Goal: Task Accomplishment & Management: Use online tool/utility

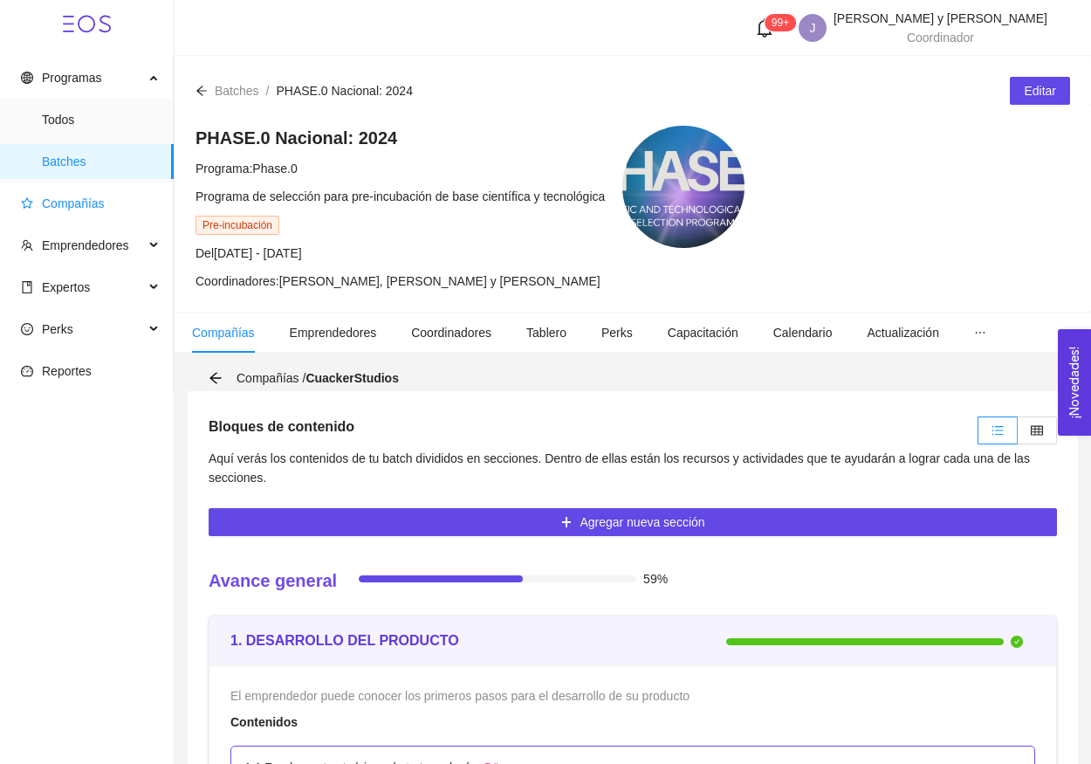
click at [111, 211] on span "Compañías" at bounding box center [90, 203] width 139 height 35
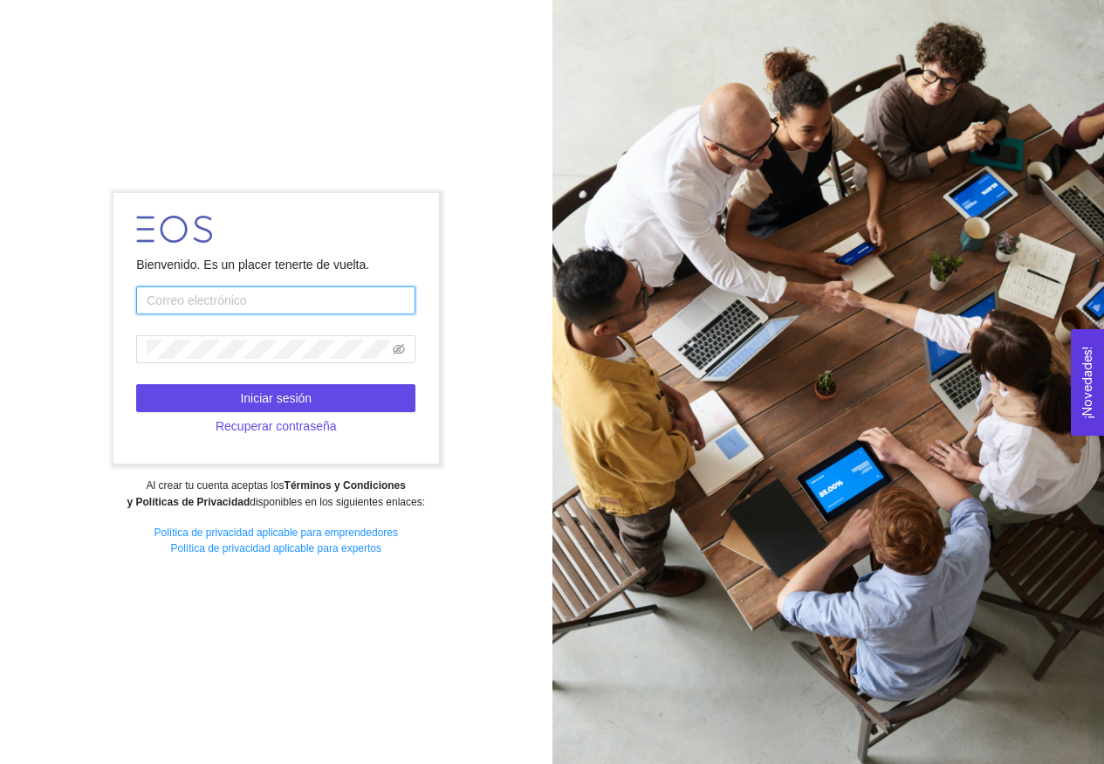
type input "jhidalgoycostilla@startupchihuahua.com"
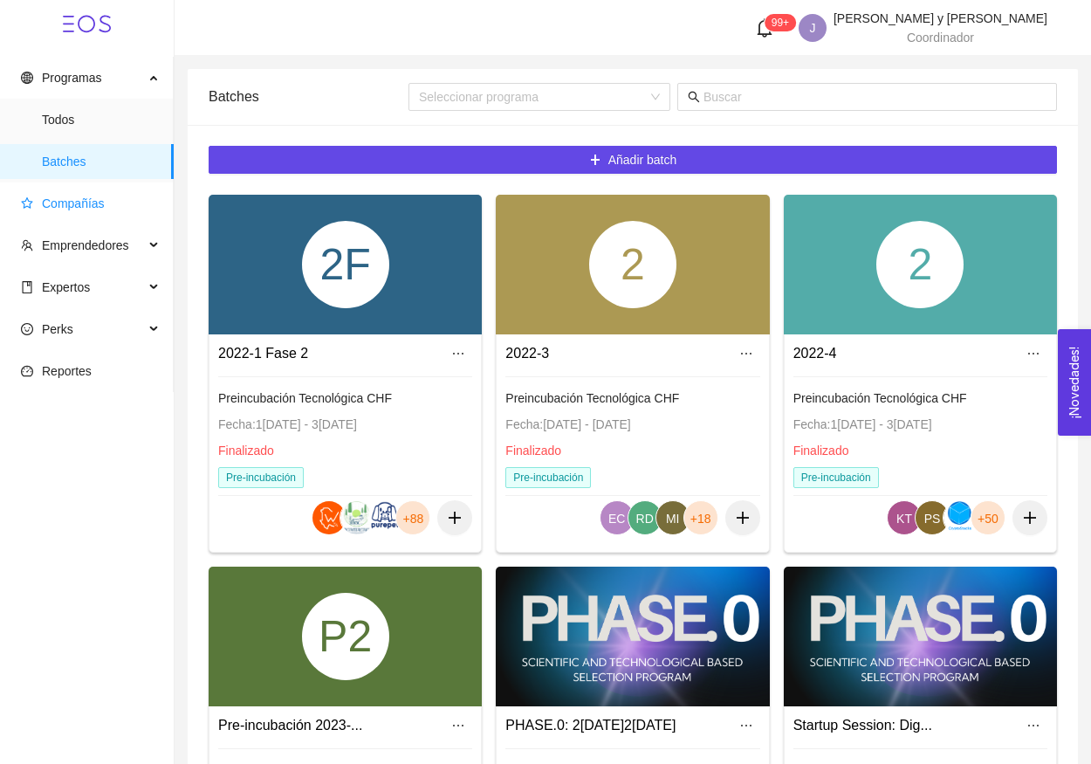
click at [138, 199] on span "Compañías" at bounding box center [90, 203] width 139 height 35
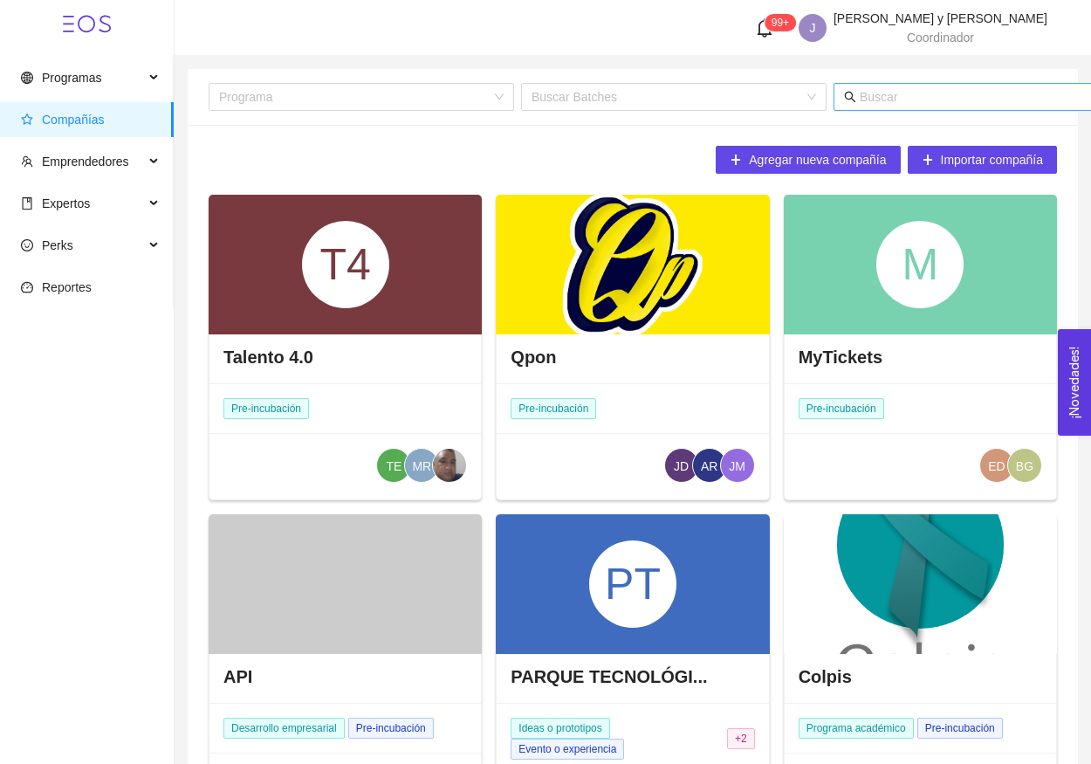
click at [917, 108] on span at bounding box center [1024, 97] width 380 height 28
click at [910, 93] on input "text" at bounding box center [1031, 96] width 343 height 19
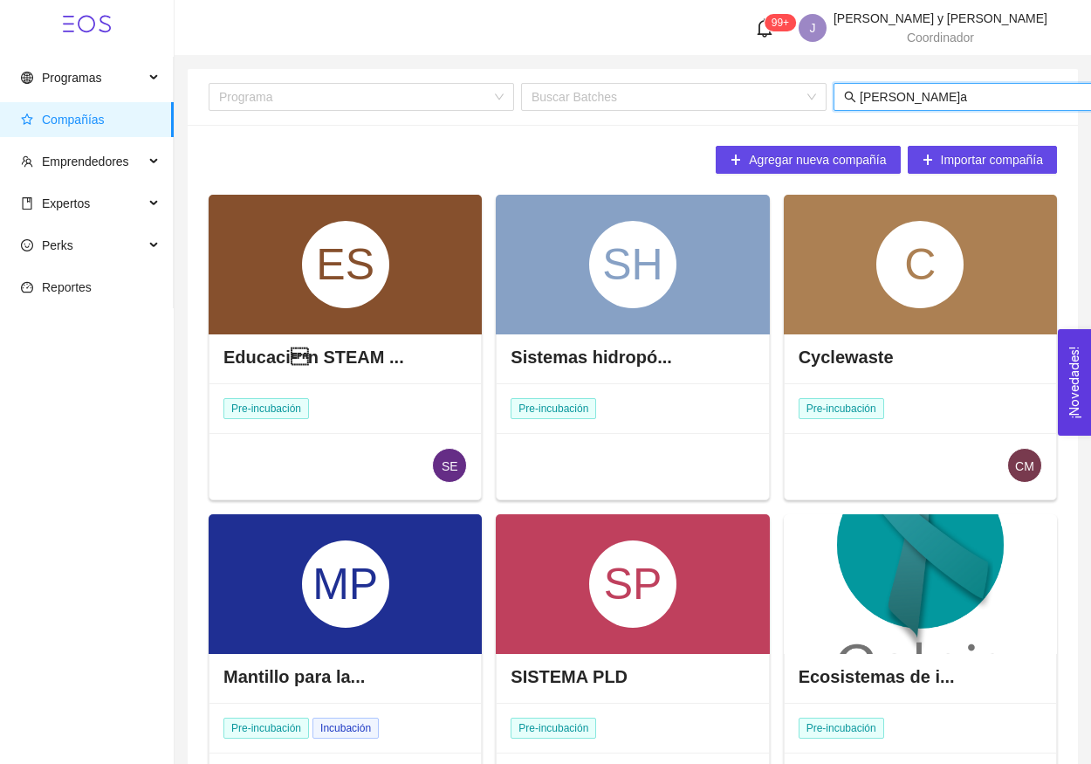
type input "stellar"
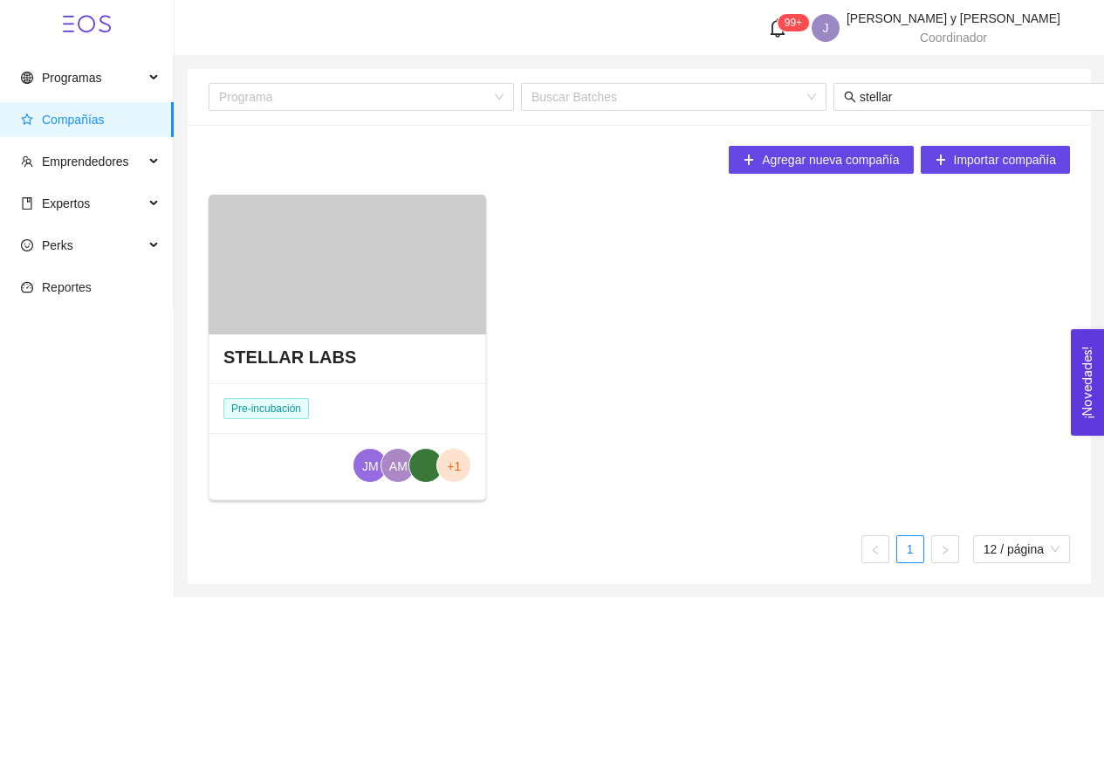
click at [402, 281] on div at bounding box center [348, 265] width 278 height 140
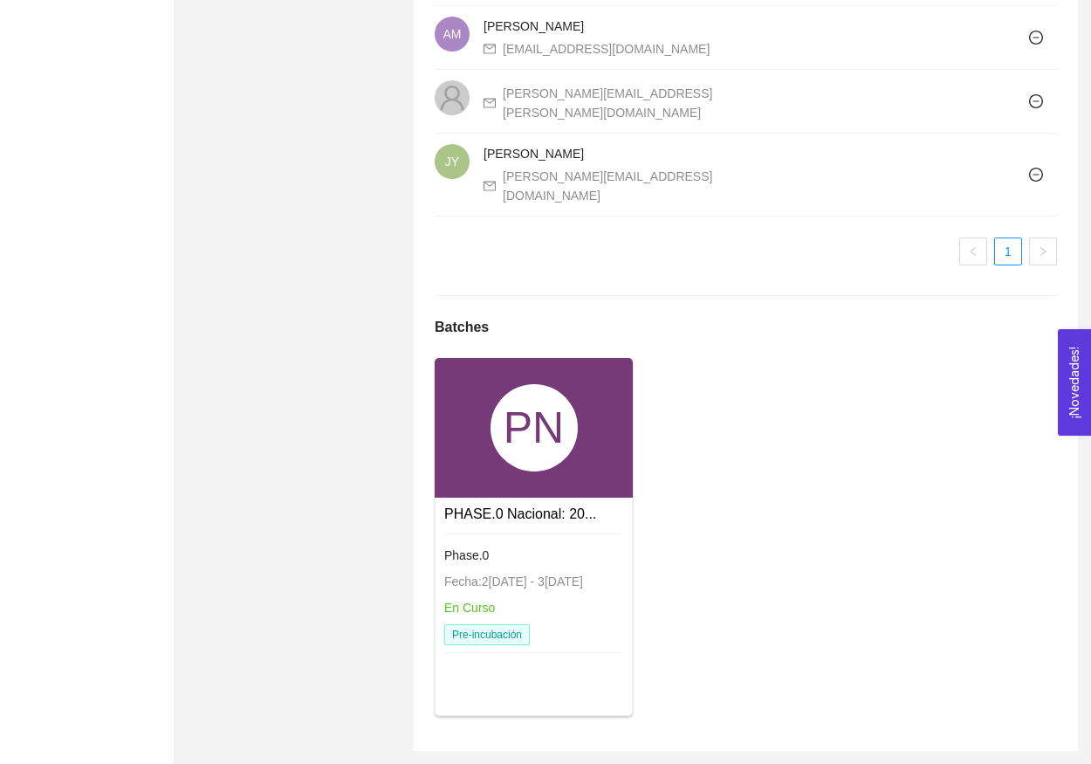
scroll to position [1281, 0]
click at [489, 501] on div "PHASE.0 Nacional: 20... Phase.0 Fecha: 24/01/2024 - 31/12/2026 En Curso Pre-inc…" at bounding box center [534, 580] width 196 height 165
click at [530, 425] on div "PN" at bounding box center [534, 427] width 87 height 87
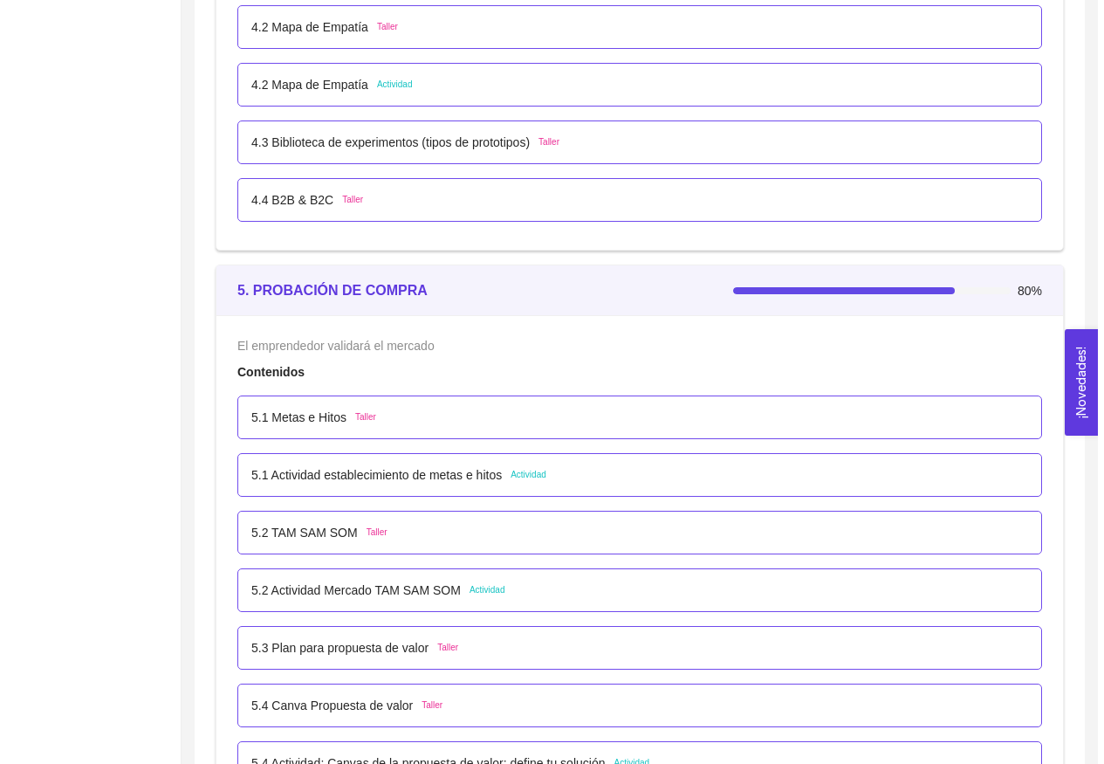
scroll to position [3625, 0]
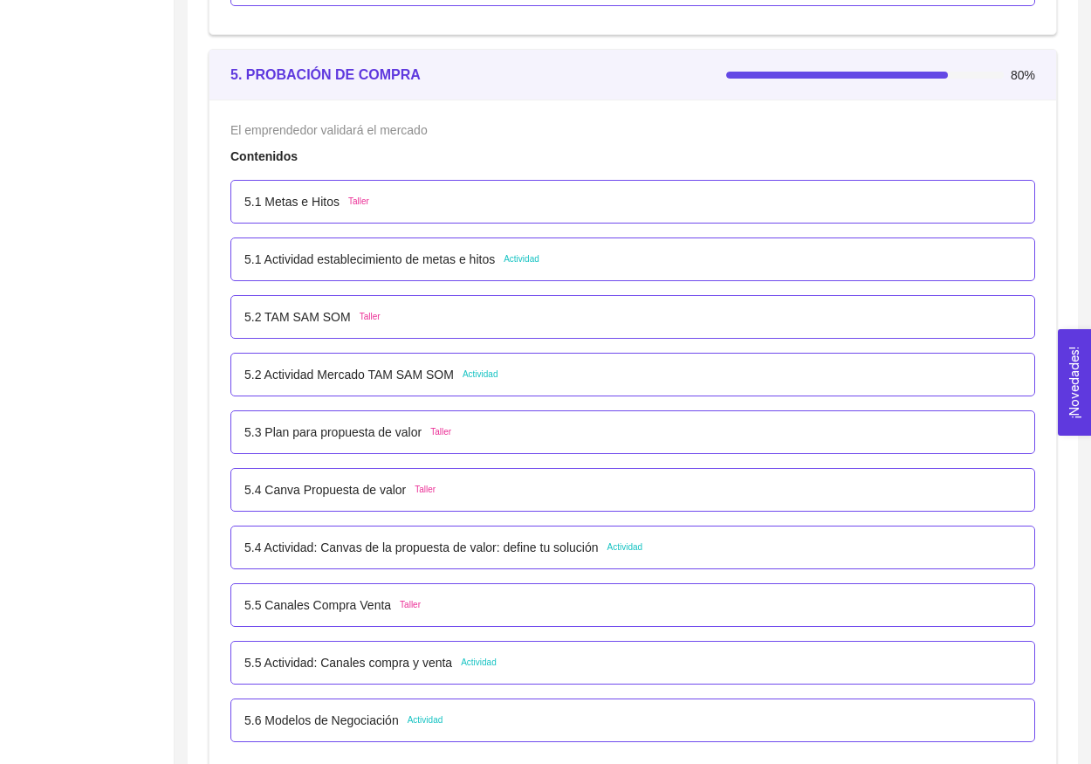
click at [454, 541] on p "5.4 Actividad: Canvas de la propuesta de valor: define tu solución" at bounding box center [421, 547] width 354 height 19
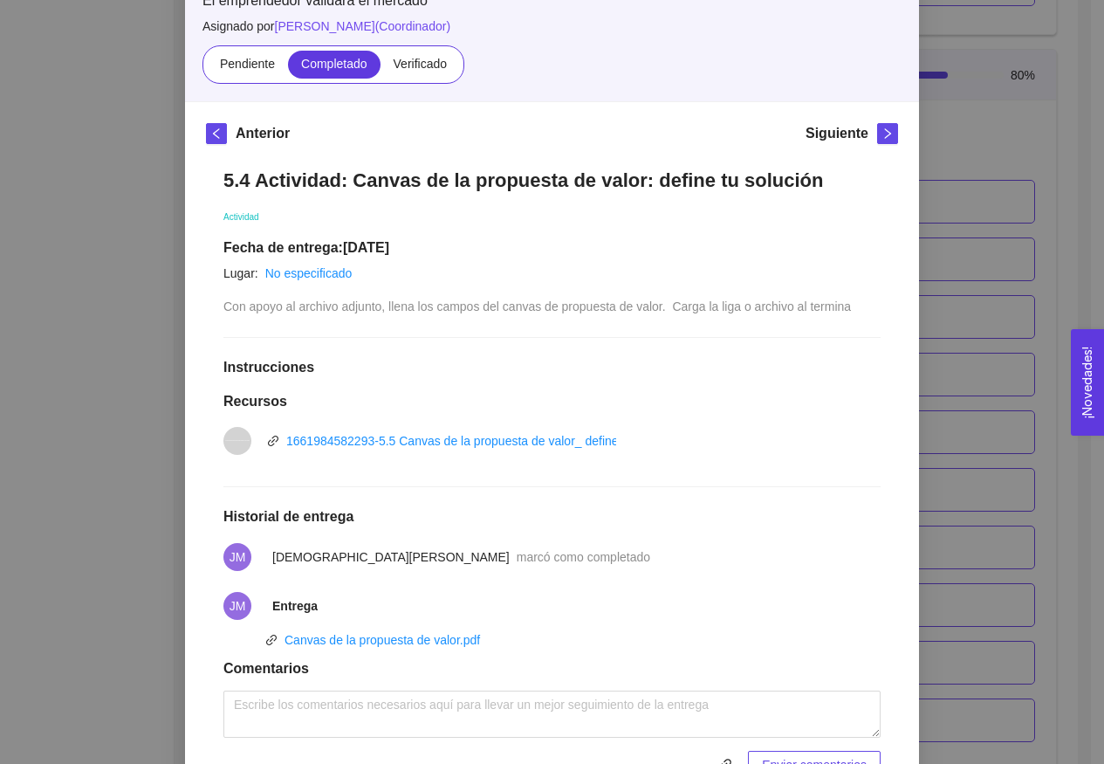
scroll to position [132, 0]
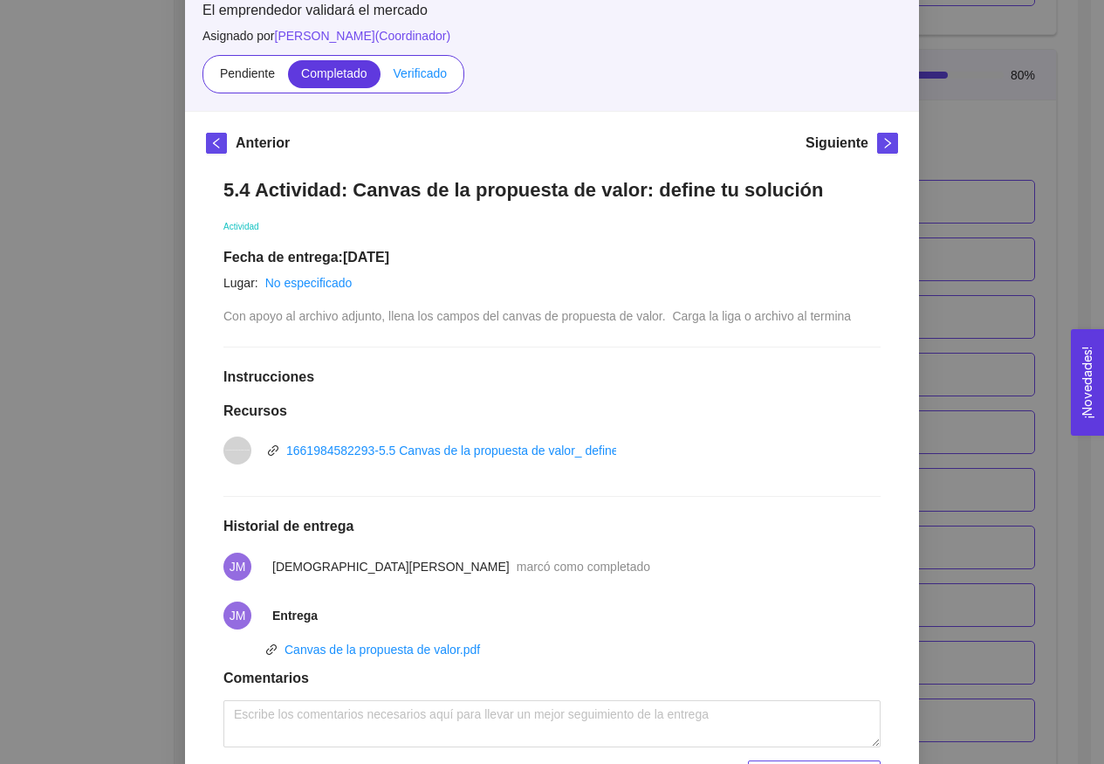
click at [422, 77] on span "Verificado" at bounding box center [420, 73] width 53 height 14
click at [381, 78] on input "Verificado" at bounding box center [381, 78] width 0 height 0
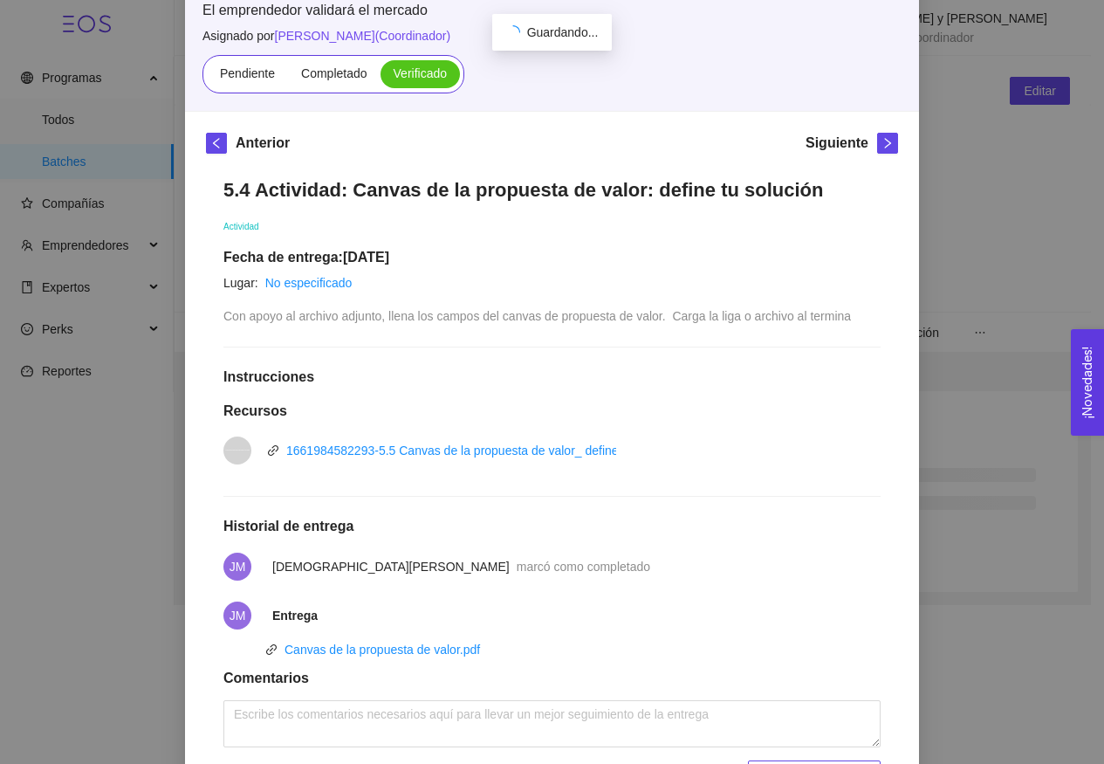
scroll to position [0, 0]
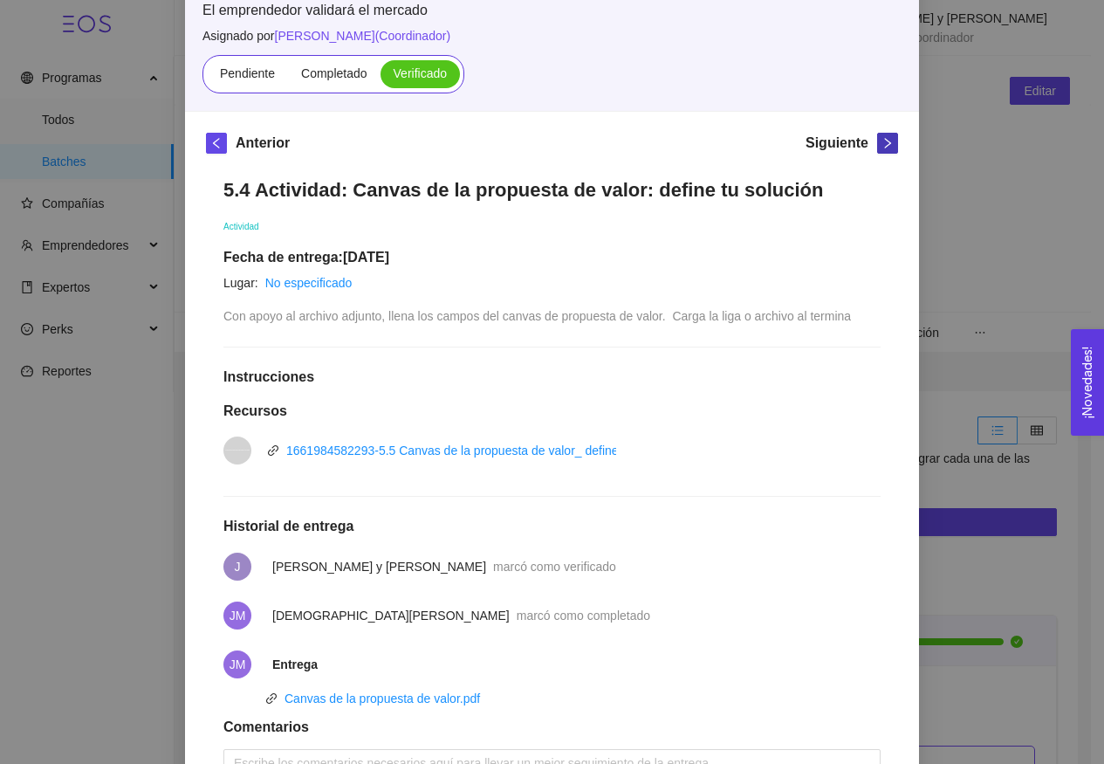
click at [882, 144] on icon "right" at bounding box center [888, 143] width 12 height 12
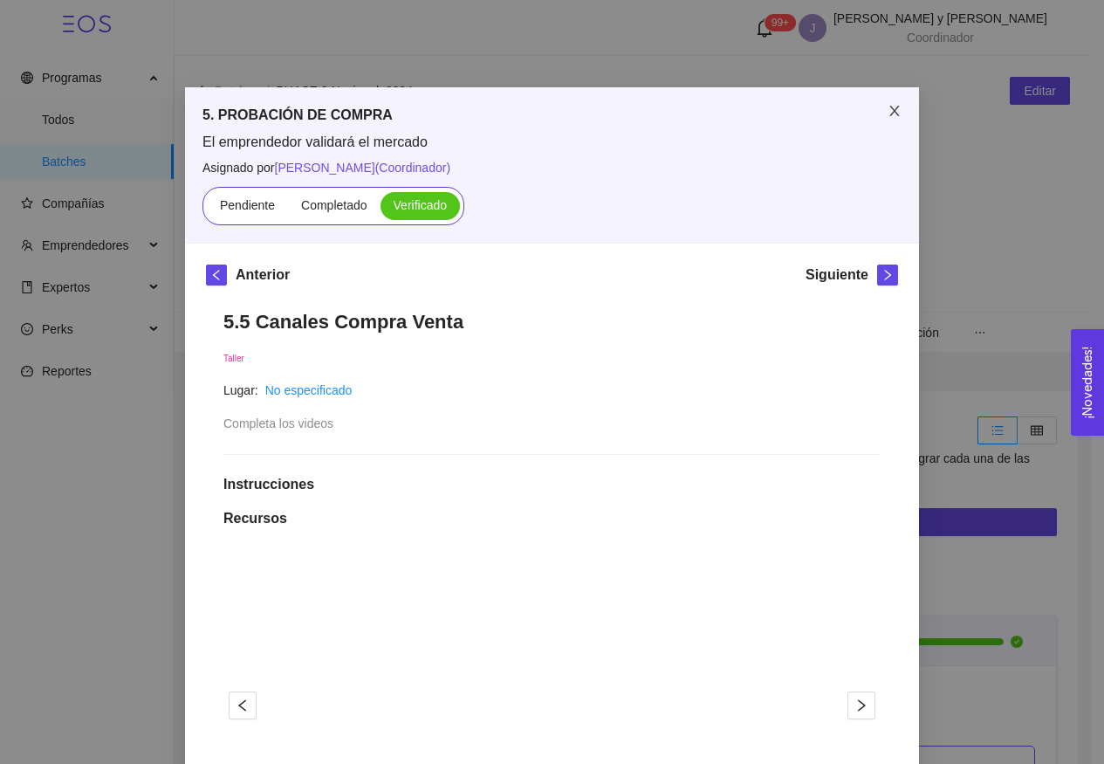
click at [888, 115] on icon "close" at bounding box center [895, 111] width 14 height 14
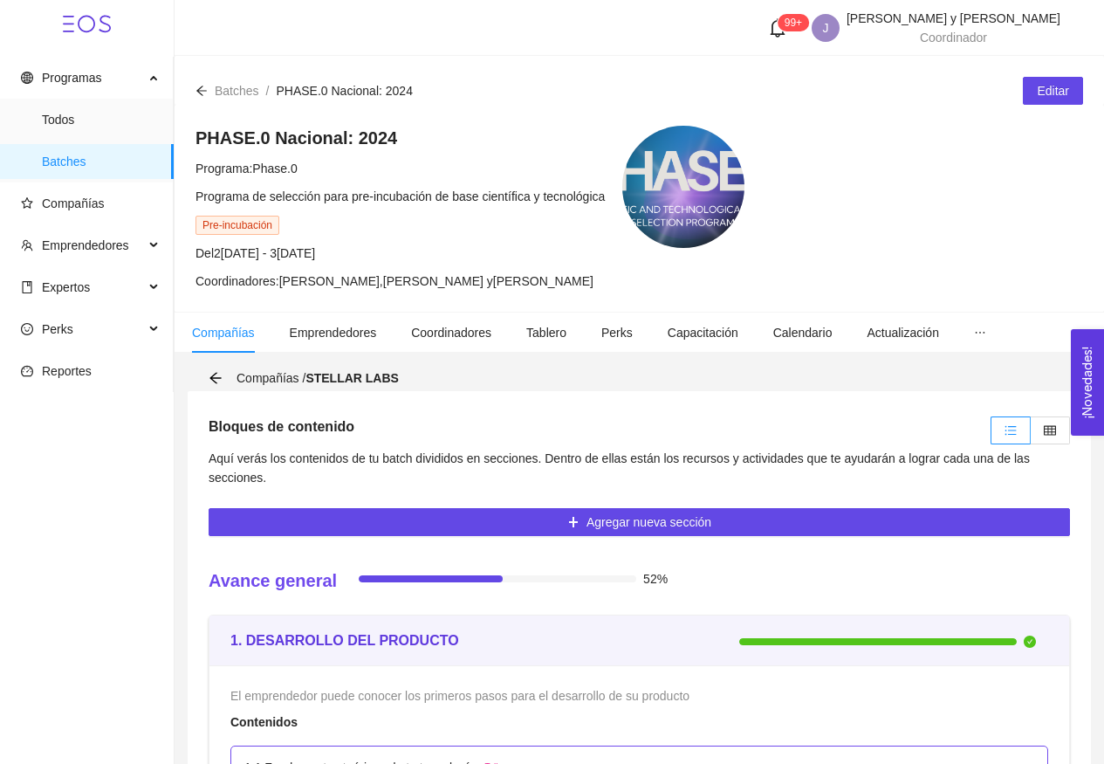
click at [1029, 444] on div at bounding box center [1028, 430] width 84 height 37
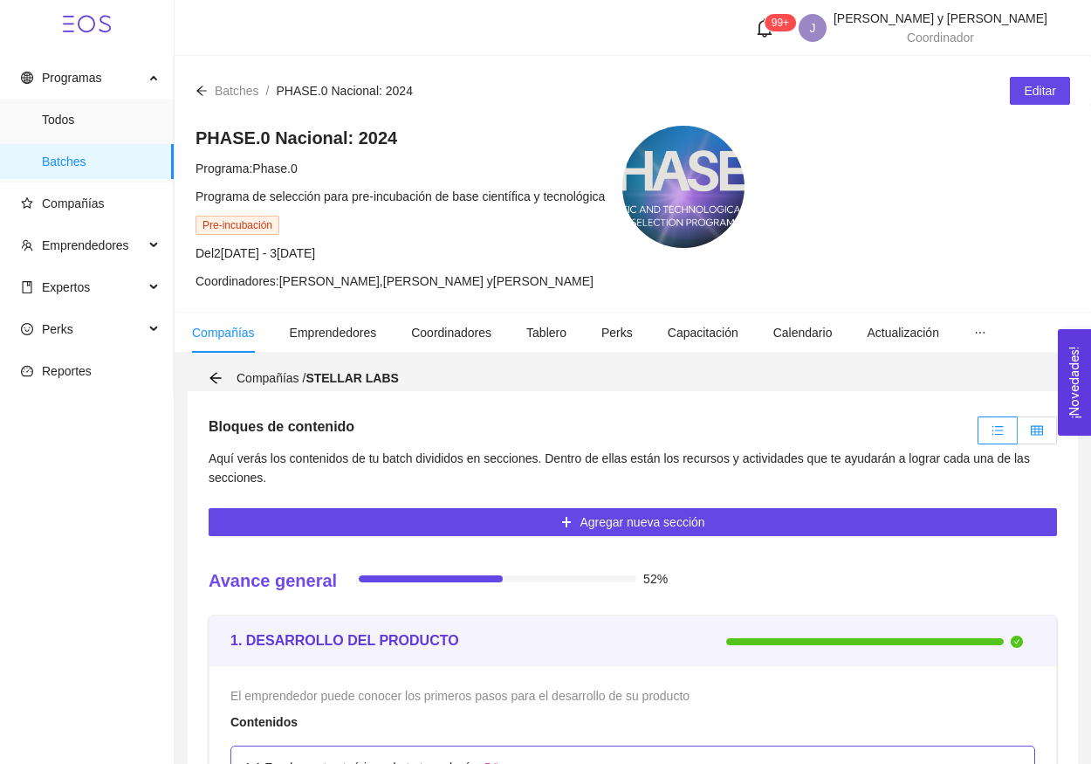
click at [1030, 423] on label at bounding box center [1037, 430] width 39 height 28
click at [1018, 435] on input "radio" at bounding box center [1018, 435] width 0 height 0
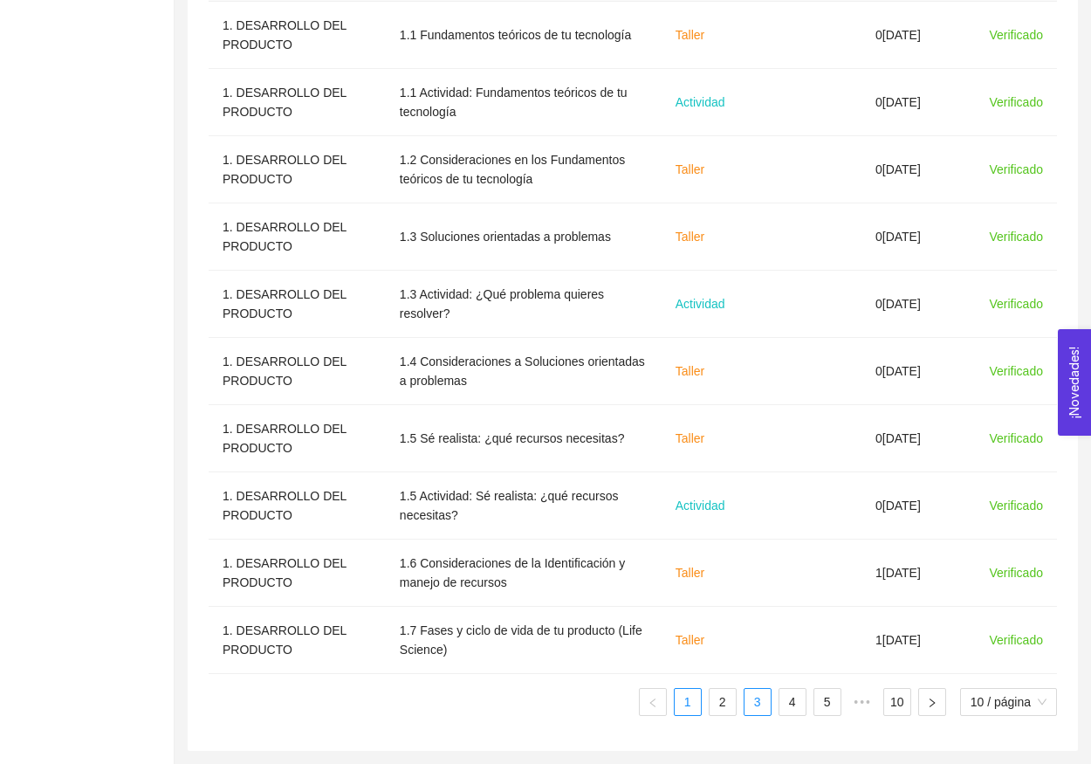
drag, startPoint x: 726, startPoint y: 704, endPoint x: 765, endPoint y: 705, distance: 38.4
click at [726, 704] on link "2" at bounding box center [723, 702] width 26 height 26
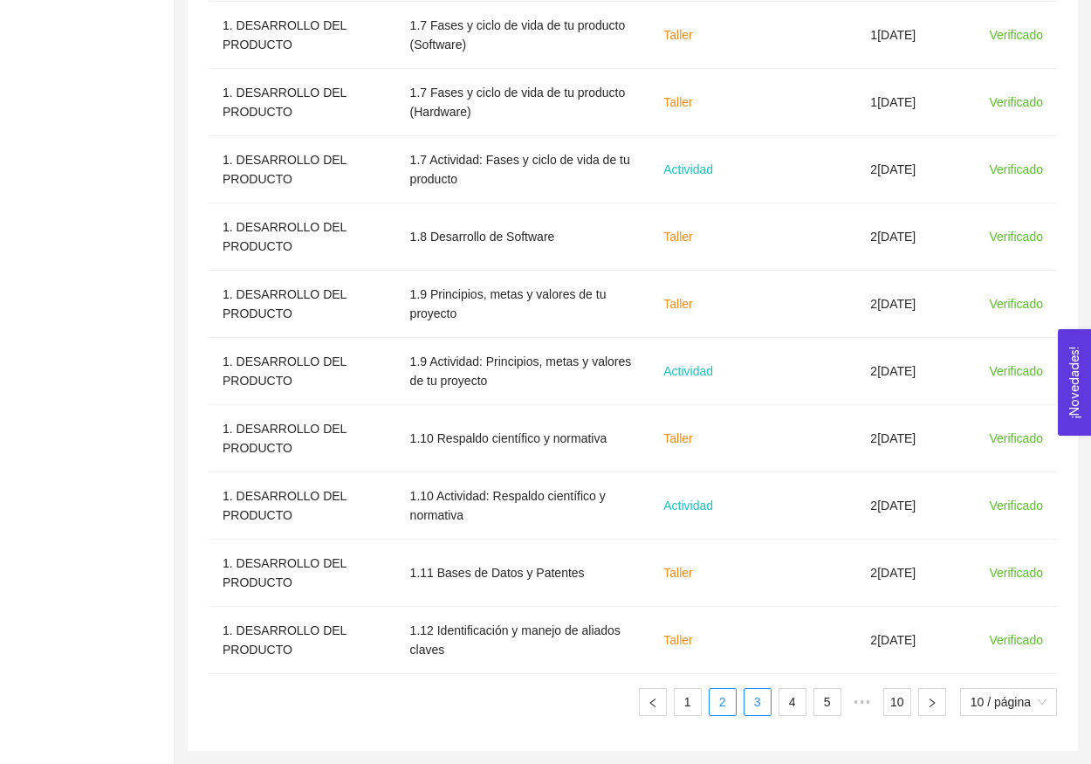
click at [765, 705] on link "3" at bounding box center [758, 702] width 26 height 26
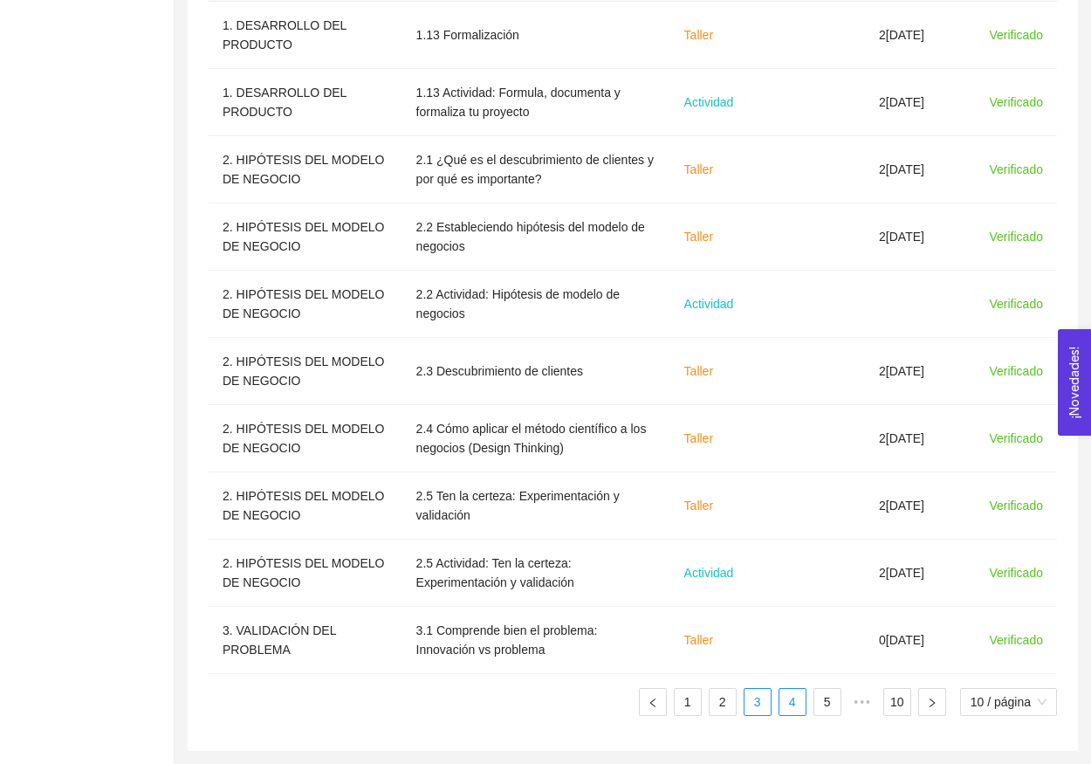
click at [790, 710] on link "4" at bounding box center [792, 702] width 26 height 26
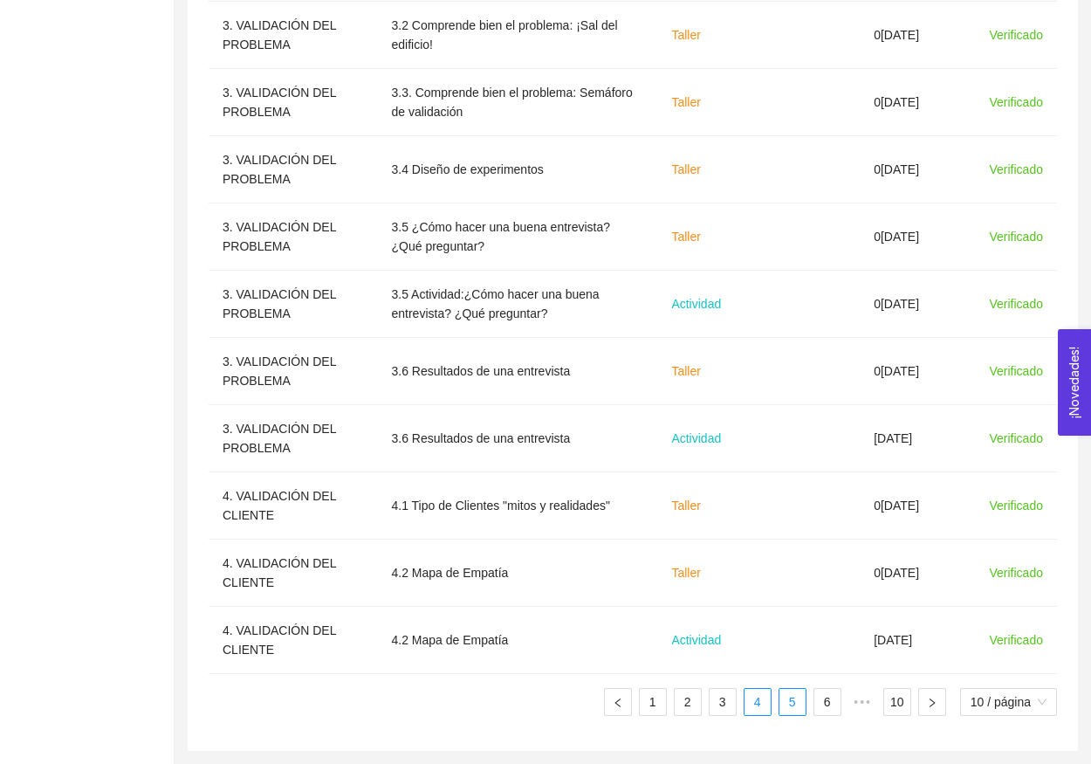
click at [797, 711] on link "5" at bounding box center [792, 702] width 26 height 26
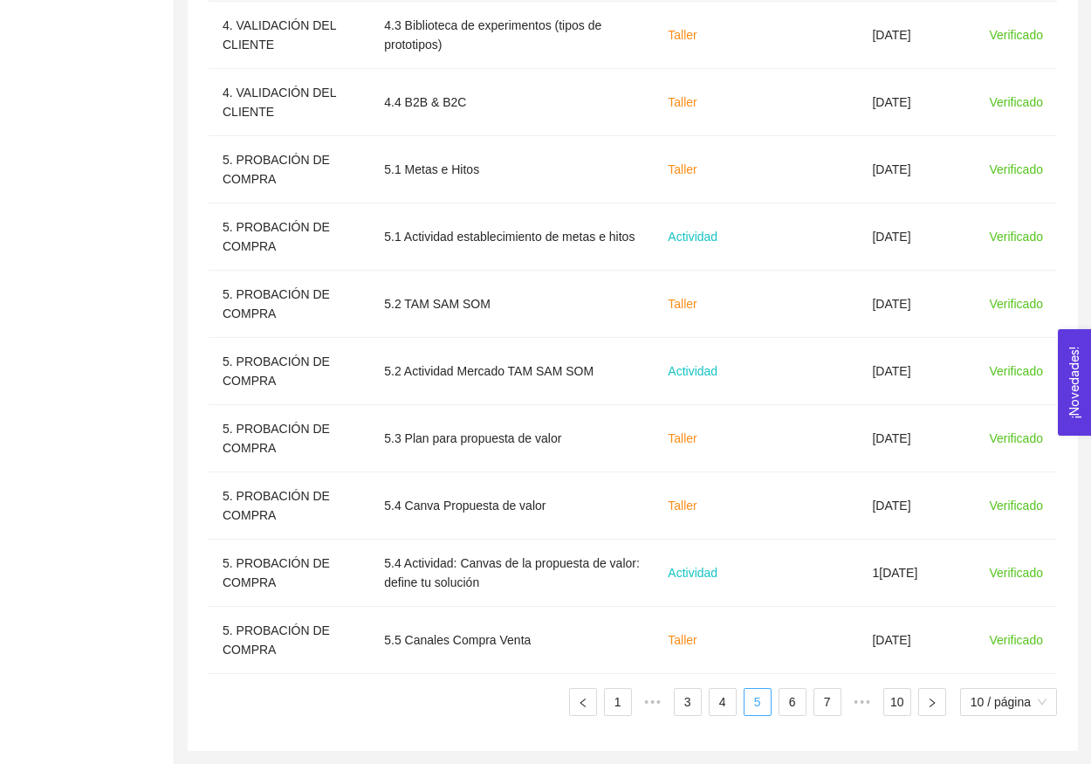
click at [797, 711] on link "6" at bounding box center [792, 702] width 26 height 26
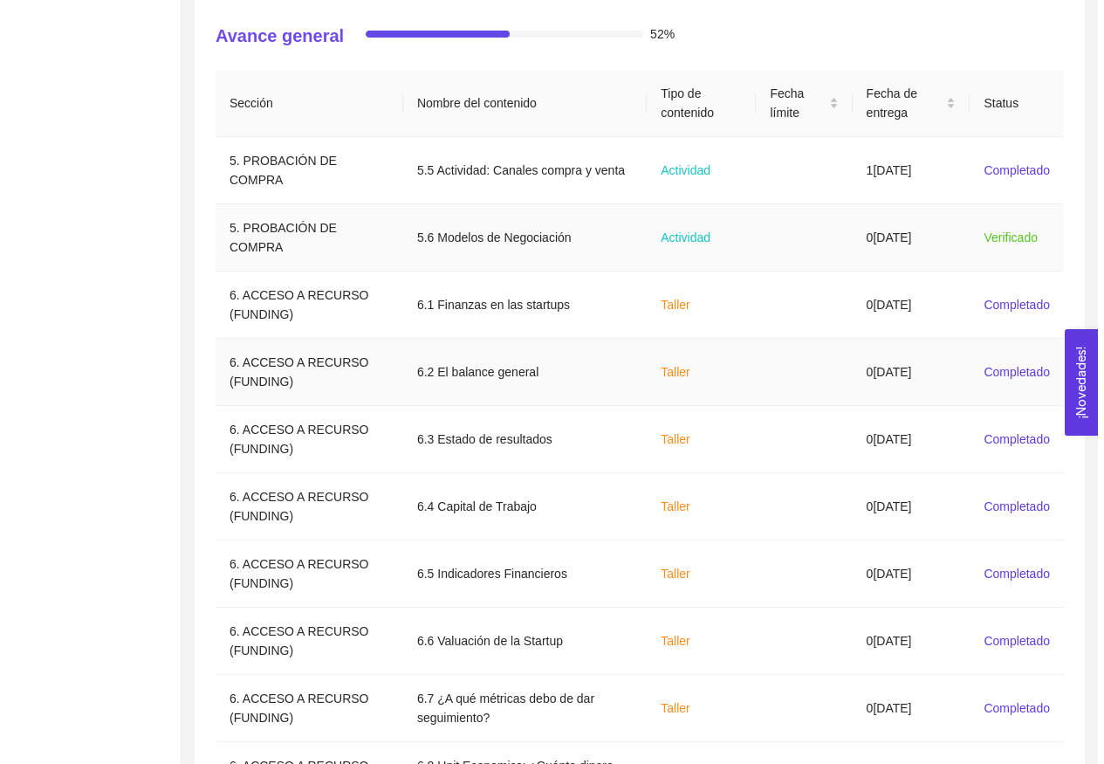
scroll to position [514, 0]
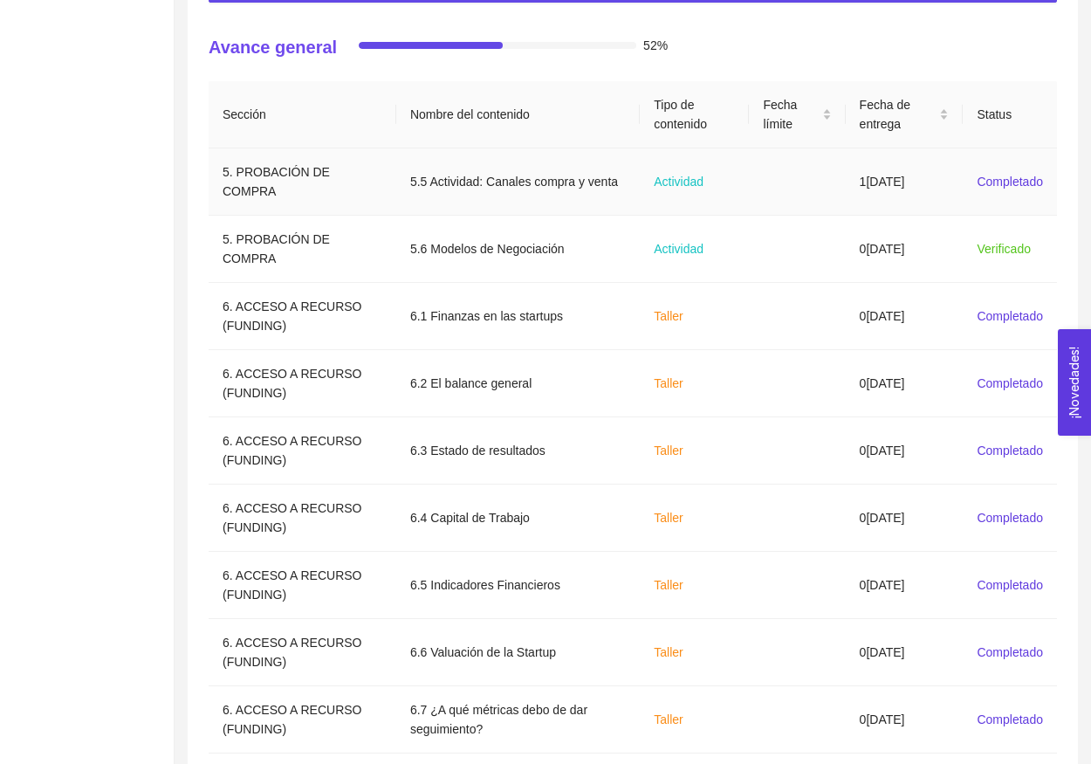
click at [847, 196] on td "18/09/2025" at bounding box center [905, 181] width 118 height 67
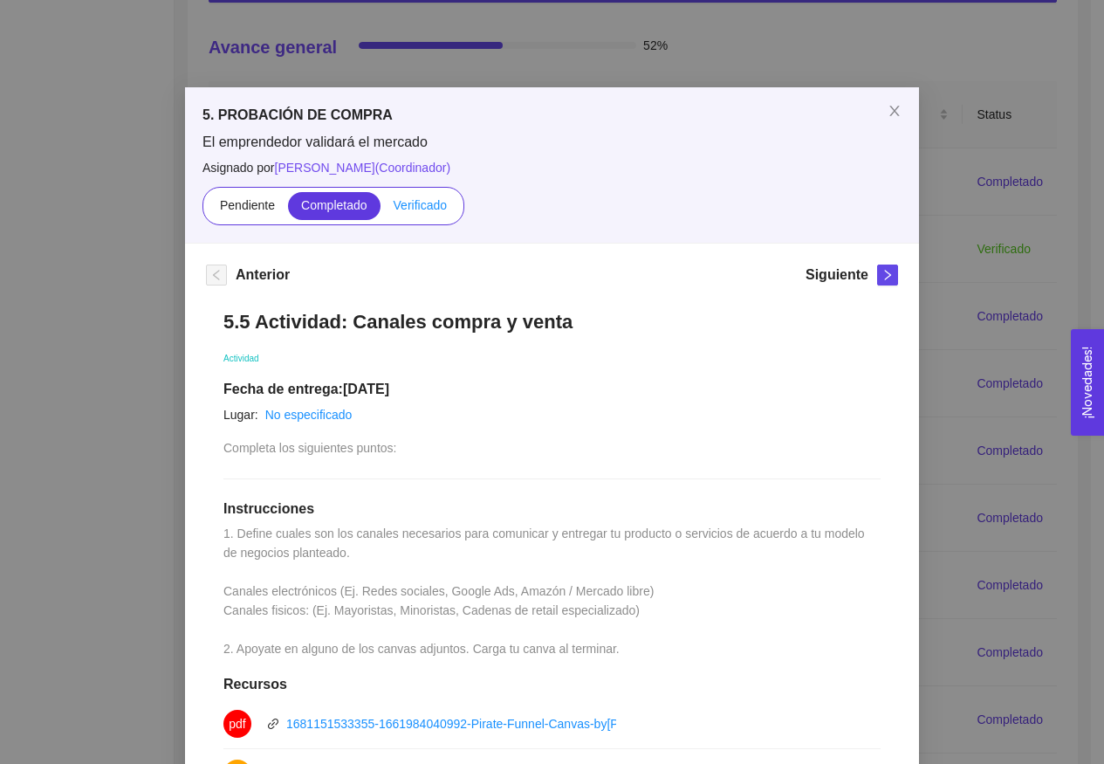
click at [414, 216] on label "Verificado" at bounding box center [420, 206] width 79 height 28
click at [381, 209] on input "Verificado" at bounding box center [381, 209] width 0 height 0
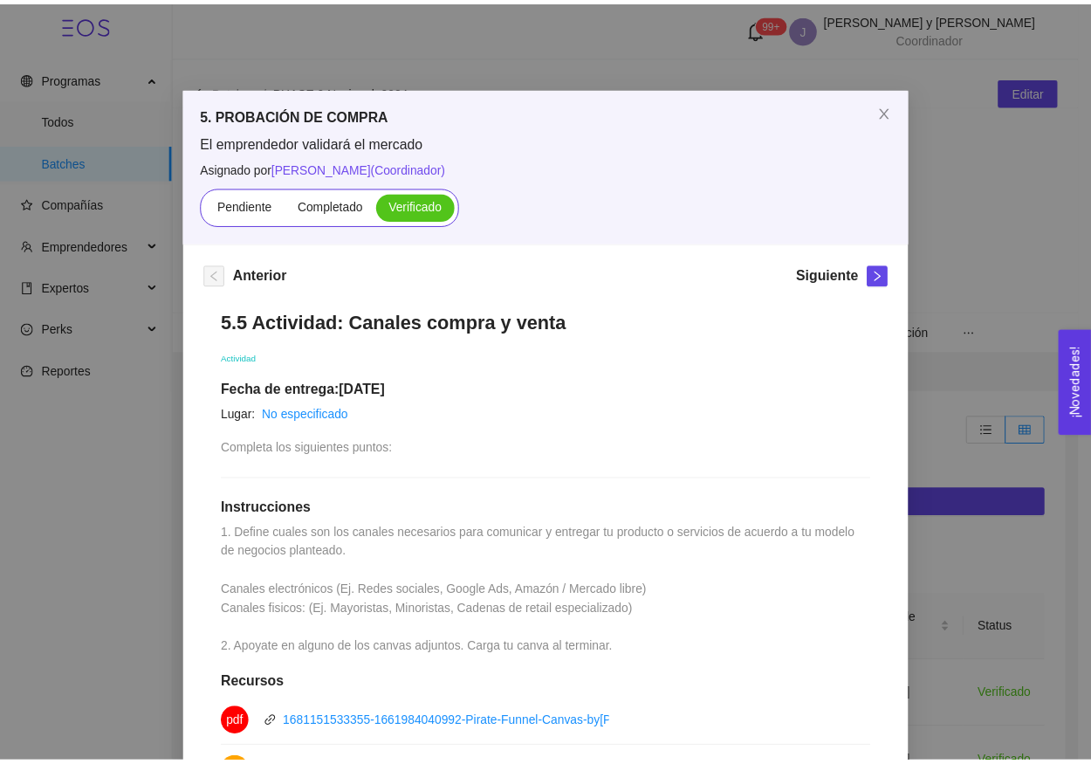
scroll to position [0, 0]
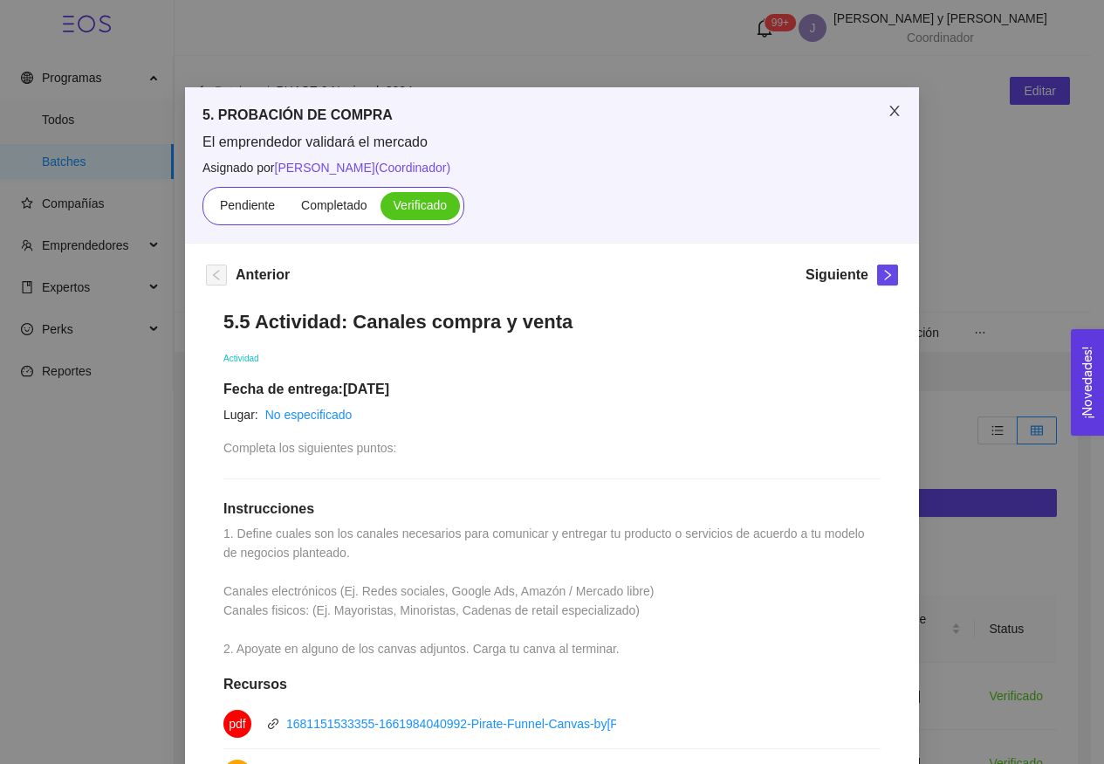
click at [890, 99] on span "Close" at bounding box center [894, 111] width 49 height 49
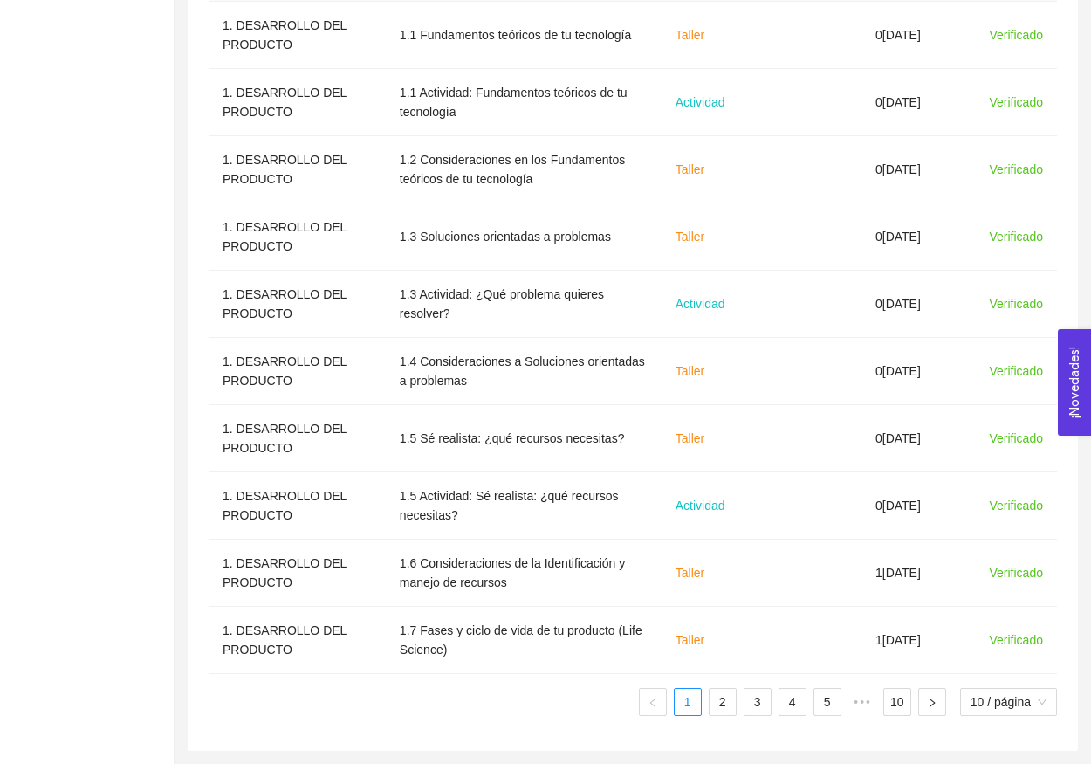
scroll to position [661, 0]
click at [807, 712] on ul "1 2 3 4 5 ••• 10 10 / página" at bounding box center [633, 702] width 848 height 28
click at [793, 708] on link "4" at bounding box center [792, 702] width 26 height 26
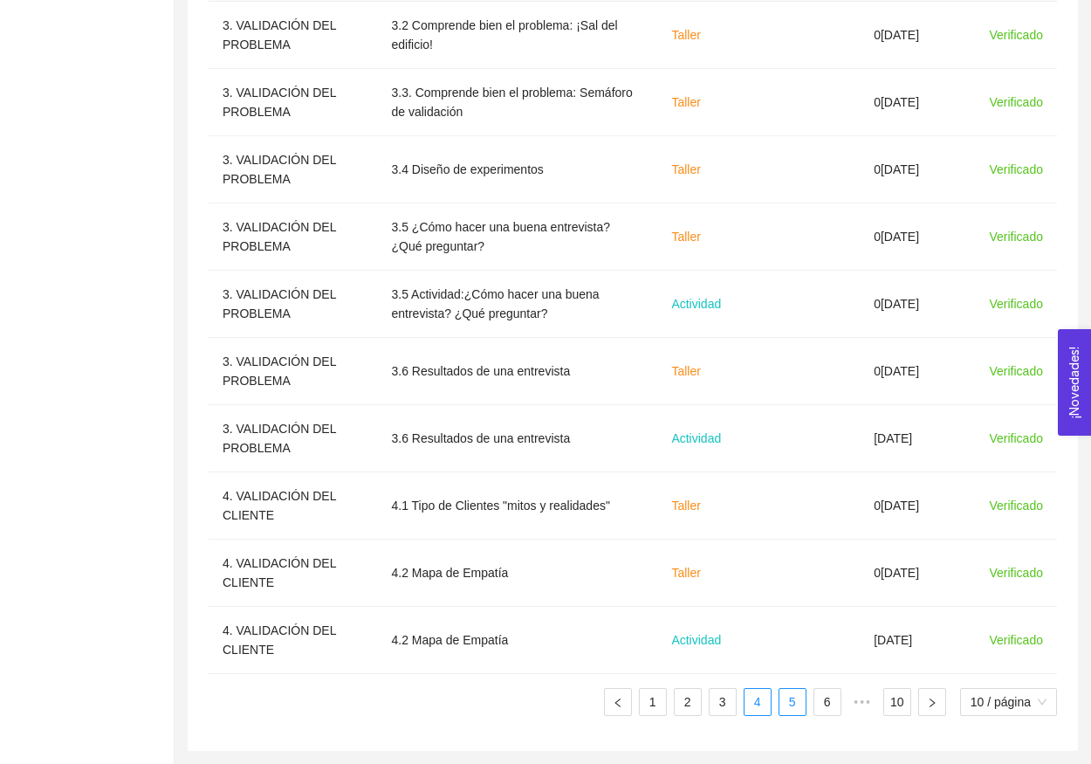
click at [793, 709] on link "5" at bounding box center [792, 702] width 26 height 26
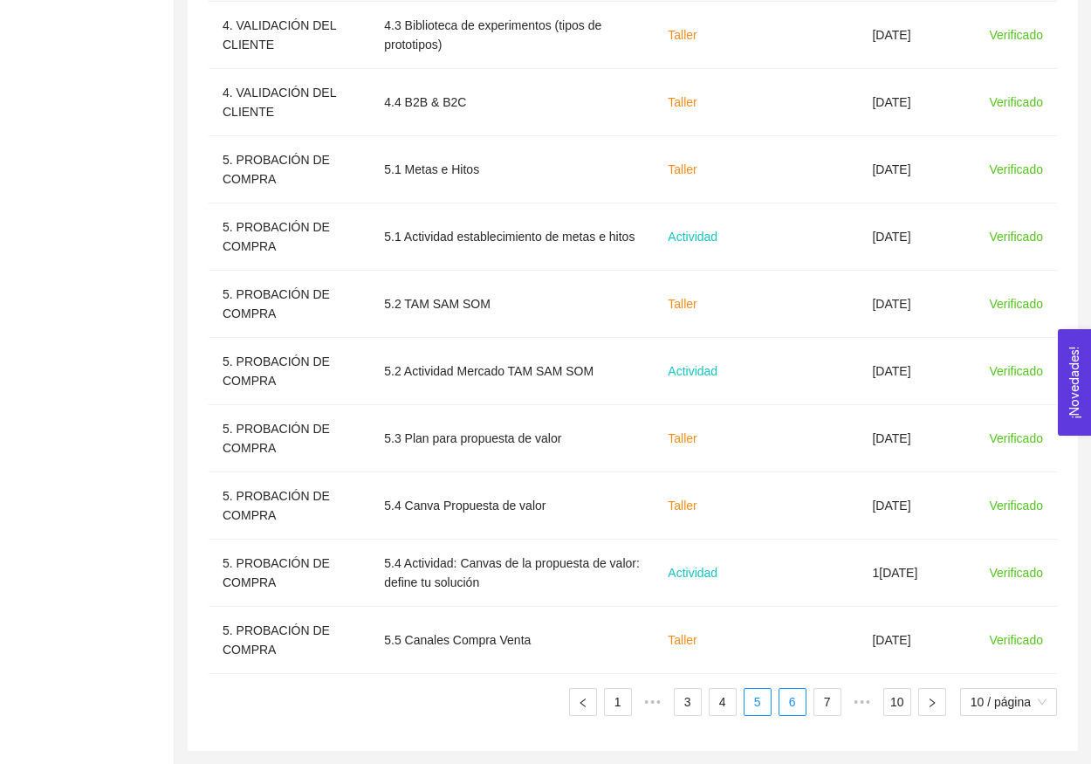
click at [796, 704] on link "6" at bounding box center [792, 702] width 26 height 26
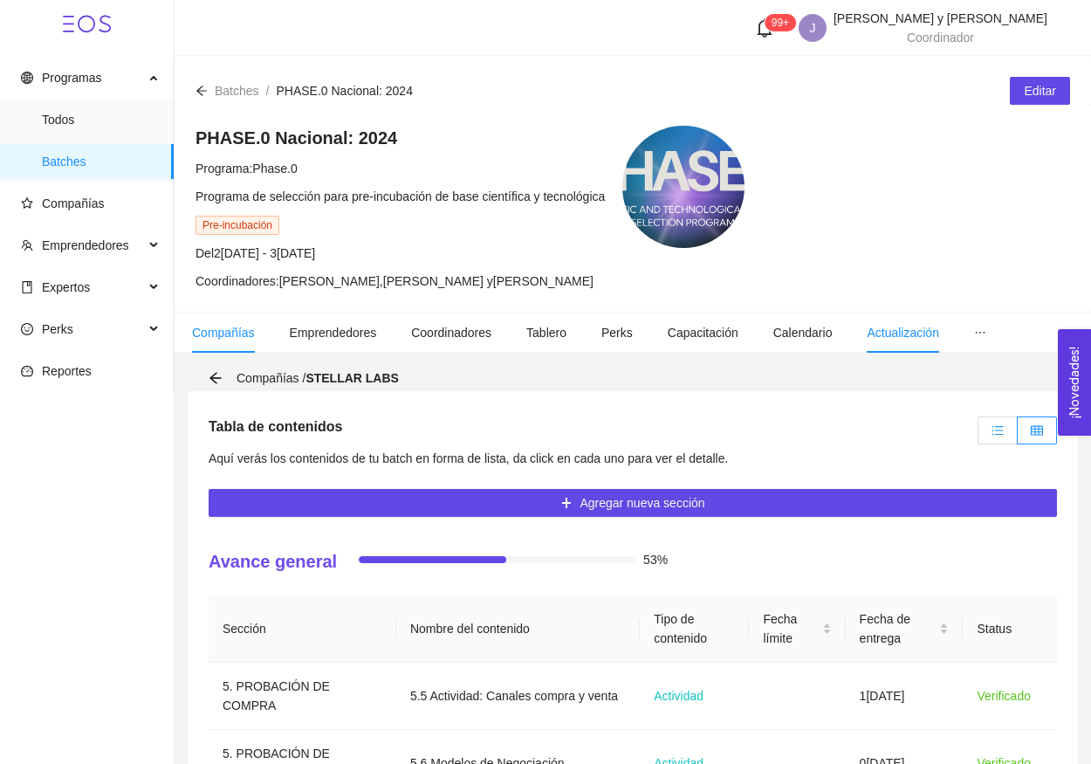
scroll to position [0, 0]
click at [996, 441] on label at bounding box center [998, 430] width 40 height 28
click at [979, 435] on input "radio" at bounding box center [979, 435] width 0 height 0
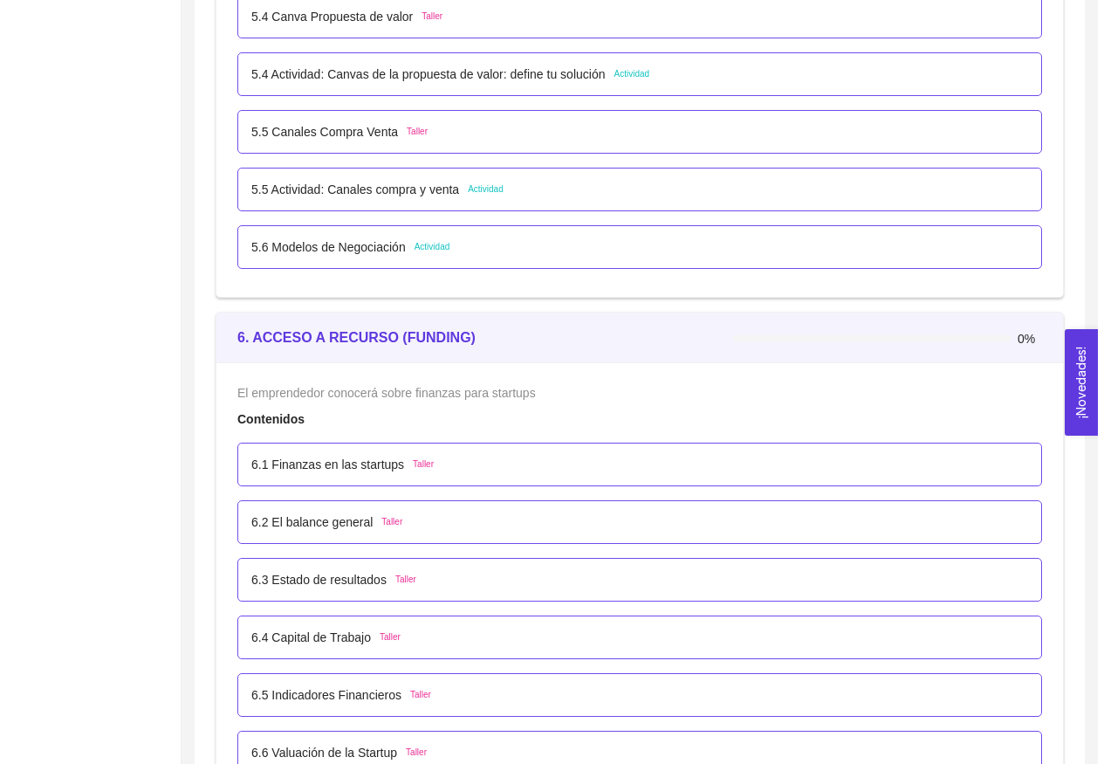
scroll to position [4099, 0]
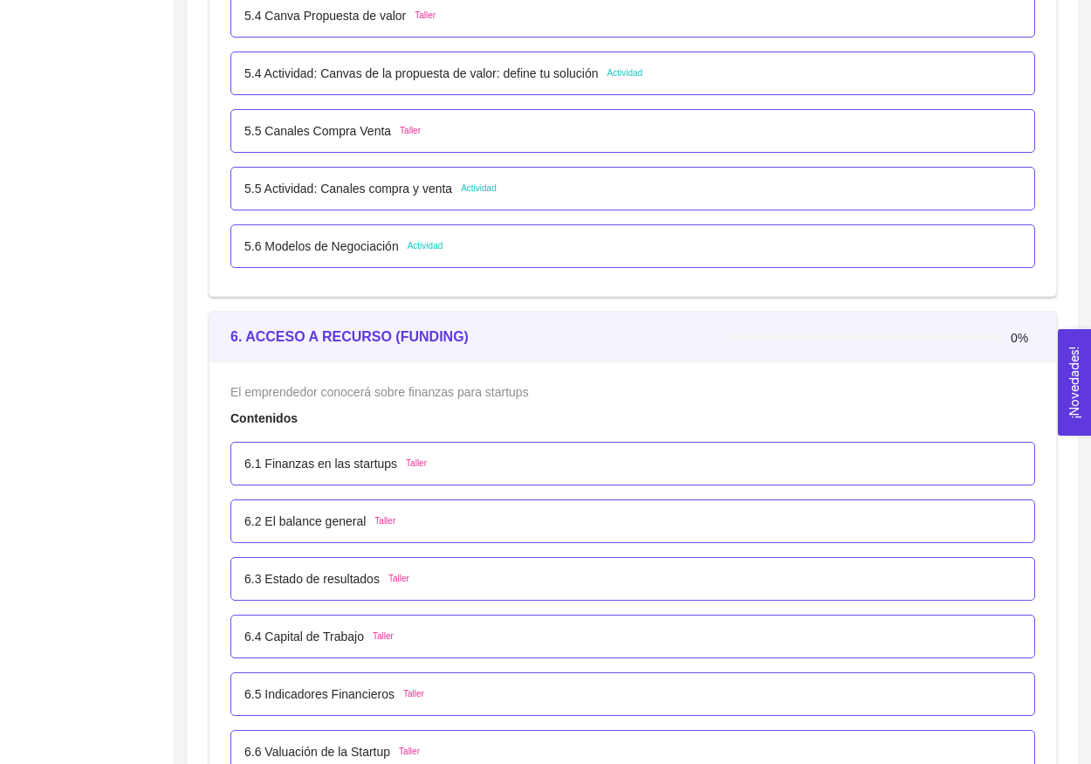
click at [374, 463] on p "6.1 Finanzas en las startups" at bounding box center [320, 463] width 153 height 19
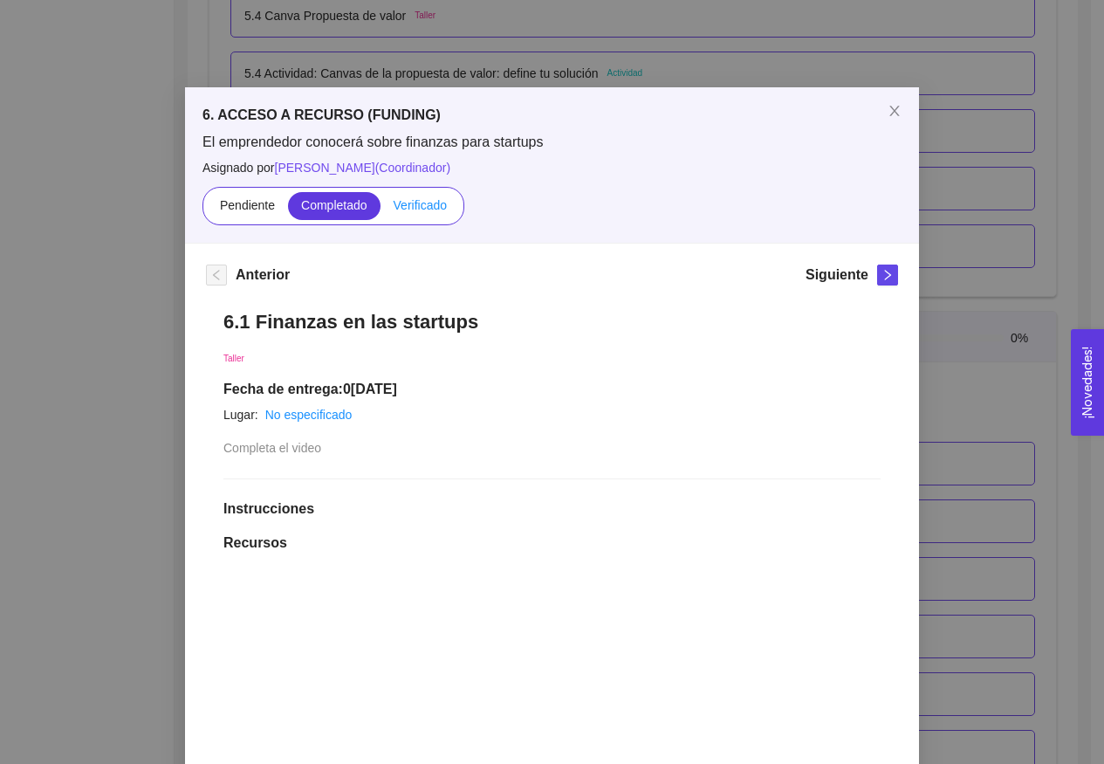
click at [435, 209] on span "Verificado" at bounding box center [420, 205] width 53 height 14
click at [381, 209] on input "Verificado" at bounding box center [381, 209] width 0 height 0
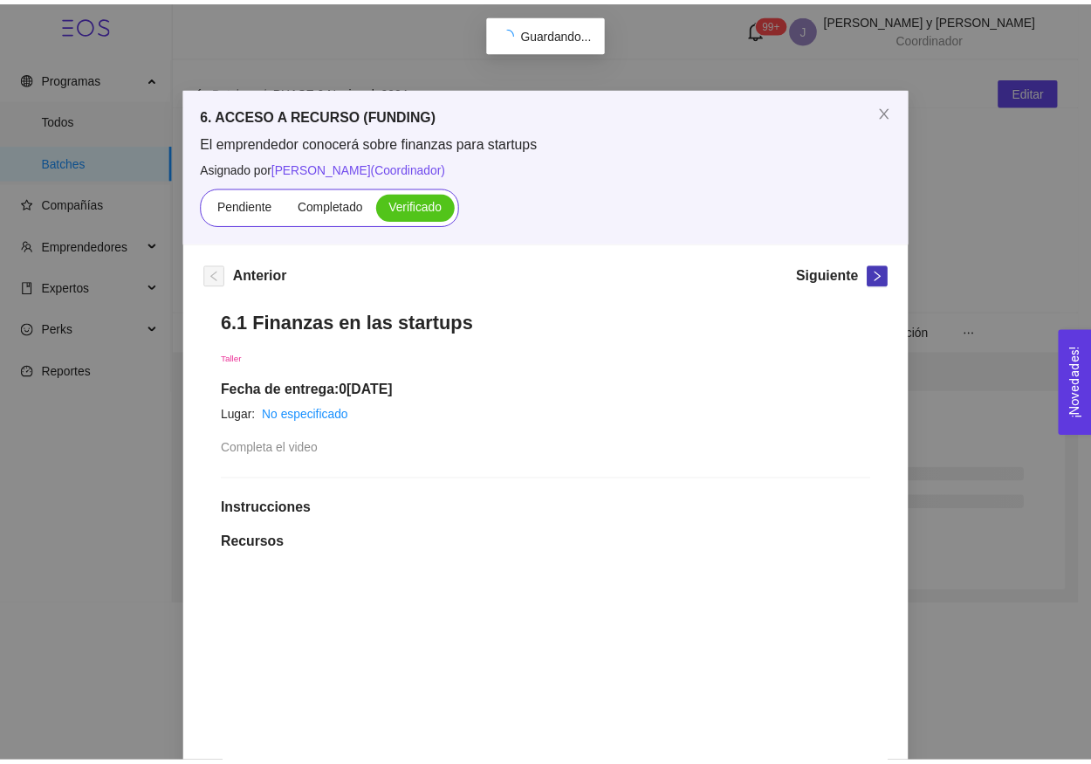
scroll to position [0, 0]
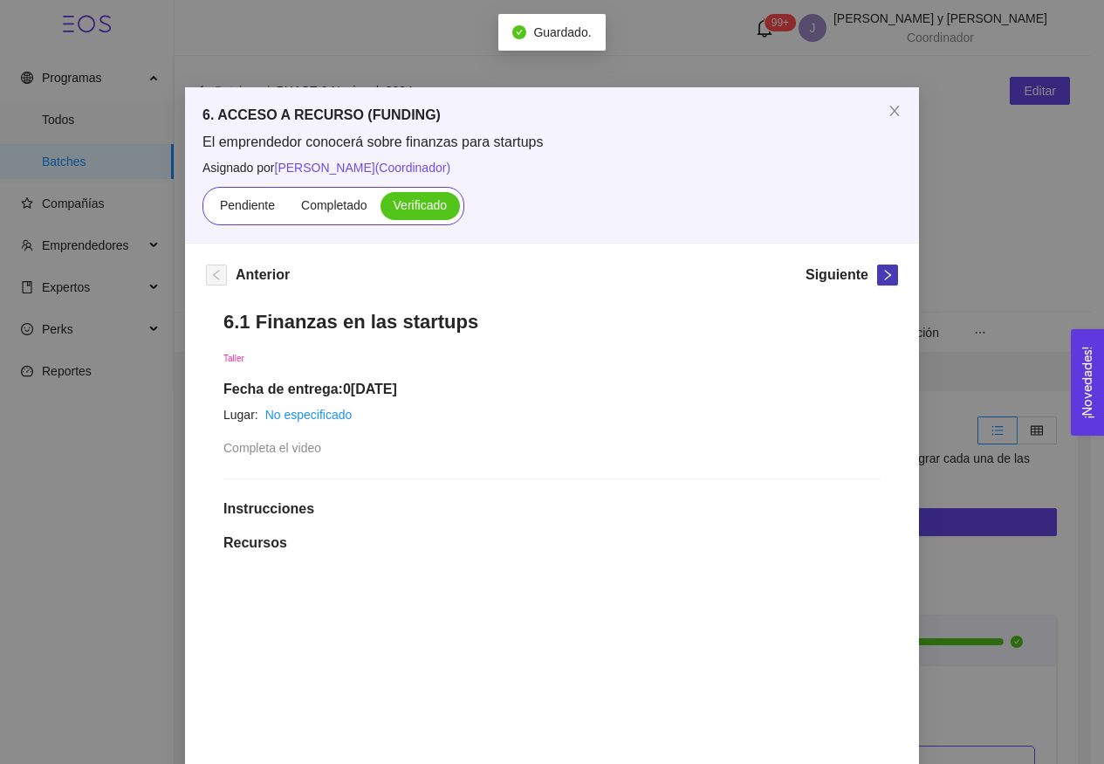
click at [886, 275] on icon "right" at bounding box center [888, 275] width 12 height 12
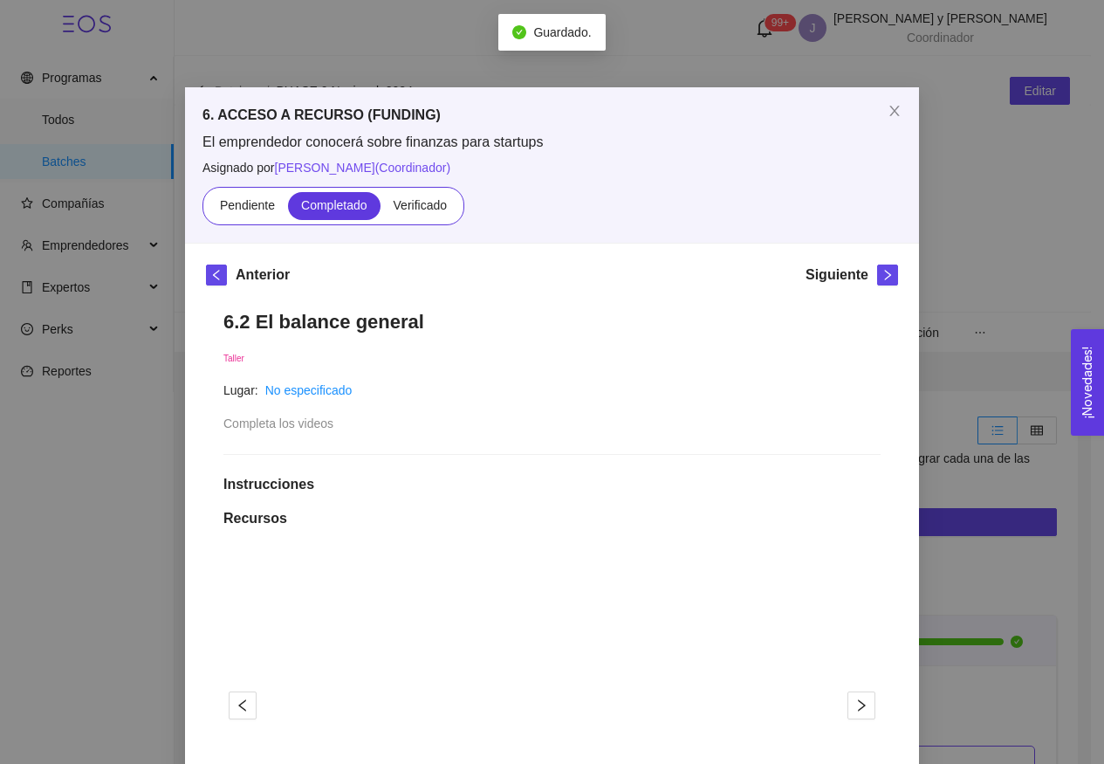
click at [408, 223] on div "Pendiente Completado Verificado" at bounding box center [334, 206] width 262 height 38
click at [415, 209] on span "Verificado" at bounding box center [420, 205] width 53 height 14
click at [381, 209] on input "Verificado" at bounding box center [381, 209] width 0 height 0
click at [899, 270] on div "Anterior Siguiente 6.2 El balance general Taller Lugar: No especificado Complet…" at bounding box center [552, 767] width 734 height 1046
click at [882, 271] on icon "right" at bounding box center [888, 275] width 12 height 12
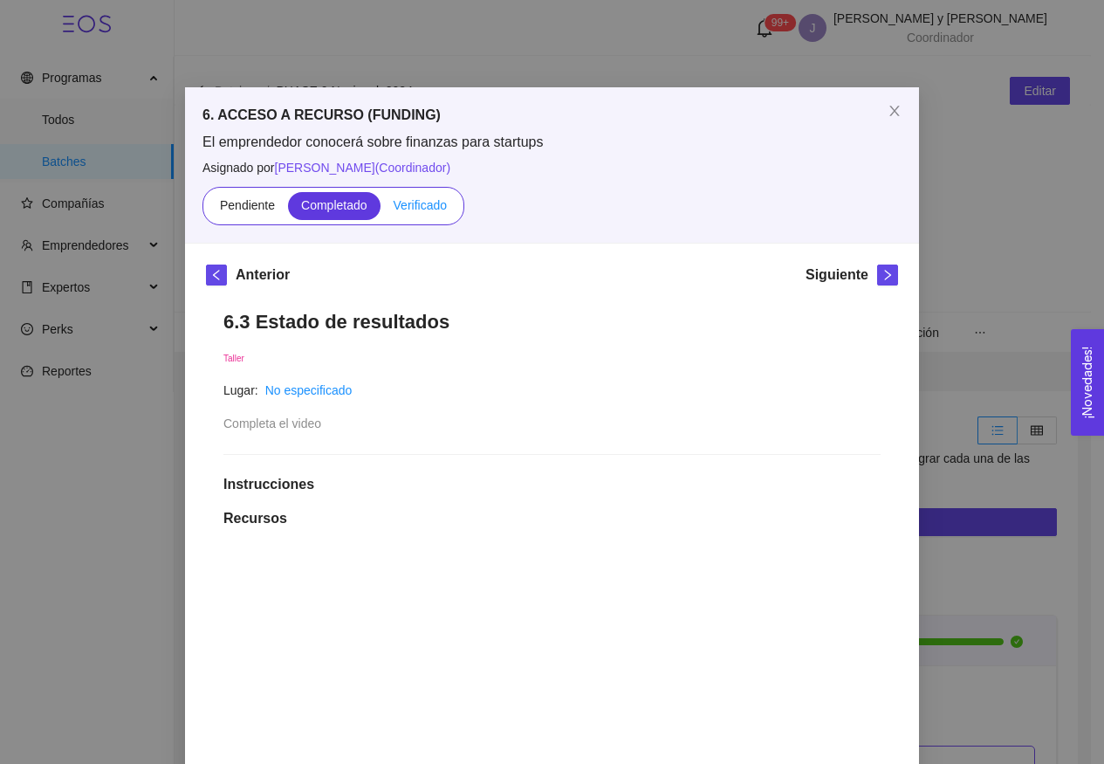
click at [404, 208] on span "Verificado" at bounding box center [420, 205] width 53 height 14
click at [381, 209] on input "Verificado" at bounding box center [381, 209] width 0 height 0
click at [882, 280] on icon "right" at bounding box center [888, 275] width 12 height 12
click at [422, 196] on label "Verificado" at bounding box center [420, 206] width 79 height 28
click at [381, 209] on input "Verificado" at bounding box center [381, 209] width 0 height 0
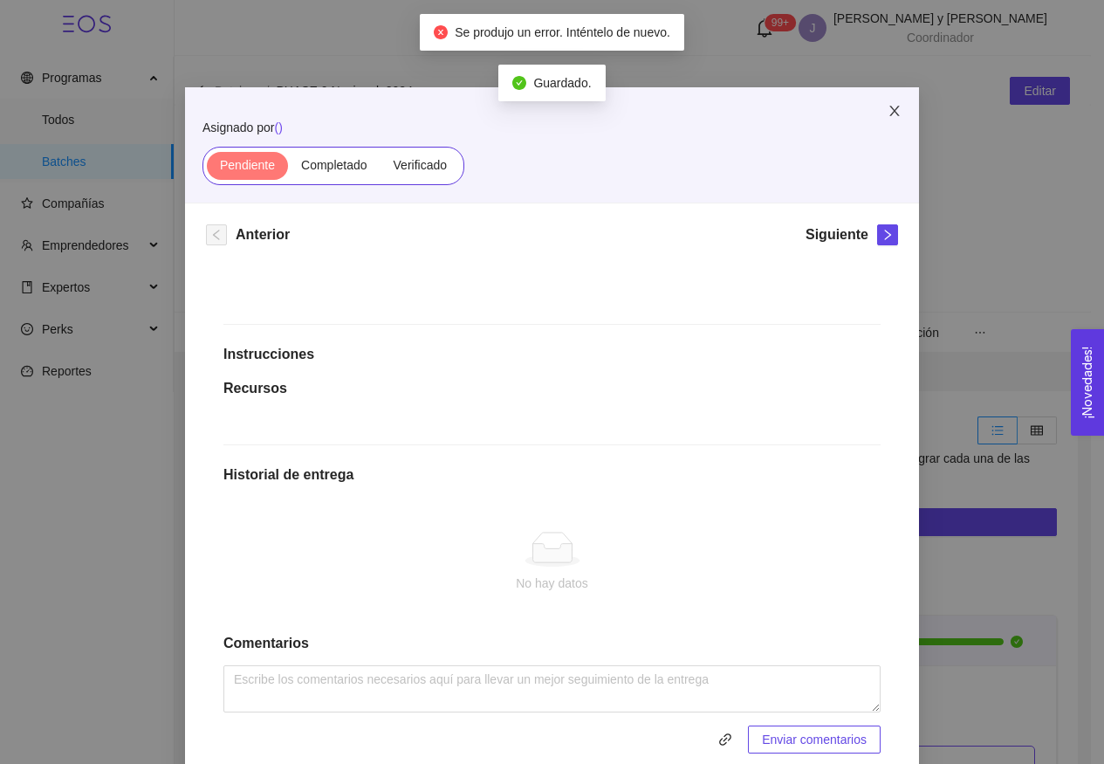
click at [888, 112] on icon "close" at bounding box center [895, 111] width 14 height 14
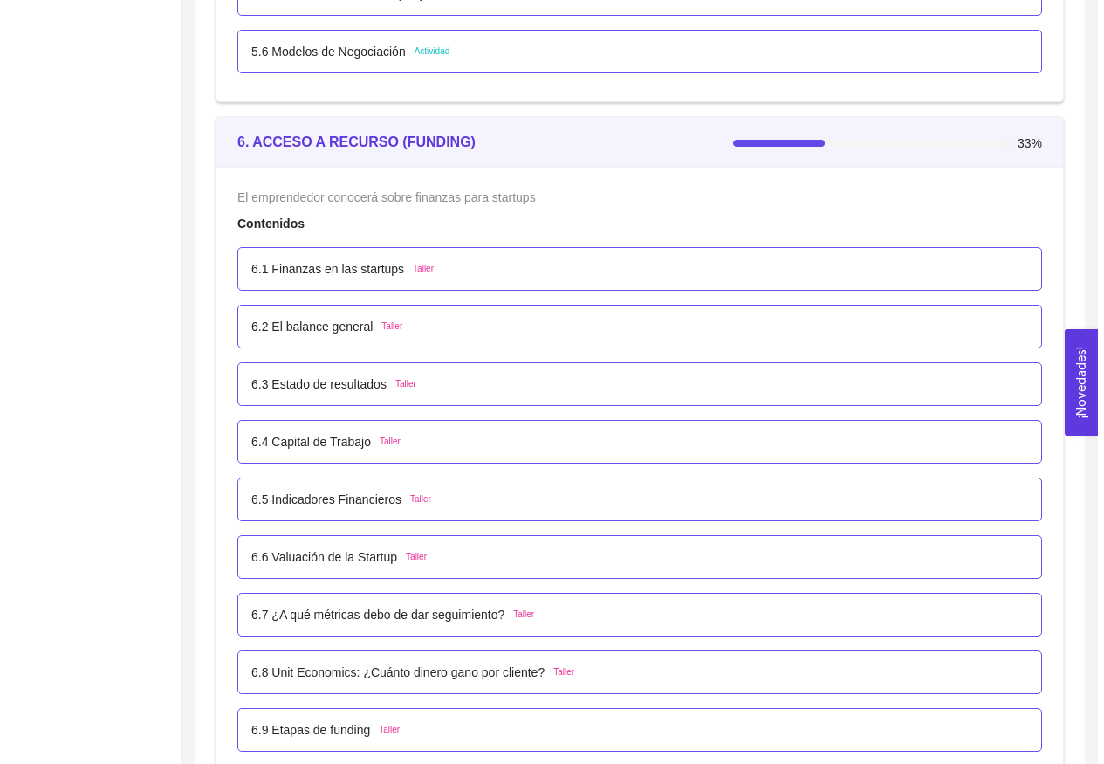
scroll to position [4332, 0]
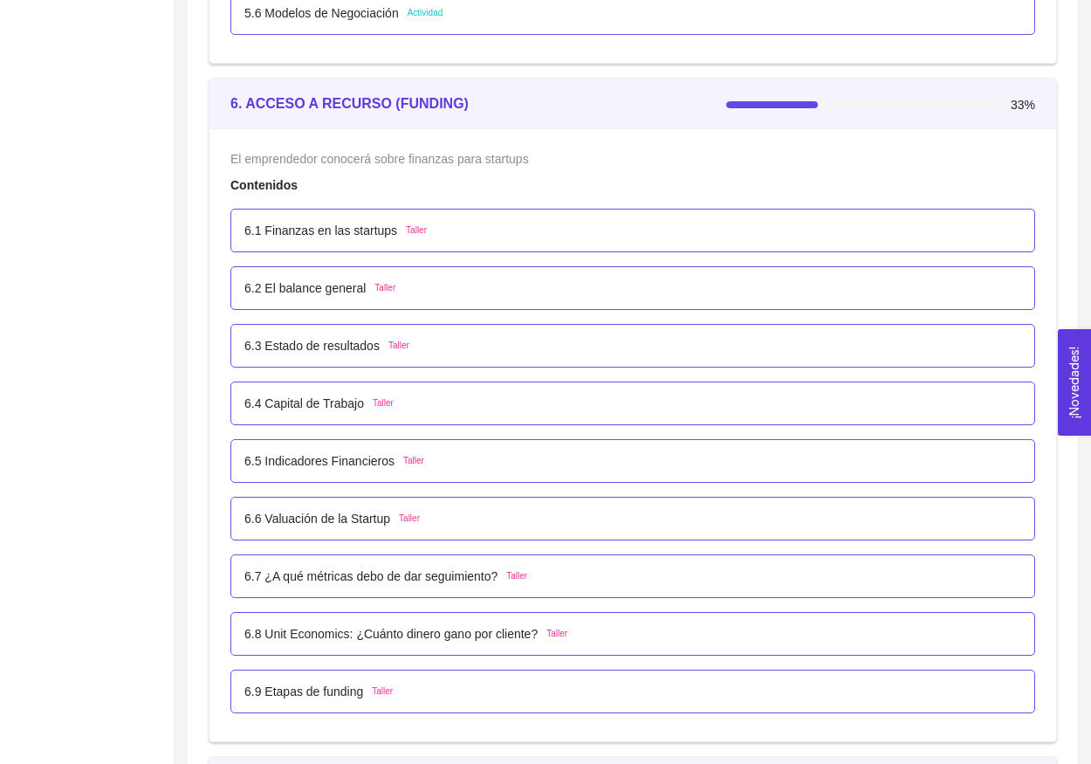
click at [350, 346] on p "6.3 Estado de resultados" at bounding box center [311, 345] width 135 height 19
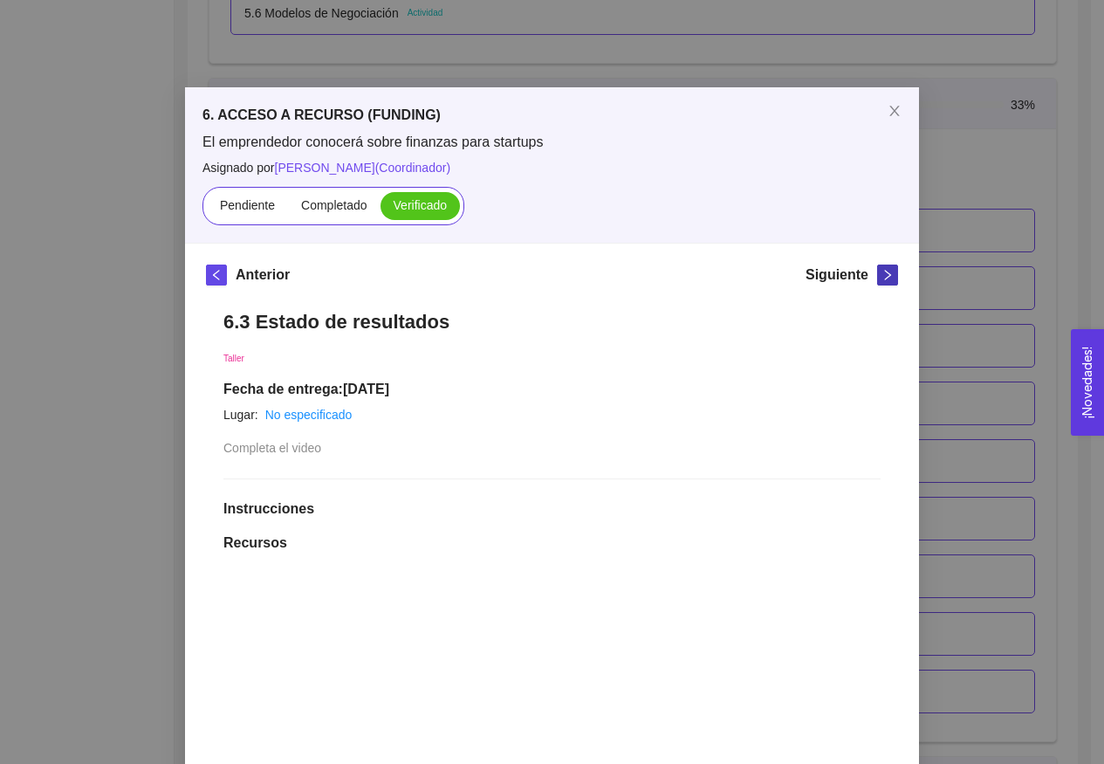
click at [885, 278] on icon "right" at bounding box center [888, 275] width 6 height 10
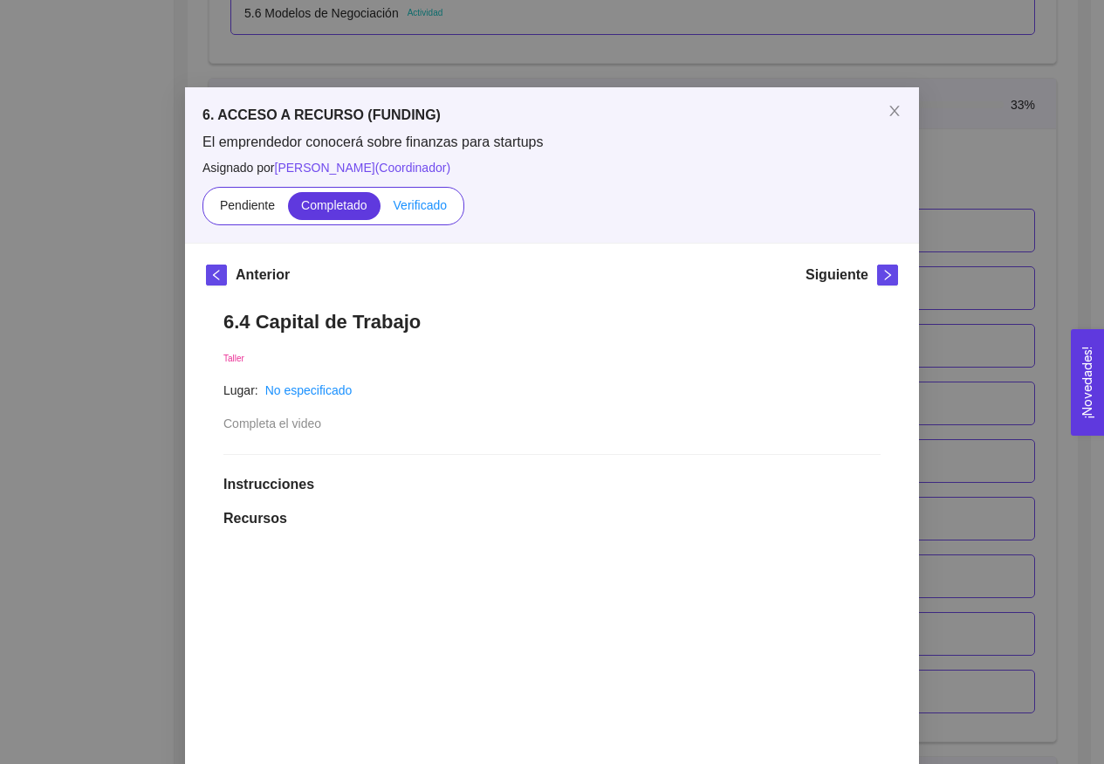
click at [431, 203] on span "Verificado" at bounding box center [420, 205] width 53 height 14
click at [381, 209] on input "Verificado" at bounding box center [381, 209] width 0 height 0
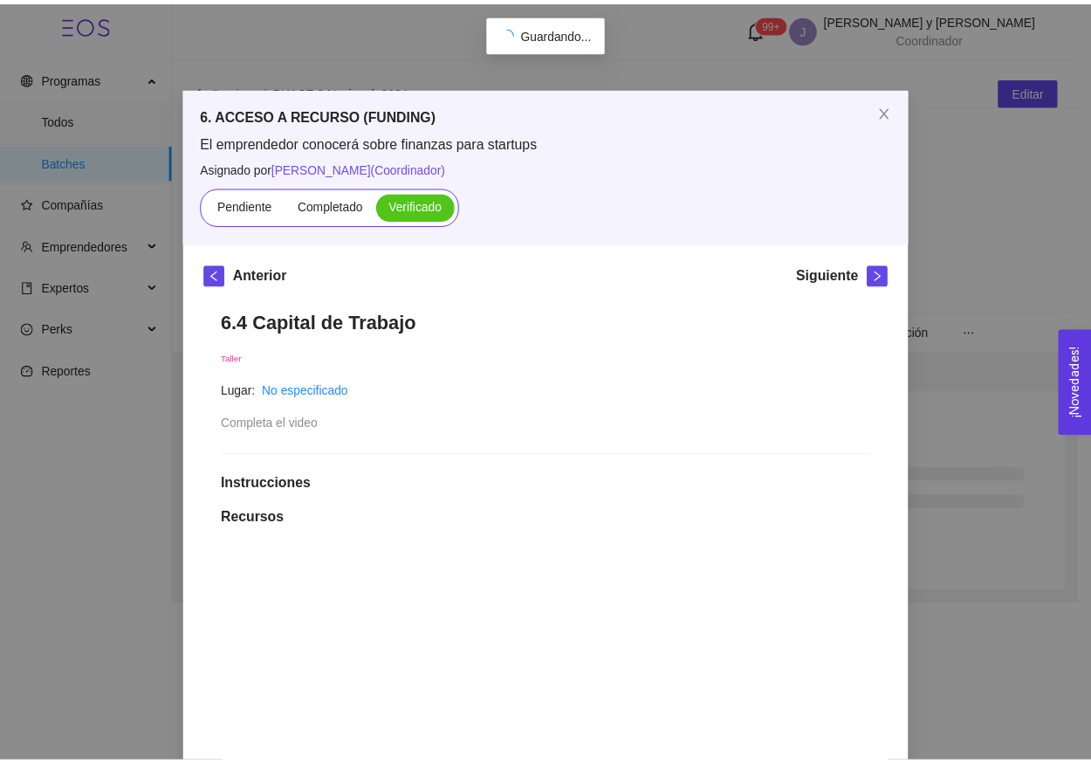
scroll to position [0, 0]
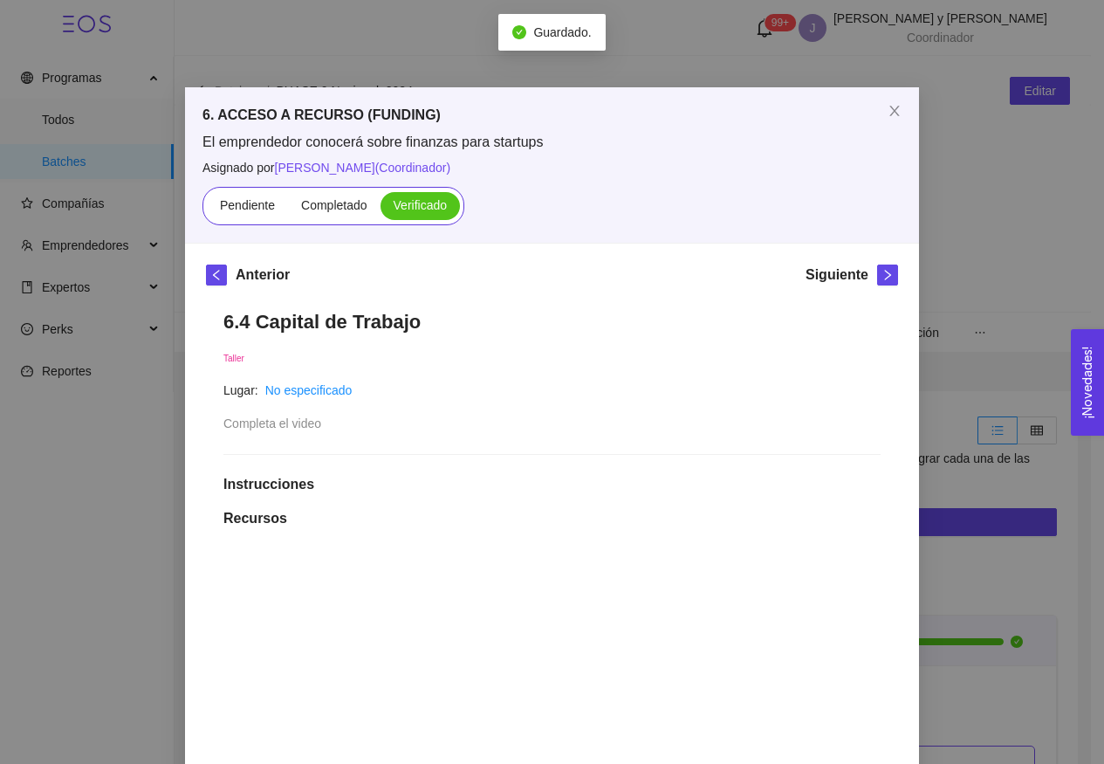
click at [886, 299] on div "6.4 Capital de Trabajo Taller Lugar: No especificado Completa el video Instrucc…" at bounding box center [552, 755] width 692 height 926
click at [882, 283] on button "button" at bounding box center [887, 274] width 21 height 21
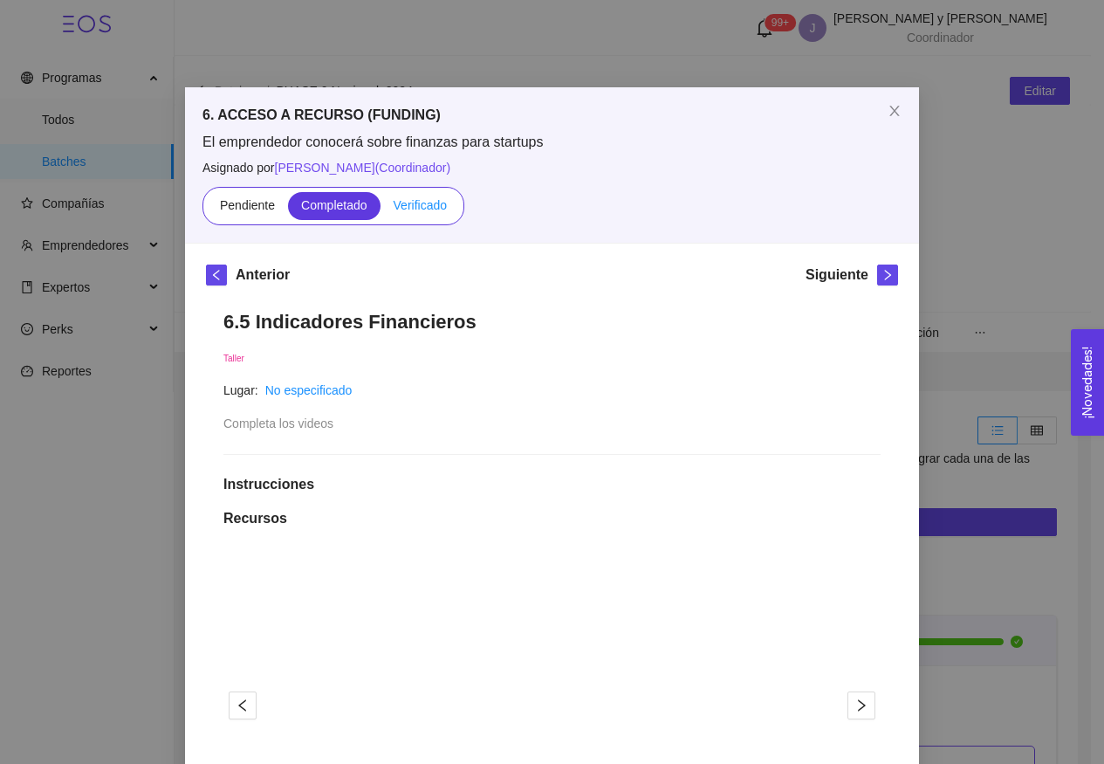
click at [414, 203] on span "Verificado" at bounding box center [420, 205] width 53 height 14
click at [381, 209] on input "Verificado" at bounding box center [381, 209] width 0 height 0
click at [886, 278] on icon "right" at bounding box center [888, 275] width 12 height 12
click at [421, 221] on div "Pendiente Completado Verificado" at bounding box center [334, 206] width 262 height 38
click at [420, 214] on label "Verificado" at bounding box center [420, 206] width 79 height 28
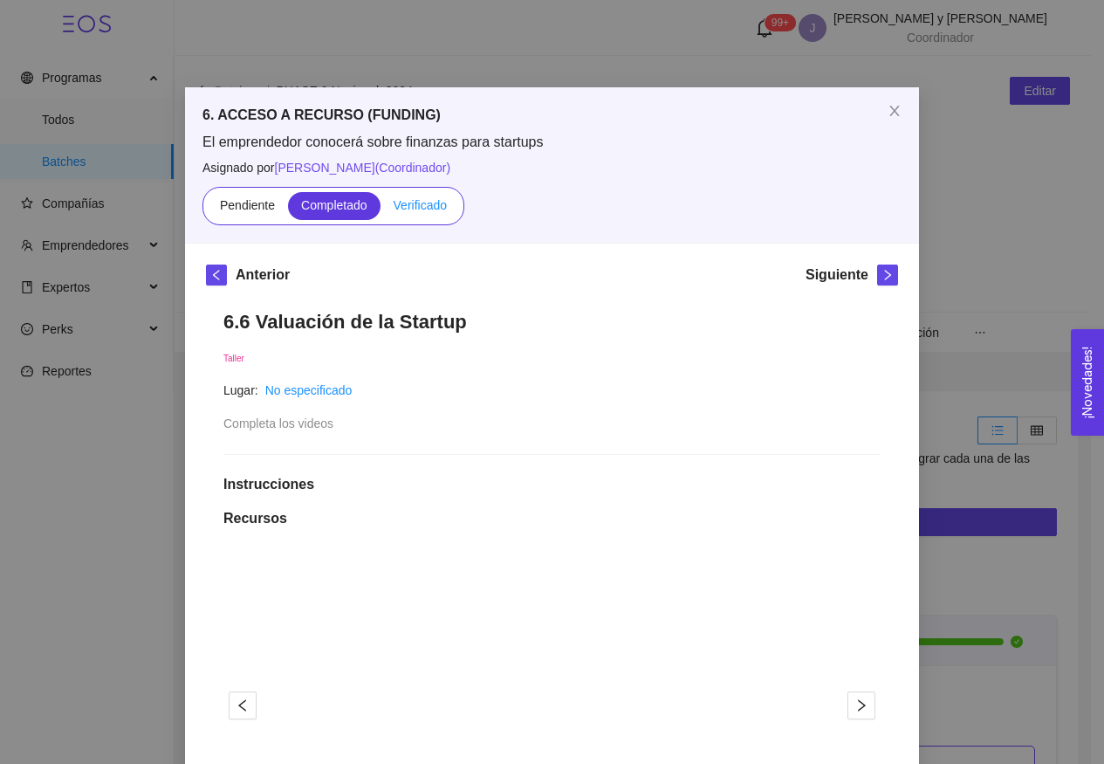
click at [381, 209] on input "Verificado" at bounding box center [381, 209] width 0 height 0
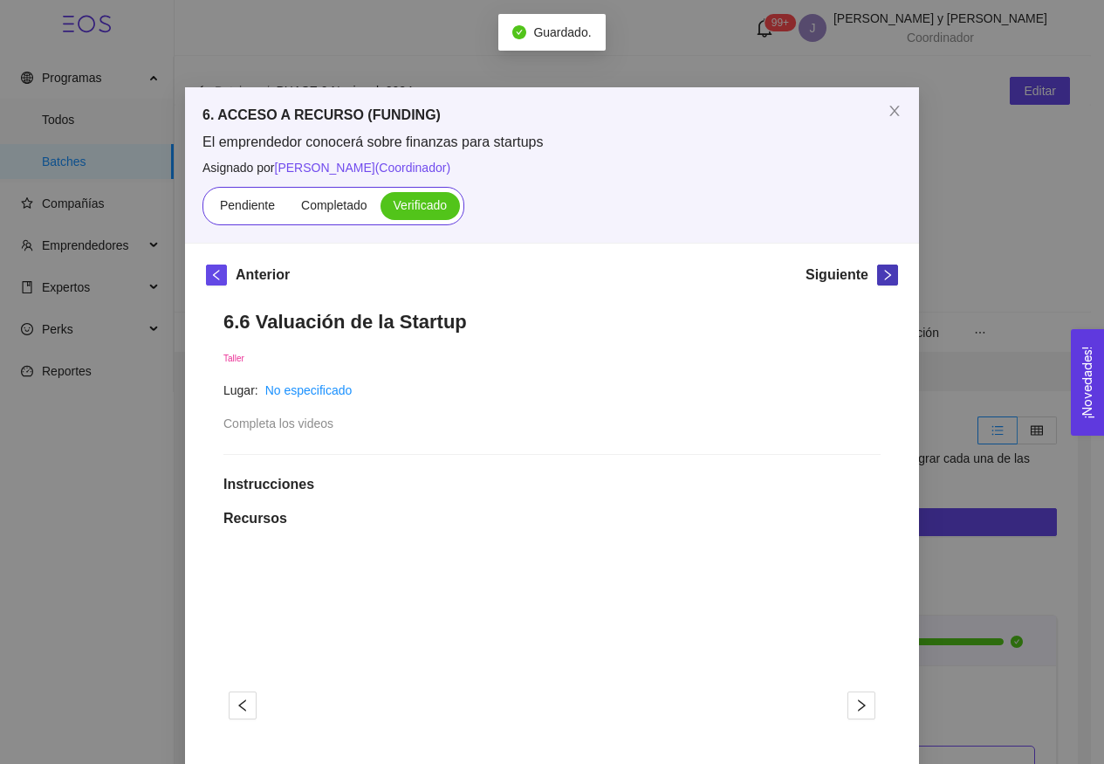
click at [882, 280] on icon "right" at bounding box center [888, 275] width 12 height 12
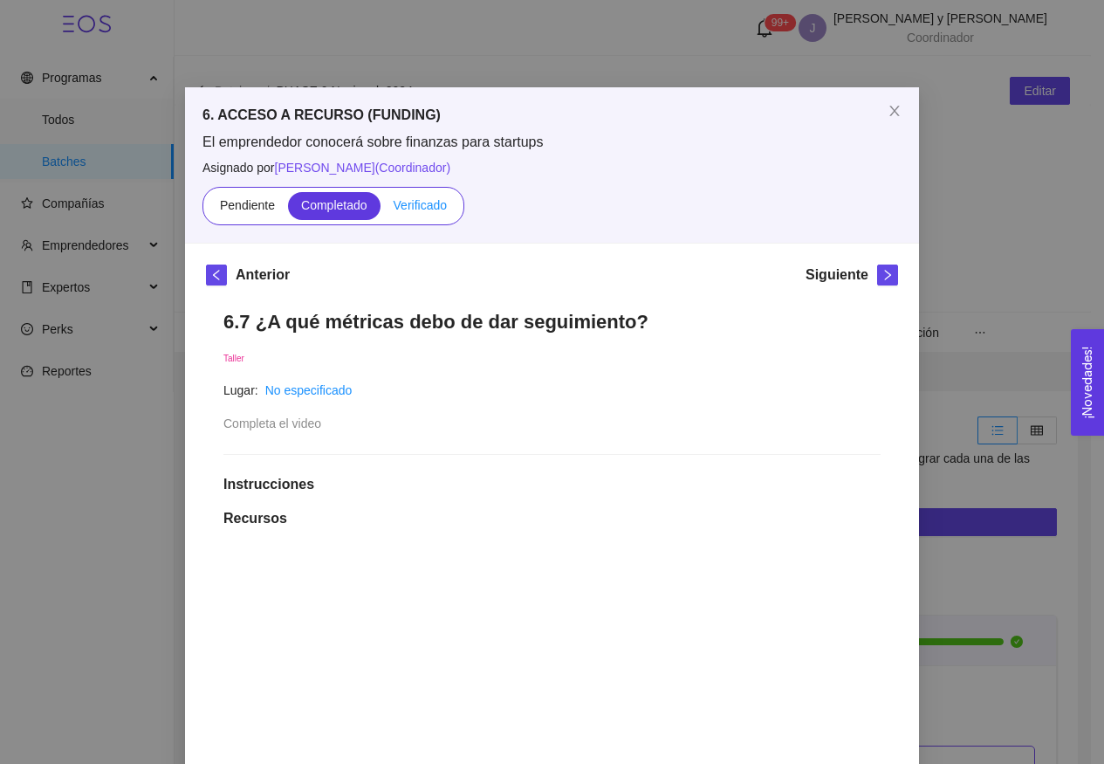
click at [416, 194] on label "Verificado" at bounding box center [420, 206] width 79 height 28
click at [381, 209] on input "Verificado" at bounding box center [381, 209] width 0 height 0
click at [889, 278] on span "right" at bounding box center [887, 275] width 19 height 12
click at [428, 209] on span "Verificado" at bounding box center [420, 205] width 53 height 14
click at [381, 209] on input "Verificado" at bounding box center [381, 209] width 0 height 0
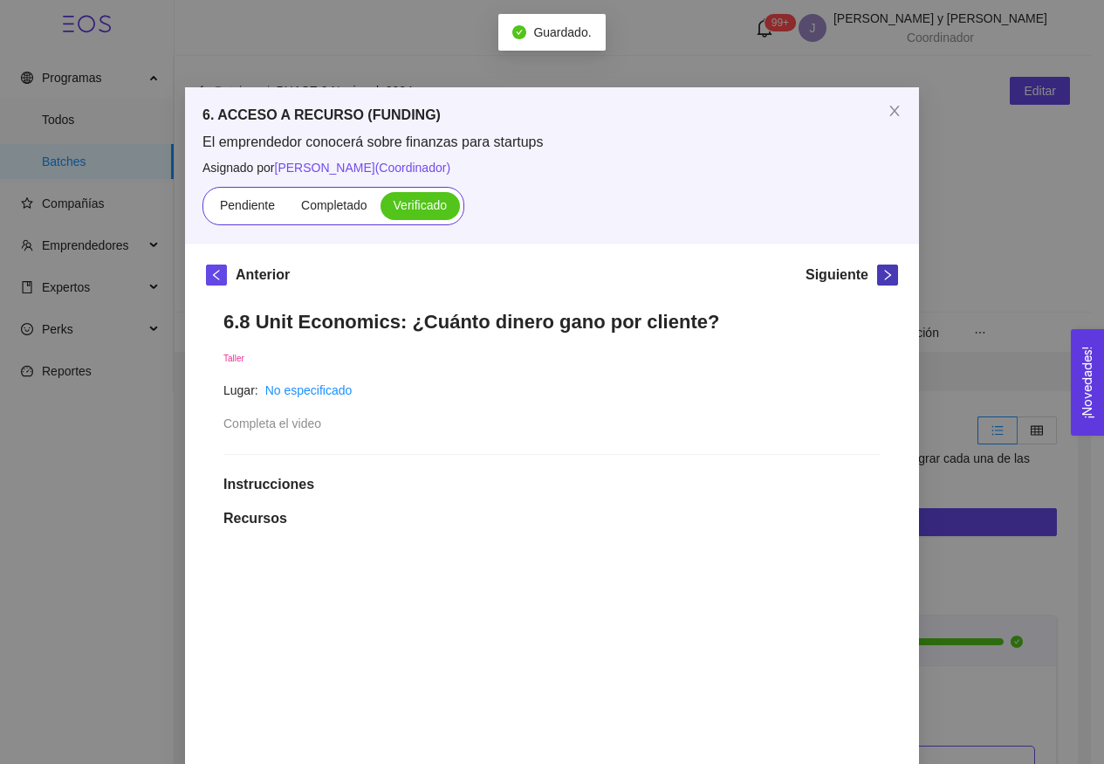
click at [882, 275] on icon "right" at bounding box center [888, 275] width 12 height 12
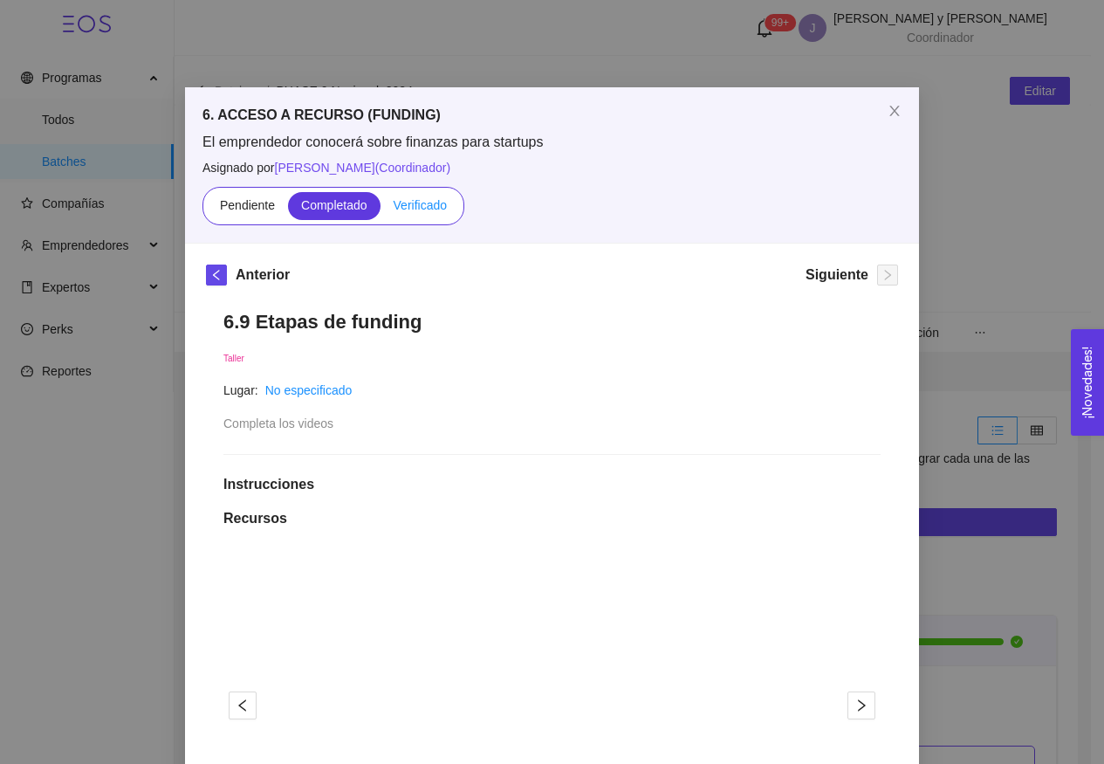
click at [427, 202] on span "Verificado" at bounding box center [420, 205] width 53 height 14
click at [381, 209] on input "Verificado" at bounding box center [381, 209] width 0 height 0
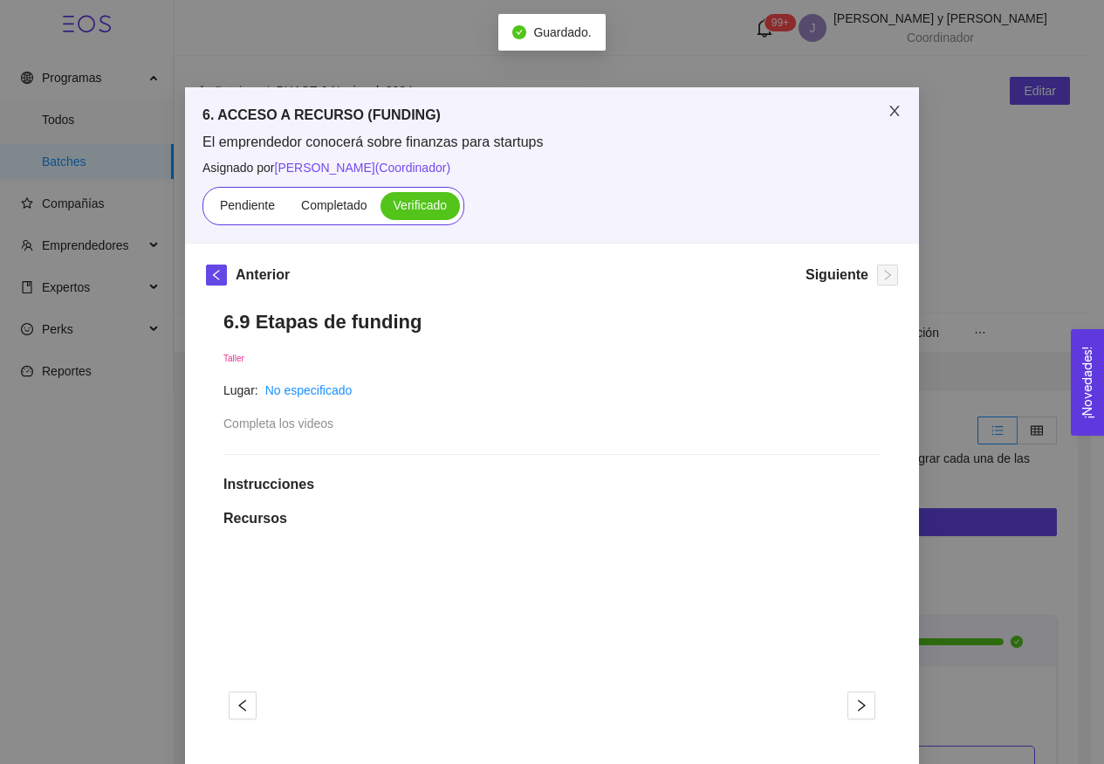
click at [890, 119] on span "Close" at bounding box center [894, 111] width 49 height 49
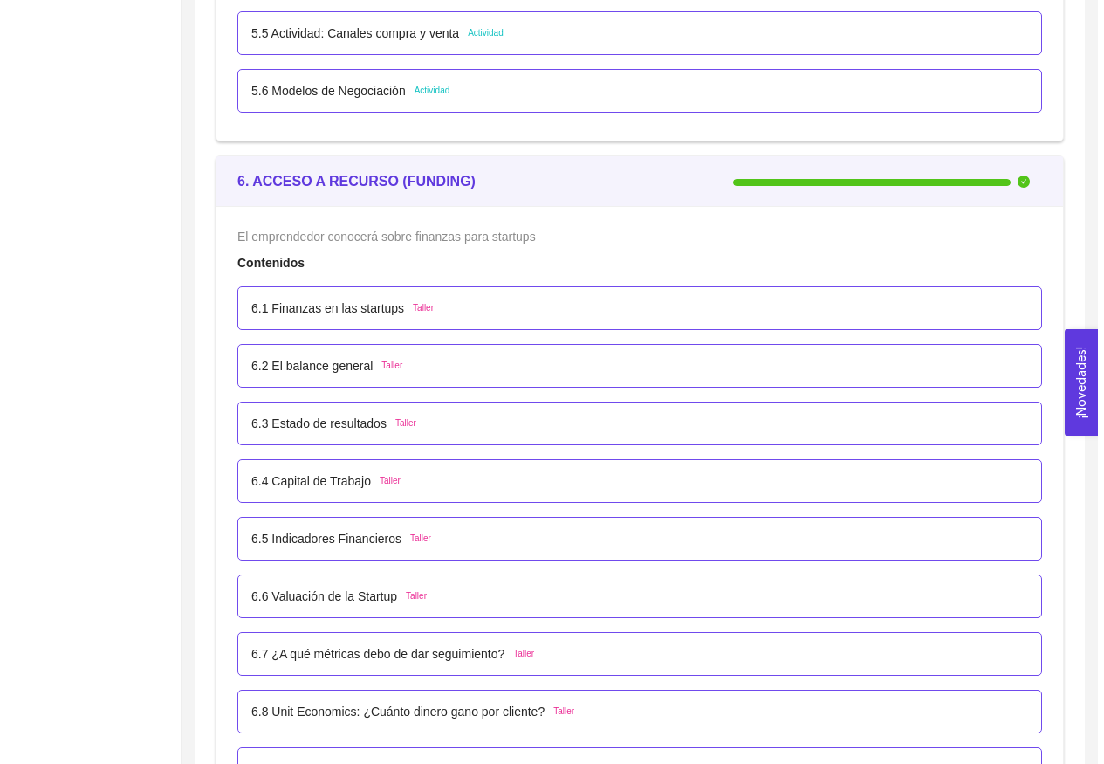
scroll to position [5032, 0]
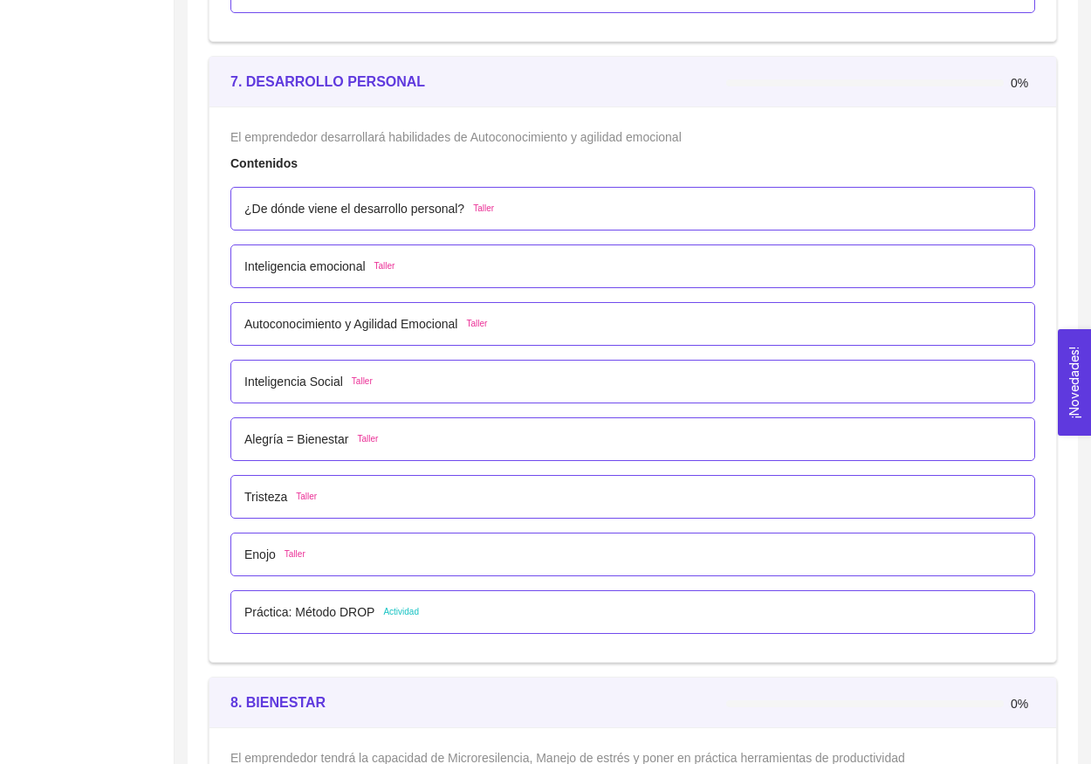
click at [678, 204] on div "¿De dónde viene el desarrollo personal? Taller" at bounding box center [632, 208] width 777 height 19
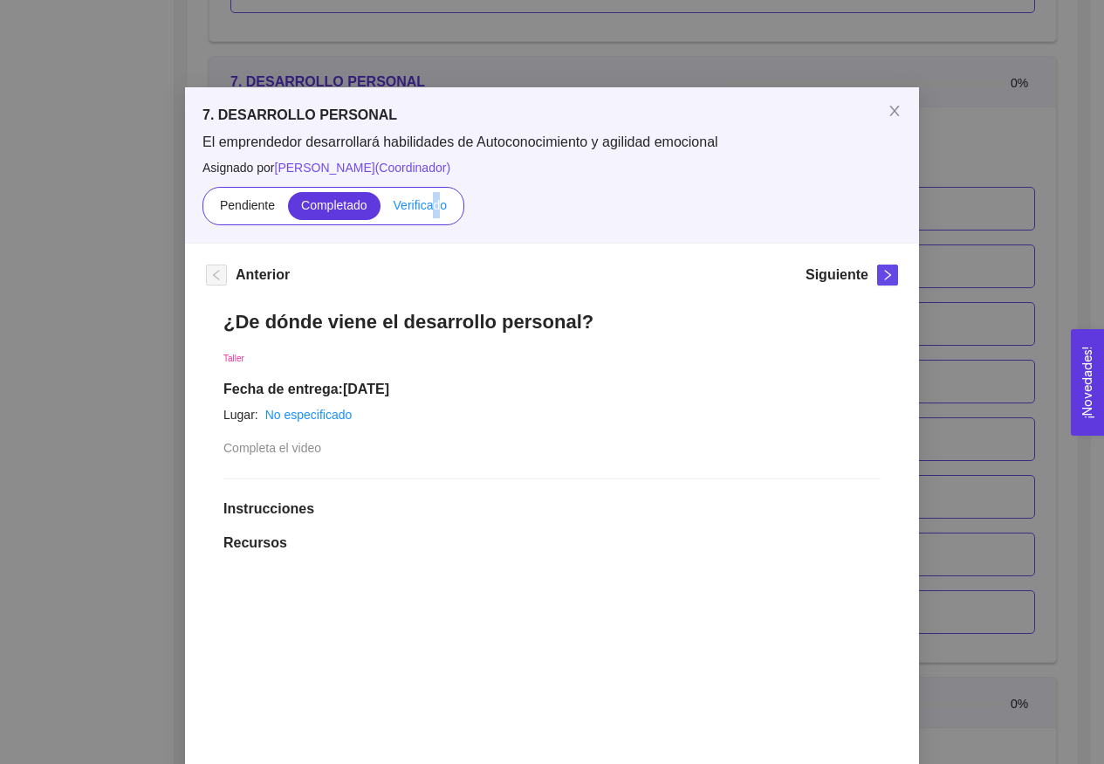
click at [433, 210] on span "Verificado" at bounding box center [420, 205] width 53 height 14
click at [381, 209] on input "Verificado" at bounding box center [381, 209] width 0 height 0
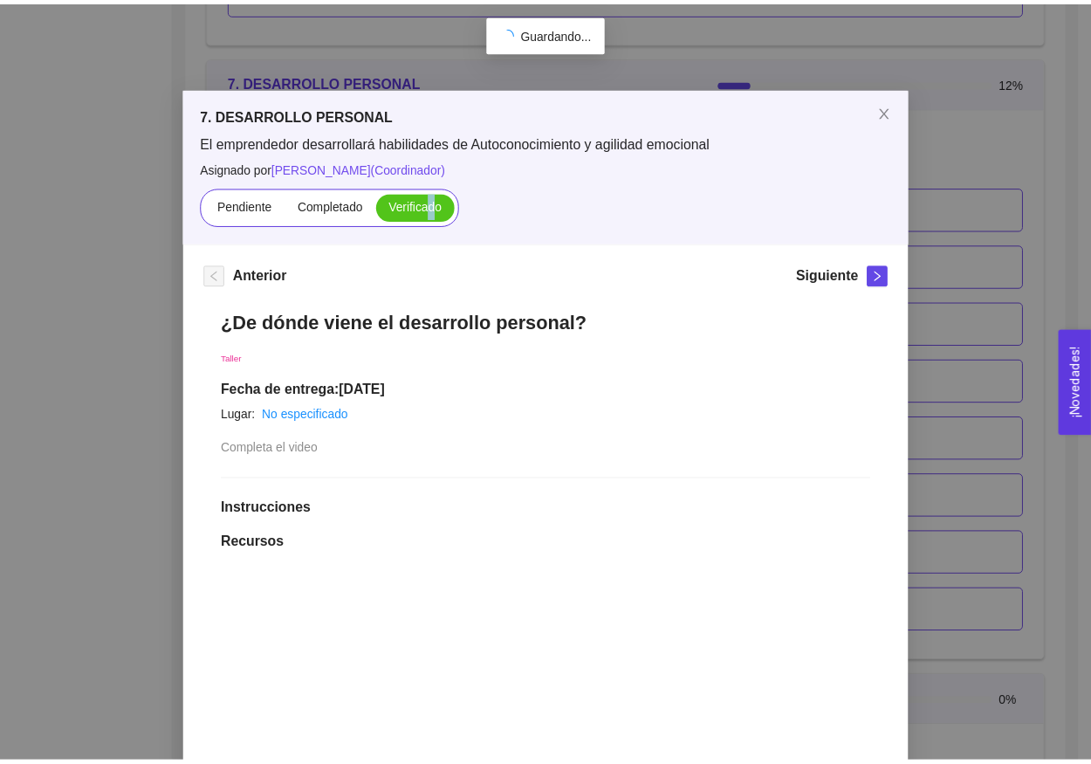
scroll to position [0, 0]
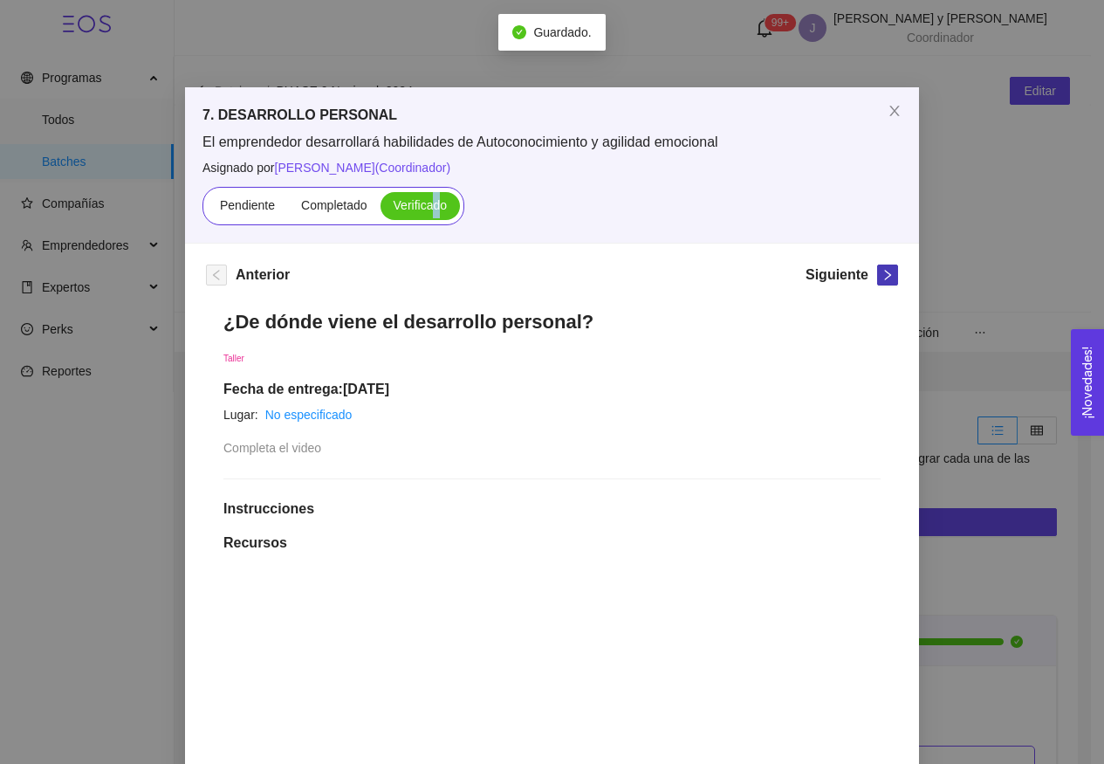
click at [882, 278] on icon "right" at bounding box center [888, 275] width 12 height 12
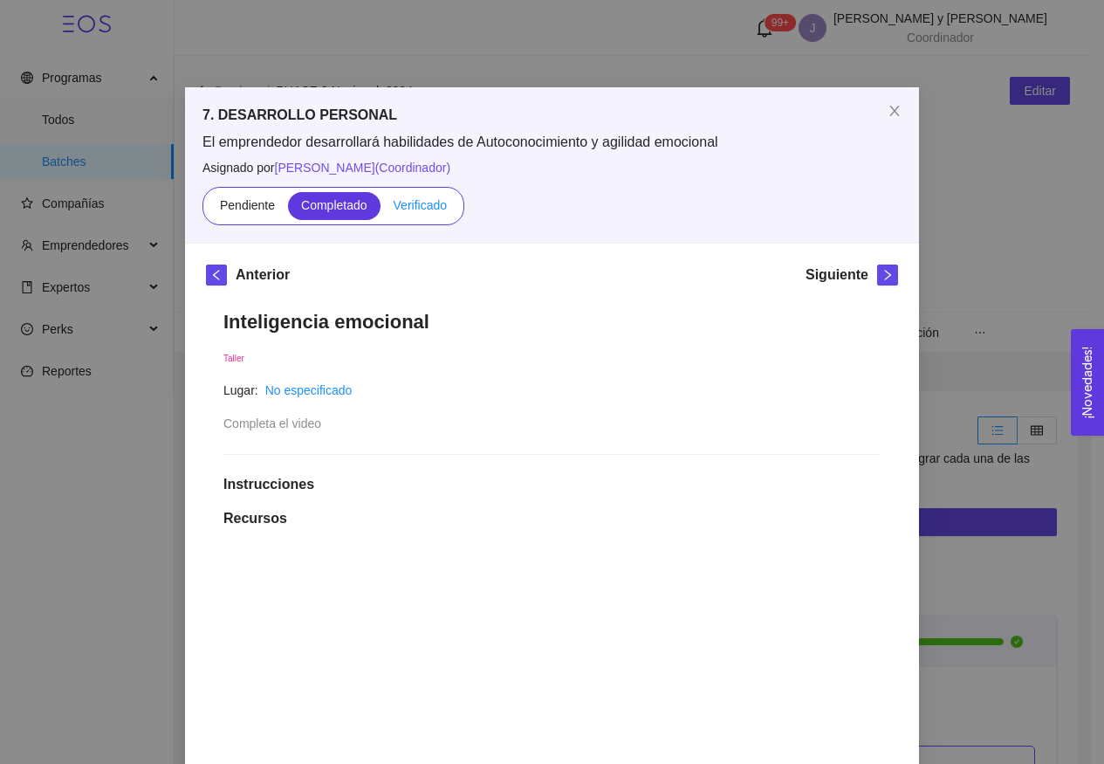
click at [423, 211] on span "Verificado" at bounding box center [420, 205] width 53 height 14
click at [381, 209] on input "Verificado" at bounding box center [381, 209] width 0 height 0
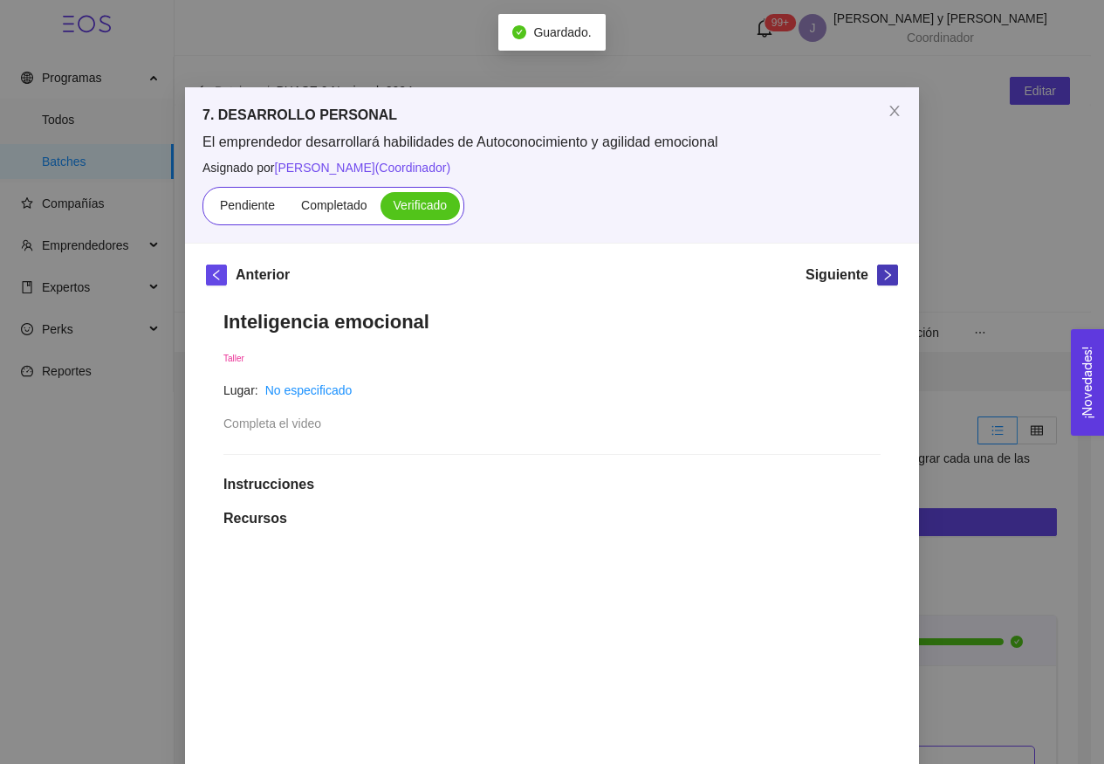
click at [882, 283] on button "button" at bounding box center [887, 274] width 21 height 21
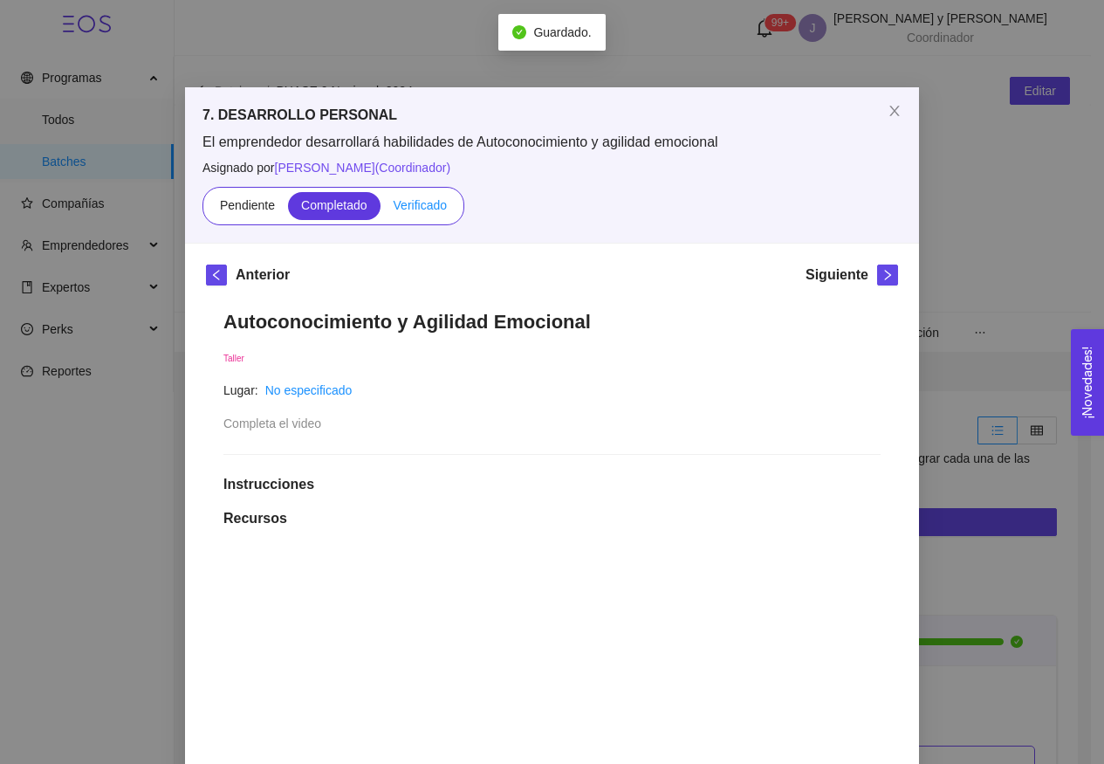
click at [412, 216] on label "Verificado" at bounding box center [420, 206] width 79 height 28
click at [381, 209] on input "Verificado" at bounding box center [381, 209] width 0 height 0
click at [882, 284] on button "button" at bounding box center [887, 274] width 21 height 21
click at [433, 209] on span "Verificado" at bounding box center [420, 205] width 53 height 14
click at [381, 209] on input "Verificado" at bounding box center [381, 209] width 0 height 0
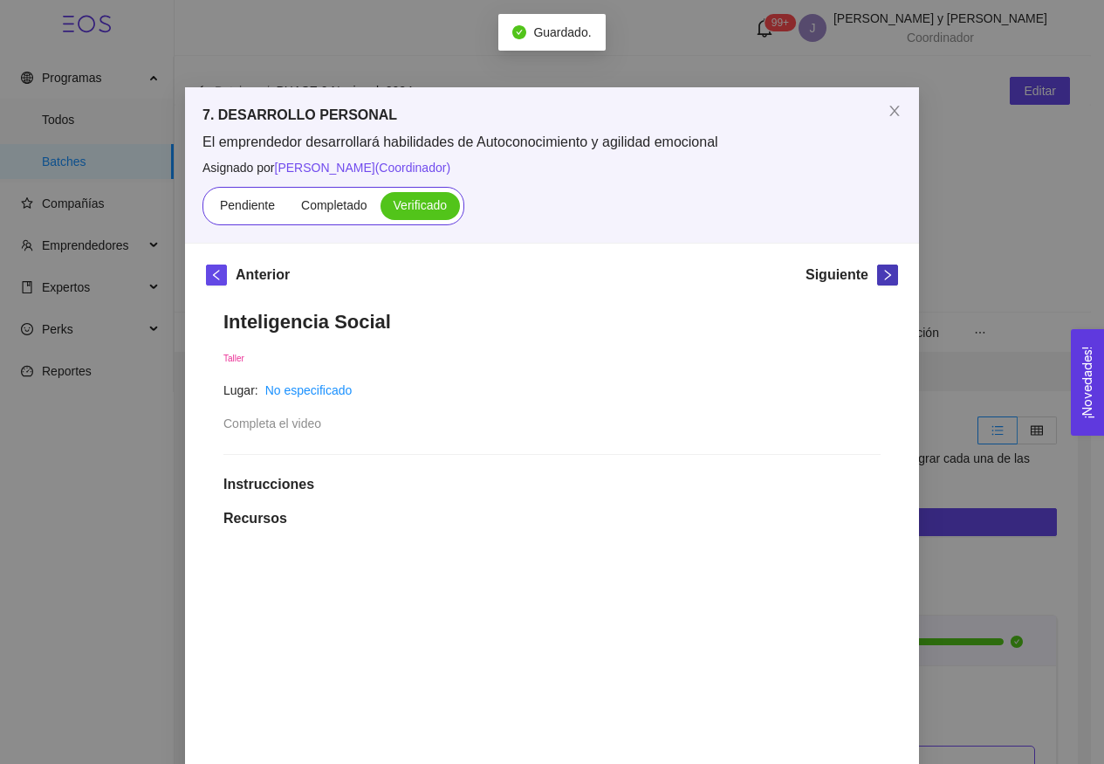
click at [886, 279] on icon "right" at bounding box center [888, 275] width 12 height 12
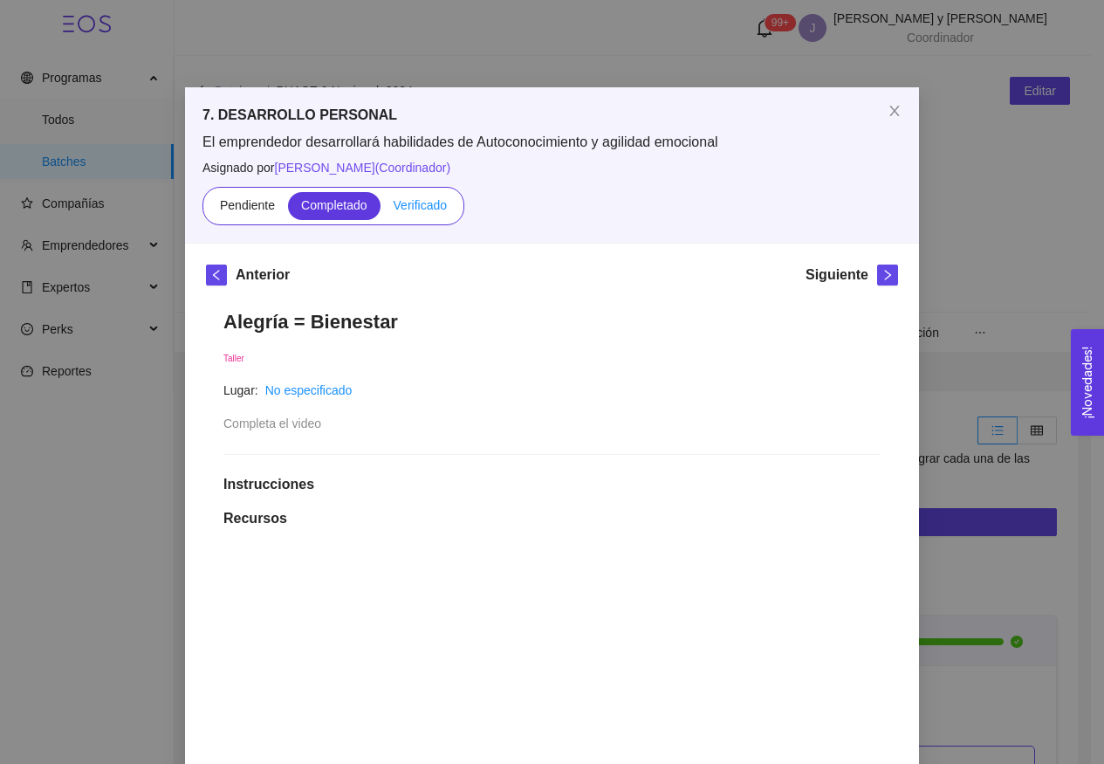
click at [427, 204] on span "Verificado" at bounding box center [420, 205] width 53 height 14
click at [381, 209] on input "Verificado" at bounding box center [381, 209] width 0 height 0
click at [884, 283] on button "button" at bounding box center [887, 274] width 21 height 21
click at [443, 203] on span "Verificado" at bounding box center [420, 205] width 53 height 14
click at [381, 209] on input "Verificado" at bounding box center [381, 209] width 0 height 0
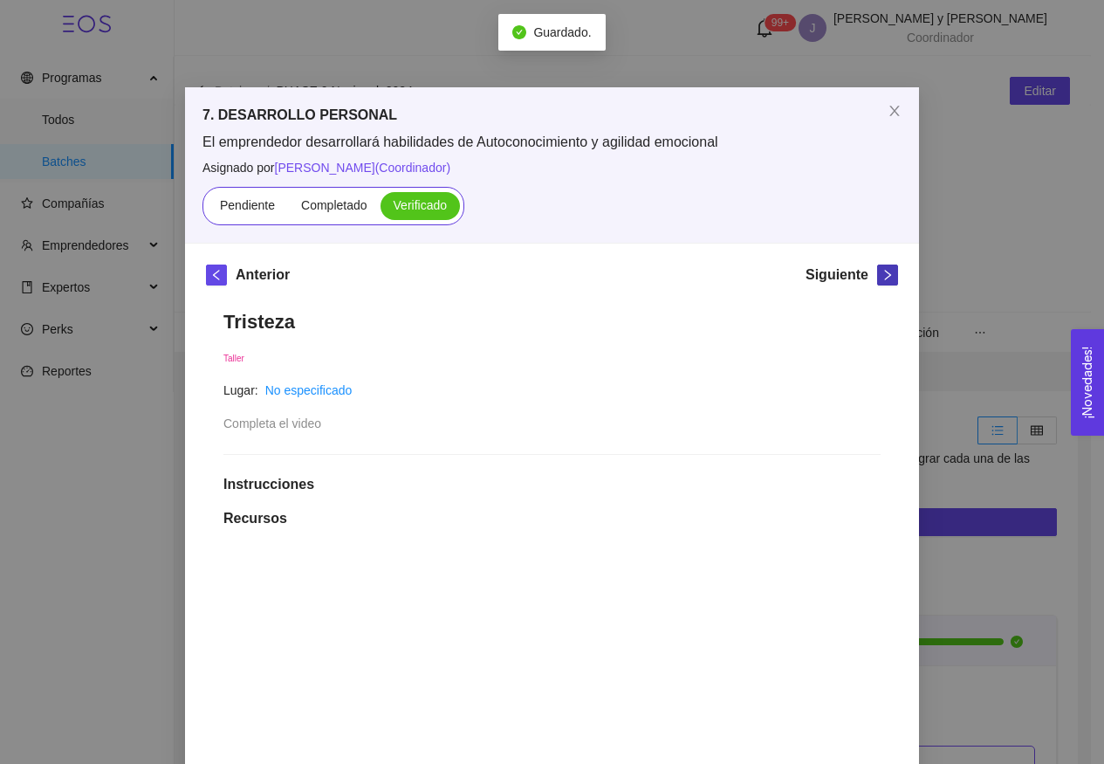
click at [886, 275] on icon "right" at bounding box center [888, 275] width 12 height 12
click at [419, 200] on span "Verificado" at bounding box center [420, 205] width 53 height 14
click at [381, 209] on input "Verificado" at bounding box center [381, 209] width 0 height 0
click at [878, 268] on button "button" at bounding box center [887, 274] width 21 height 21
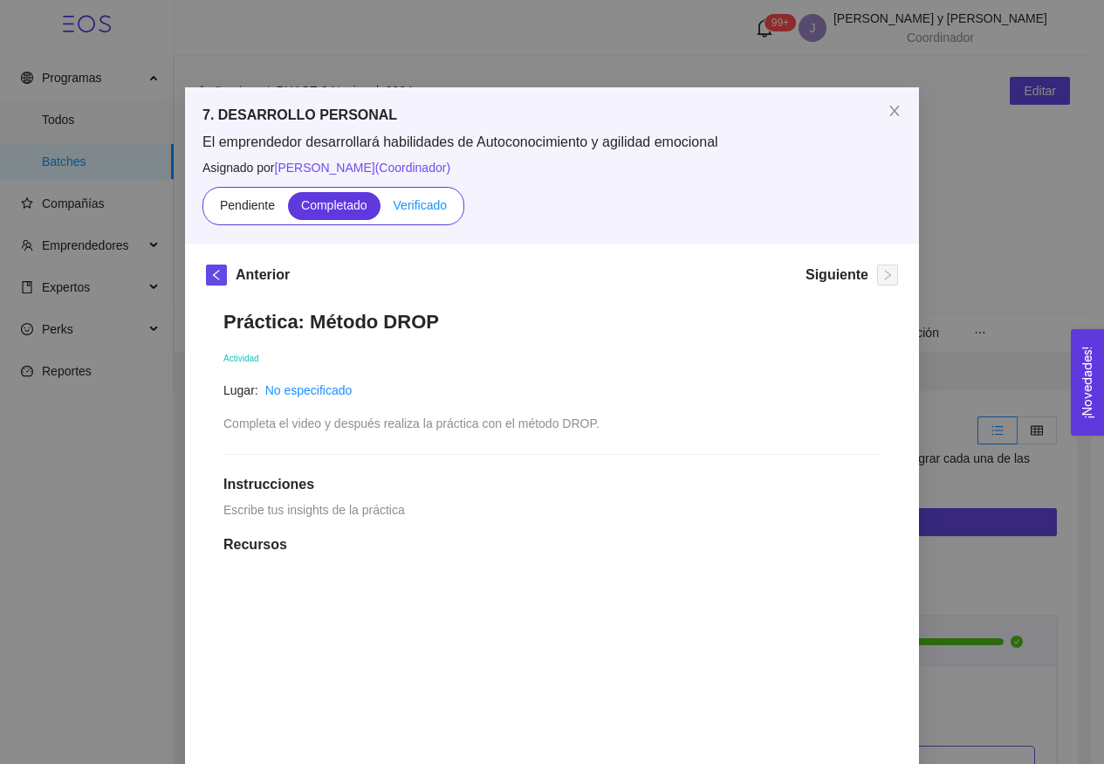
click at [414, 205] on span "Verificado" at bounding box center [420, 205] width 53 height 14
click at [381, 209] on input "Verificado" at bounding box center [381, 209] width 0 height 0
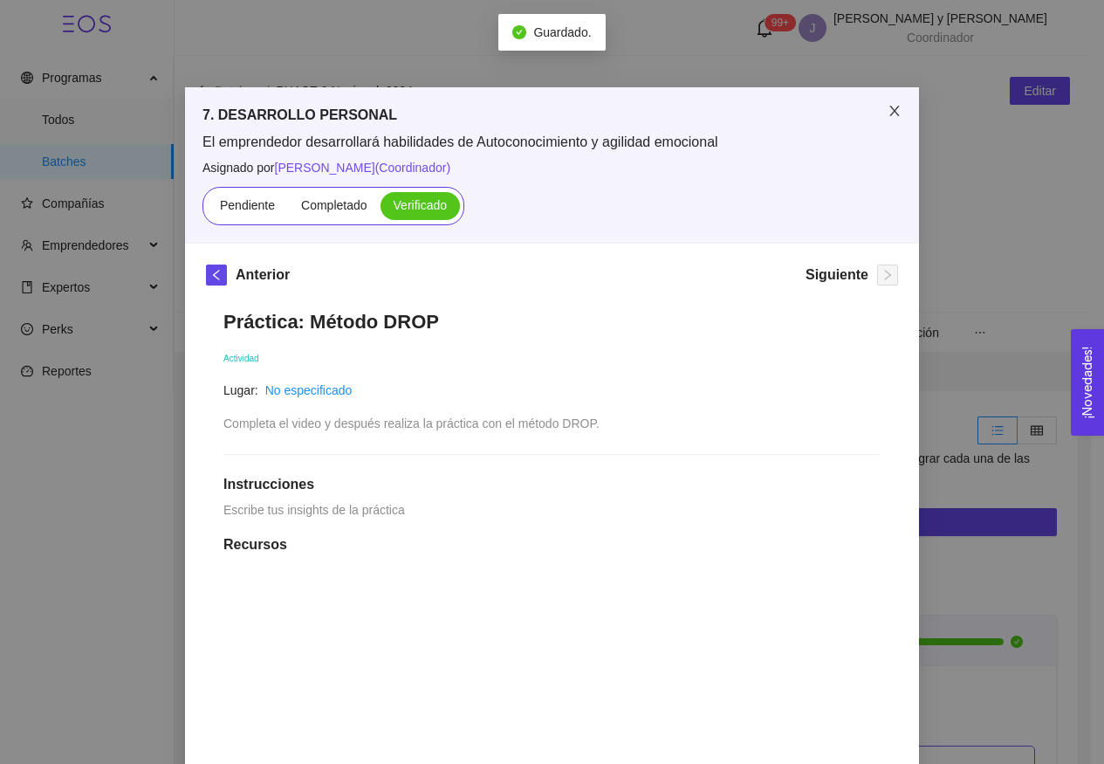
click at [876, 112] on span "Close" at bounding box center [894, 111] width 49 height 49
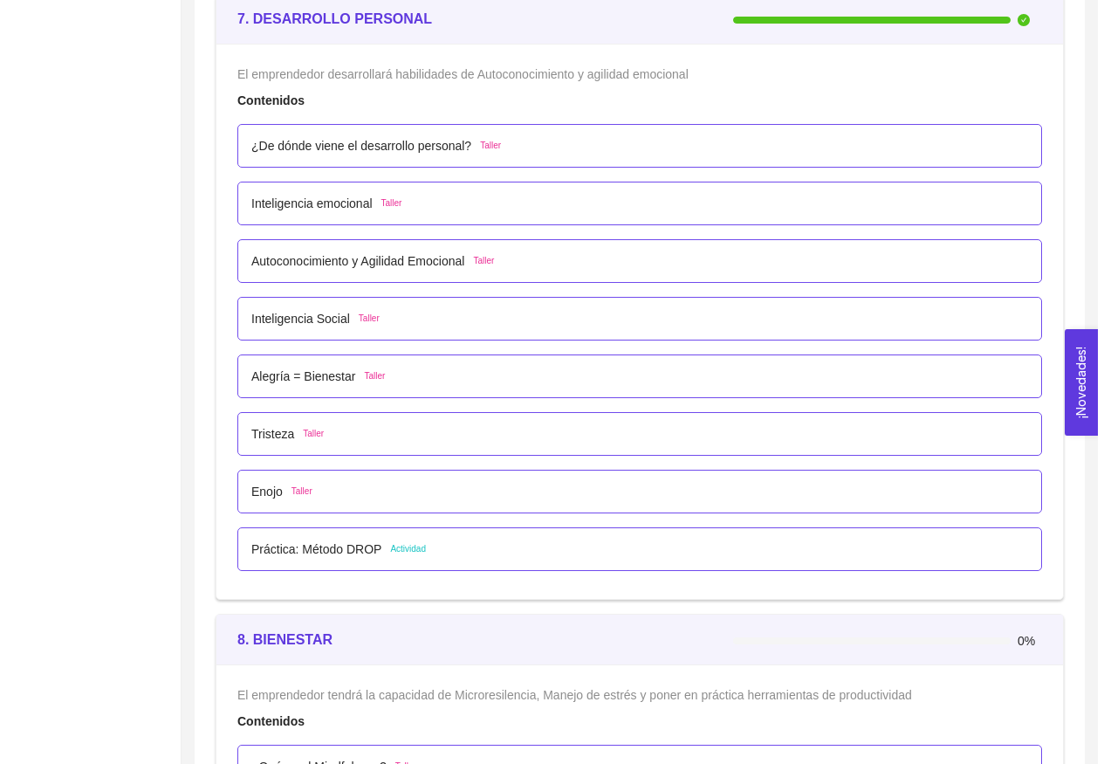
scroll to position [5425, 0]
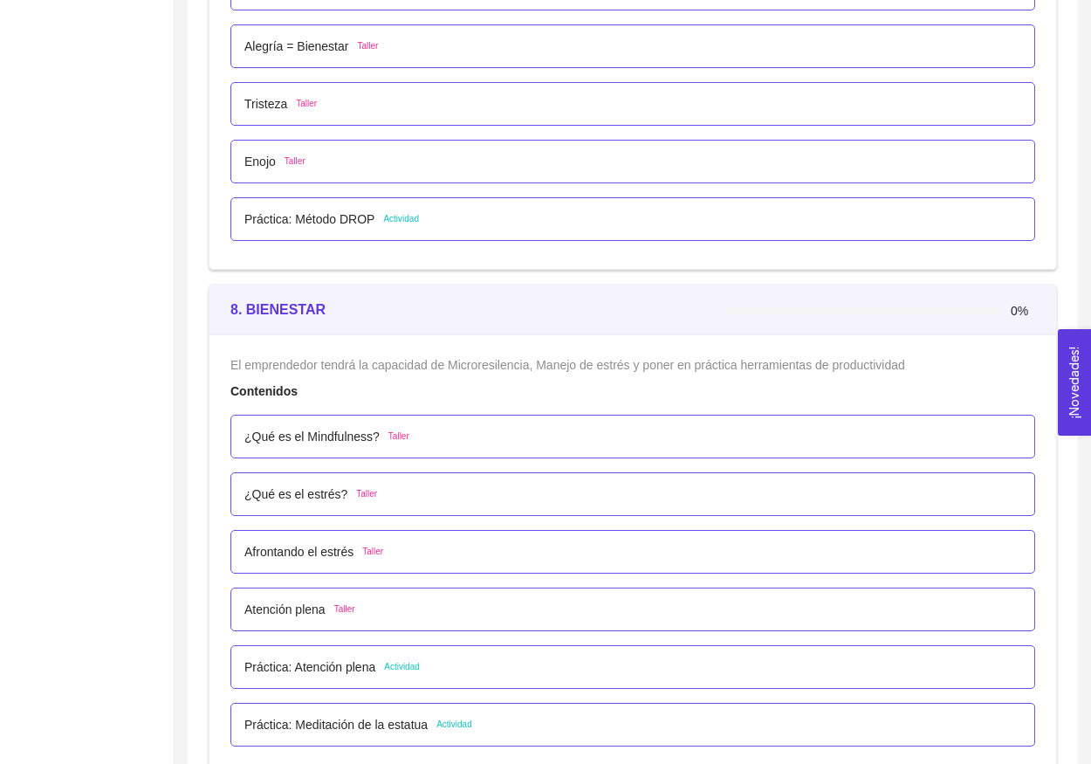
click at [383, 436] on div "¿Qué es el Mindfulness? Taller" at bounding box center [326, 436] width 165 height 19
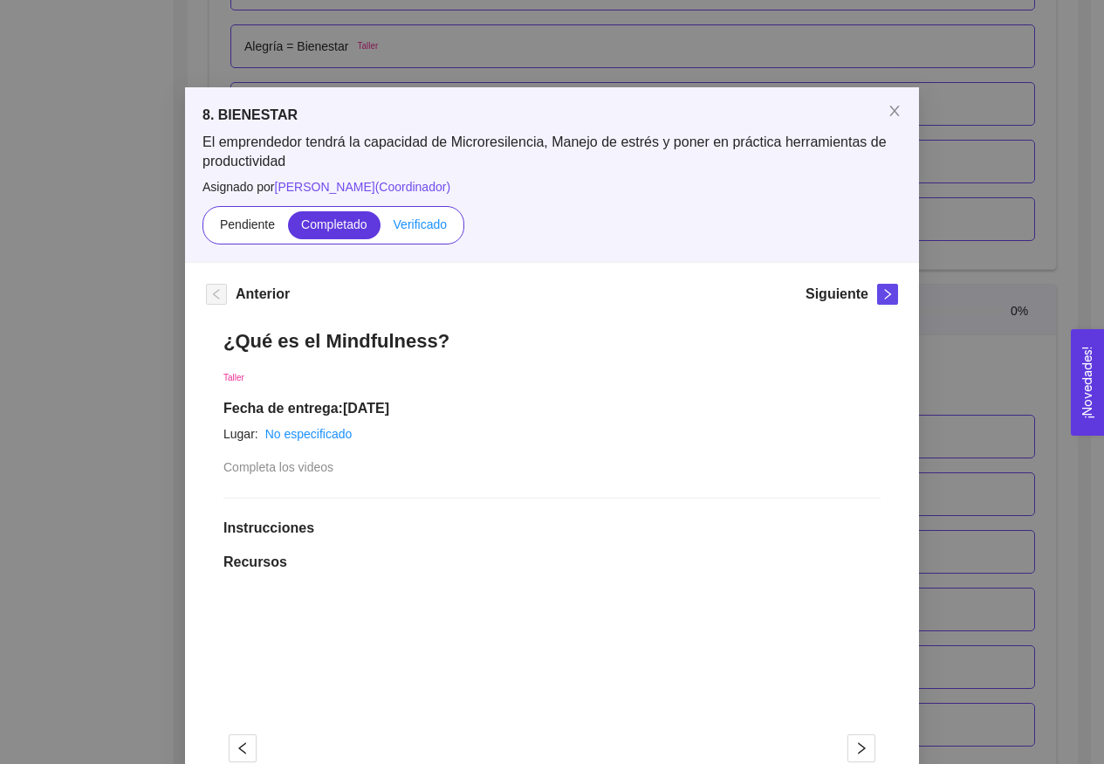
click at [437, 222] on span "Verificado" at bounding box center [420, 224] width 53 height 14
click at [381, 229] on input "Verificado" at bounding box center [381, 229] width 0 height 0
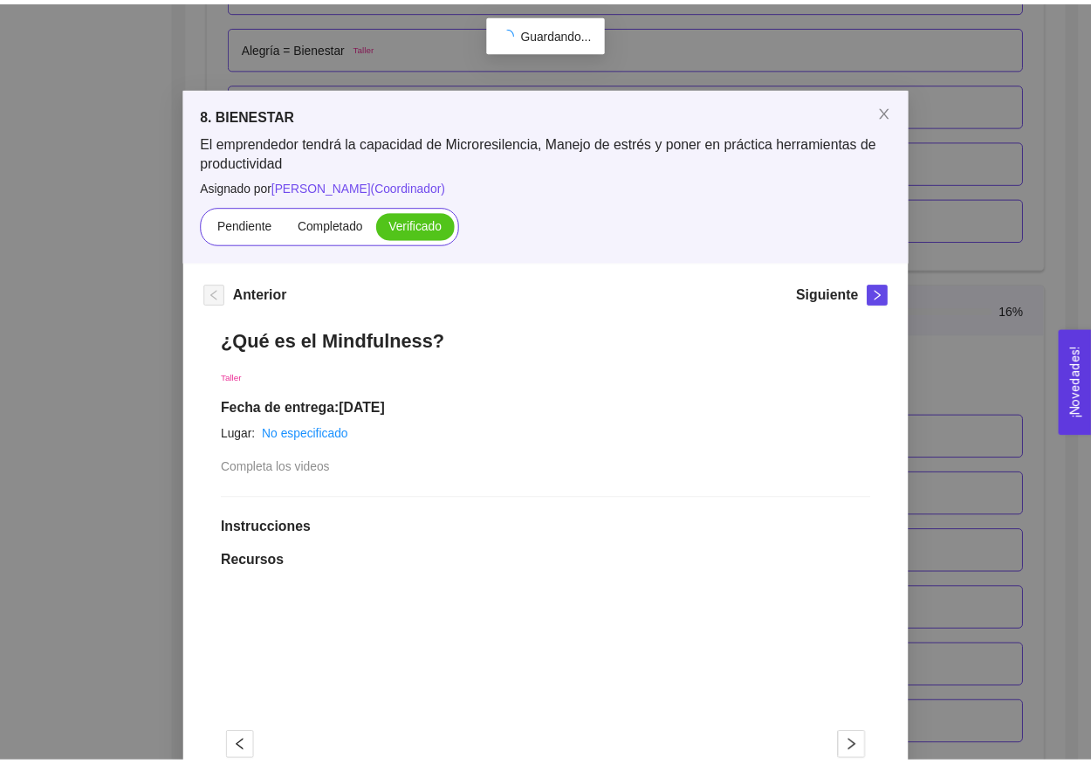
scroll to position [0, 0]
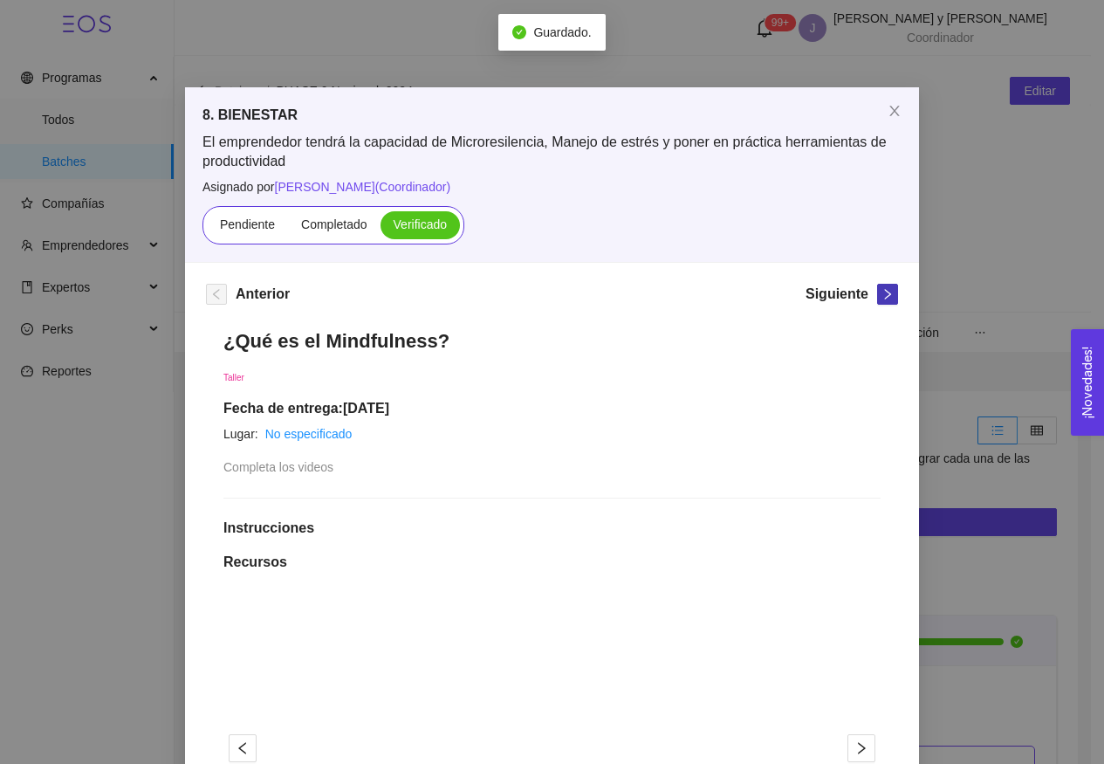
click at [885, 296] on icon "right" at bounding box center [888, 294] width 12 height 12
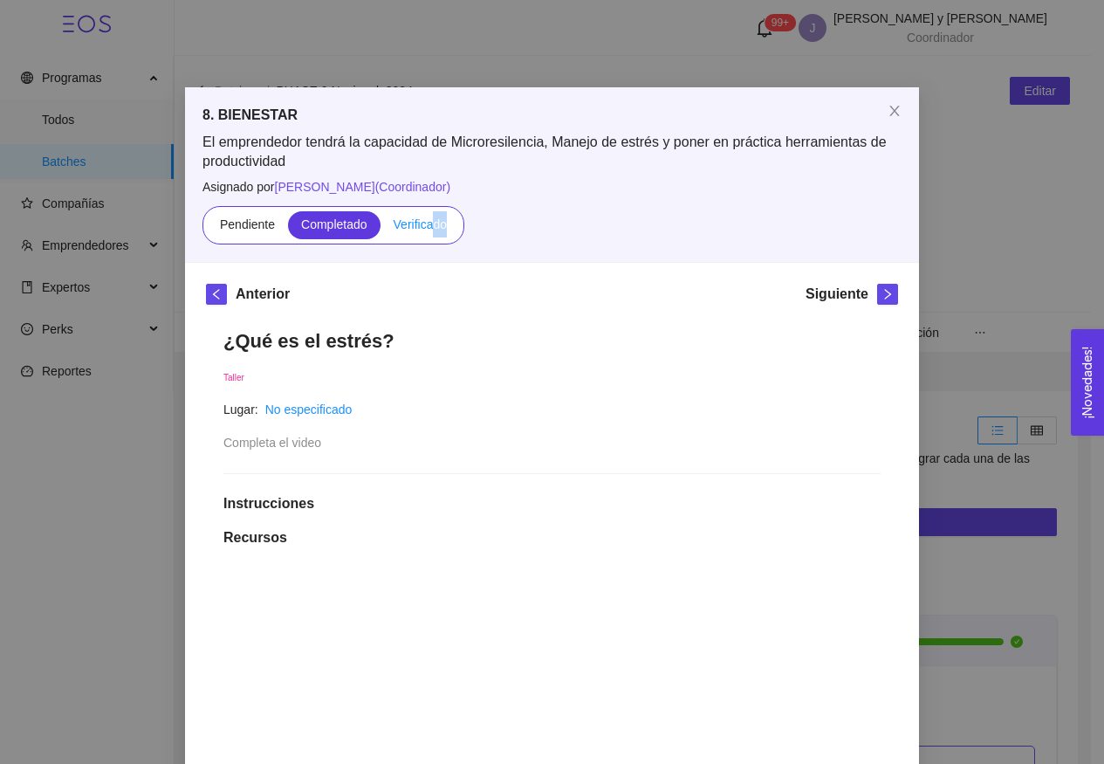
click at [432, 230] on label "Verificado" at bounding box center [420, 225] width 79 height 28
click at [381, 229] on input "Verificado" at bounding box center [381, 229] width 0 height 0
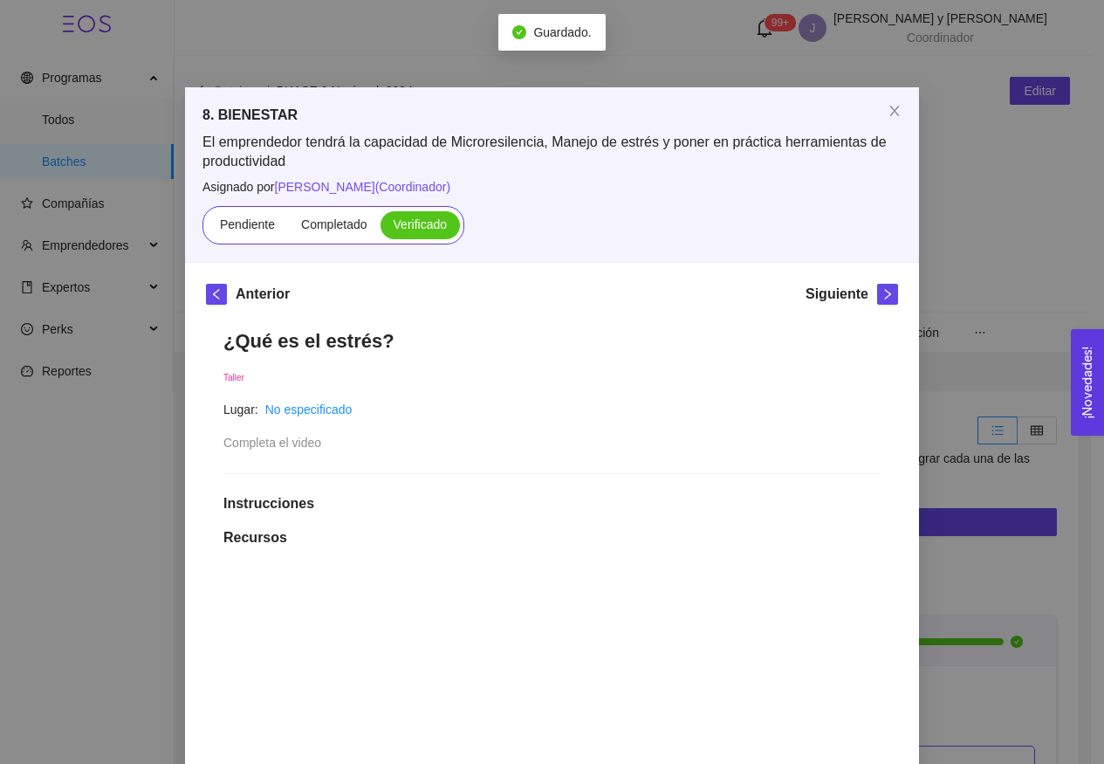
click at [544, 288] on div "Anterior Siguiente" at bounding box center [552, 298] width 692 height 28
click at [877, 300] on button "button" at bounding box center [887, 294] width 21 height 21
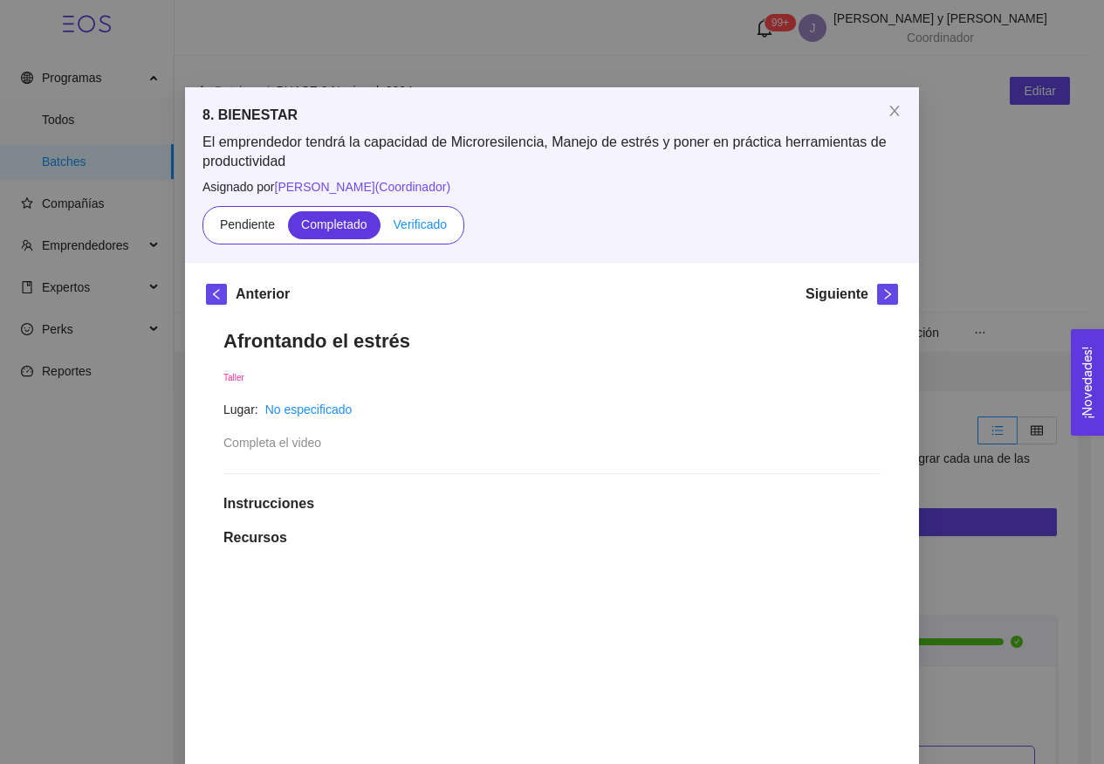
click at [409, 215] on label "Verificado" at bounding box center [420, 225] width 79 height 28
click at [381, 229] on input "Verificado" at bounding box center [381, 229] width 0 height 0
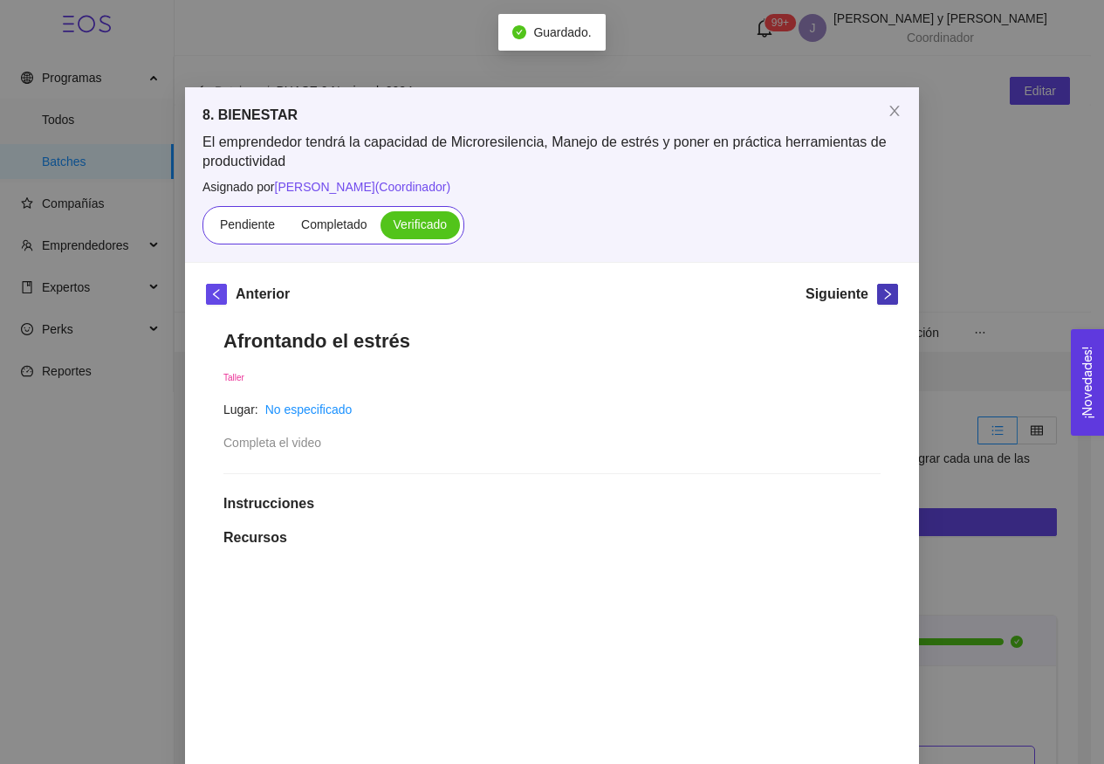
click at [886, 287] on button "button" at bounding box center [887, 294] width 21 height 21
drag, startPoint x: 415, startPoint y: 223, endPoint x: 656, endPoint y: 345, distance: 270.1
click at [416, 223] on span "Verificado" at bounding box center [420, 224] width 53 height 14
click at [381, 229] on input "Verificado" at bounding box center [381, 229] width 0 height 0
click at [882, 292] on icon "right" at bounding box center [888, 294] width 12 height 12
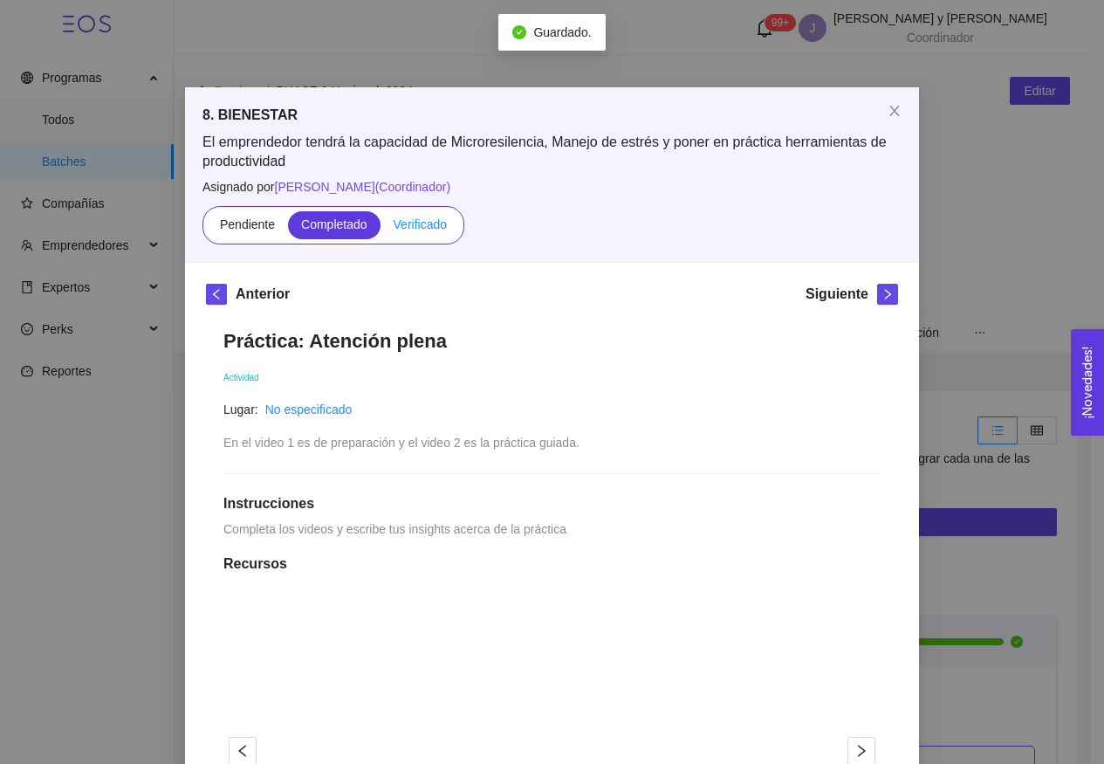
click at [395, 227] on span "Verificado" at bounding box center [420, 224] width 53 height 14
click at [381, 229] on input "Verificado" at bounding box center [381, 229] width 0 height 0
click at [884, 297] on icon "right" at bounding box center [888, 294] width 12 height 12
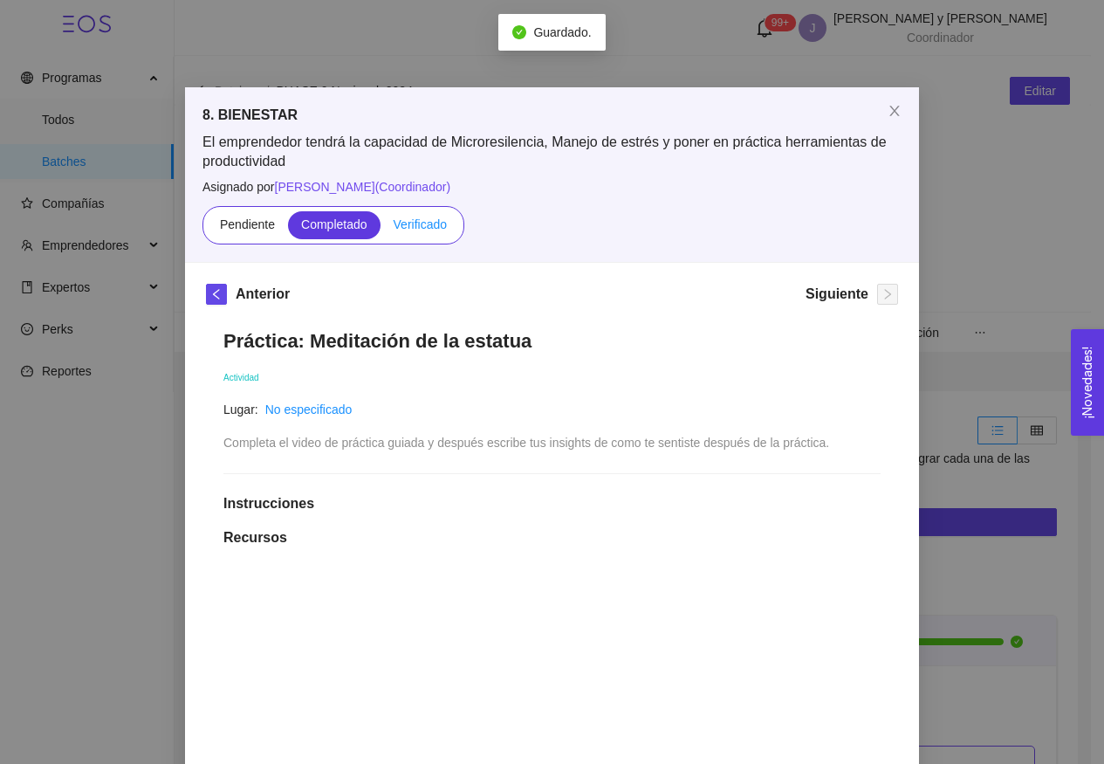
click at [394, 220] on span "Verificado" at bounding box center [420, 224] width 53 height 14
click at [381, 229] on input "Verificado" at bounding box center [381, 229] width 0 height 0
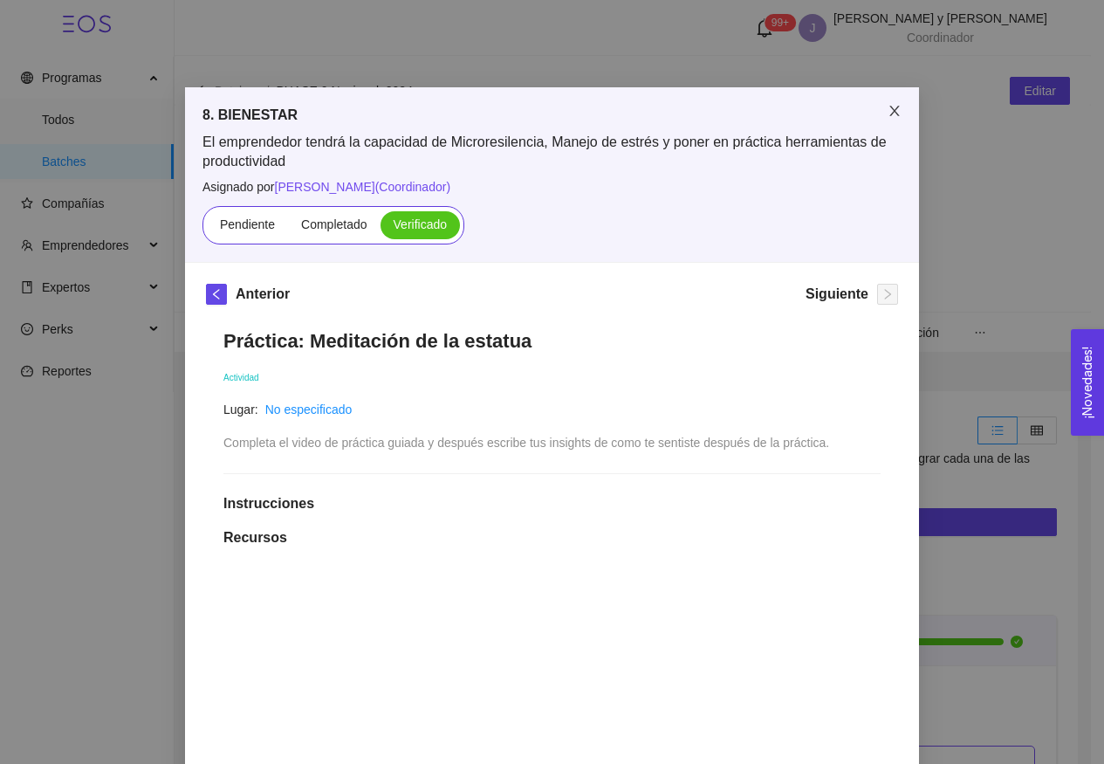
click at [896, 116] on span "Close" at bounding box center [894, 111] width 49 height 49
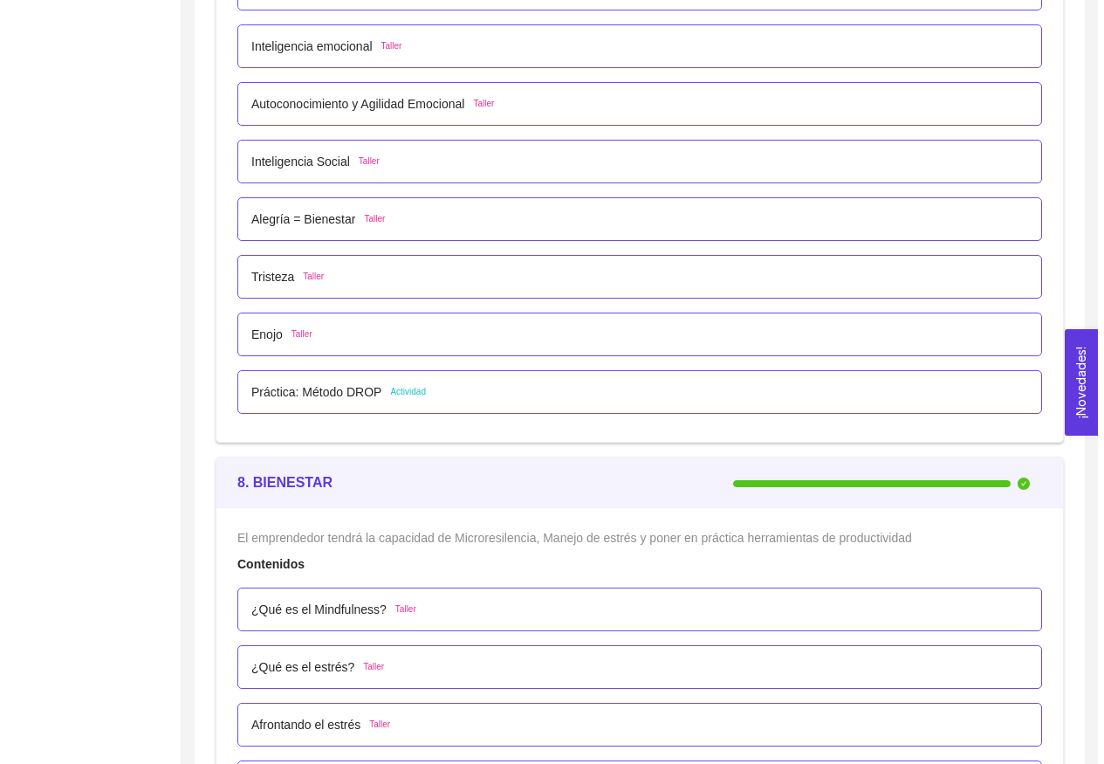
scroll to position [5990, 0]
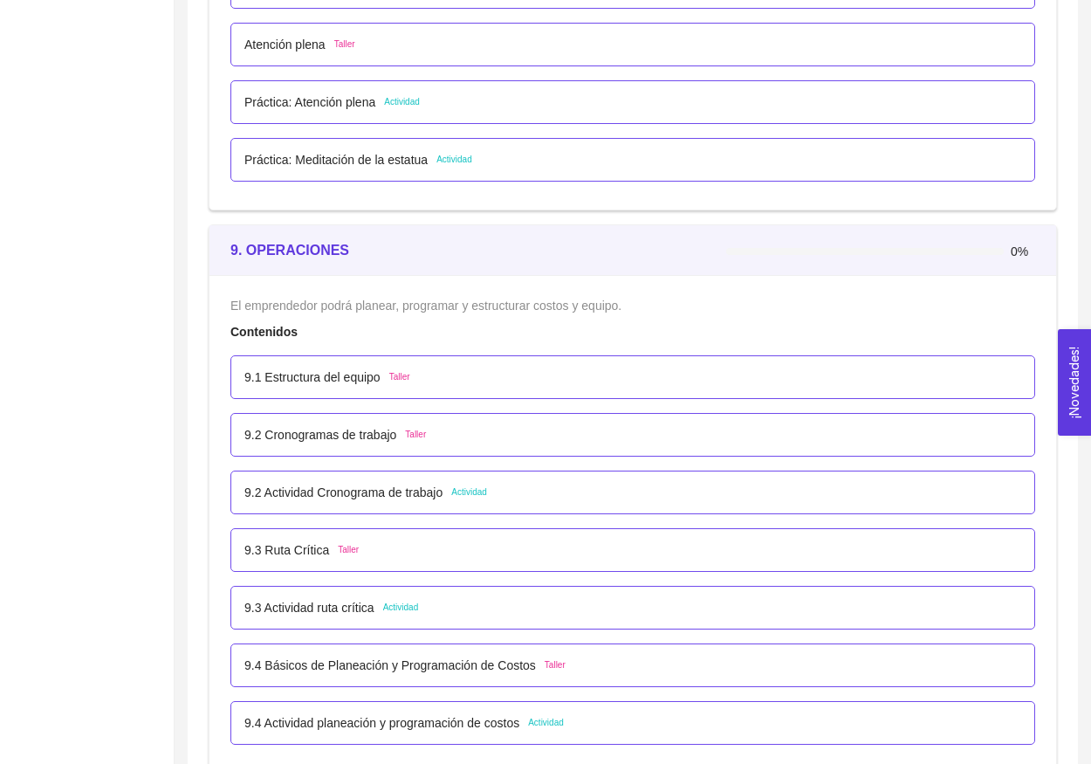
click at [375, 380] on p "9.1 Estructura del equipo" at bounding box center [312, 376] width 136 height 19
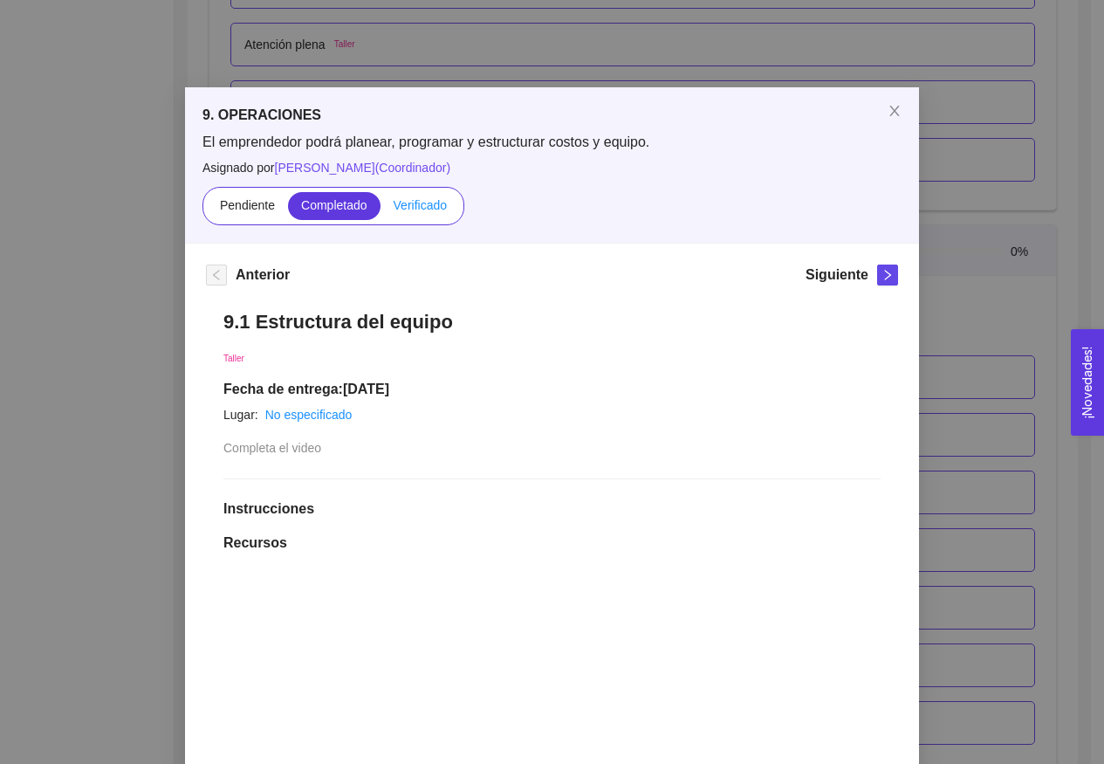
click at [421, 210] on span "Verificado" at bounding box center [420, 205] width 53 height 14
click at [381, 209] on input "Verificado" at bounding box center [381, 209] width 0 height 0
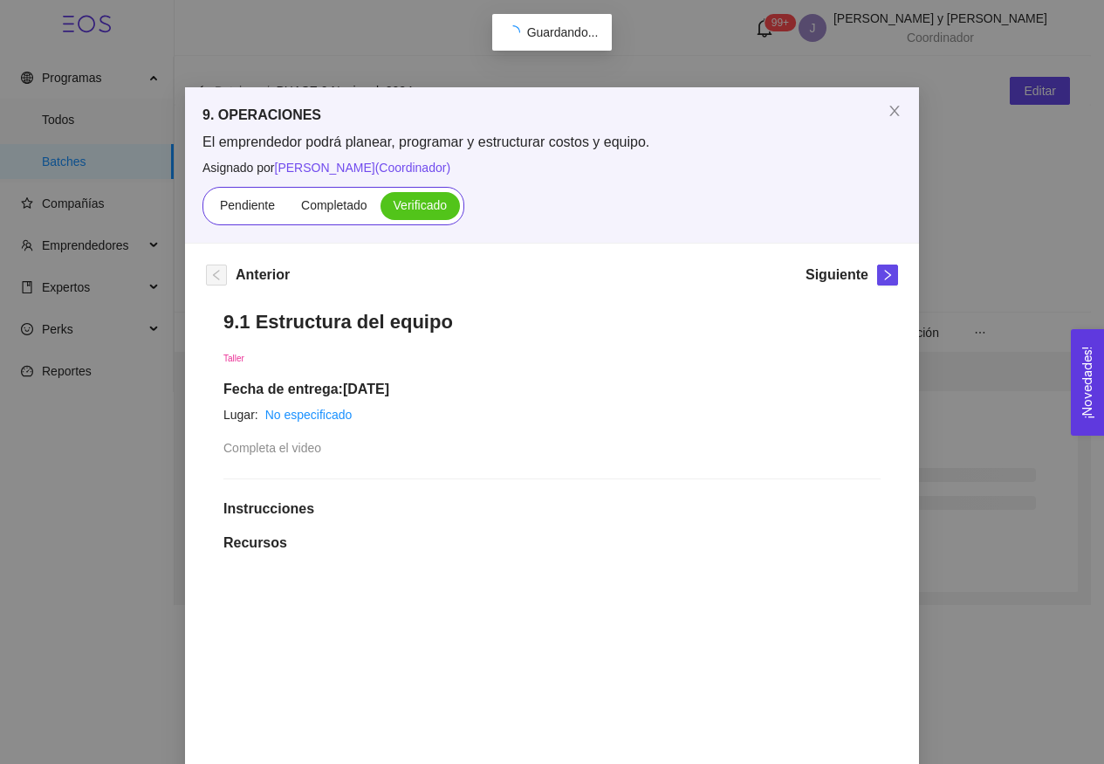
scroll to position [0, 0]
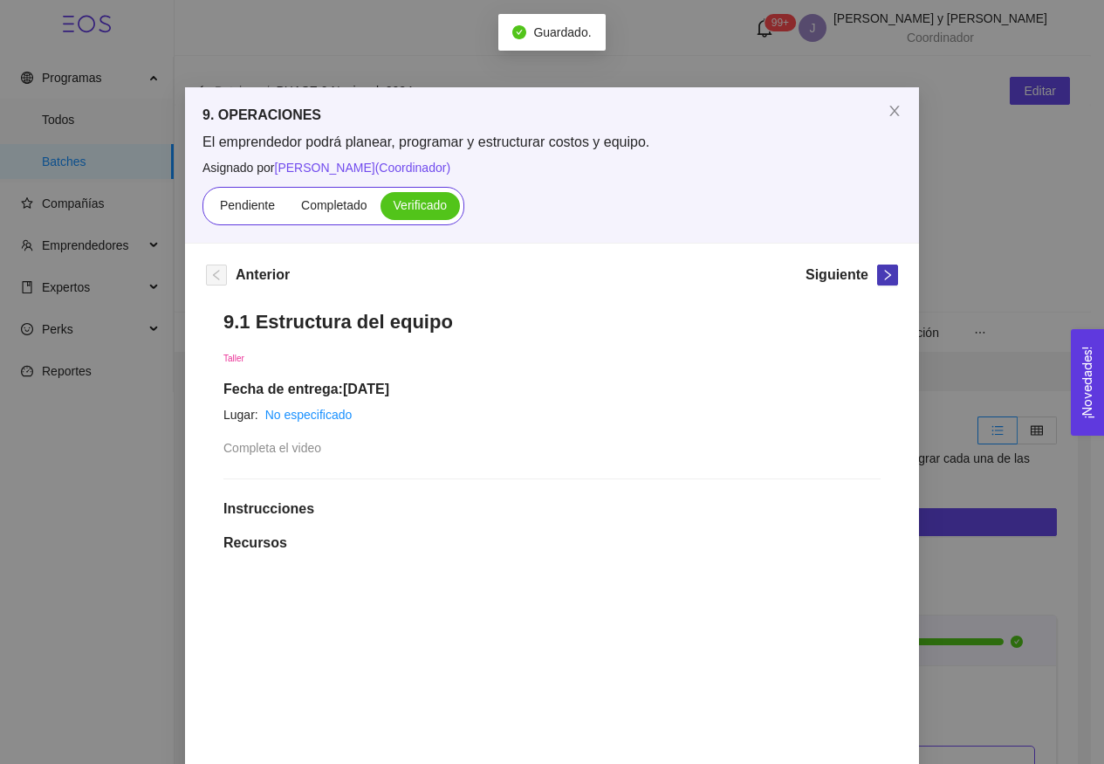
click at [877, 265] on button "button" at bounding box center [887, 274] width 21 height 21
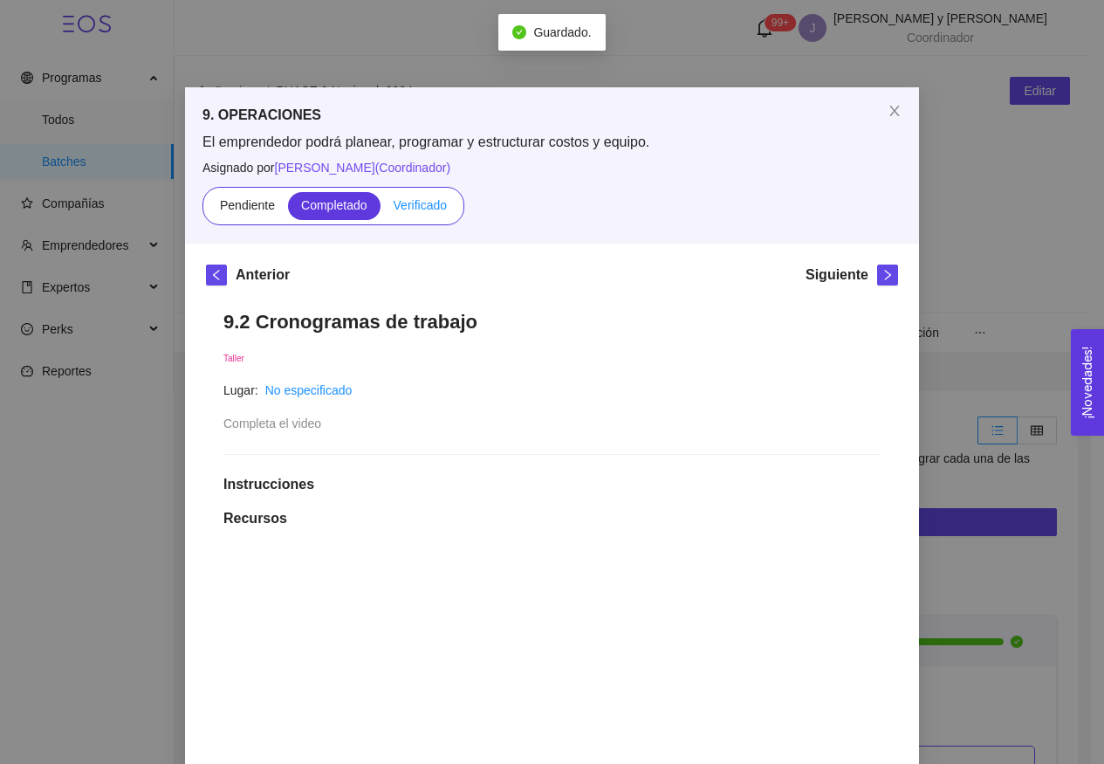
click at [421, 203] on span "Verificado" at bounding box center [420, 205] width 53 height 14
click at [381, 209] on input "Verificado" at bounding box center [381, 209] width 0 height 0
click at [887, 273] on icon "right" at bounding box center [888, 275] width 12 height 12
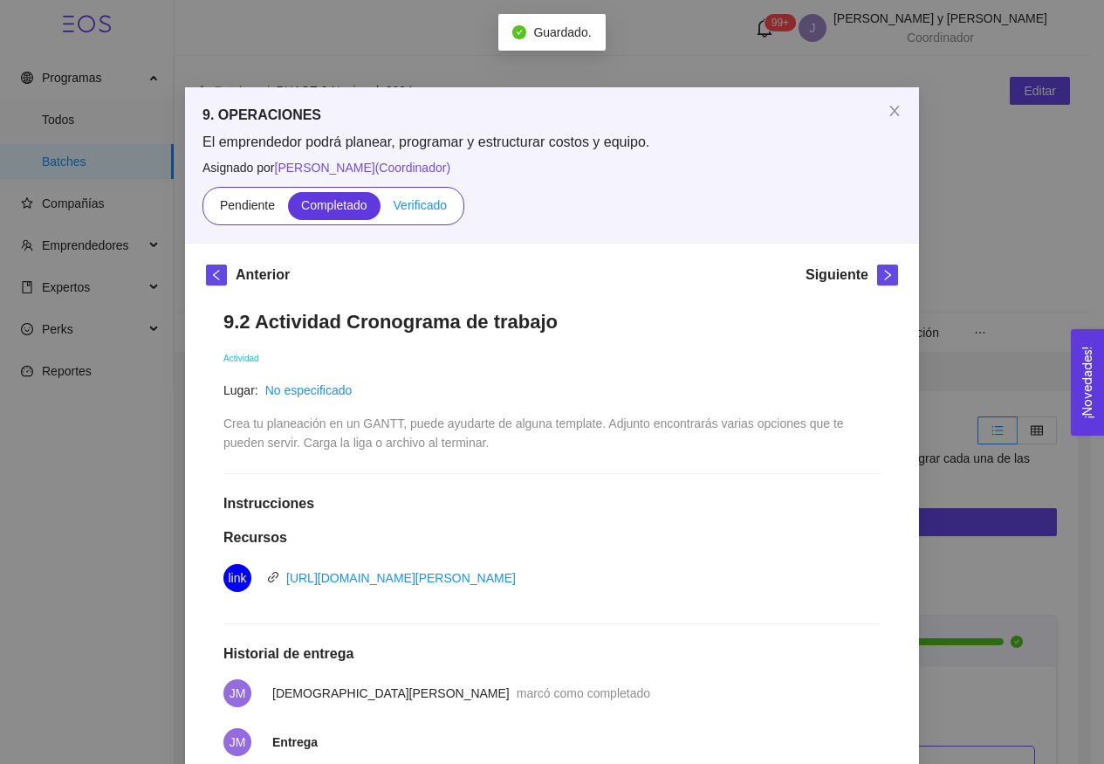
click at [415, 199] on span "Verificado" at bounding box center [420, 205] width 53 height 14
click at [381, 209] on input "Verificado" at bounding box center [381, 209] width 0 height 0
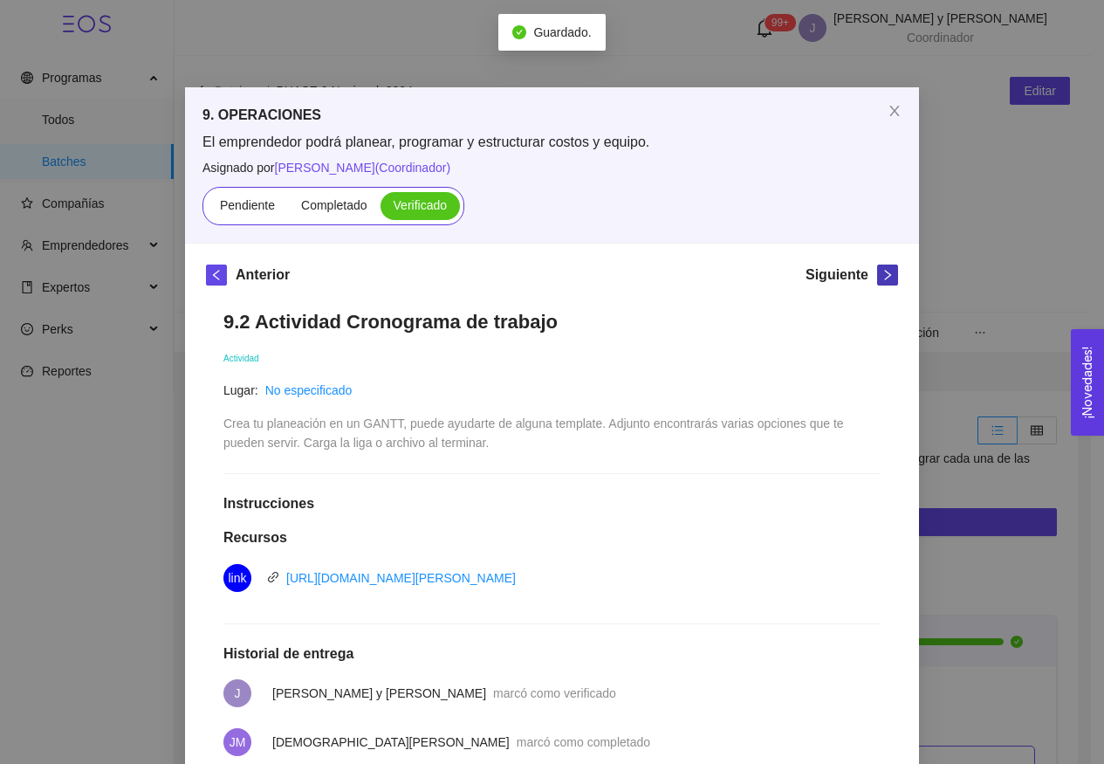
click at [884, 285] on button "button" at bounding box center [887, 274] width 21 height 21
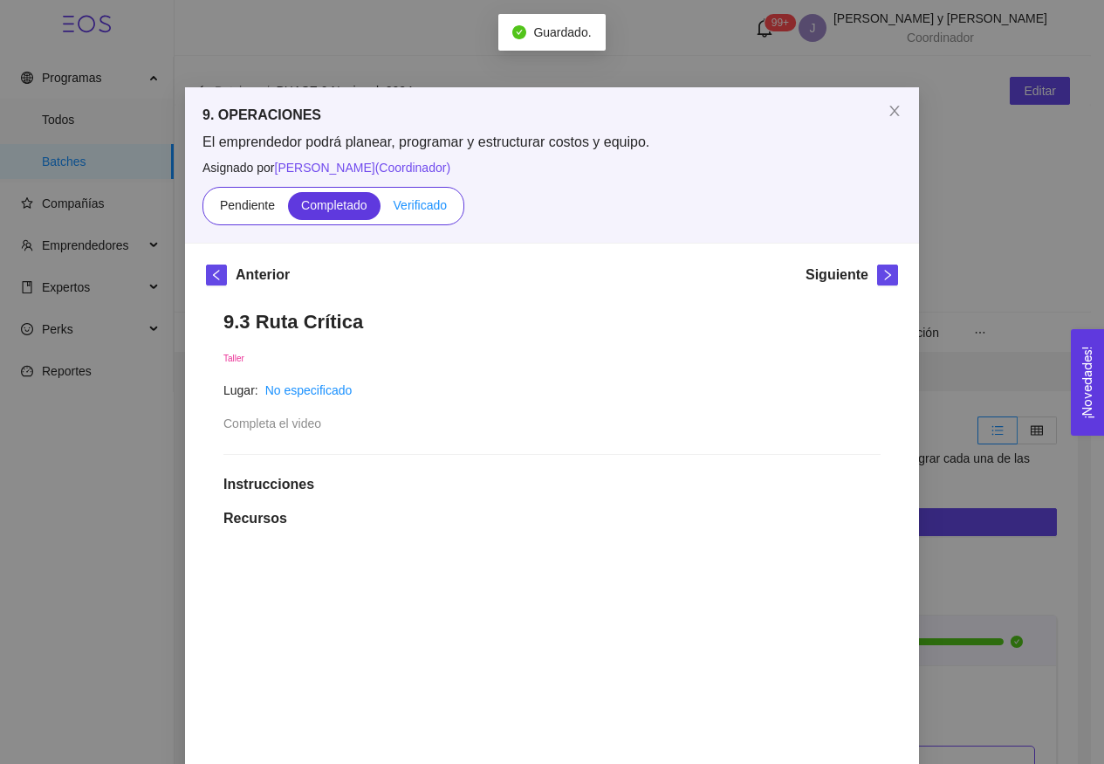
click at [427, 211] on span "Verificado" at bounding box center [420, 205] width 53 height 14
click at [381, 209] on input "Verificado" at bounding box center [381, 209] width 0 height 0
click at [889, 277] on span "right" at bounding box center [887, 275] width 19 height 12
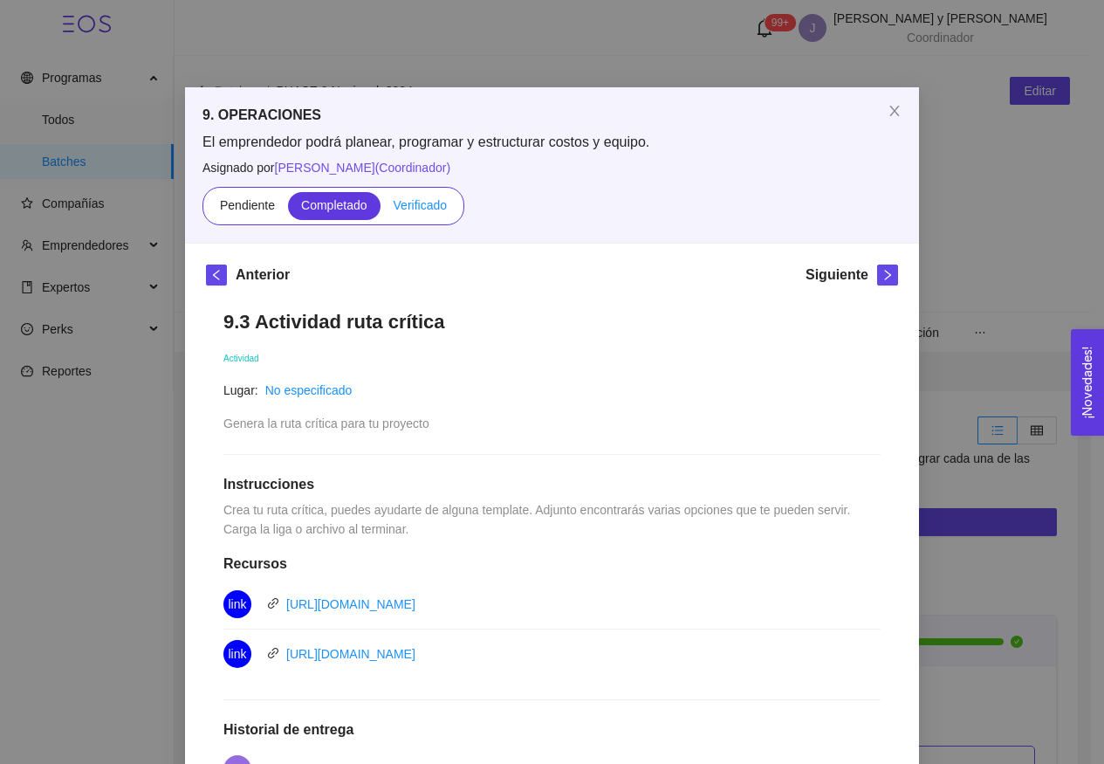
click at [406, 209] on span "Verificado" at bounding box center [420, 205] width 53 height 14
click at [381, 209] on input "Verificado" at bounding box center [381, 209] width 0 height 0
click at [882, 282] on button "button" at bounding box center [887, 274] width 21 height 21
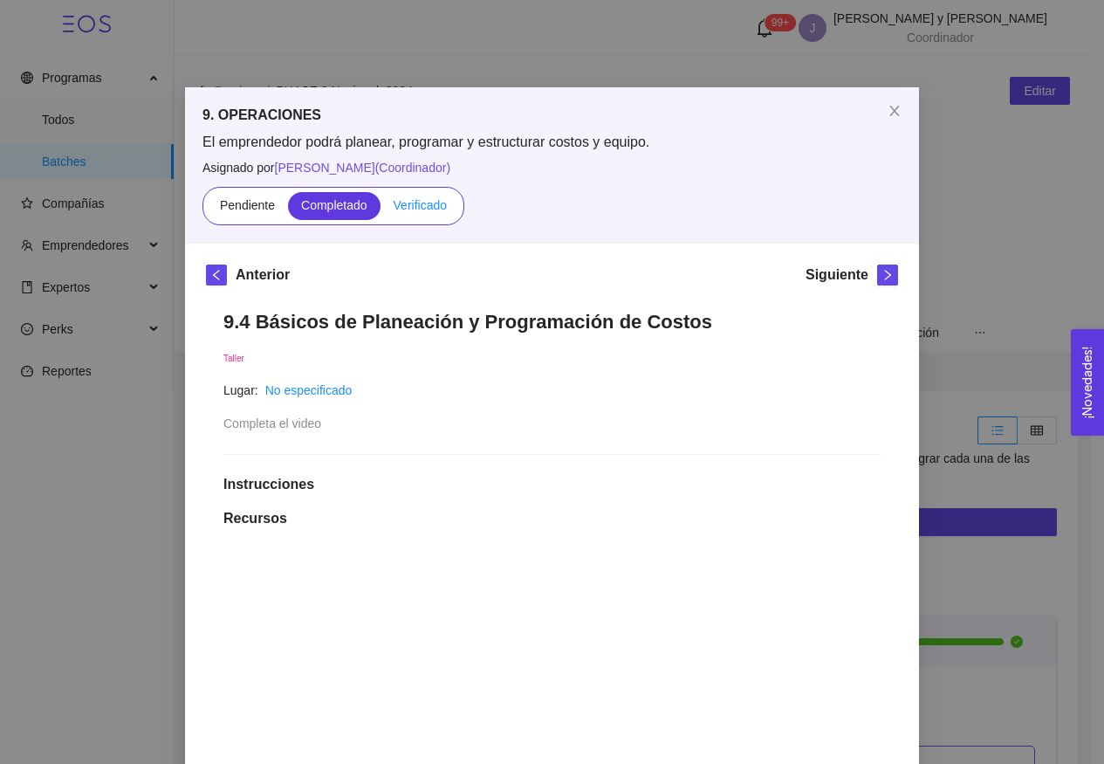
click at [410, 208] on span "Verificado" at bounding box center [420, 205] width 53 height 14
click at [381, 209] on input "Verificado" at bounding box center [381, 209] width 0 height 0
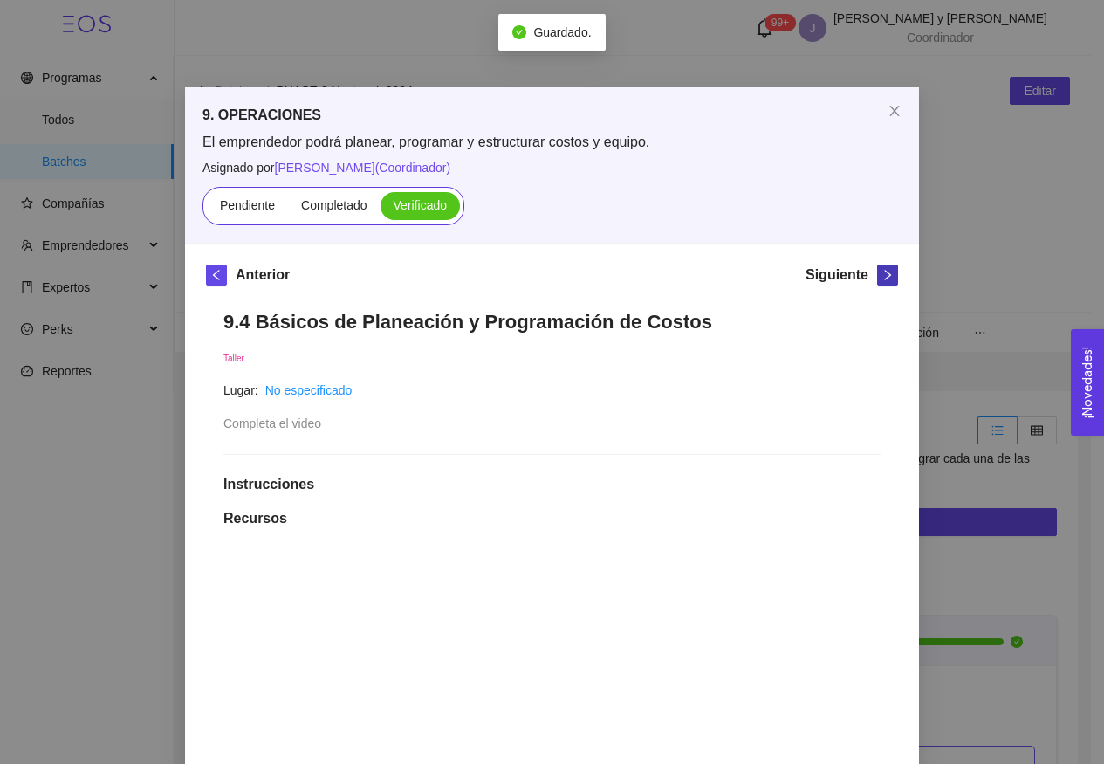
click at [878, 270] on span "right" at bounding box center [887, 275] width 19 height 12
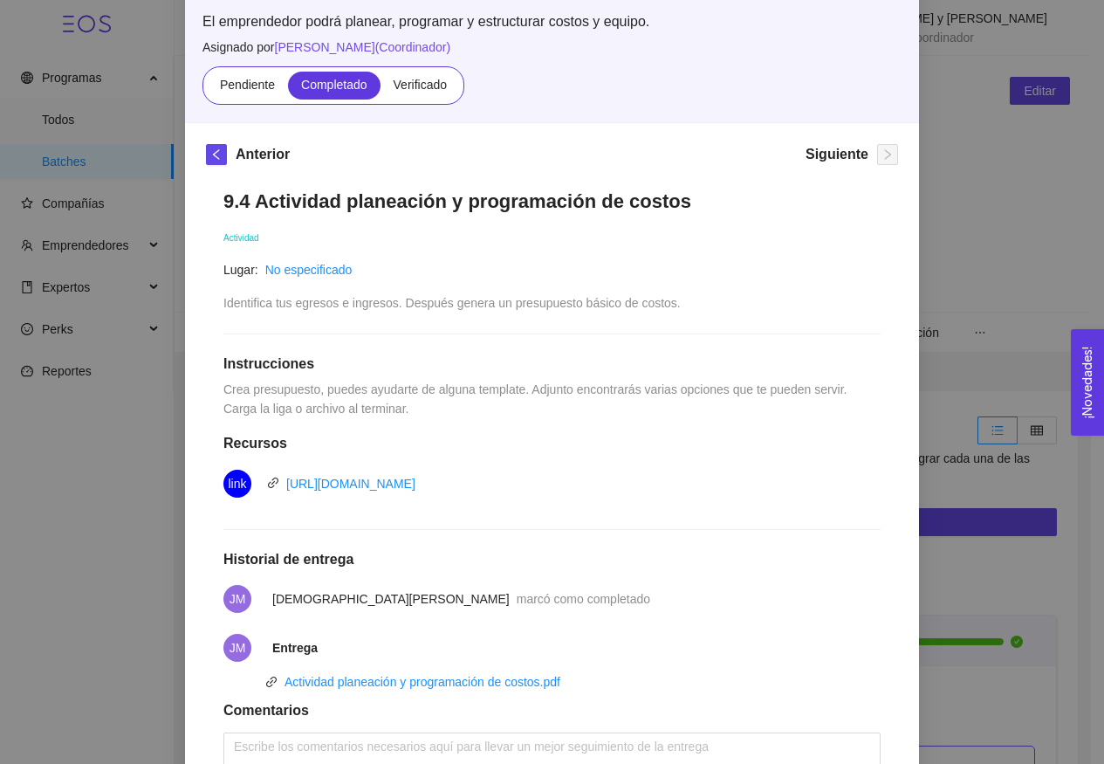
scroll to position [120, 0]
click at [422, 101] on div "Pendiente Completado Verificado" at bounding box center [334, 86] width 262 height 38
click at [422, 86] on span "Verificado" at bounding box center [420, 86] width 53 height 14
click at [381, 90] on input "Verificado" at bounding box center [381, 90] width 0 height 0
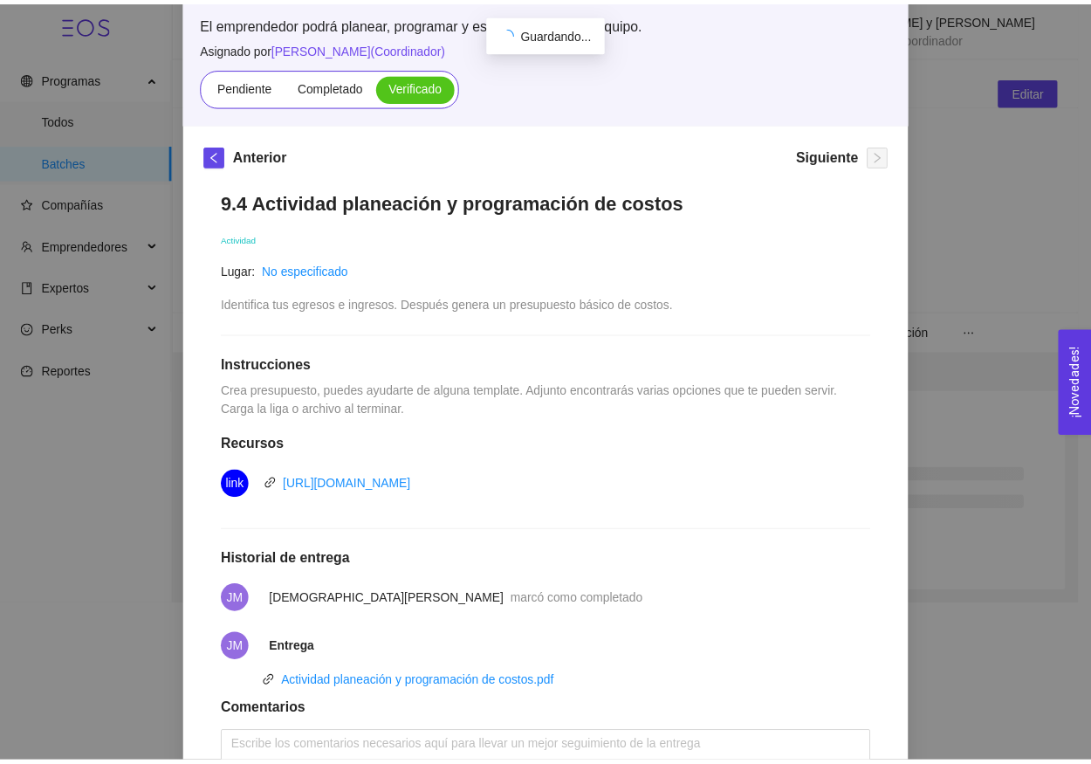
scroll to position [0, 0]
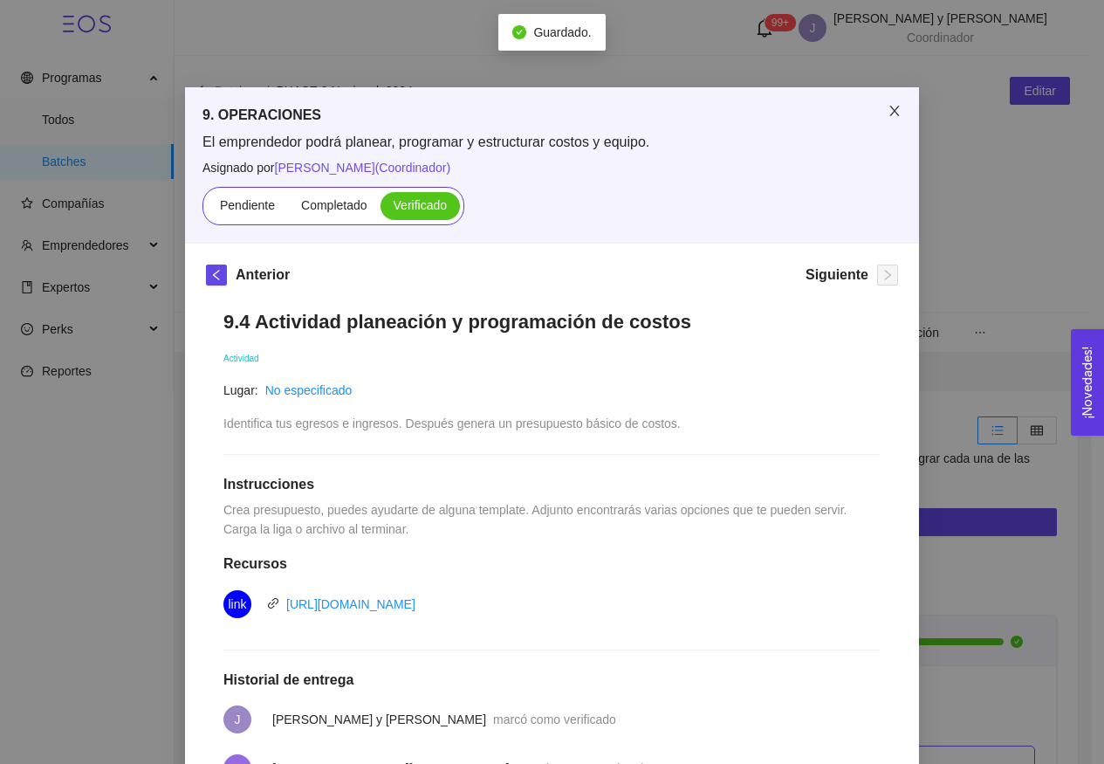
click at [894, 96] on span "Close" at bounding box center [894, 111] width 49 height 49
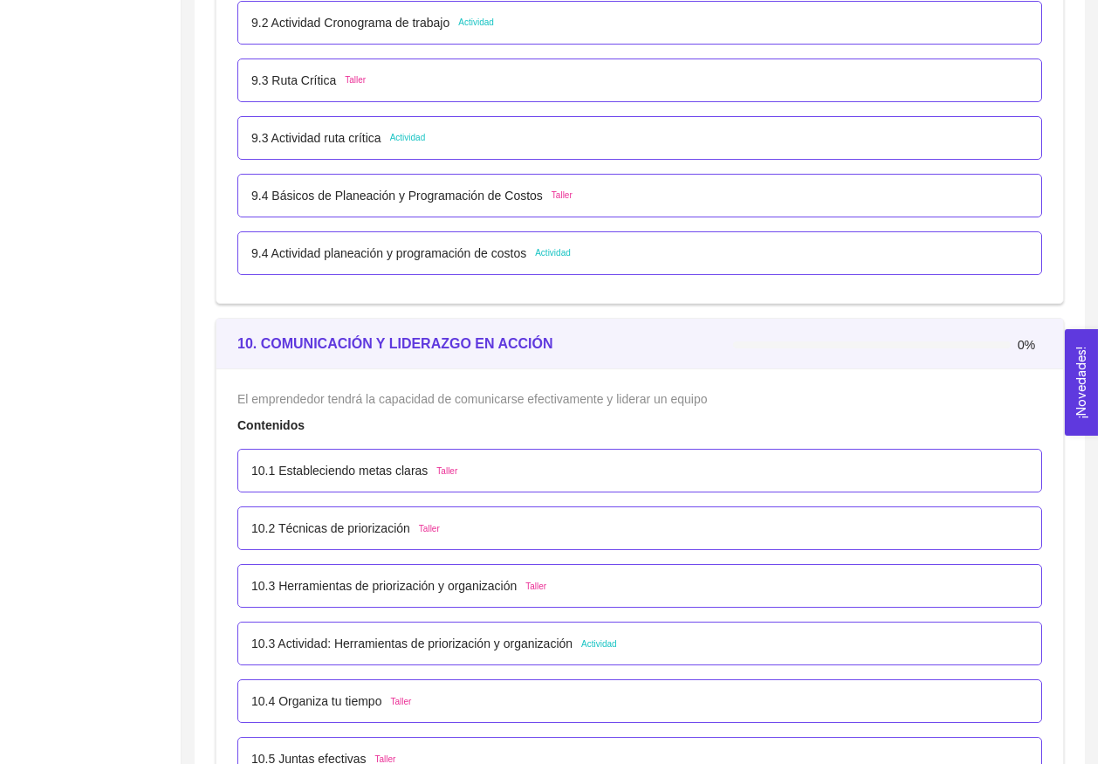
scroll to position [6832, 0]
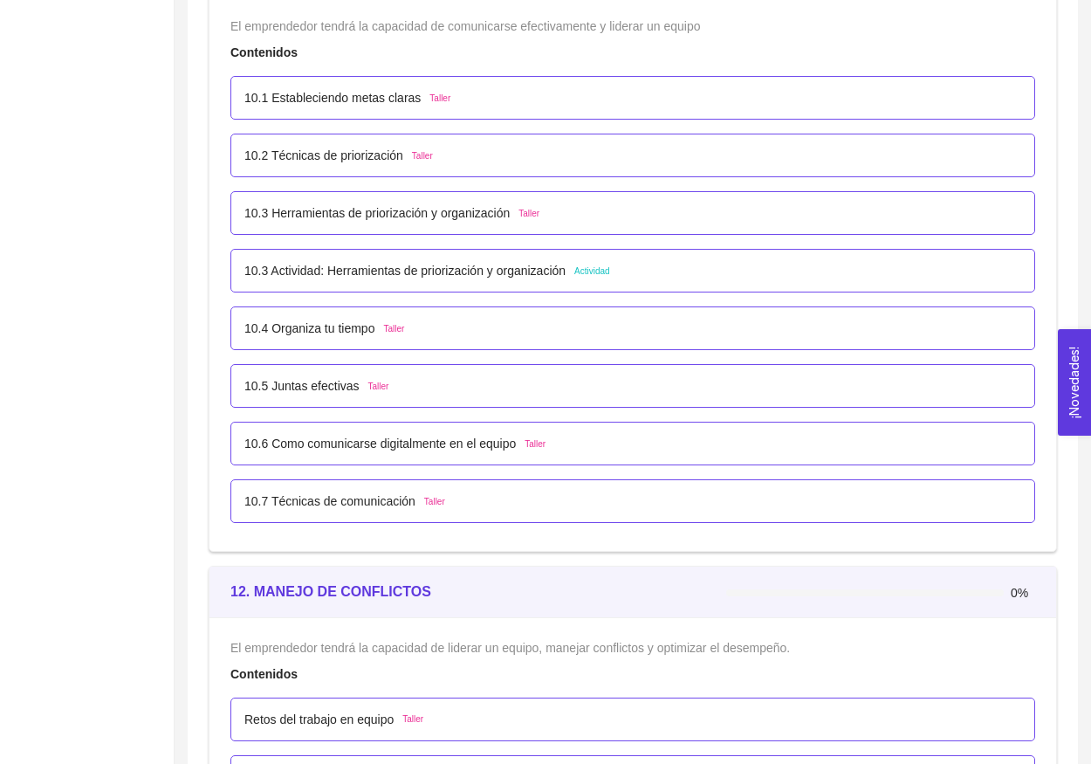
click at [367, 100] on p "10.1 Estableciendo metas claras" at bounding box center [332, 97] width 176 height 19
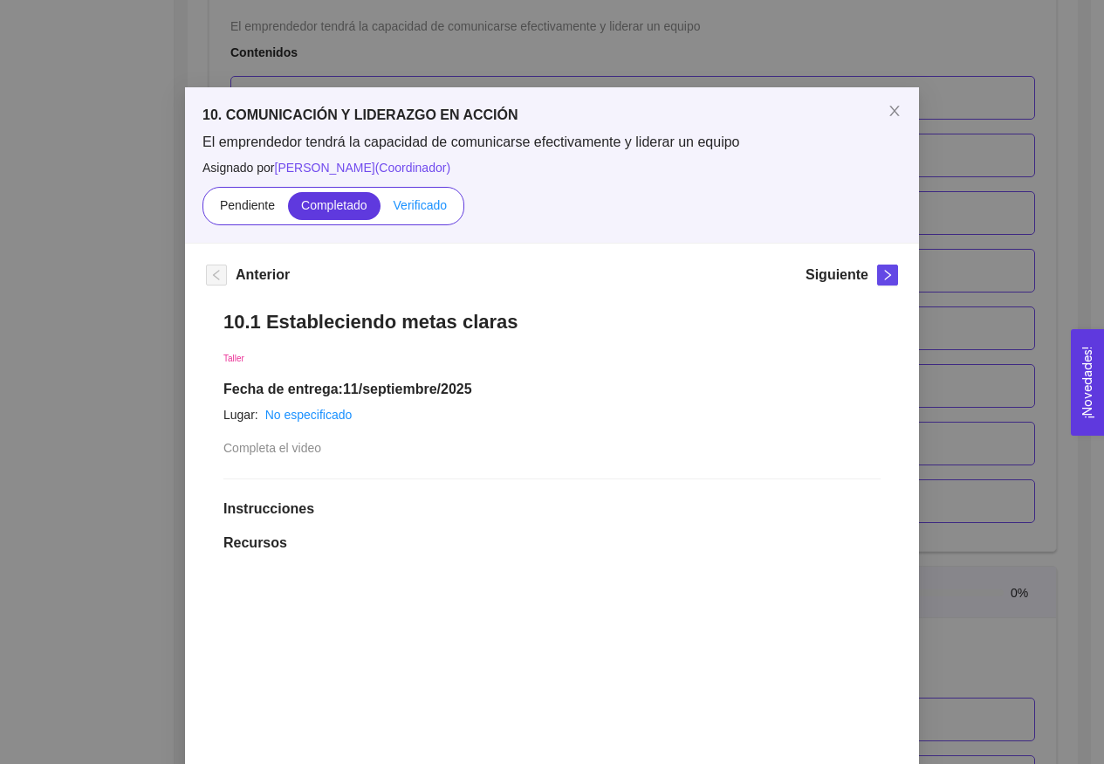
click at [410, 200] on span "Verificado" at bounding box center [420, 205] width 53 height 14
click at [381, 209] on input "Verificado" at bounding box center [381, 209] width 0 height 0
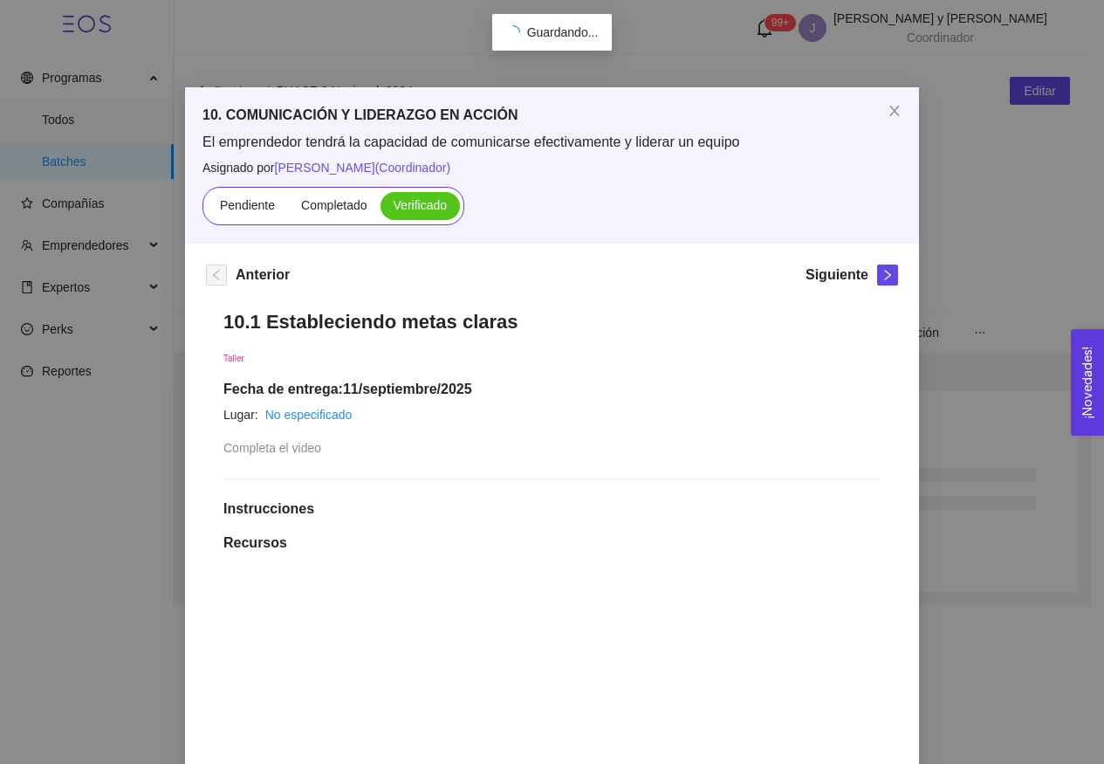
scroll to position [0, 0]
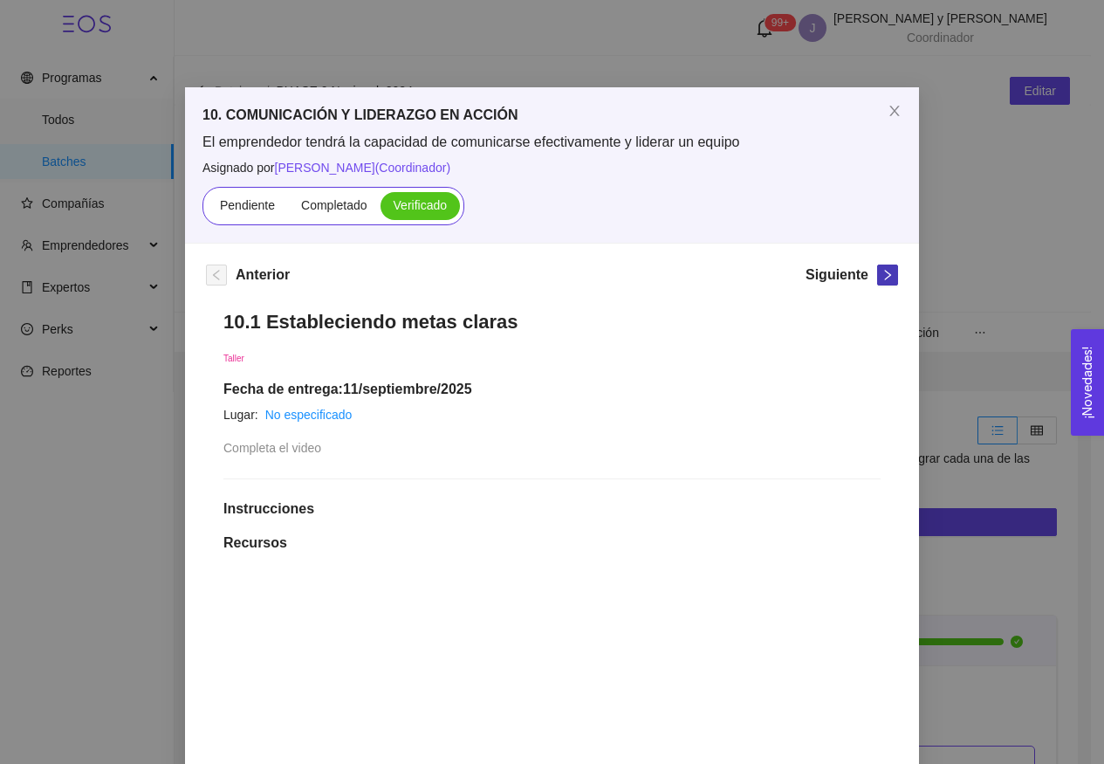
click at [883, 273] on icon "right" at bounding box center [888, 275] width 12 height 12
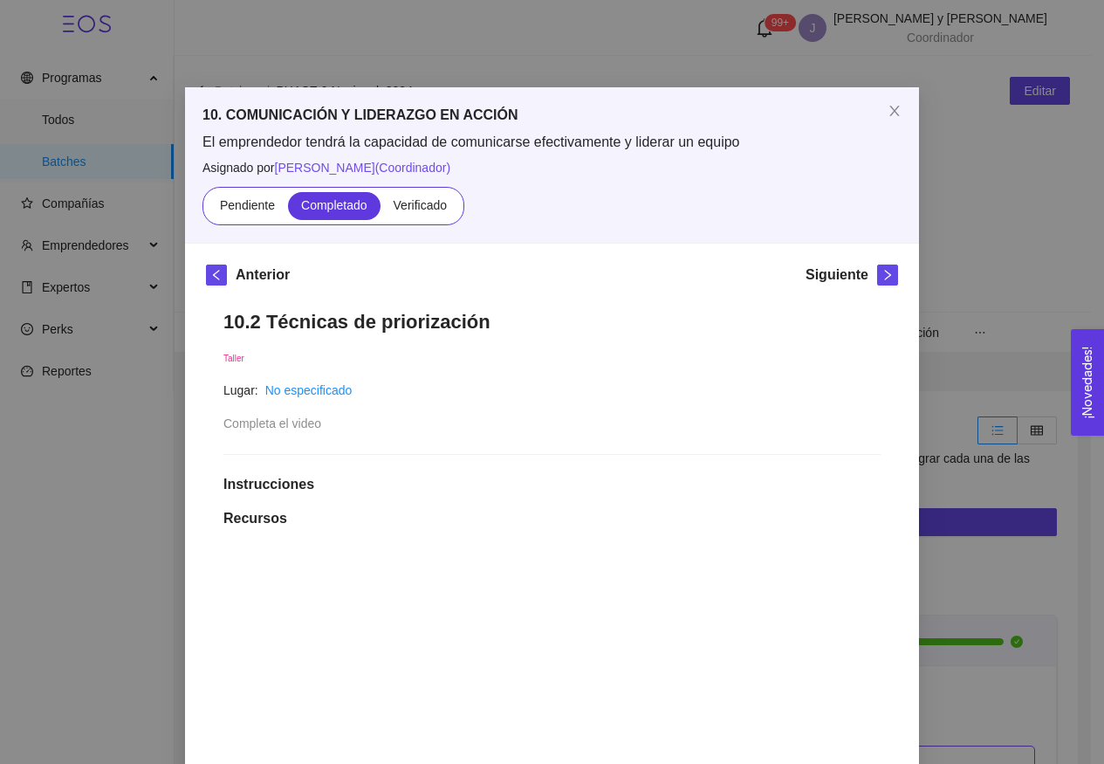
click at [442, 226] on div "10. COMUNICACIÓN Y LIDERAZGO EN ACCIÓN El emprendedor tendrá la capacidad de co…" at bounding box center [552, 164] width 734 height 155
click at [422, 198] on span "Verificado" at bounding box center [420, 205] width 53 height 14
click at [381, 209] on input "Verificado" at bounding box center [381, 209] width 0 height 0
click at [882, 276] on icon "right" at bounding box center [888, 275] width 12 height 12
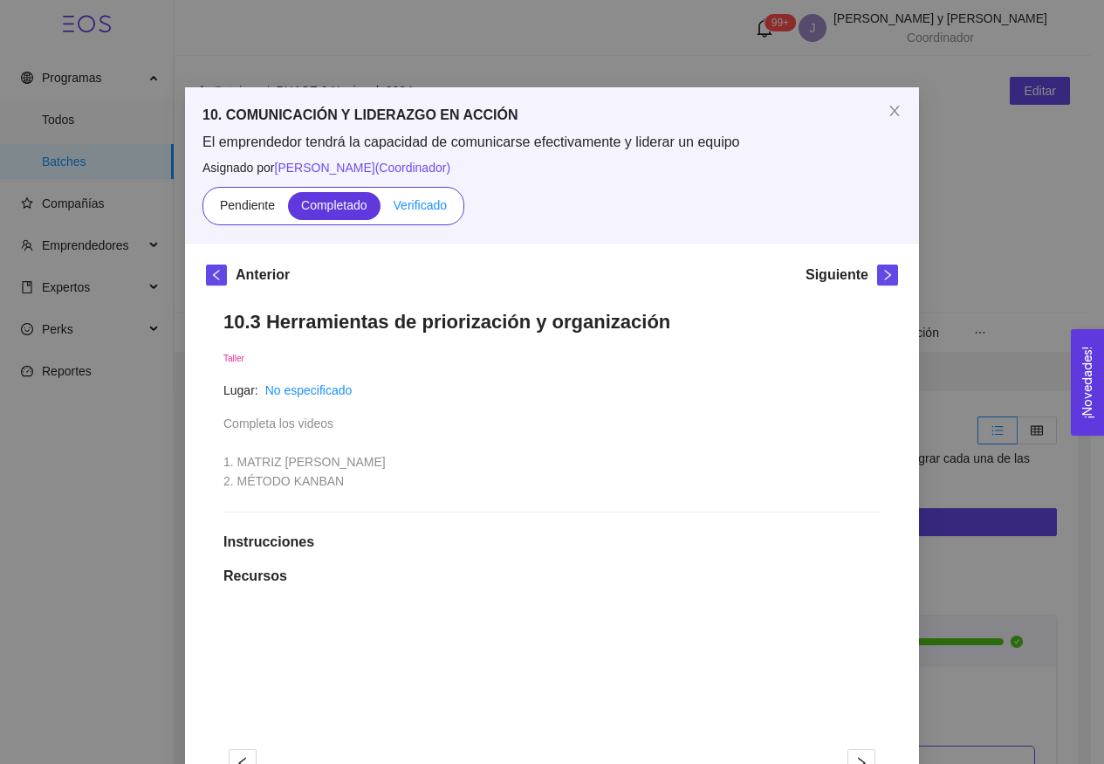
click at [403, 202] on span "Verificado" at bounding box center [420, 205] width 53 height 14
click at [381, 209] on input "Verificado" at bounding box center [381, 209] width 0 height 0
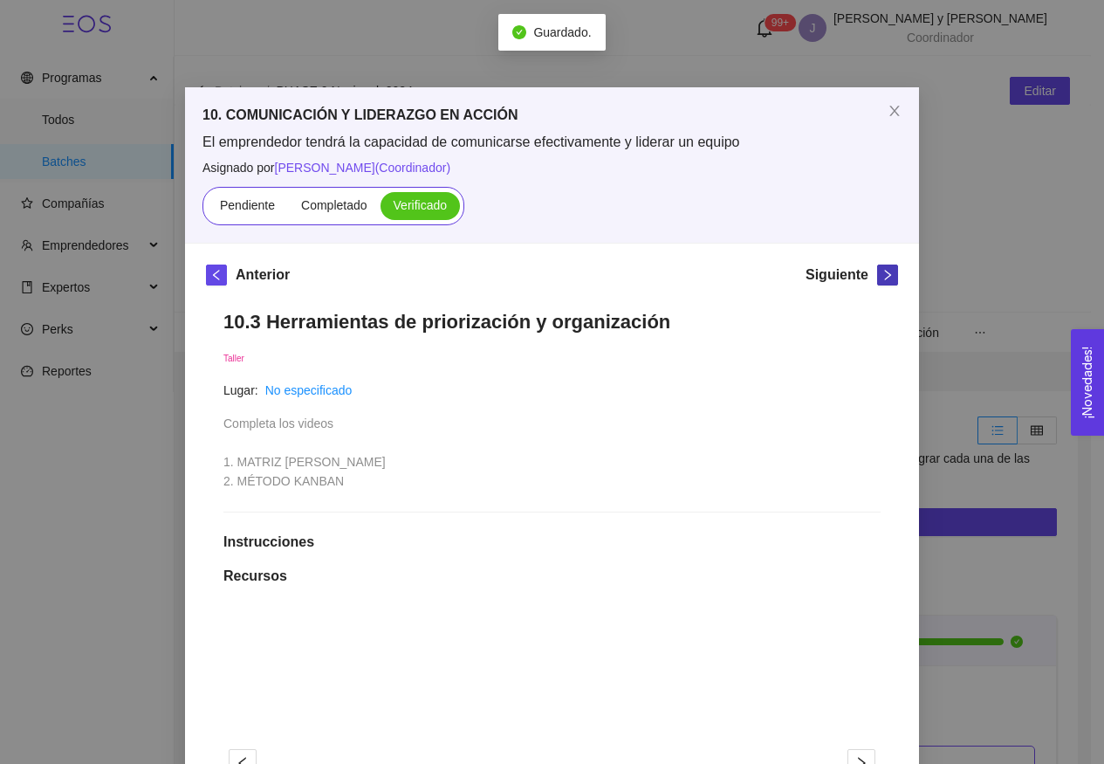
click at [885, 266] on button "button" at bounding box center [887, 274] width 21 height 21
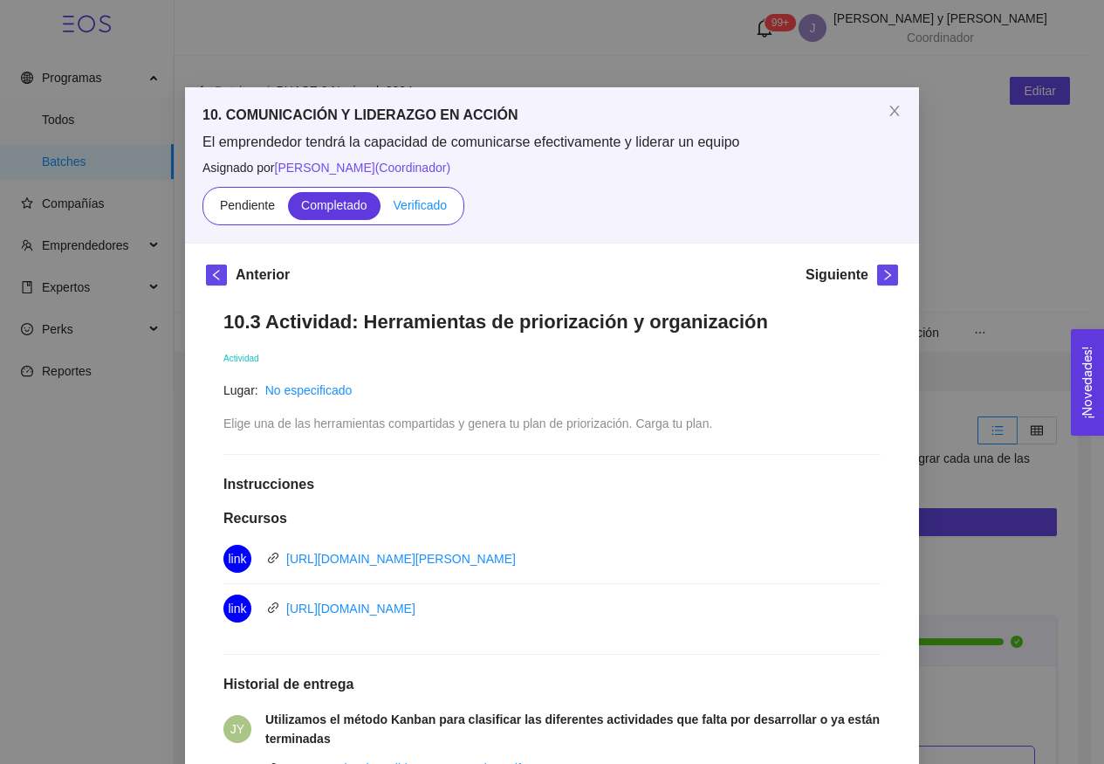
click at [407, 200] on span "Verificado" at bounding box center [420, 205] width 53 height 14
click at [381, 209] on input "Verificado" at bounding box center [381, 209] width 0 height 0
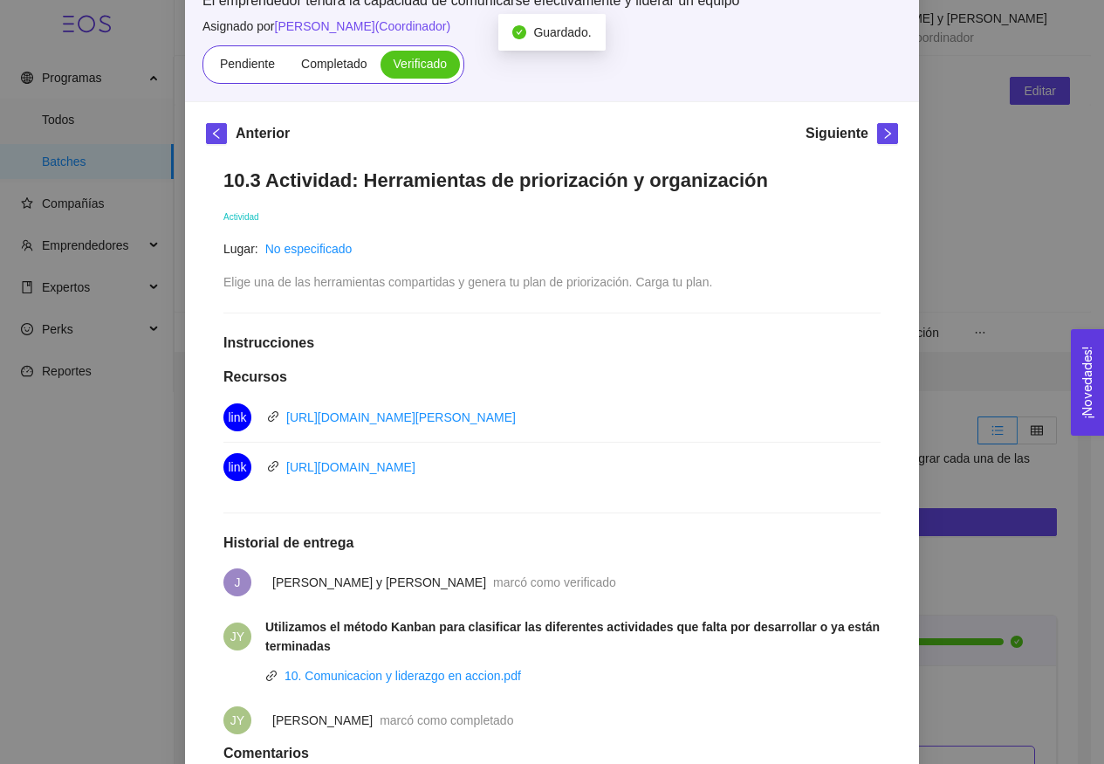
scroll to position [31, 0]
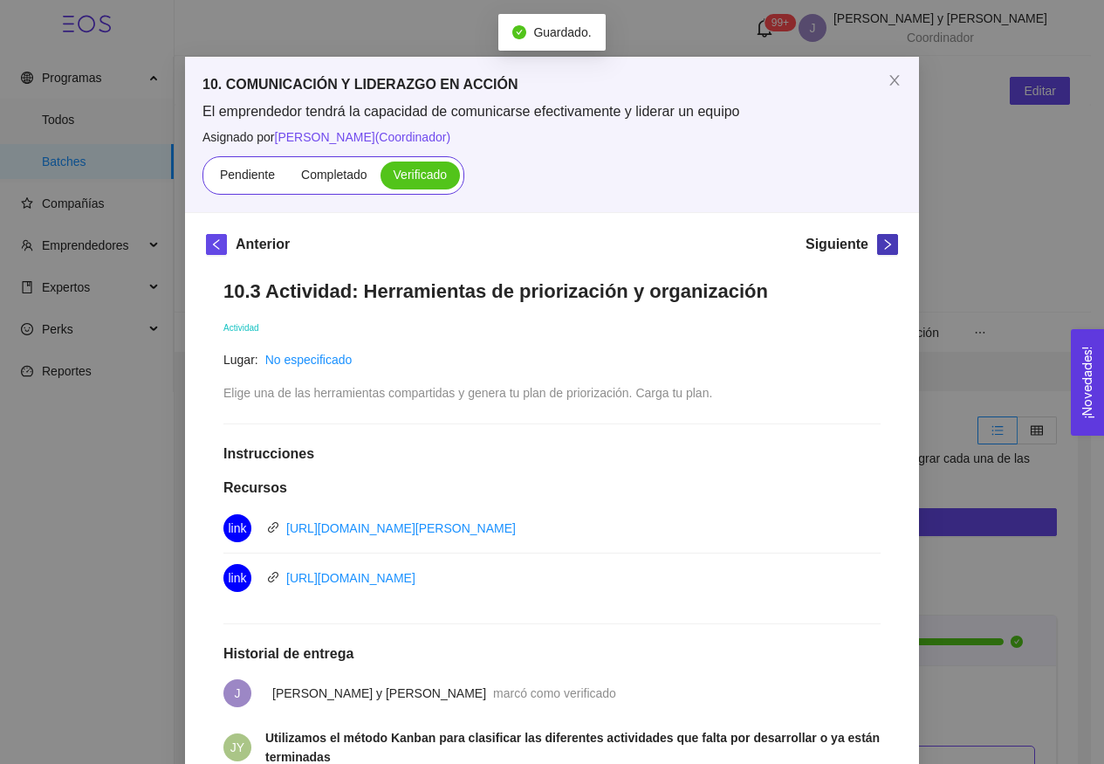
click at [891, 248] on button "button" at bounding box center [887, 244] width 21 height 21
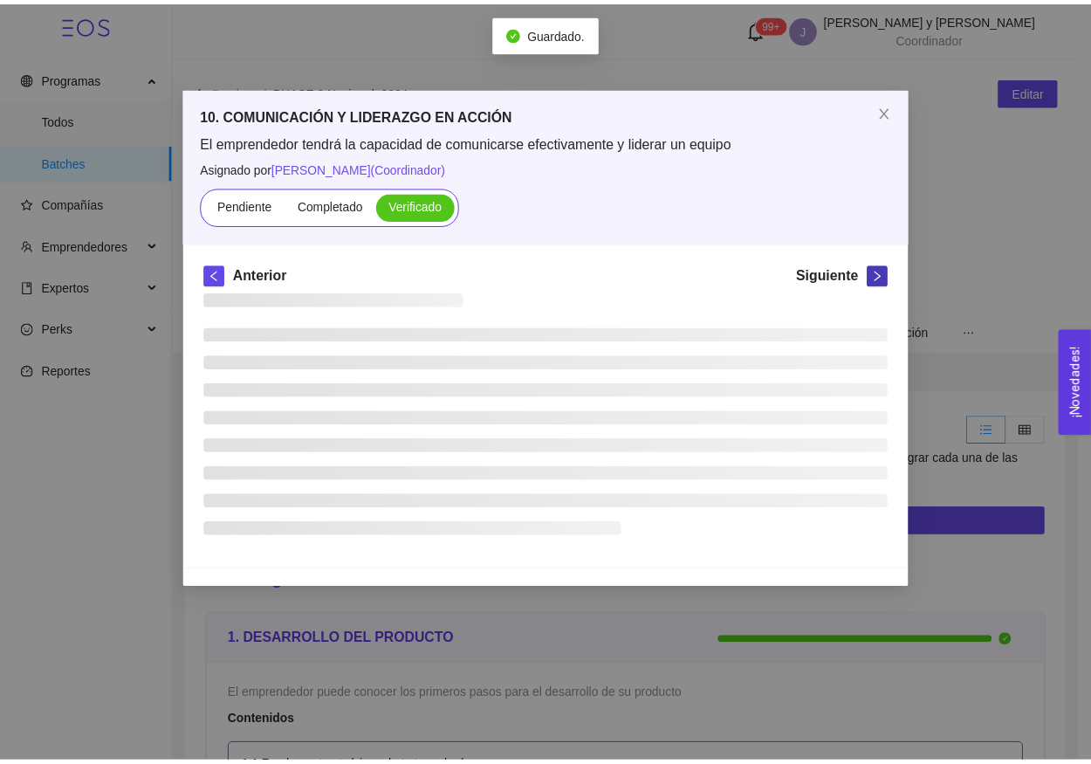
scroll to position [0, 0]
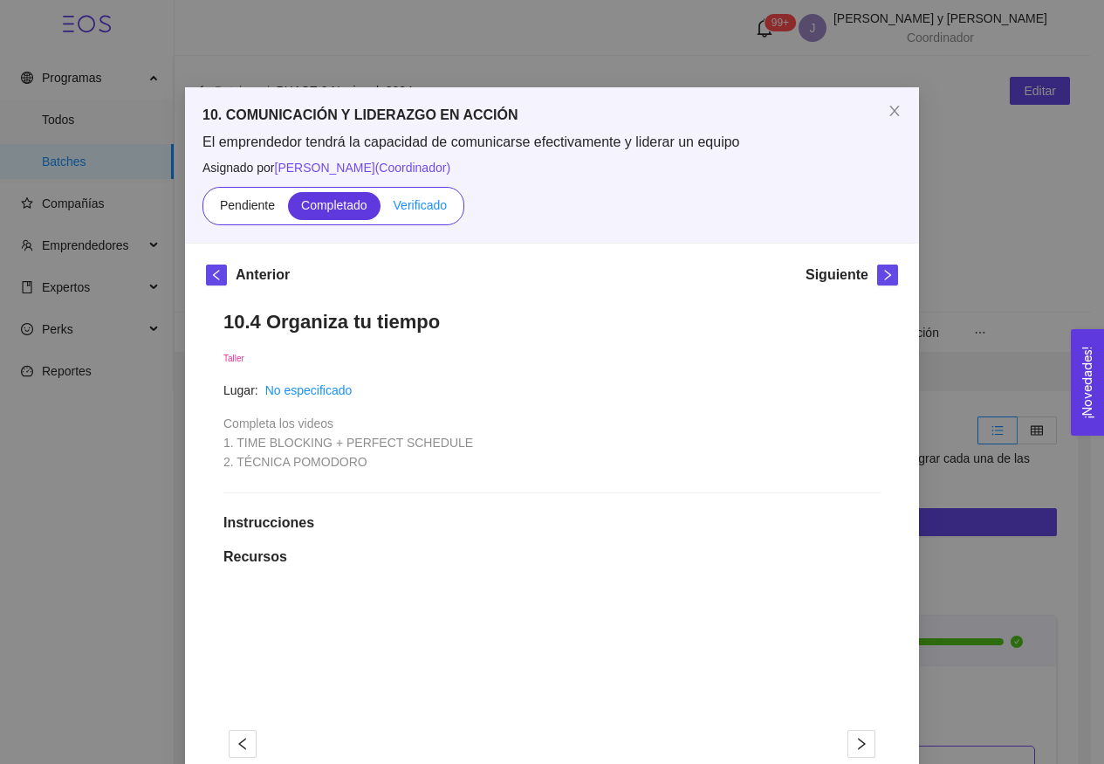
click at [422, 213] on label "Verificado" at bounding box center [420, 206] width 79 height 28
click at [381, 209] on input "Verificado" at bounding box center [381, 209] width 0 height 0
click at [878, 275] on span "right" at bounding box center [887, 275] width 19 height 12
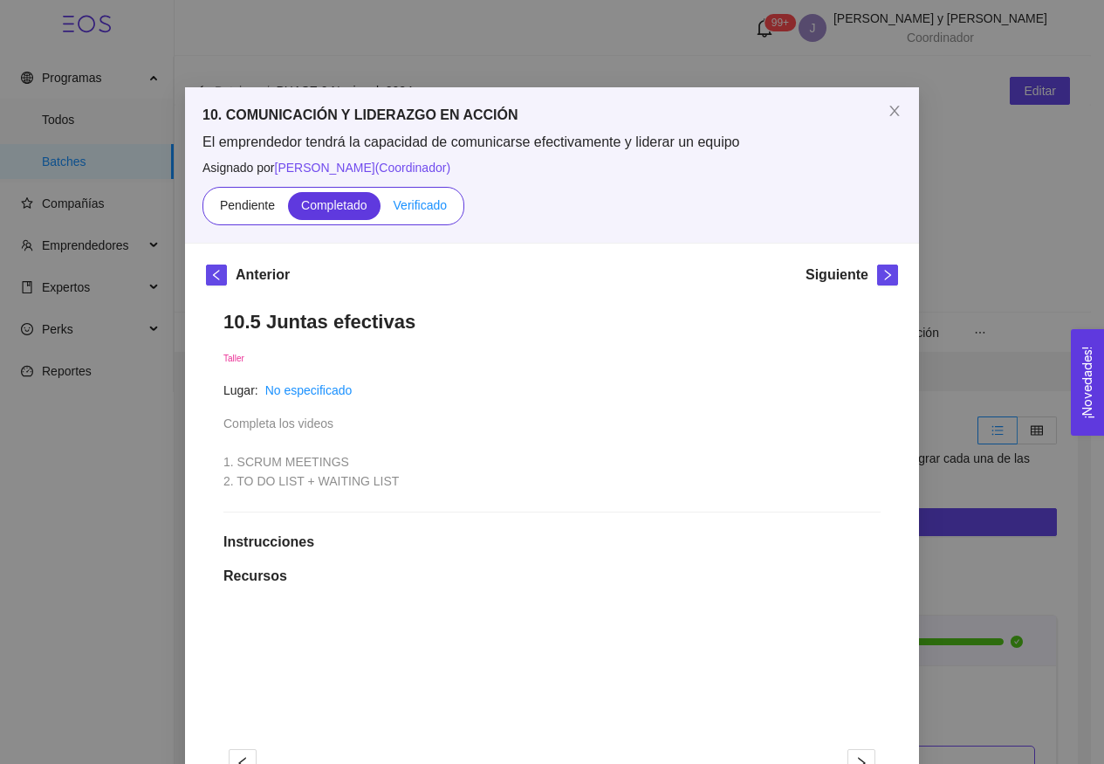
click at [428, 203] on span "Verificado" at bounding box center [420, 205] width 53 height 14
click at [381, 209] on input "Verificado" at bounding box center [381, 209] width 0 height 0
click at [886, 279] on icon "right" at bounding box center [888, 275] width 12 height 12
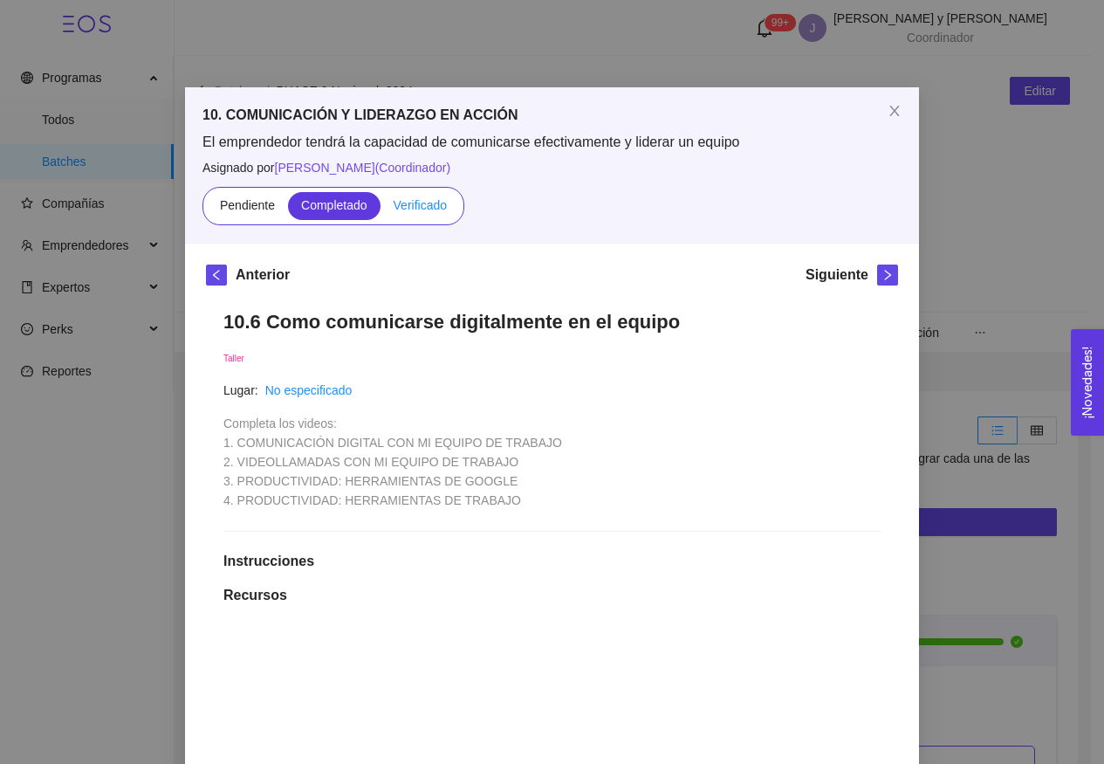
click at [417, 216] on label "Verificado" at bounding box center [420, 206] width 79 height 28
click at [381, 209] on input "Verificado" at bounding box center [381, 209] width 0 height 0
click at [877, 283] on button "button" at bounding box center [887, 274] width 21 height 21
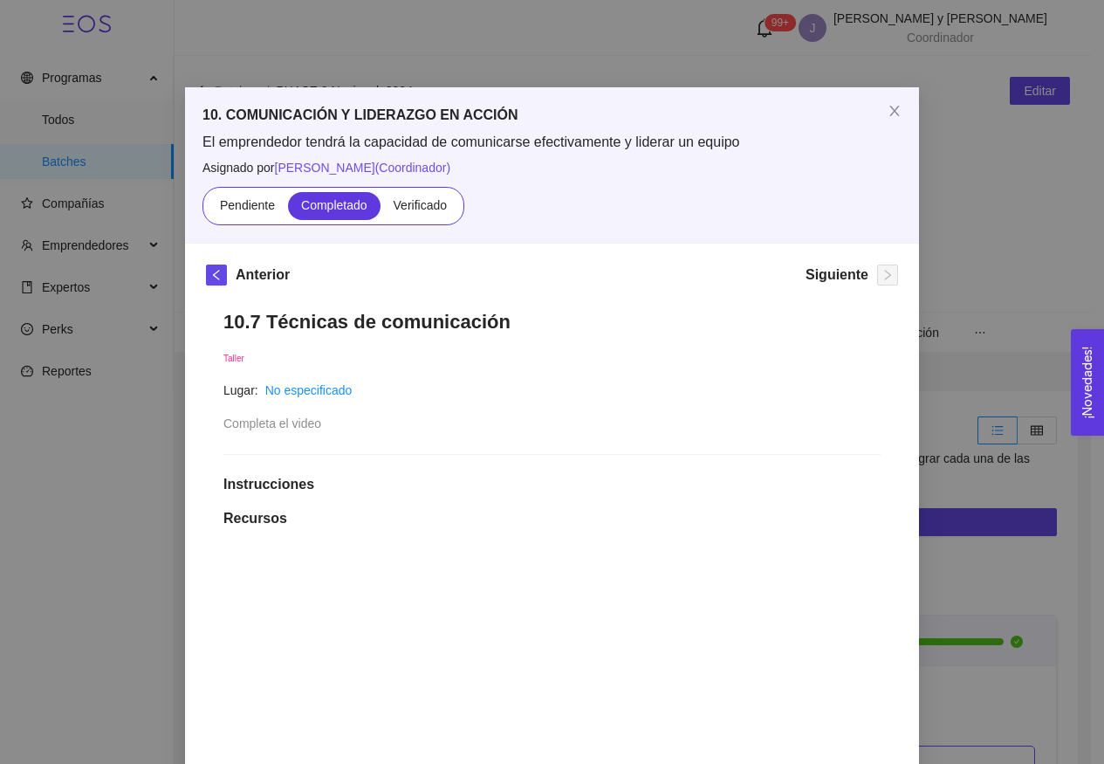
click at [451, 189] on div "Pendiente Completado Verificado" at bounding box center [552, 206] width 699 height 38
click at [434, 192] on label "Verificado" at bounding box center [420, 206] width 79 height 28
click at [381, 209] on input "Verificado" at bounding box center [381, 209] width 0 height 0
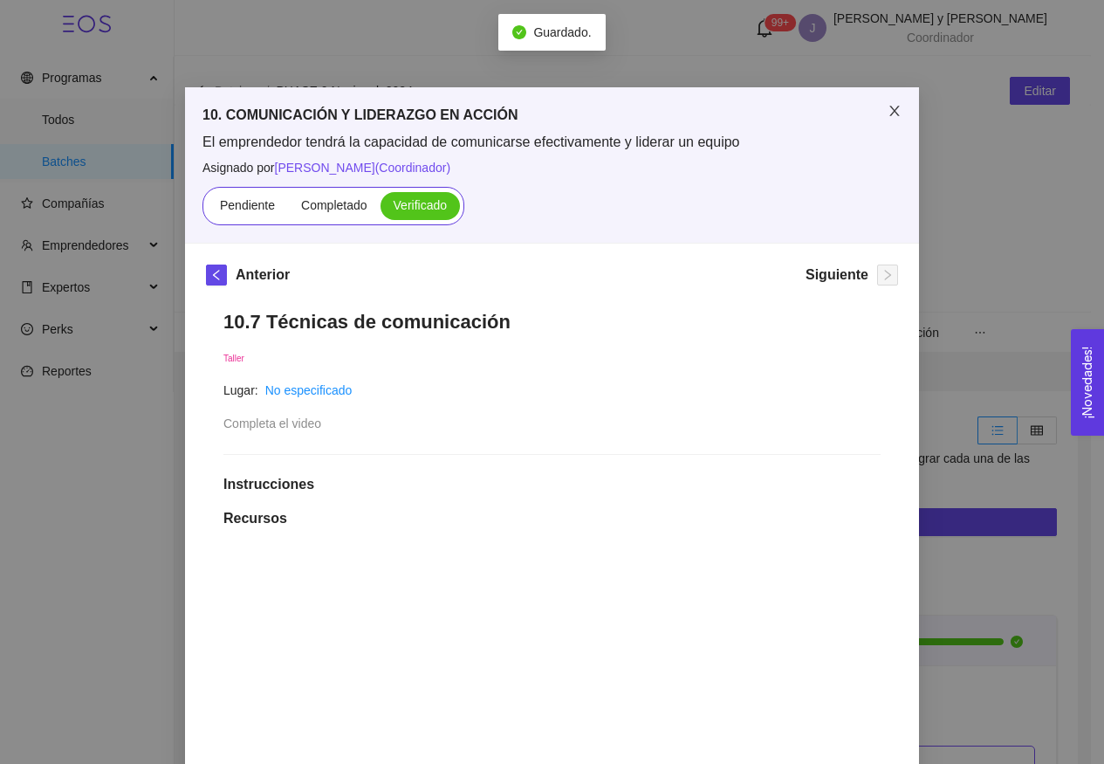
click at [888, 106] on icon "close" at bounding box center [895, 111] width 14 height 14
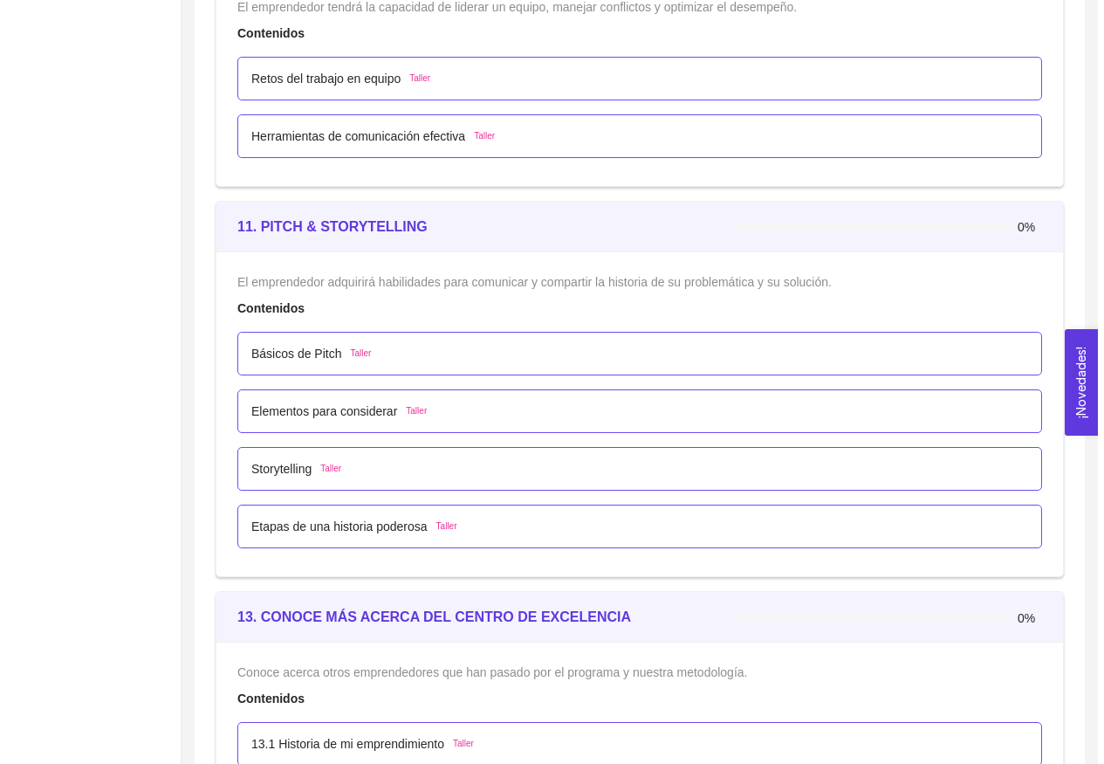
scroll to position [7331, 0]
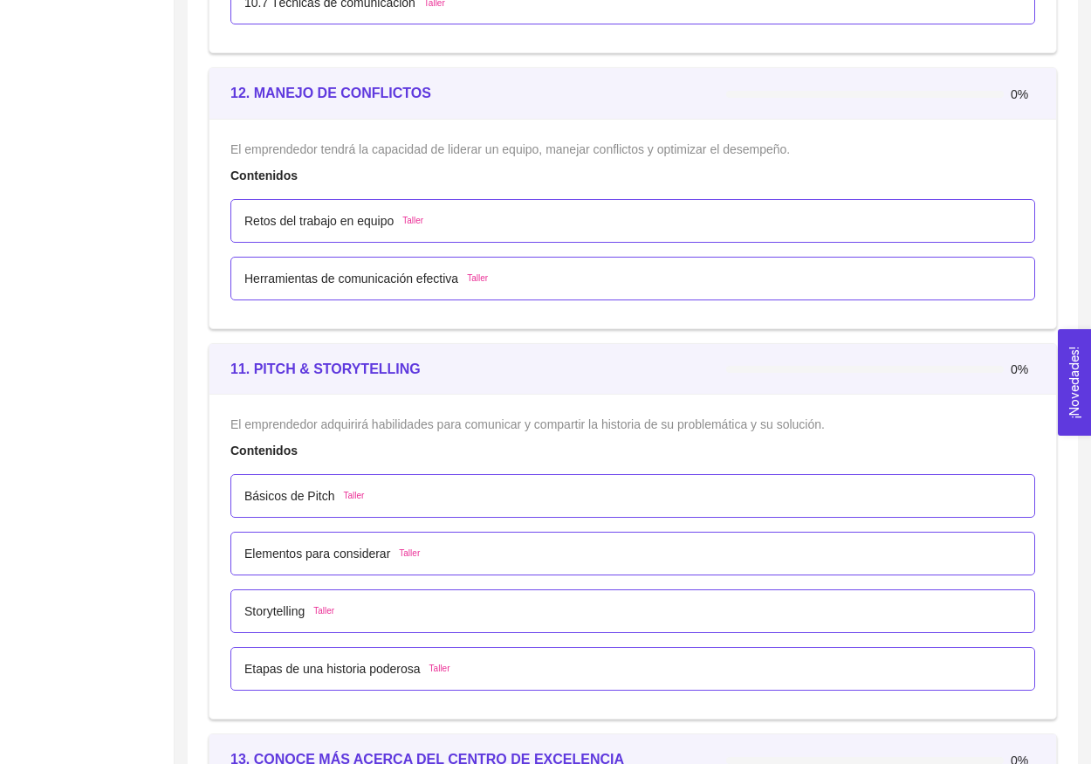
click at [389, 200] on div "Retos del trabajo en equipo Taller" at bounding box center [632, 221] width 805 height 44
click at [388, 213] on p "Retos del trabajo en equipo" at bounding box center [318, 220] width 149 height 19
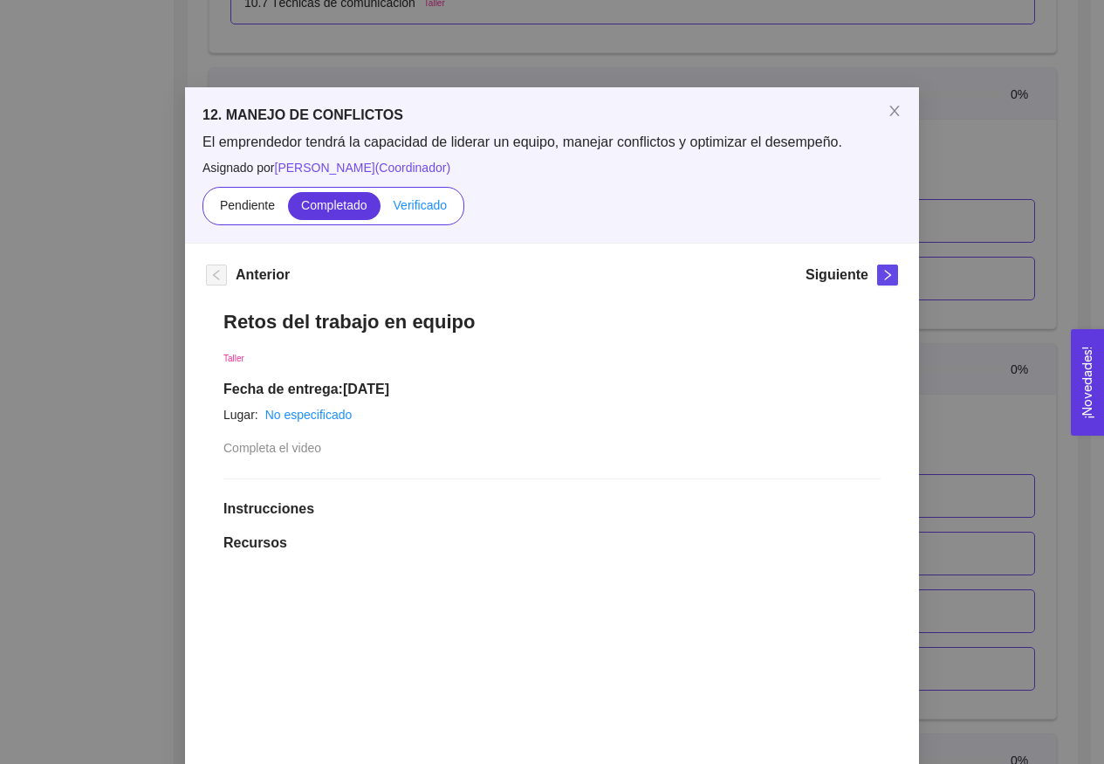
click at [401, 208] on span "Verificado" at bounding box center [420, 205] width 53 height 14
click at [381, 209] on input "Verificado" at bounding box center [381, 209] width 0 height 0
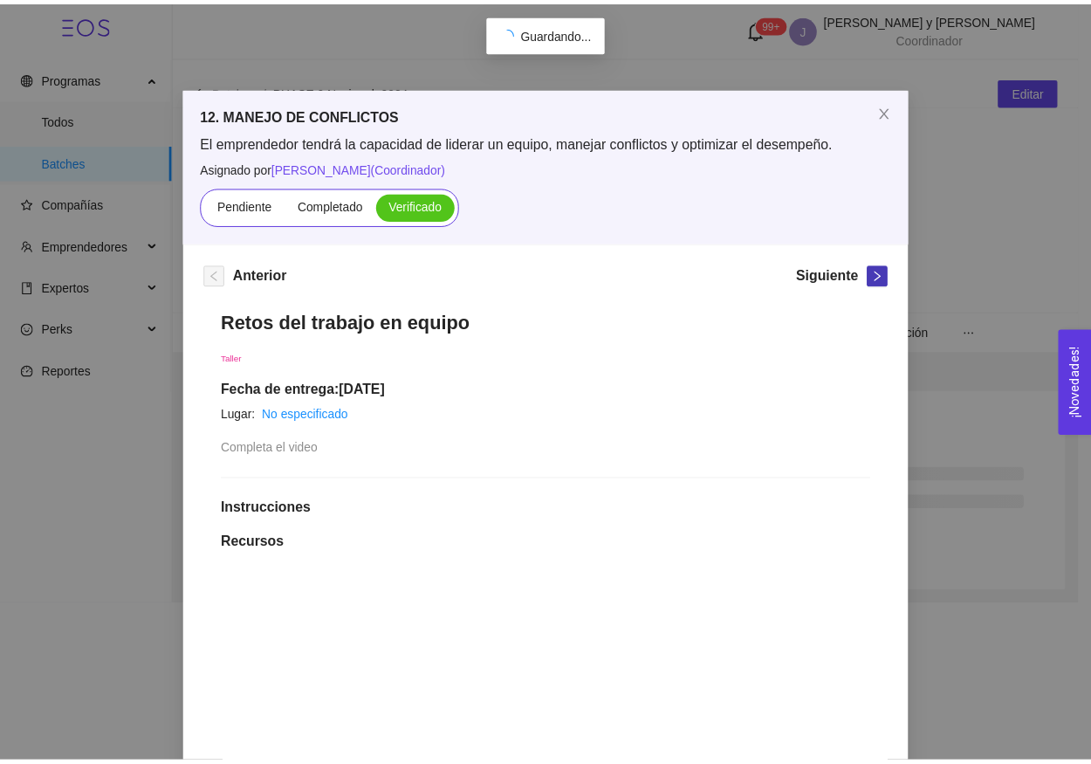
scroll to position [0, 0]
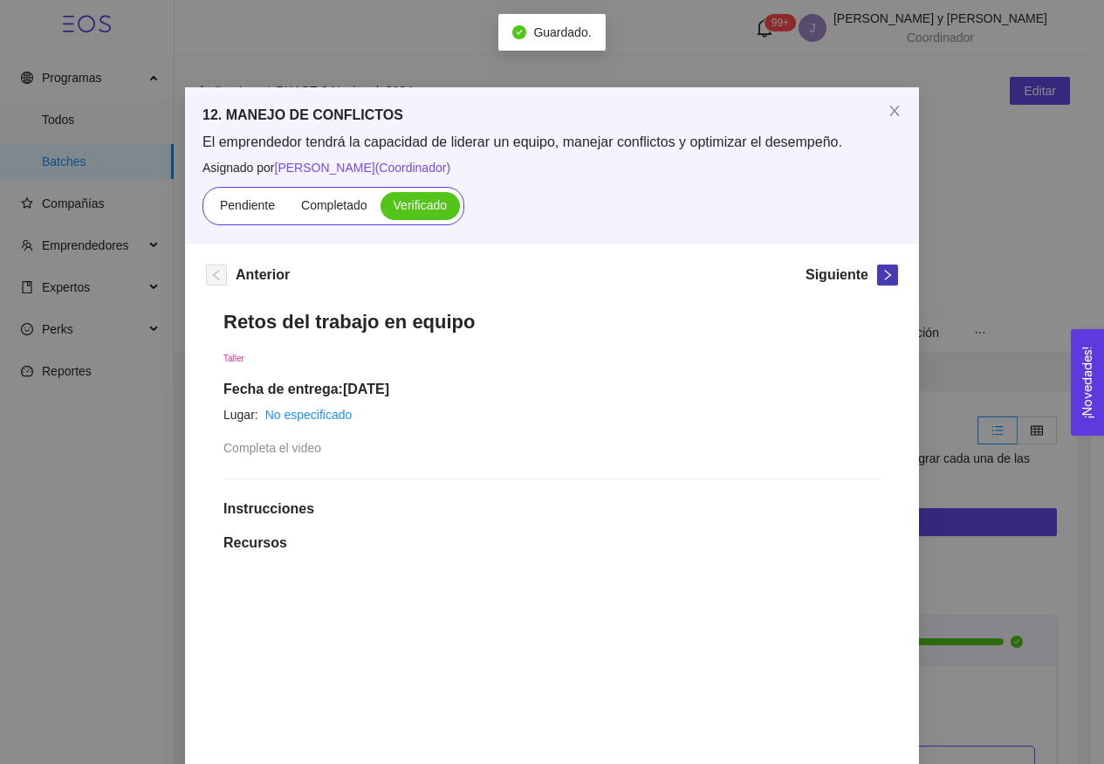
click at [882, 271] on icon "right" at bounding box center [888, 275] width 12 height 12
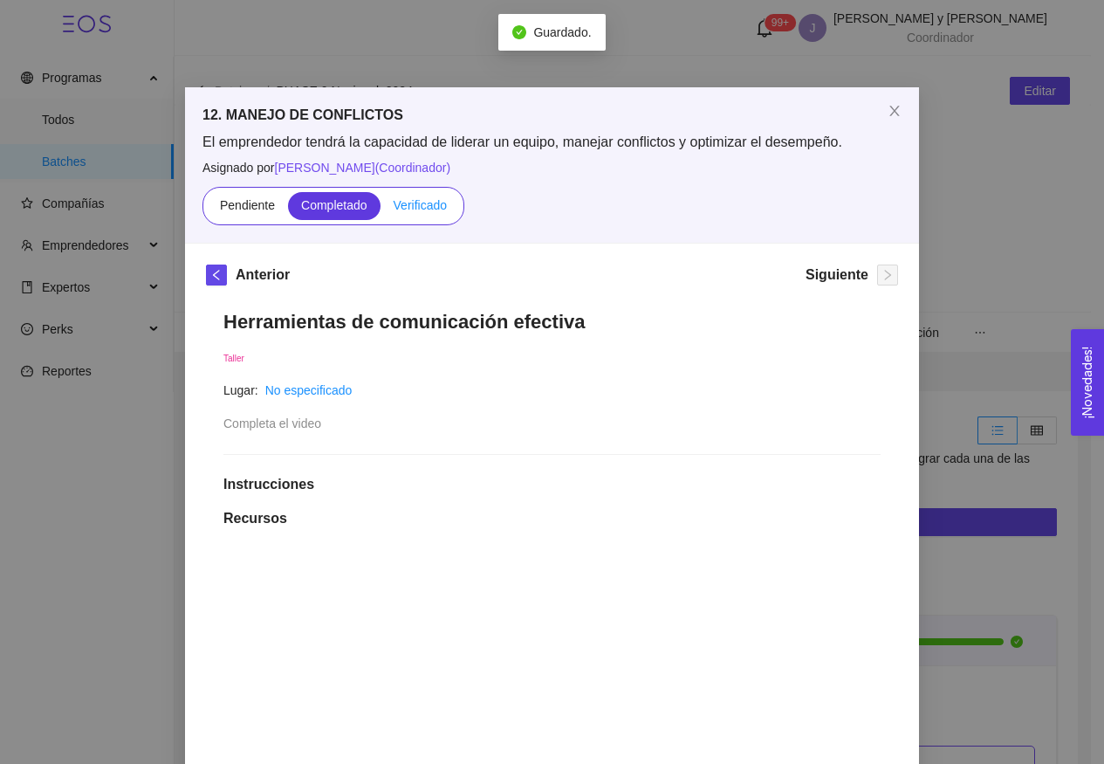
click at [440, 215] on label "Verificado" at bounding box center [420, 206] width 79 height 28
click at [381, 209] on input "Verificado" at bounding box center [381, 209] width 0 height 0
click at [888, 109] on icon "close" at bounding box center [895, 111] width 14 height 14
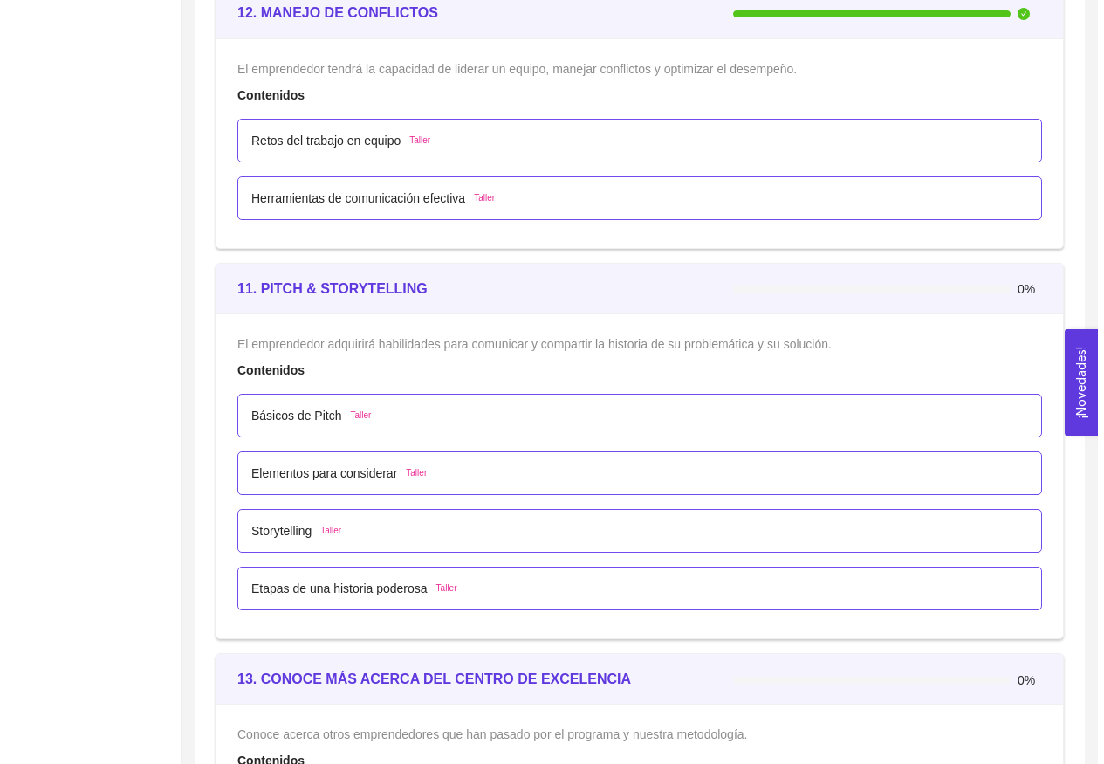
scroll to position [7418, 0]
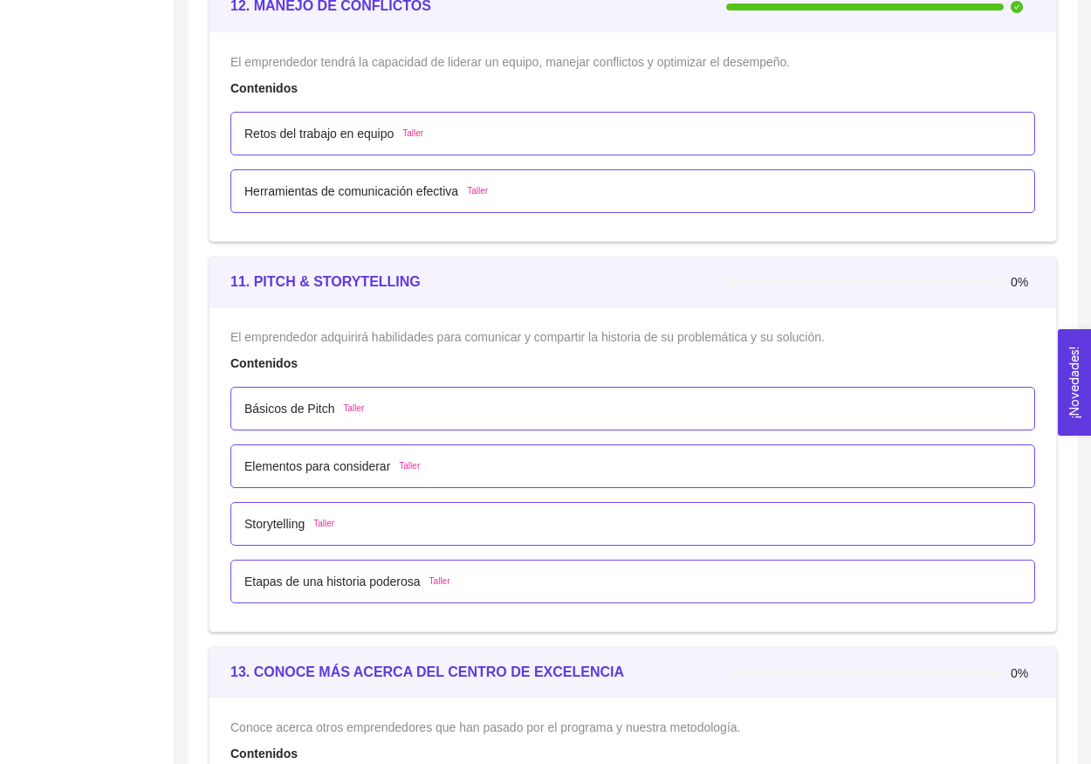
click at [350, 404] on span "Taller" at bounding box center [354, 409] width 21 height 14
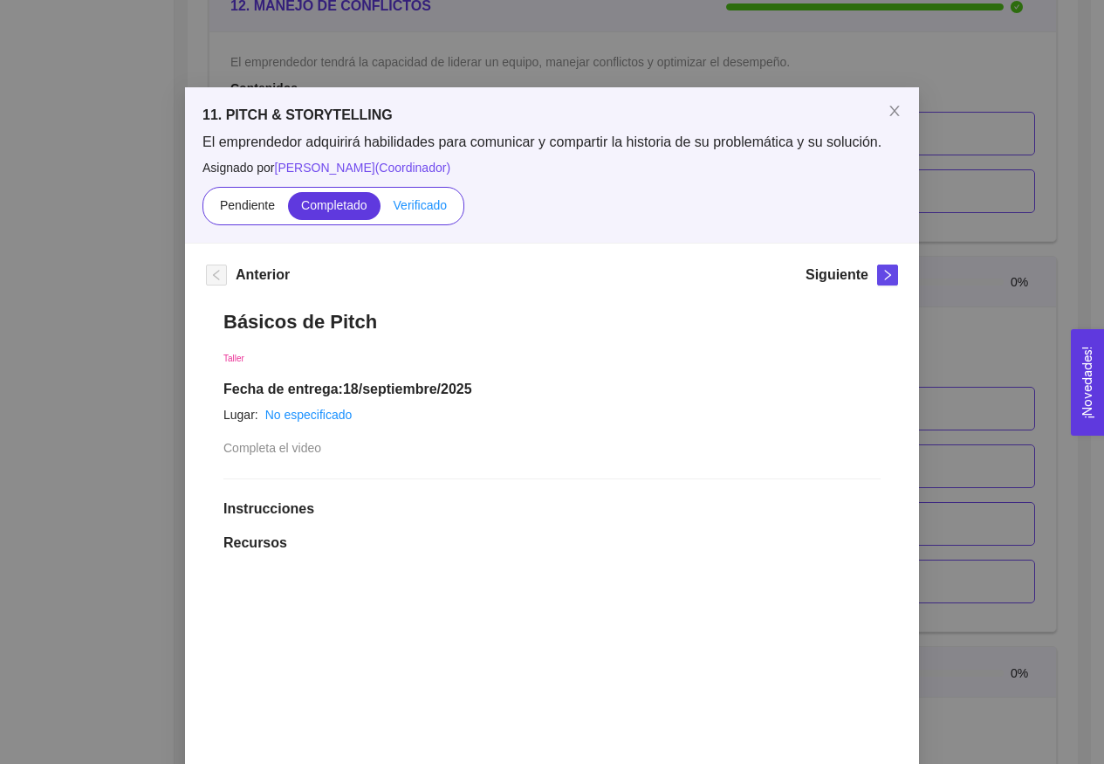
click at [413, 203] on span "Verificado" at bounding box center [420, 205] width 53 height 14
click at [381, 209] on input "Verificado" at bounding box center [381, 209] width 0 height 0
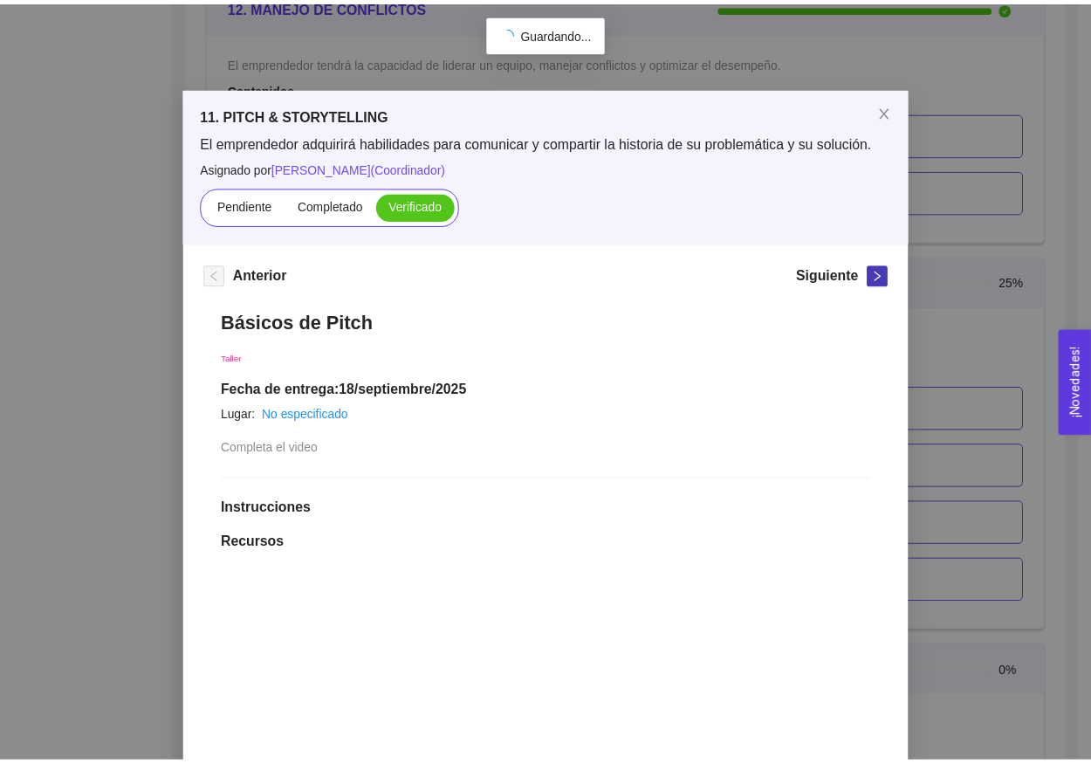
scroll to position [0, 0]
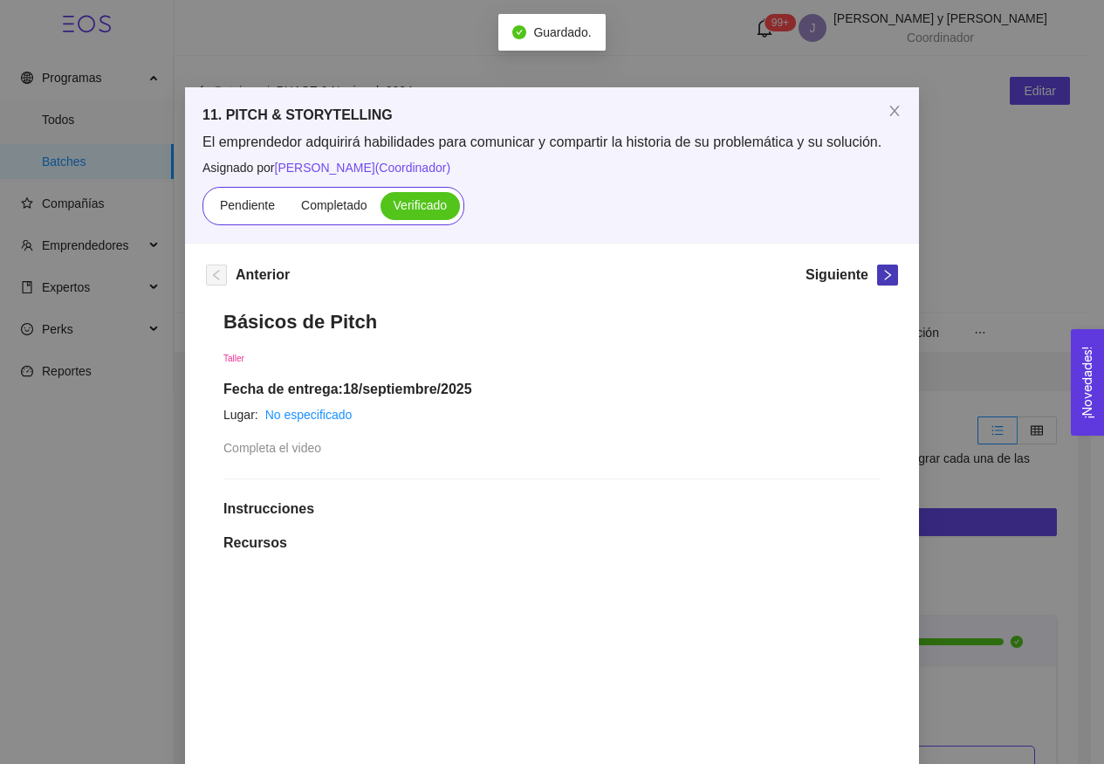
click at [884, 282] on button "button" at bounding box center [887, 274] width 21 height 21
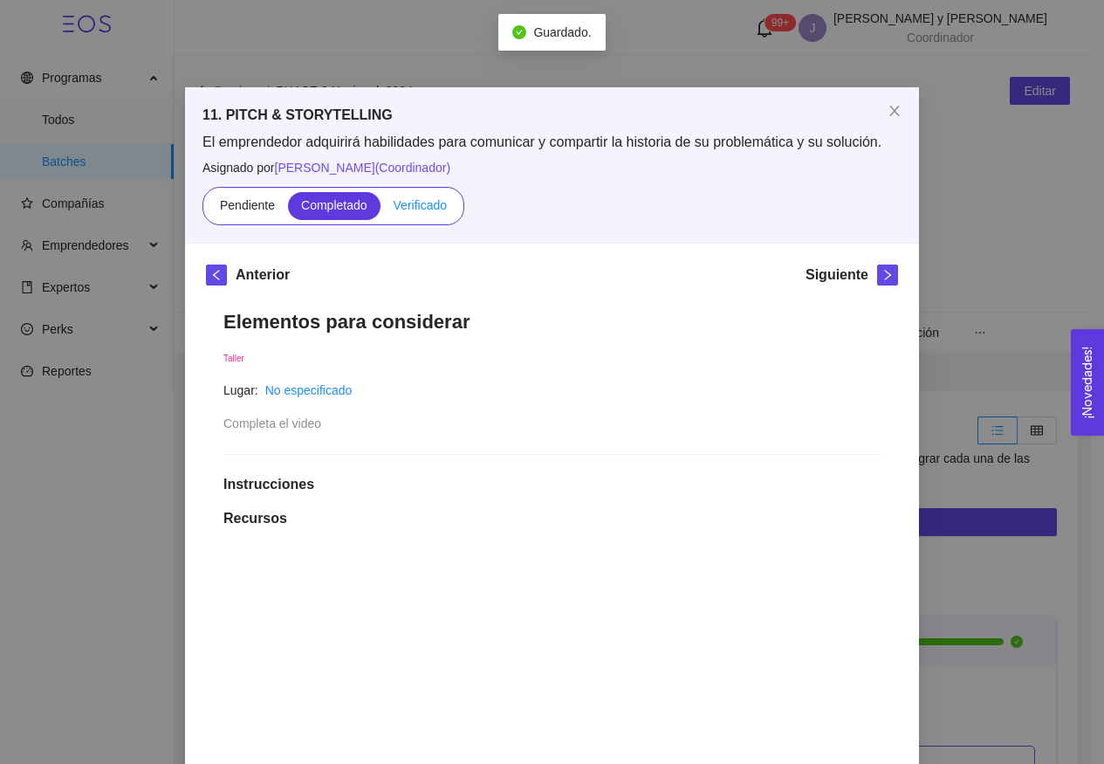
click at [413, 210] on span "Verificado" at bounding box center [420, 205] width 53 height 14
click at [381, 209] on input "Verificado" at bounding box center [381, 209] width 0 height 0
click at [882, 281] on button "button" at bounding box center [887, 274] width 21 height 21
click at [424, 215] on label "Verificado" at bounding box center [420, 206] width 79 height 28
click at [381, 209] on input "Verificado" at bounding box center [381, 209] width 0 height 0
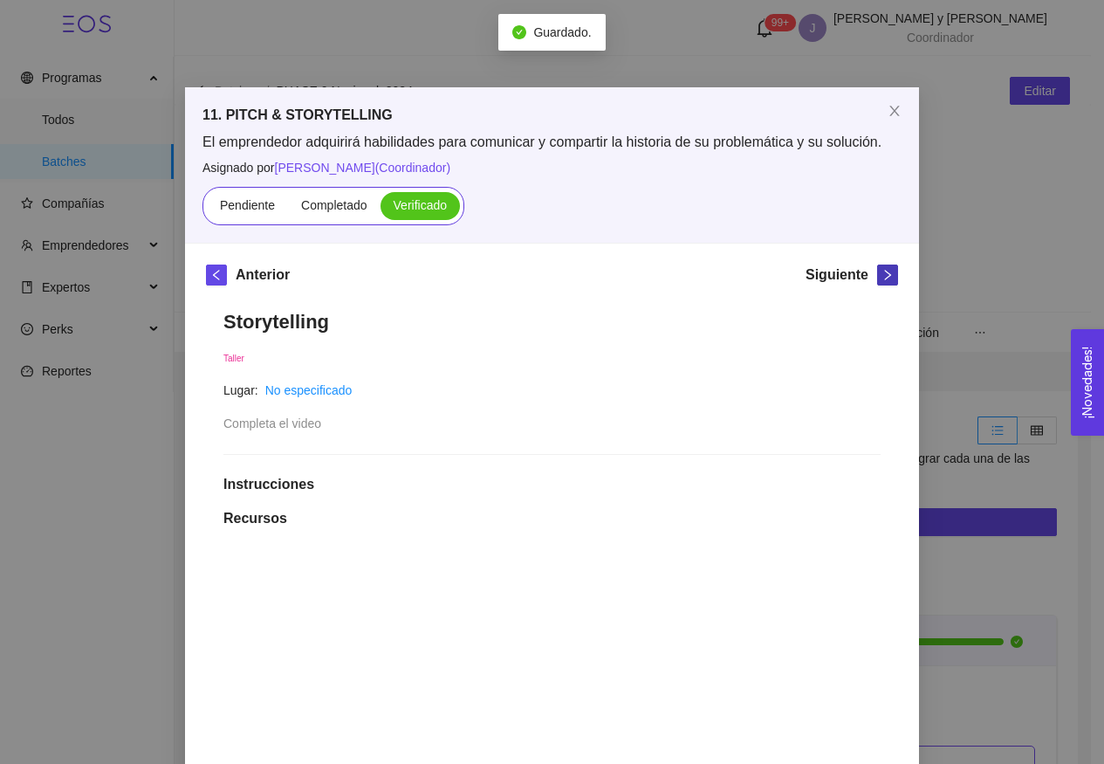
click at [885, 282] on button "button" at bounding box center [887, 274] width 21 height 21
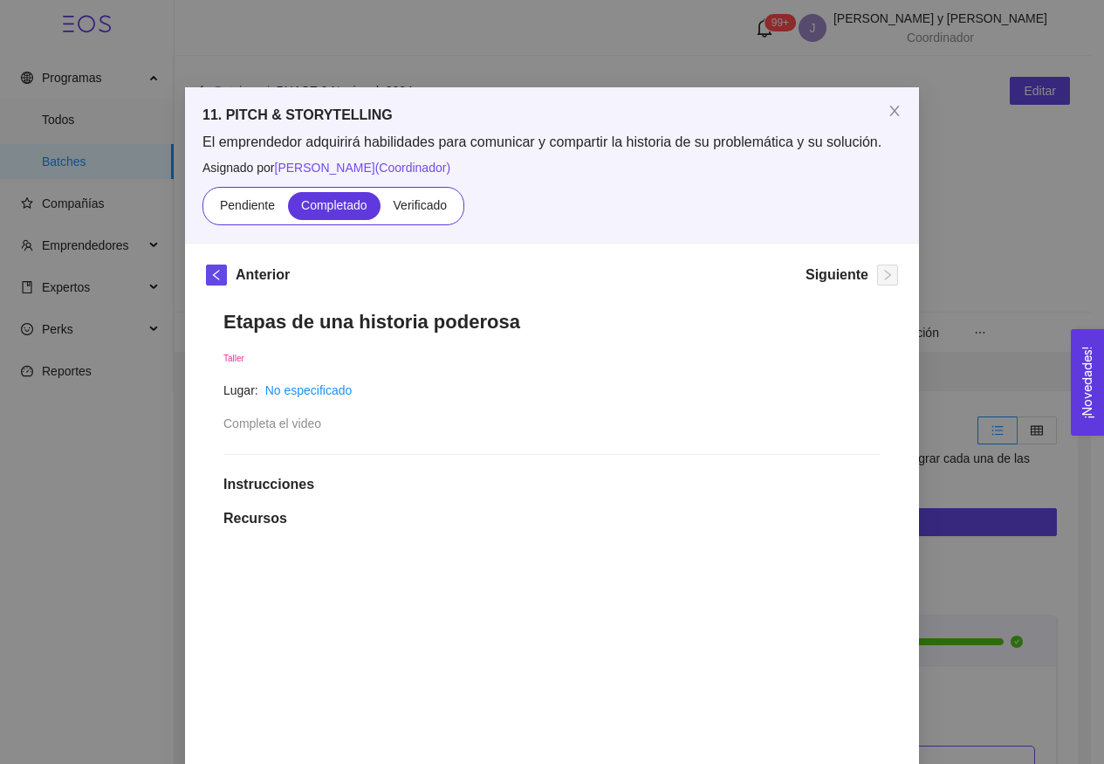
click at [426, 225] on div "11. PITCH & STORYTELLING El emprendedor adquirirá habilidades para comunicar y …" at bounding box center [552, 164] width 734 height 155
click at [415, 198] on span "Verificado" at bounding box center [420, 205] width 53 height 14
click at [381, 209] on input "Verificado" at bounding box center [381, 209] width 0 height 0
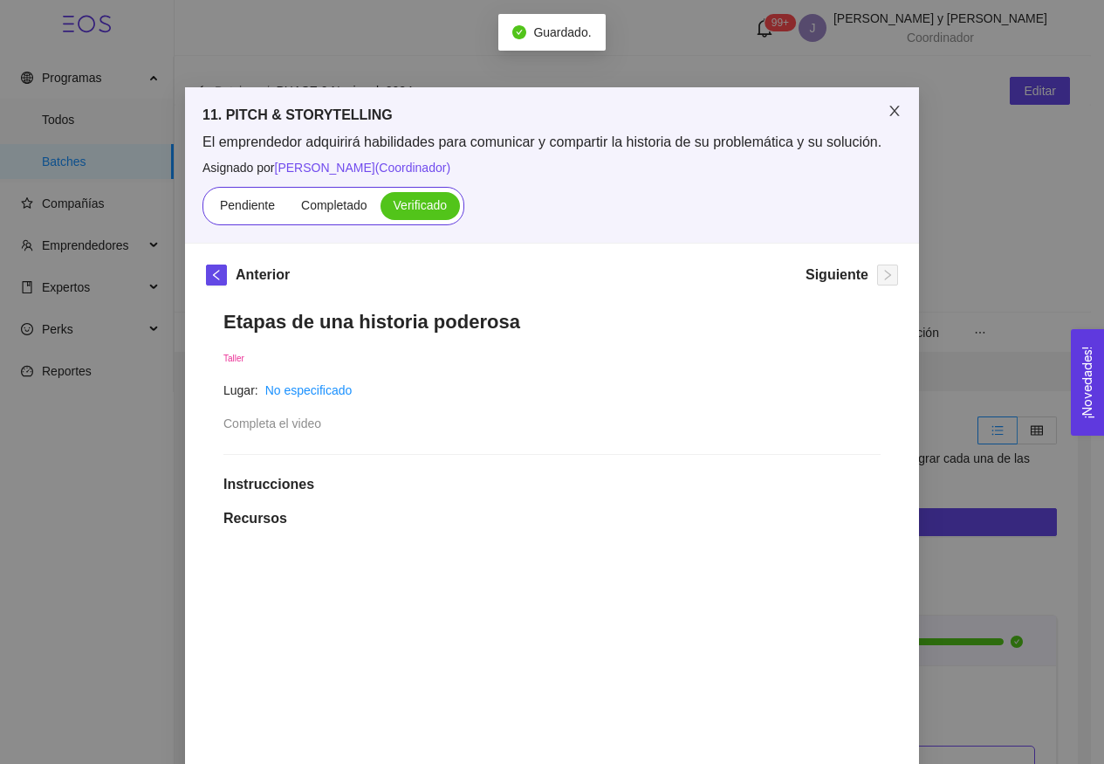
click at [908, 105] on span "Close" at bounding box center [894, 111] width 49 height 49
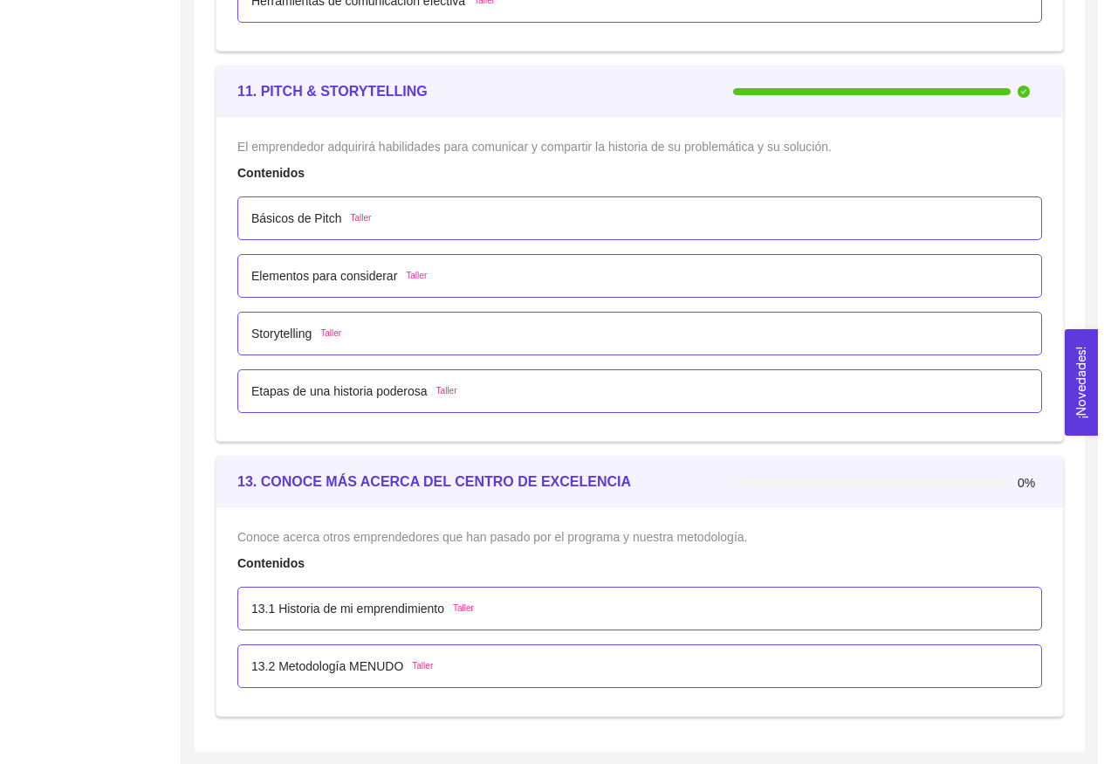
scroll to position [7607, 0]
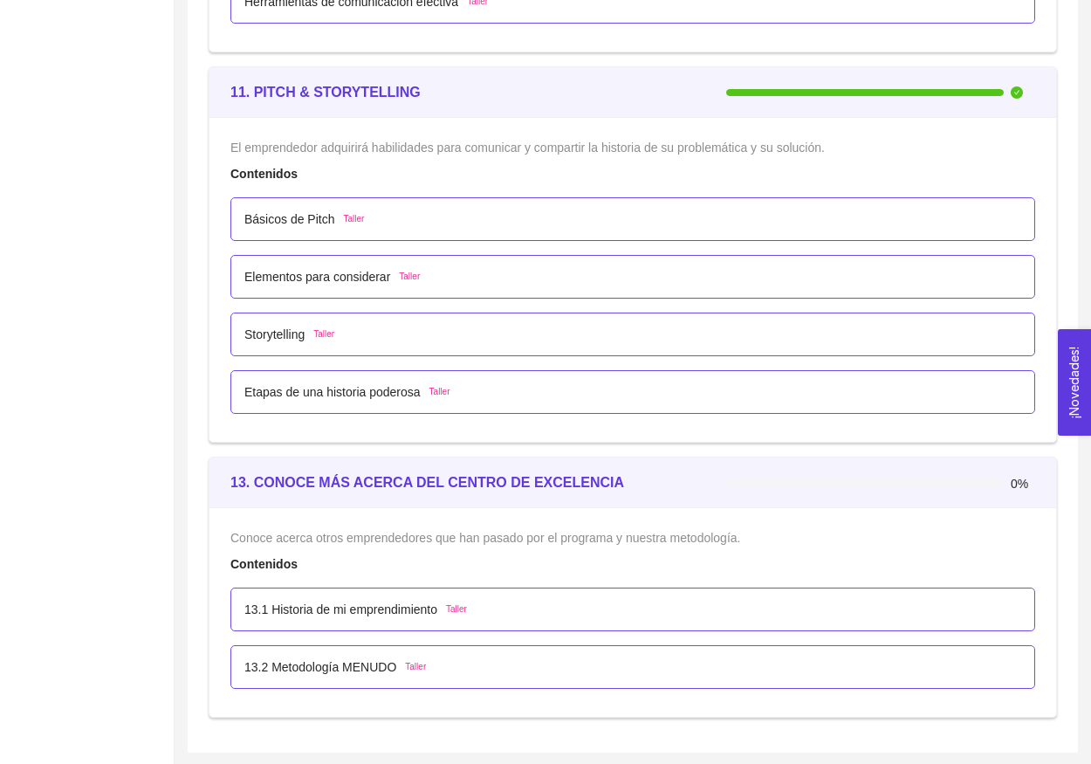
click at [365, 622] on div "13.1 Historia de mi emprendimiento Taller" at bounding box center [632, 609] width 805 height 44
click at [367, 611] on p "13.1 Historia de mi emprendimiento" at bounding box center [340, 609] width 193 height 19
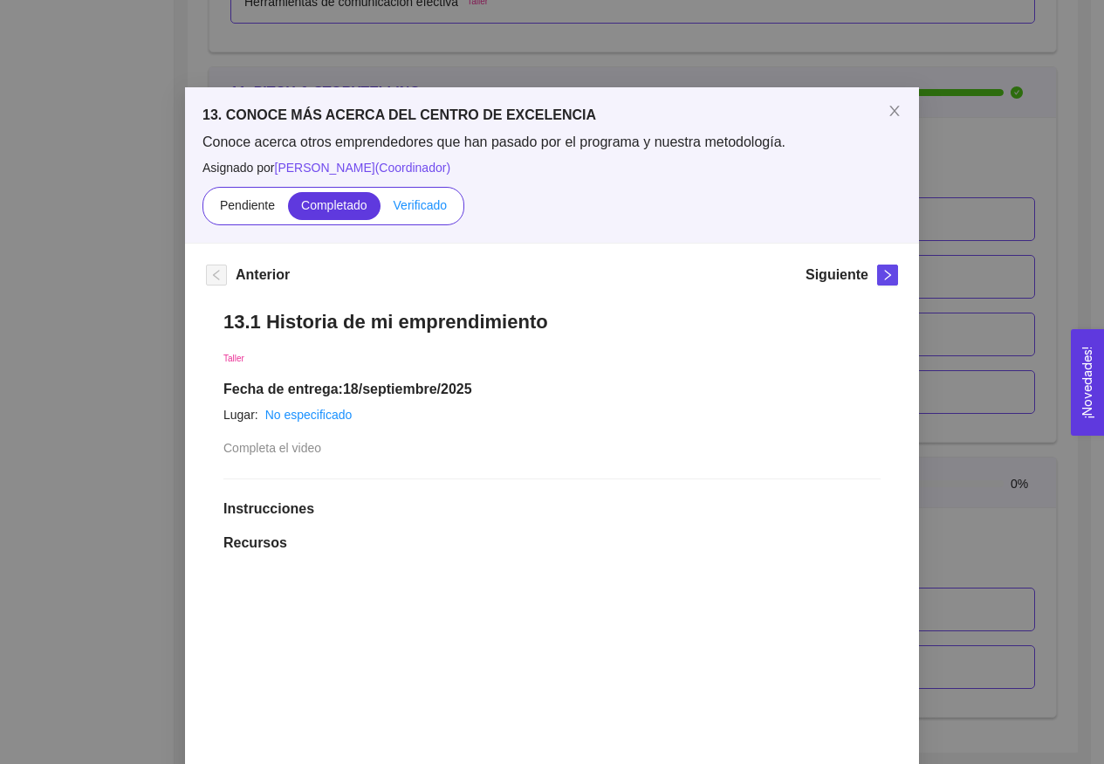
click at [418, 212] on label "Verificado" at bounding box center [420, 206] width 79 height 28
click at [381, 209] on input "Verificado" at bounding box center [381, 209] width 0 height 0
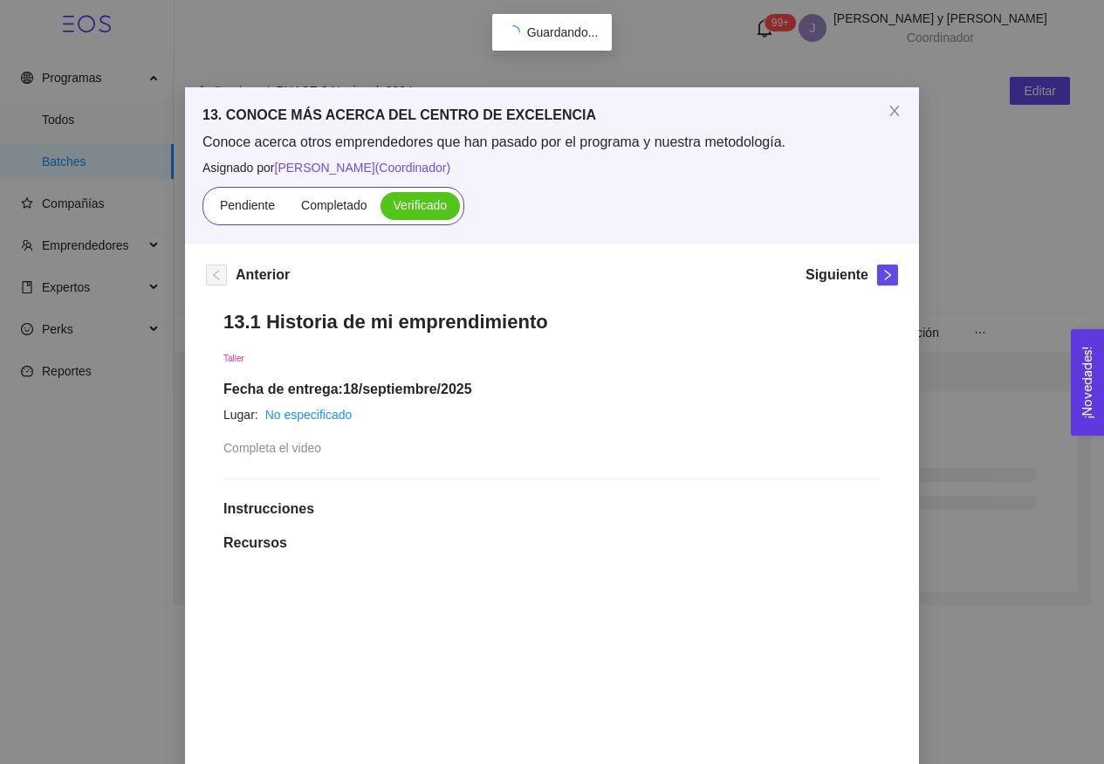
scroll to position [0, 0]
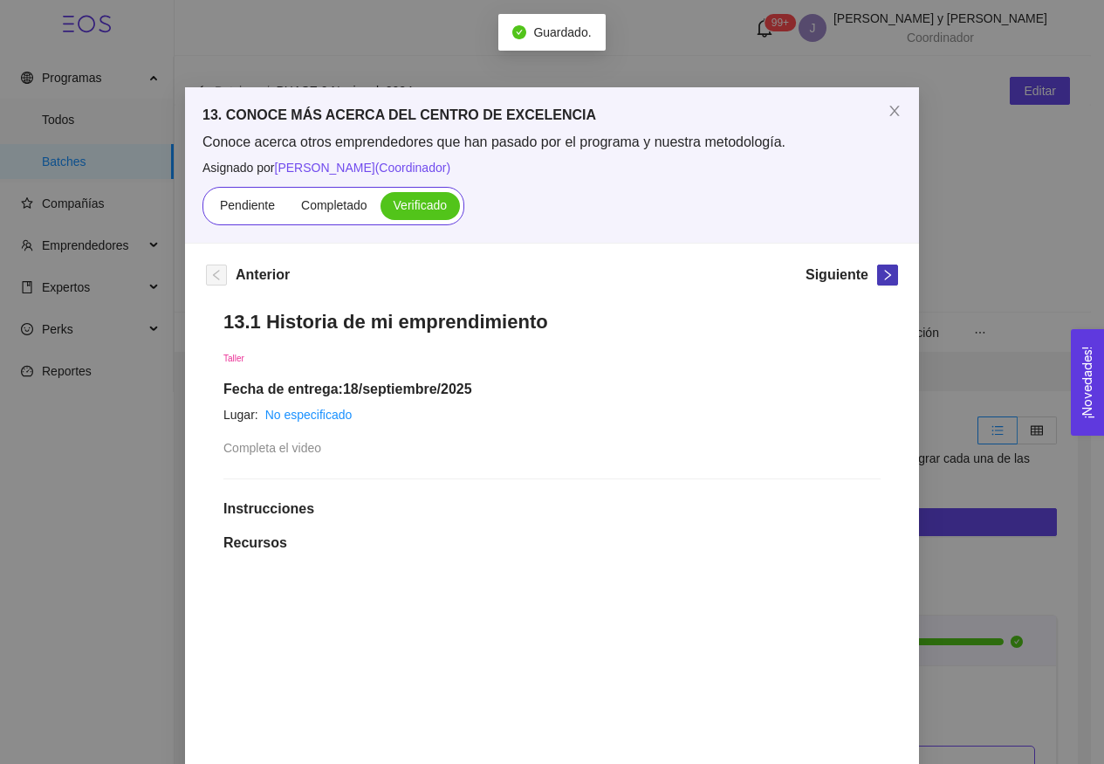
click at [878, 273] on span "right" at bounding box center [887, 275] width 19 height 12
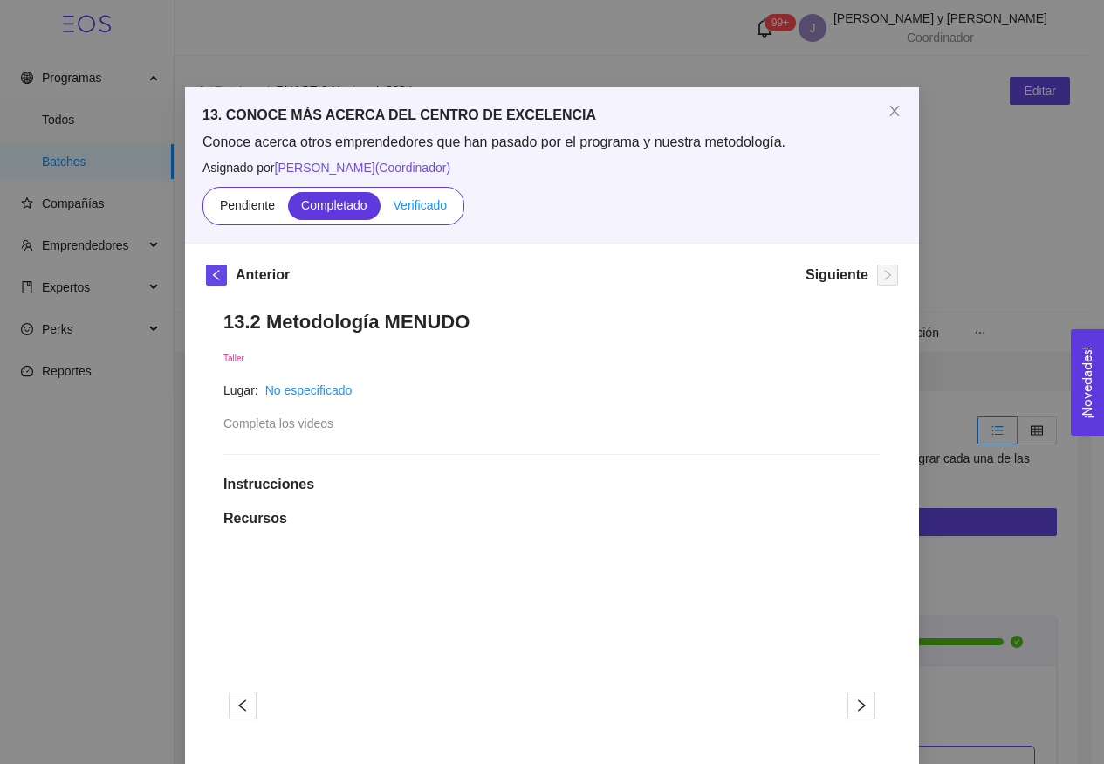
click at [416, 214] on label "Verificado" at bounding box center [420, 206] width 79 height 28
click at [381, 209] on input "Verificado" at bounding box center [381, 209] width 0 height 0
click at [888, 106] on icon "close" at bounding box center [895, 111] width 14 height 14
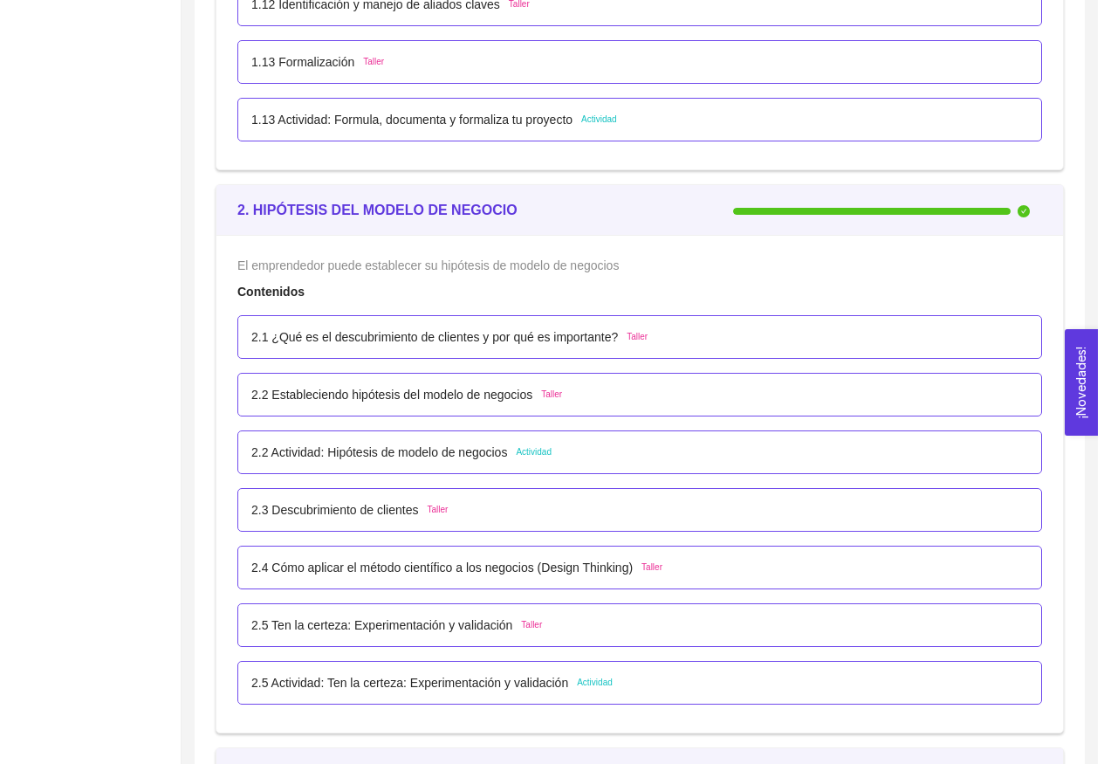
scroll to position [1878, 0]
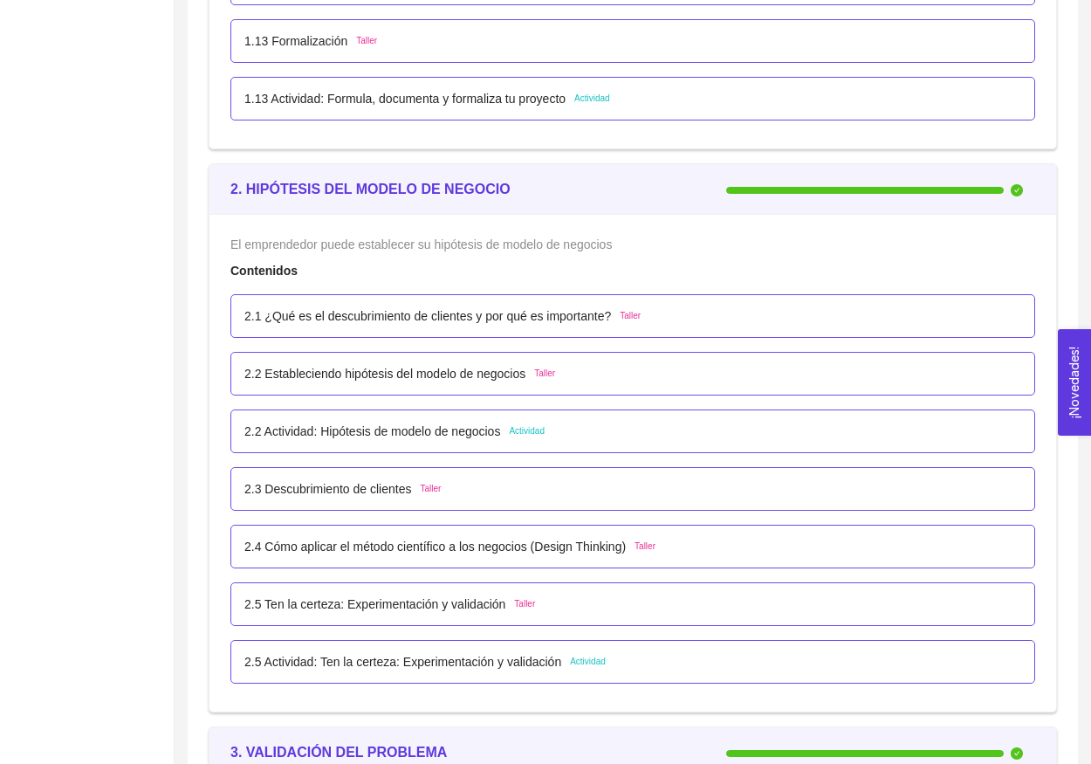
click at [442, 434] on p "2.2 Actividad: Hipótesis de modelo de negocios" at bounding box center [372, 431] width 256 height 19
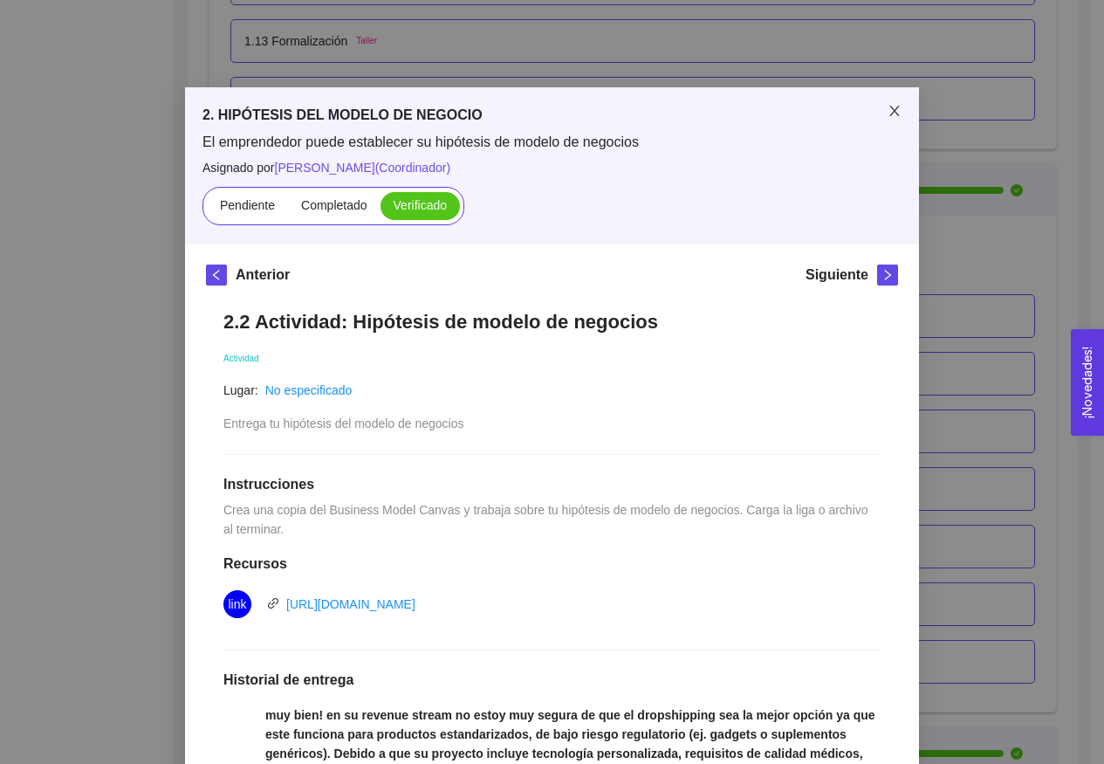
scroll to position [0, 0]
click at [875, 106] on span "Close" at bounding box center [894, 111] width 49 height 49
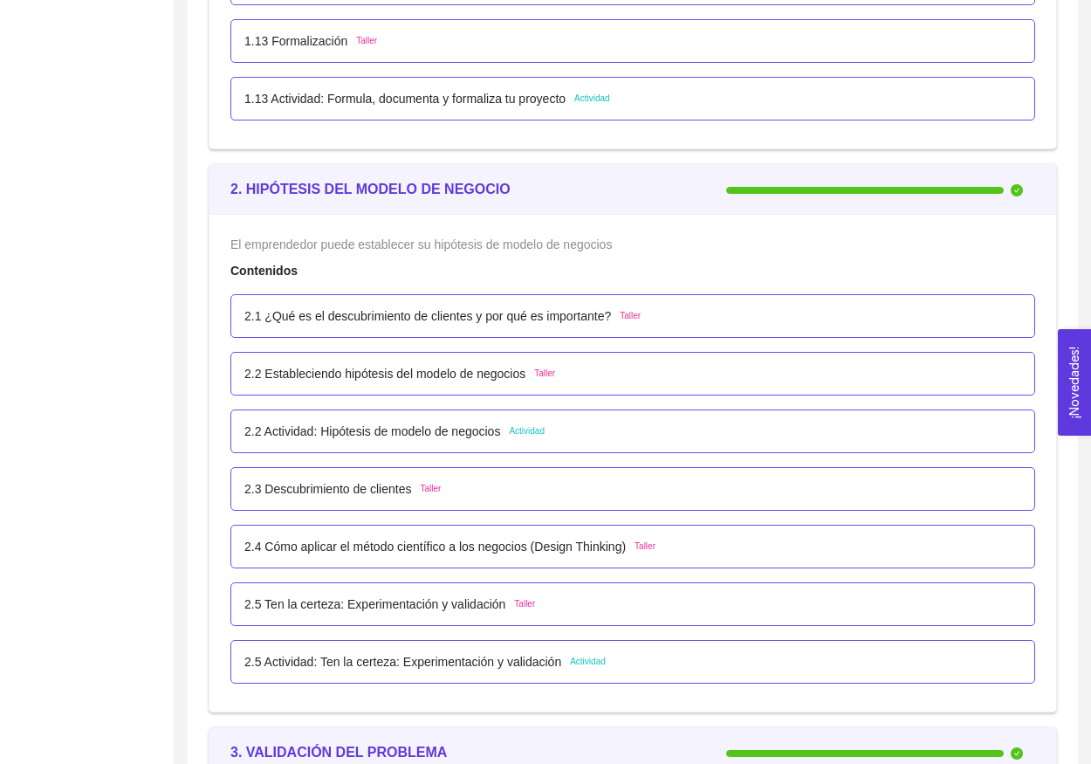
click at [420, 418] on div "2.2 Actividad: Hipótesis de modelo de negocios Actividad" at bounding box center [632, 431] width 805 height 44
click at [420, 423] on p "2.2 Actividad: Hipótesis de modelo de negocios" at bounding box center [372, 431] width 256 height 19
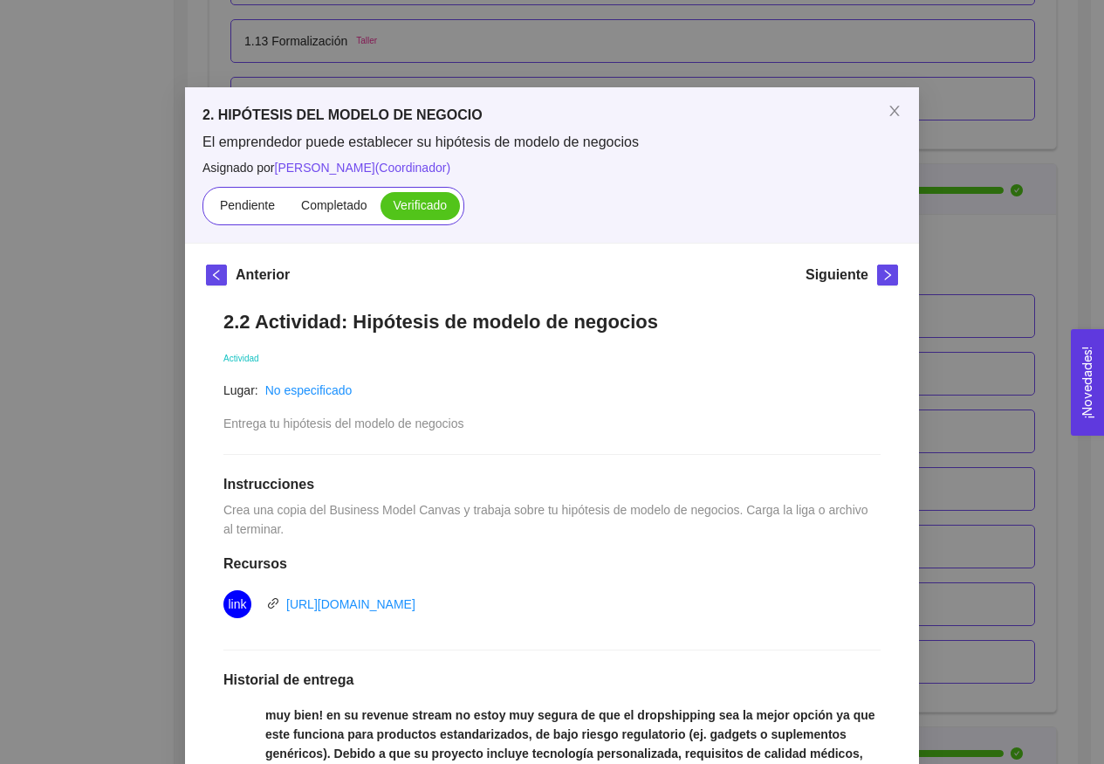
click at [850, 126] on div "2. HIPÓTESIS DEL MODELO DE NEGOCIO El emprendedor puede establecer su hipótesis…" at bounding box center [552, 164] width 734 height 155
click at [871, 117] on span "Close" at bounding box center [894, 111] width 49 height 49
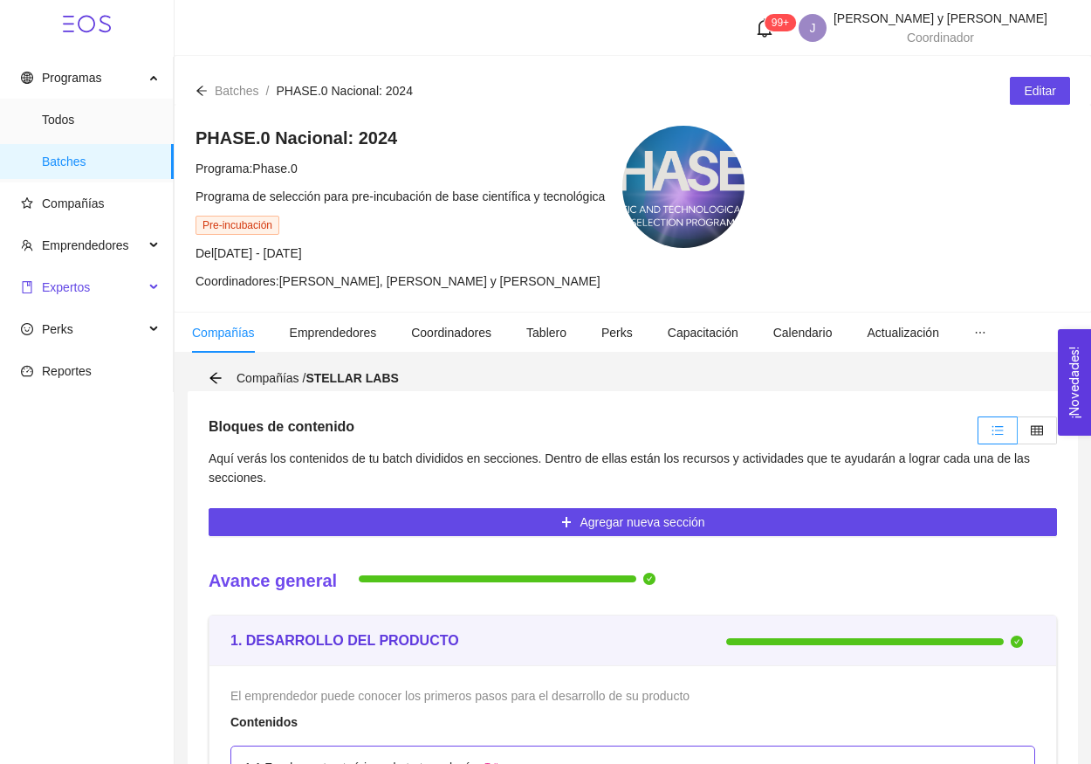
click at [113, 289] on span "Expertos" at bounding box center [82, 287] width 123 height 35
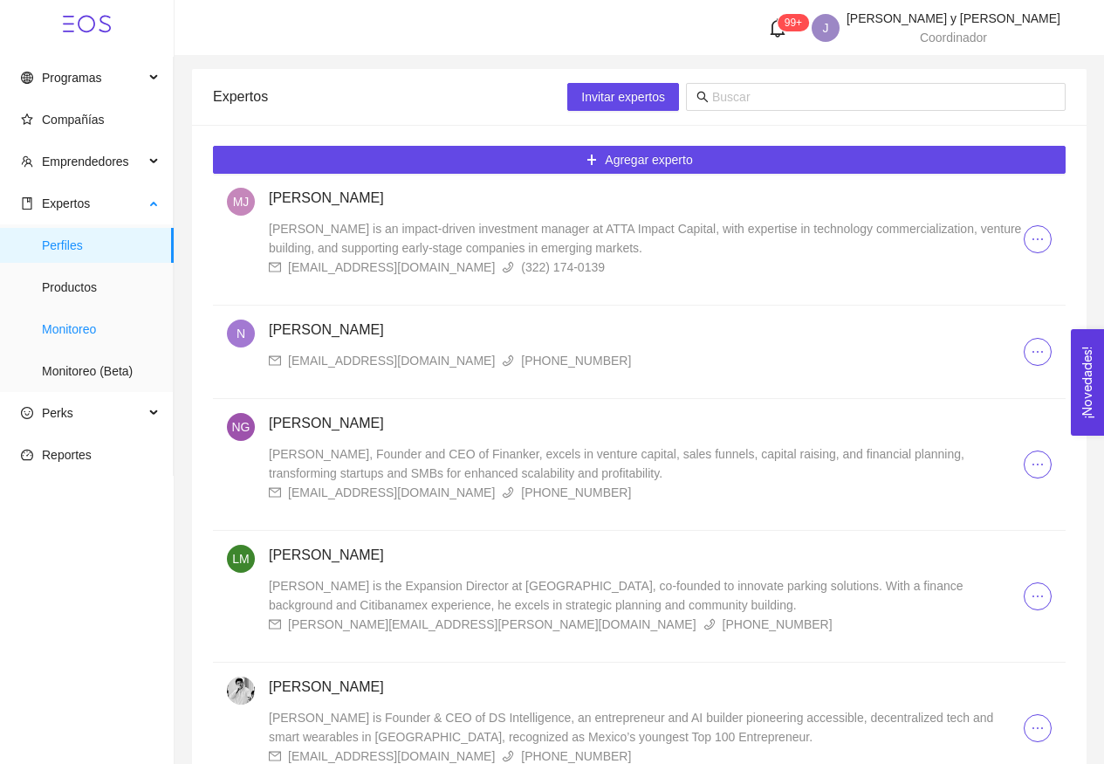
click at [131, 343] on span "Monitoreo" at bounding box center [101, 329] width 118 height 35
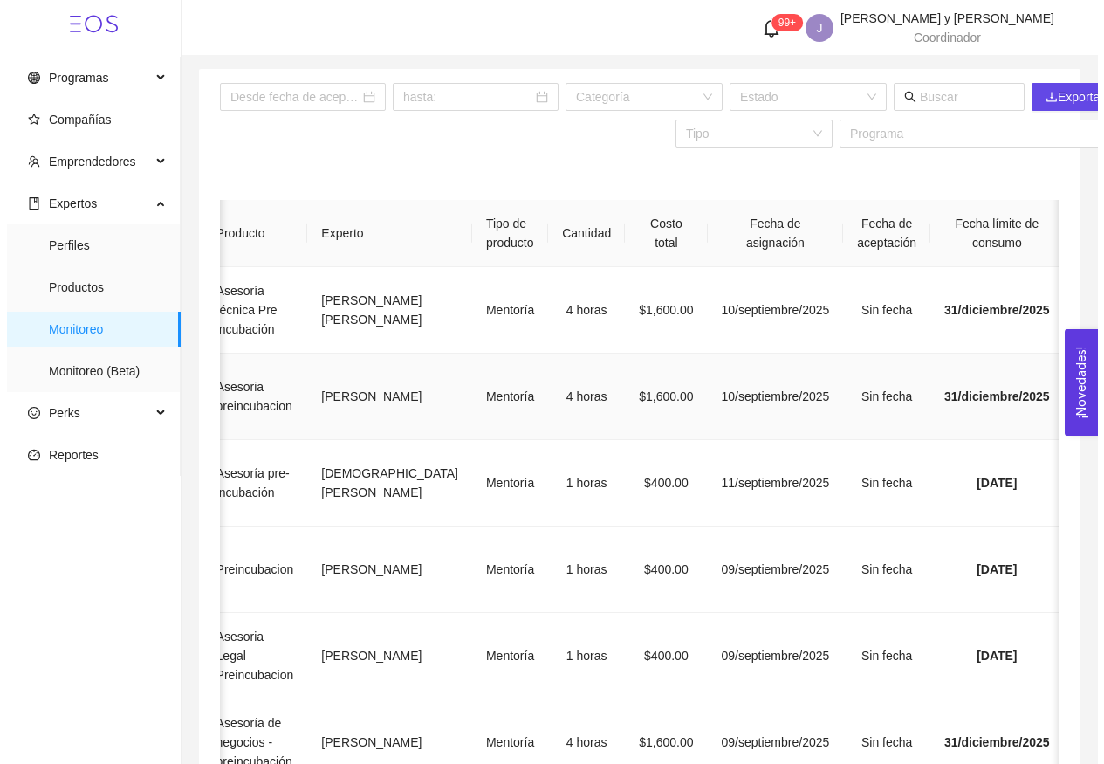
scroll to position [0, 420]
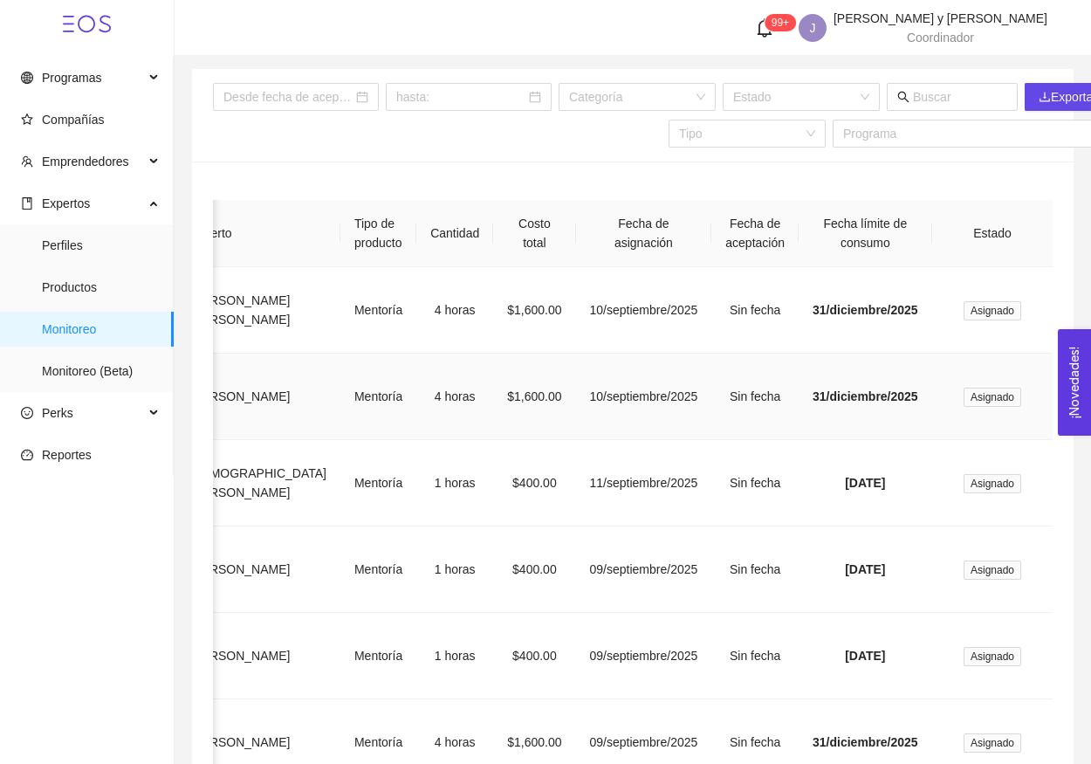
click at [640, 440] on td "10/septiembre/2025" at bounding box center [644, 397] width 136 height 86
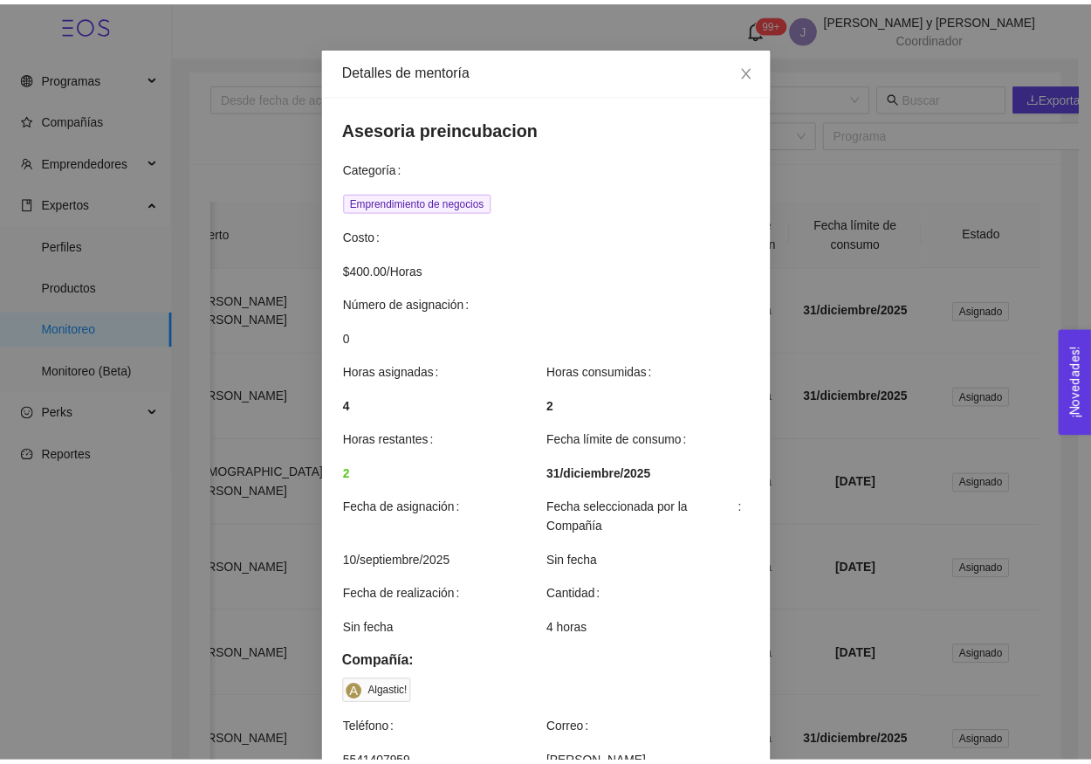
scroll to position [40, 0]
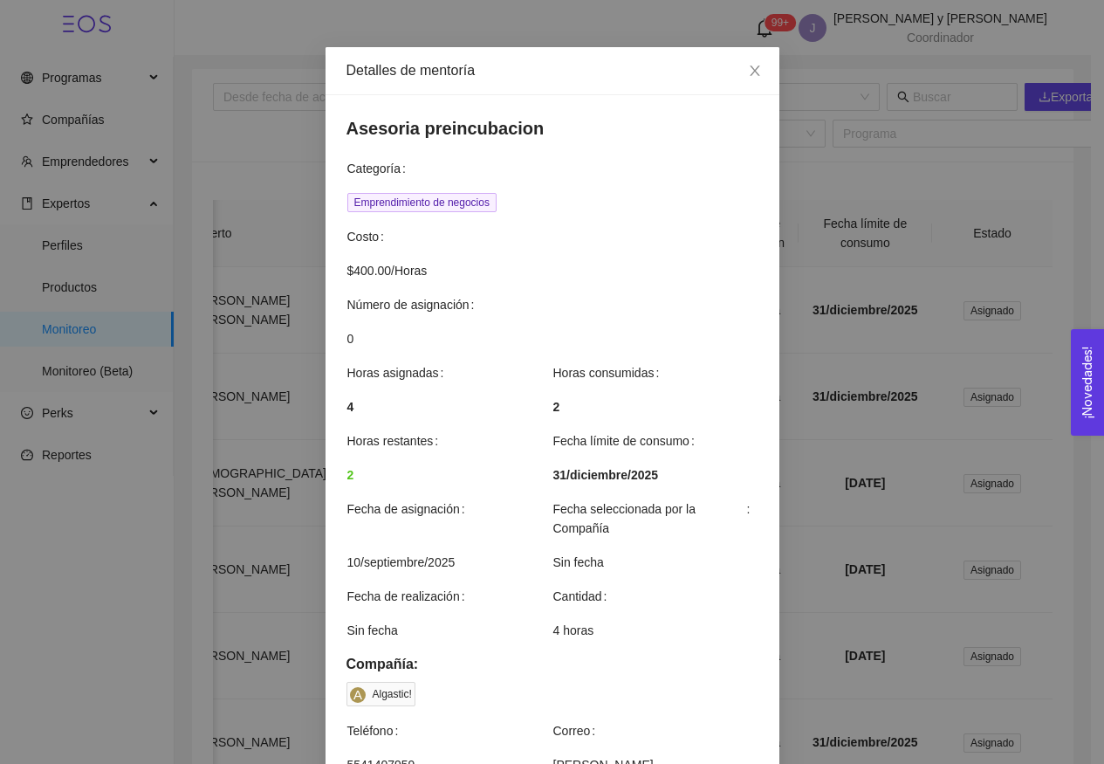
click at [859, 326] on div "Detalles de mentoría Asesoria preincubacion Categoría Emprendimiento de negocio…" at bounding box center [552, 382] width 1104 height 764
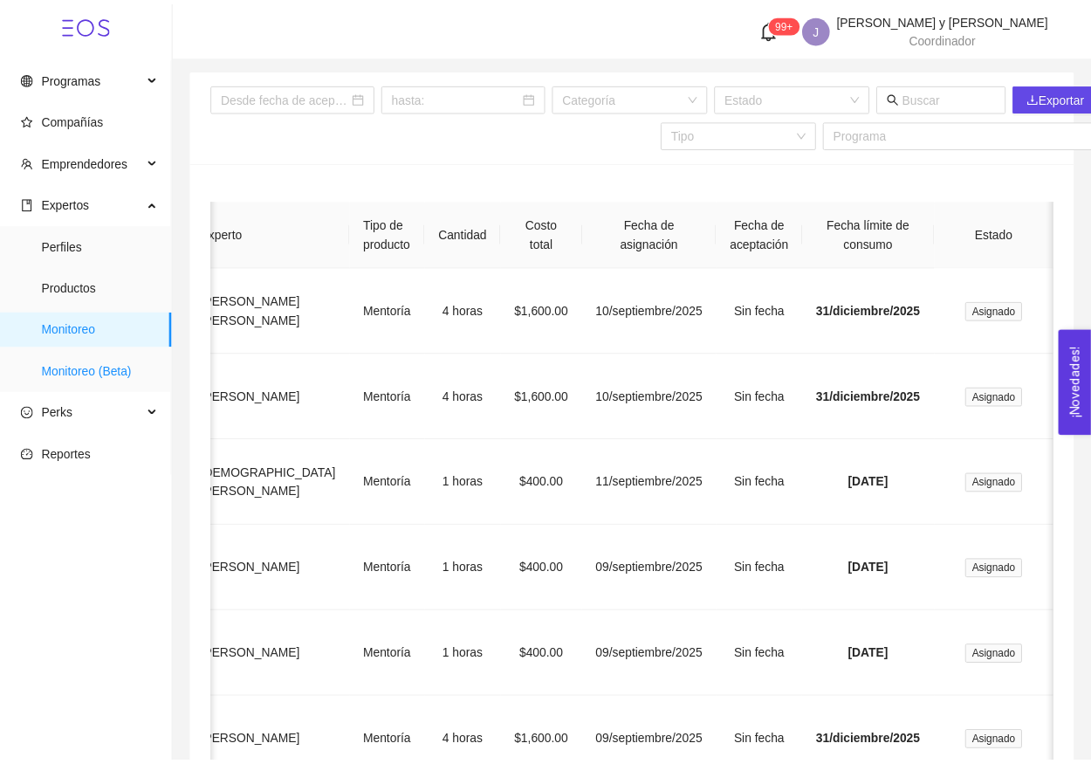
scroll to position [0, 407]
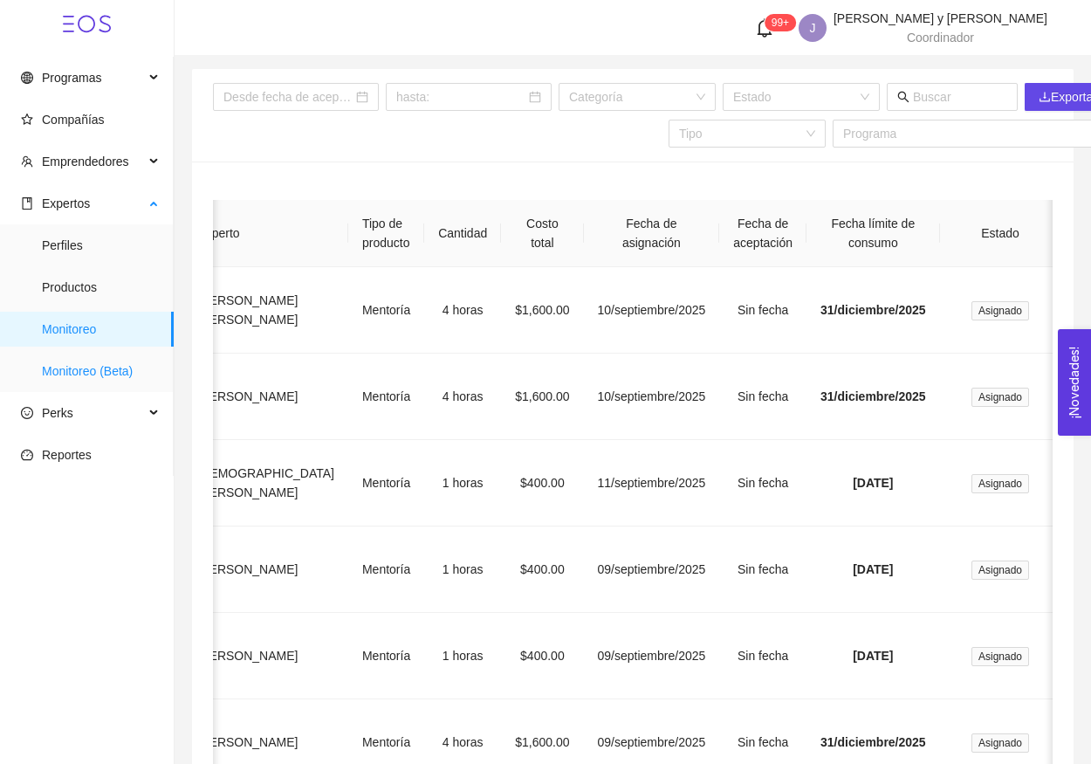
click at [102, 361] on span "Monitoreo (Beta)" at bounding box center [101, 371] width 118 height 35
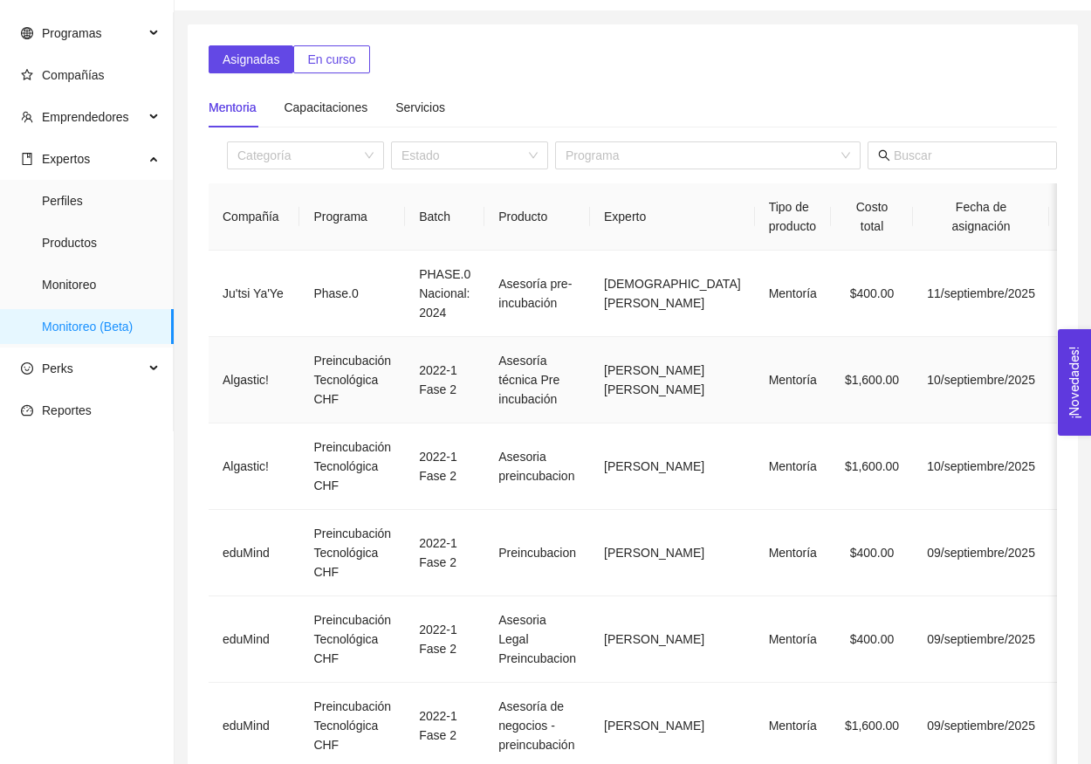
click at [590, 385] on td "Asesoría técnica Pre incubación" at bounding box center [537, 380] width 106 height 86
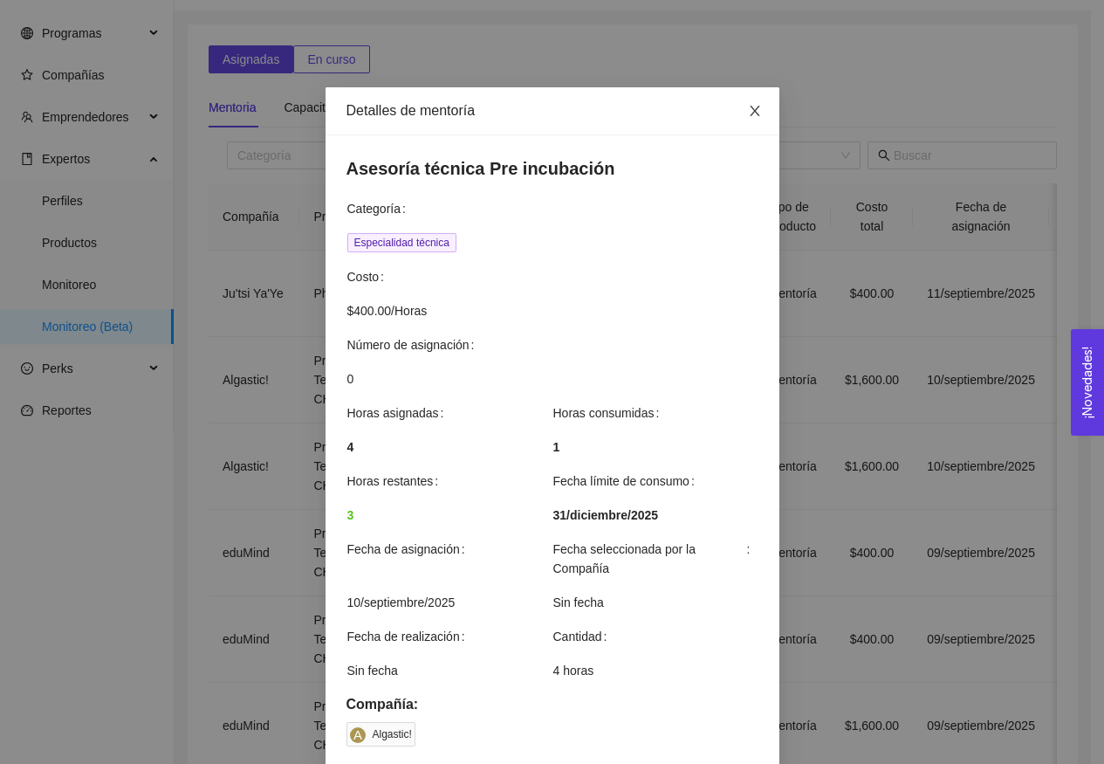
click at [753, 126] on span "Close" at bounding box center [755, 111] width 49 height 49
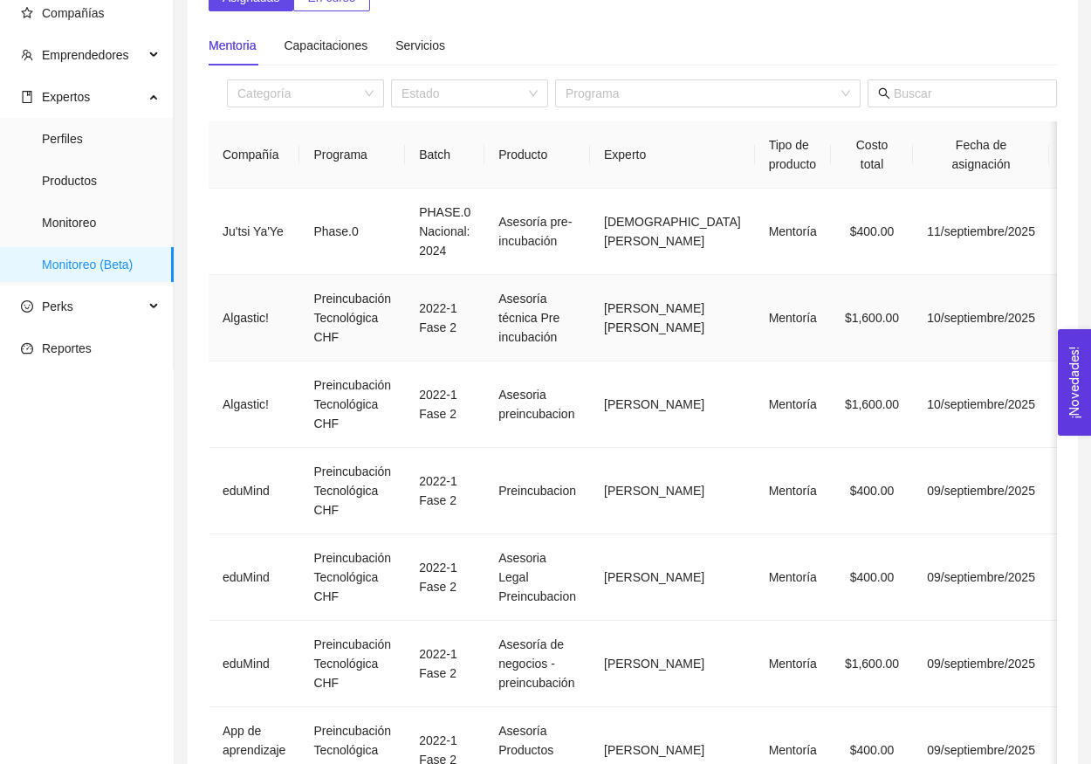
click at [478, 354] on td "2022-1 Fase 2" at bounding box center [444, 318] width 79 height 86
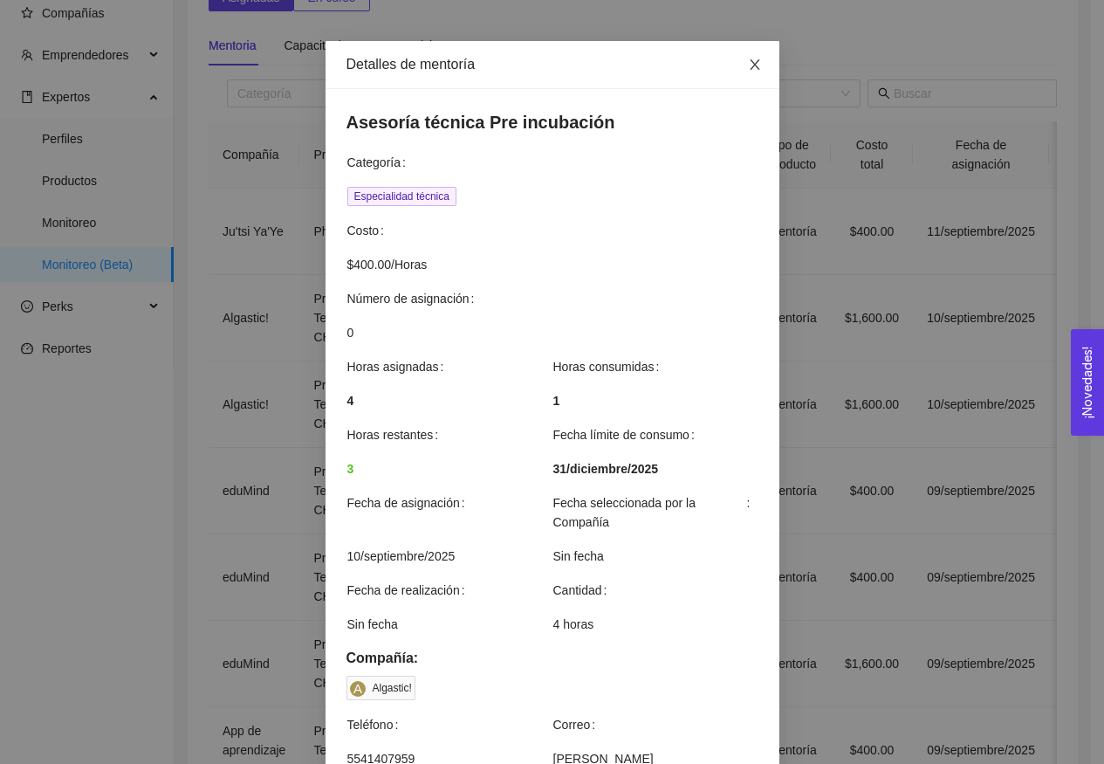
click at [759, 62] on span "Close" at bounding box center [755, 65] width 49 height 49
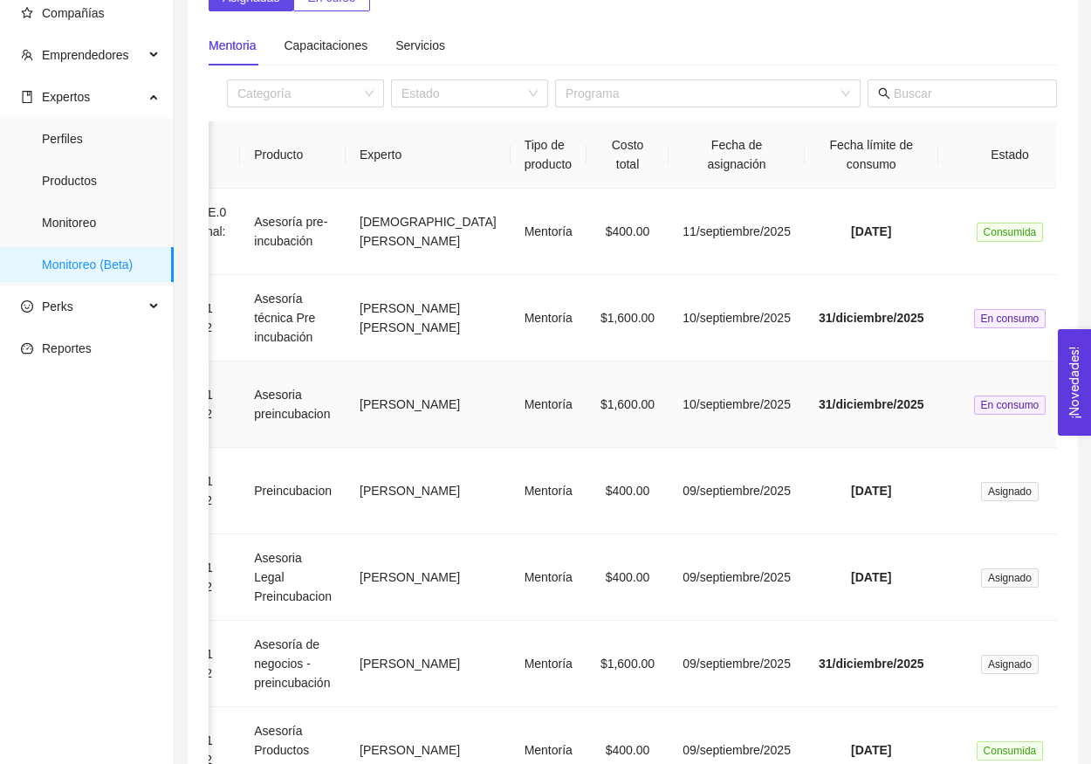
click at [679, 448] on td "10/septiembre/2025" at bounding box center [737, 404] width 136 height 86
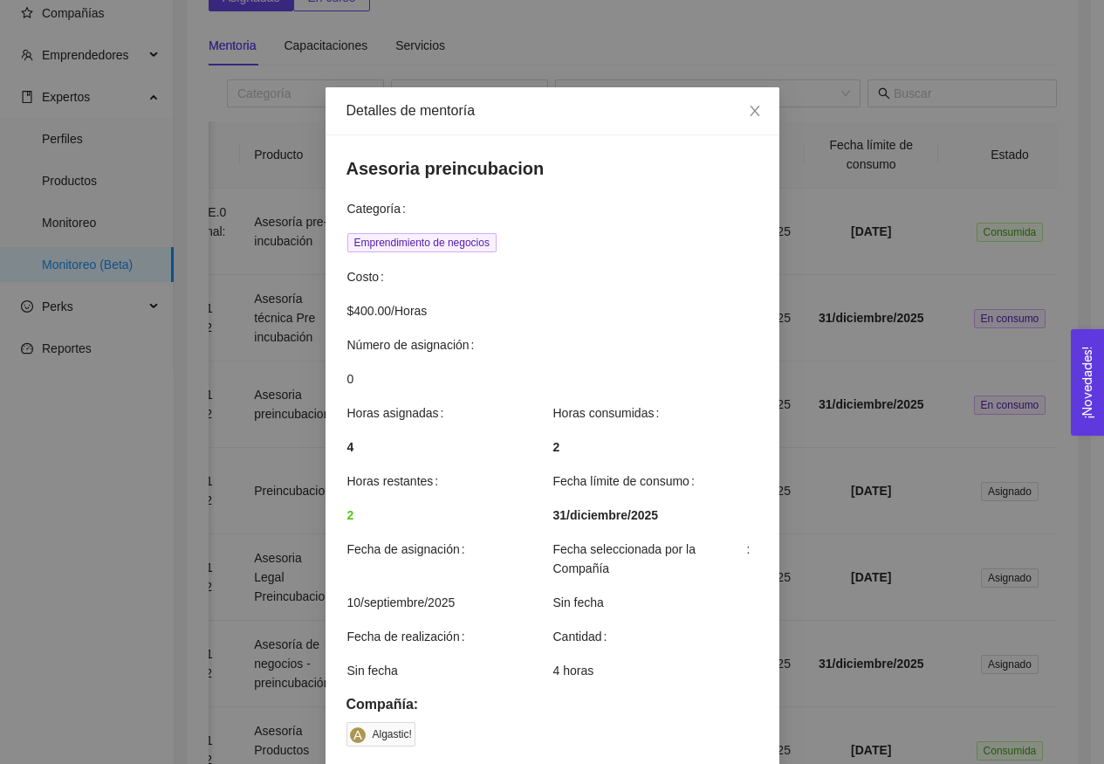
click at [829, 429] on div "Detalles de mentoría Asesoria preincubacion Categoría Emprendimiento de negocio…" at bounding box center [552, 382] width 1104 height 764
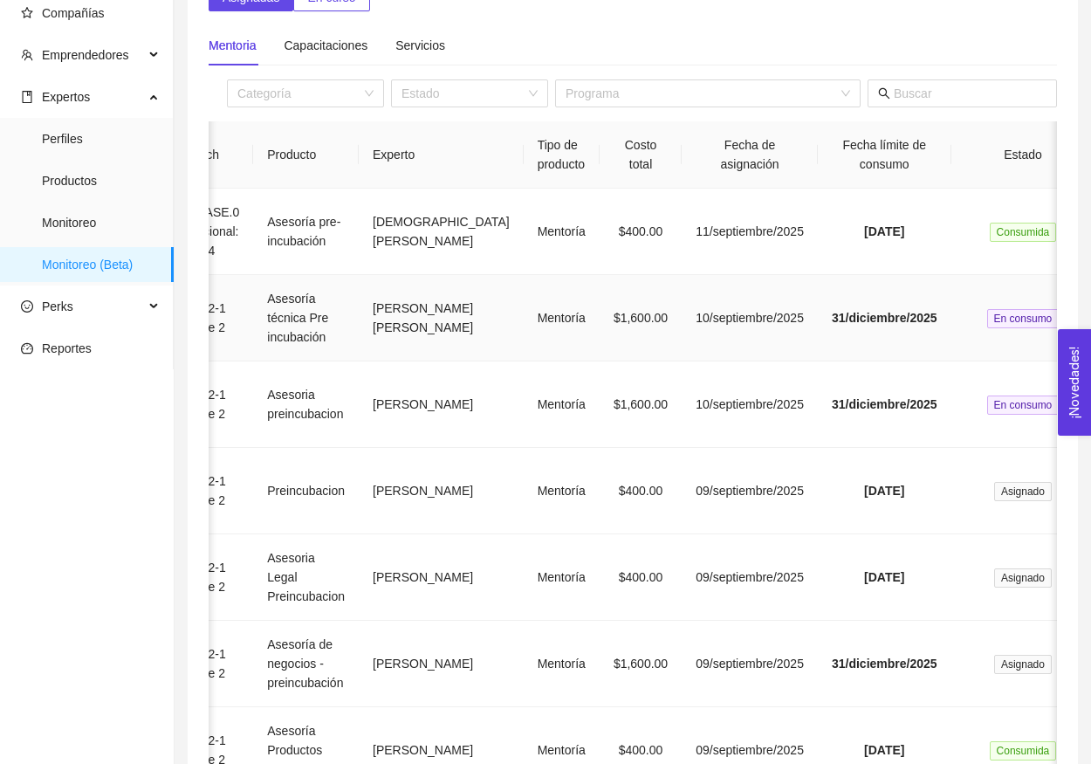
drag, startPoint x: 372, startPoint y: 291, endPoint x: 440, endPoint y: 378, distance: 110.7
click at [440, 361] on td "Juan Demetrio Cristóbal García" at bounding box center [441, 318] width 165 height 86
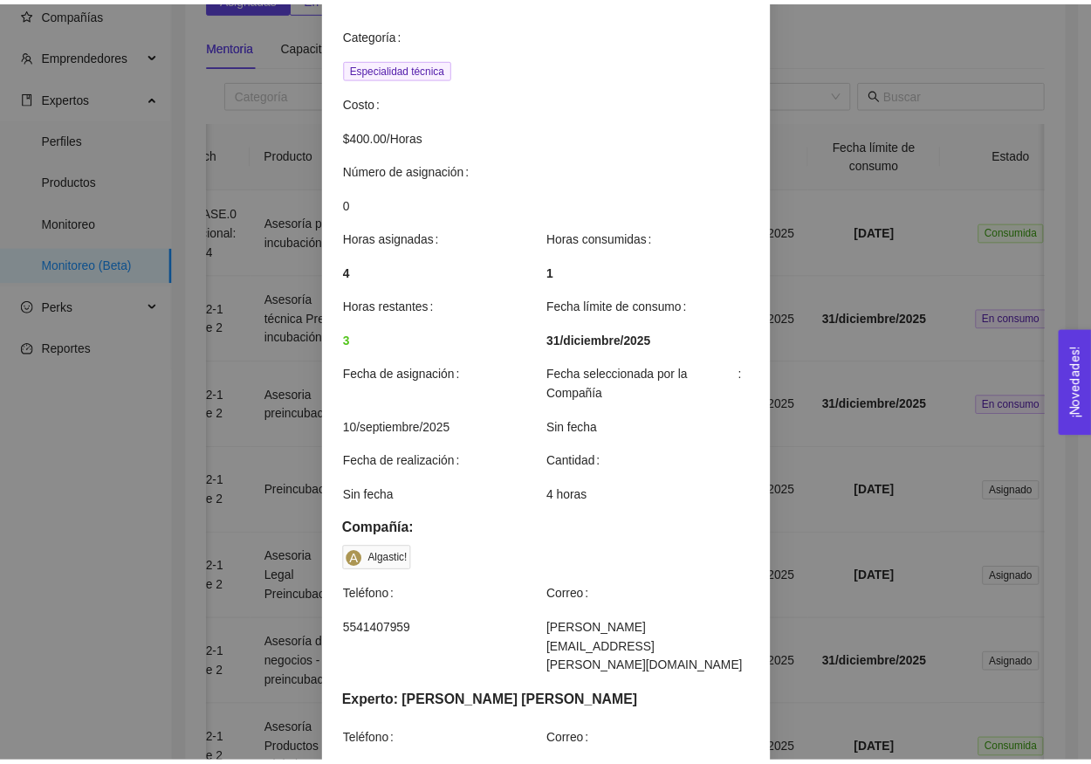
scroll to position [214, 0]
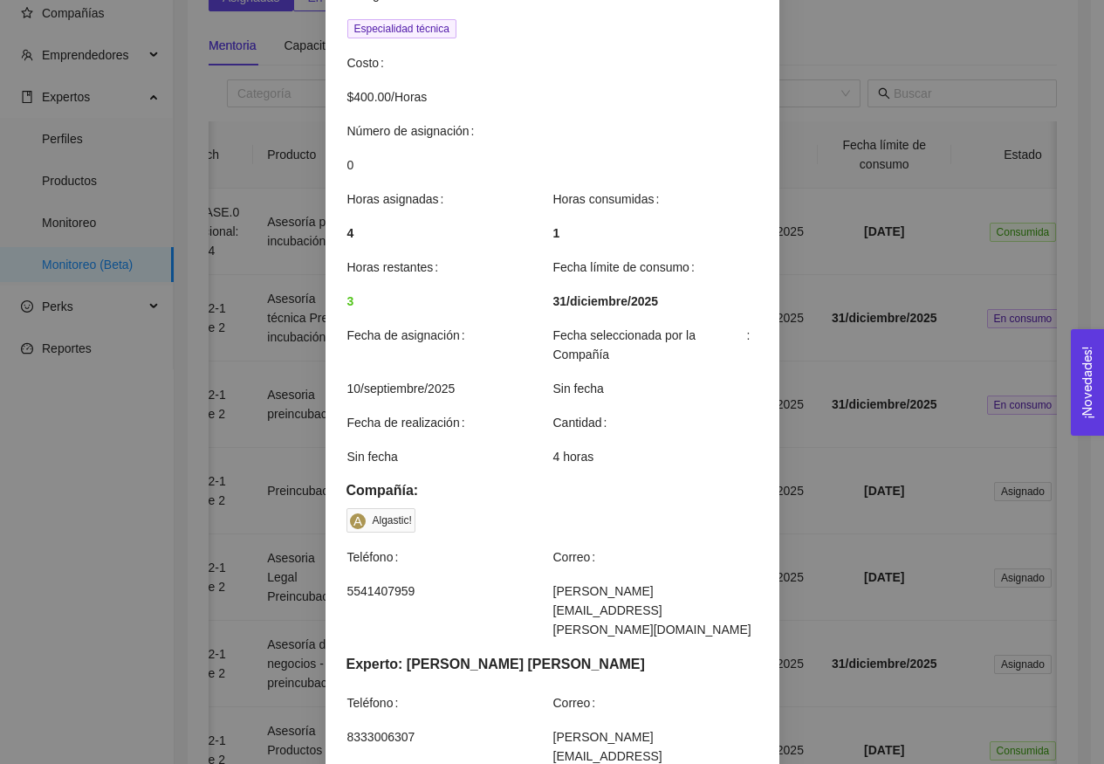
drag, startPoint x: 401, startPoint y: 625, endPoint x: 665, endPoint y: 625, distance: 264.5
click at [665, 653] on div "Experto: Juan Demetrio Cristóbal García" at bounding box center [553, 664] width 412 height 22
click at [897, 307] on div "Detalles de mentoría Asesoría técnica Pre incubación Categoría Especialidad téc…" at bounding box center [552, 382] width 1104 height 764
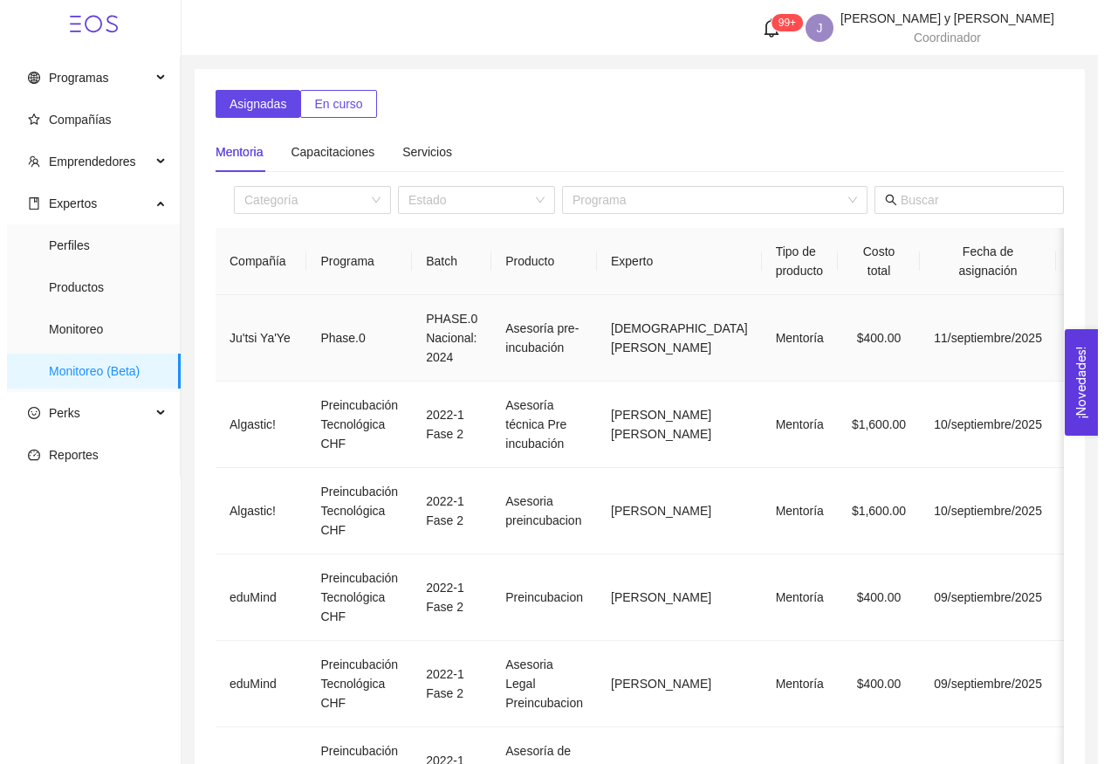
scroll to position [0, 0]
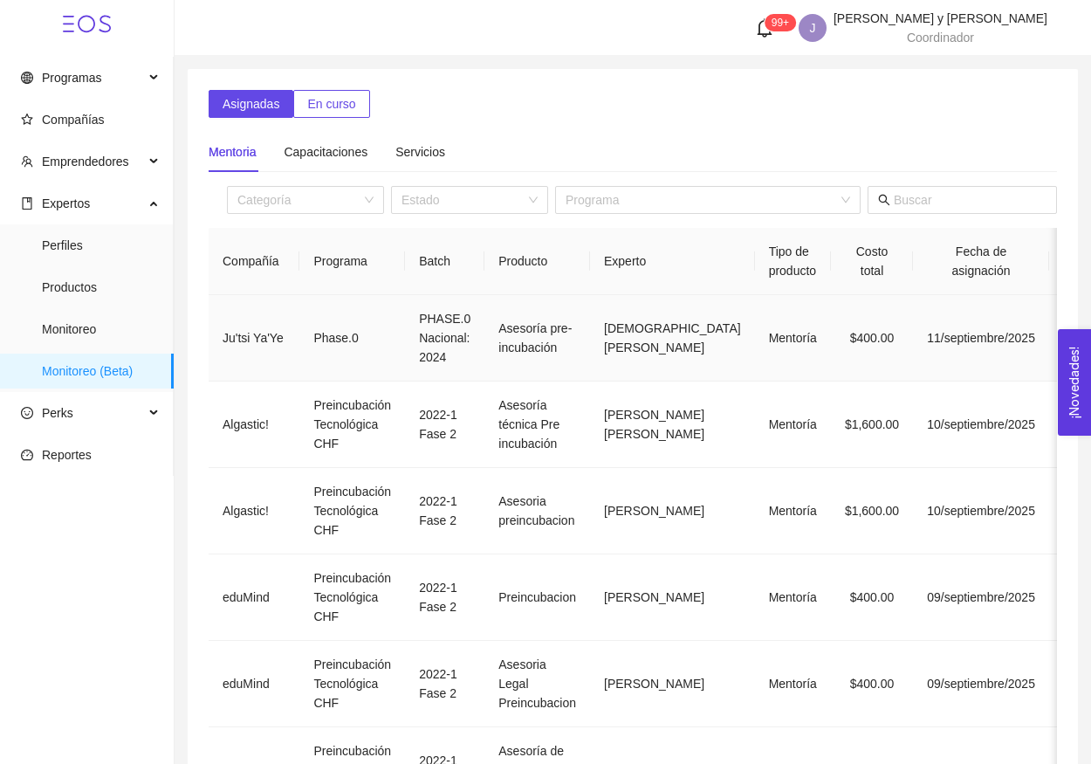
click at [587, 350] on td "Asesoría pre-incubación" at bounding box center [537, 338] width 106 height 86
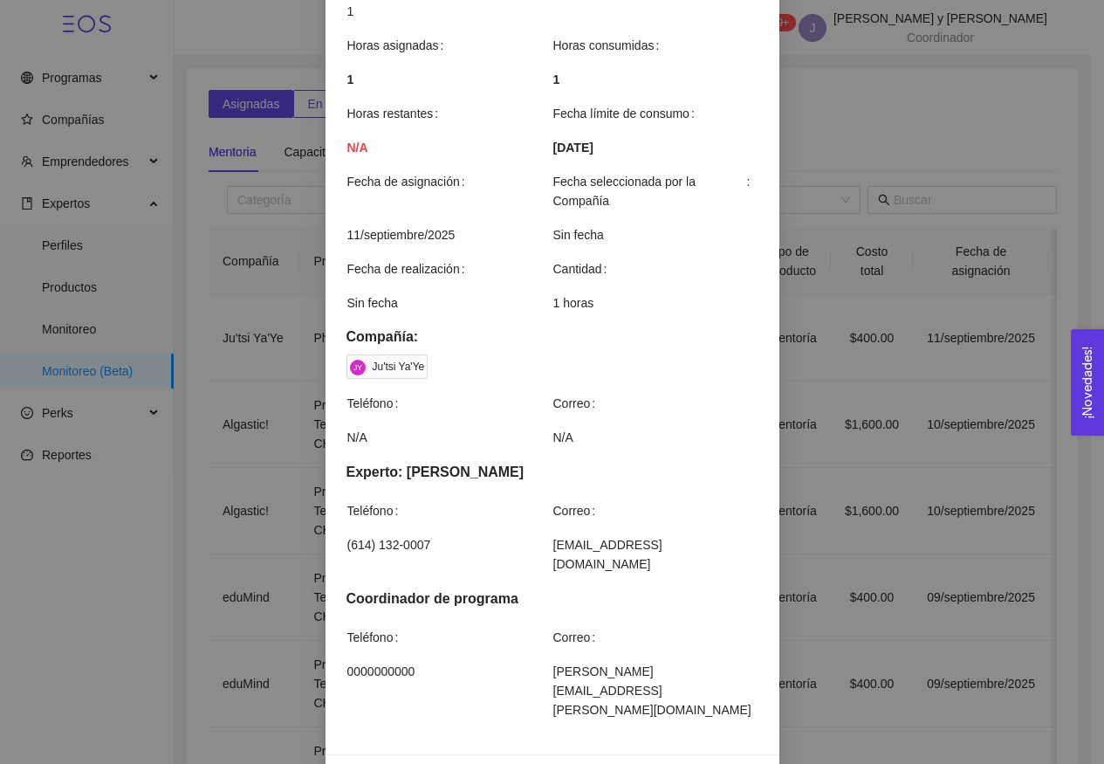
scroll to position [353, 0]
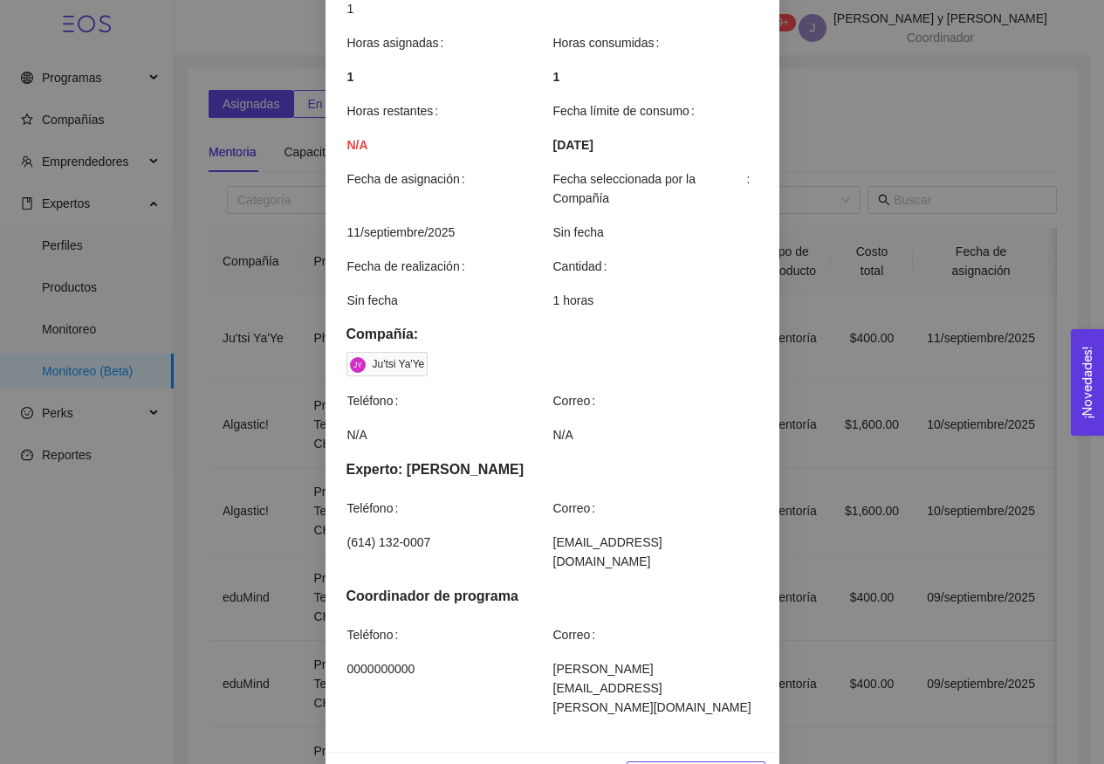
click at [874, 333] on div "Detalles de mentoría Asesoría pre-incubación Categoría Emprendimiento de negoci…" at bounding box center [552, 382] width 1104 height 764
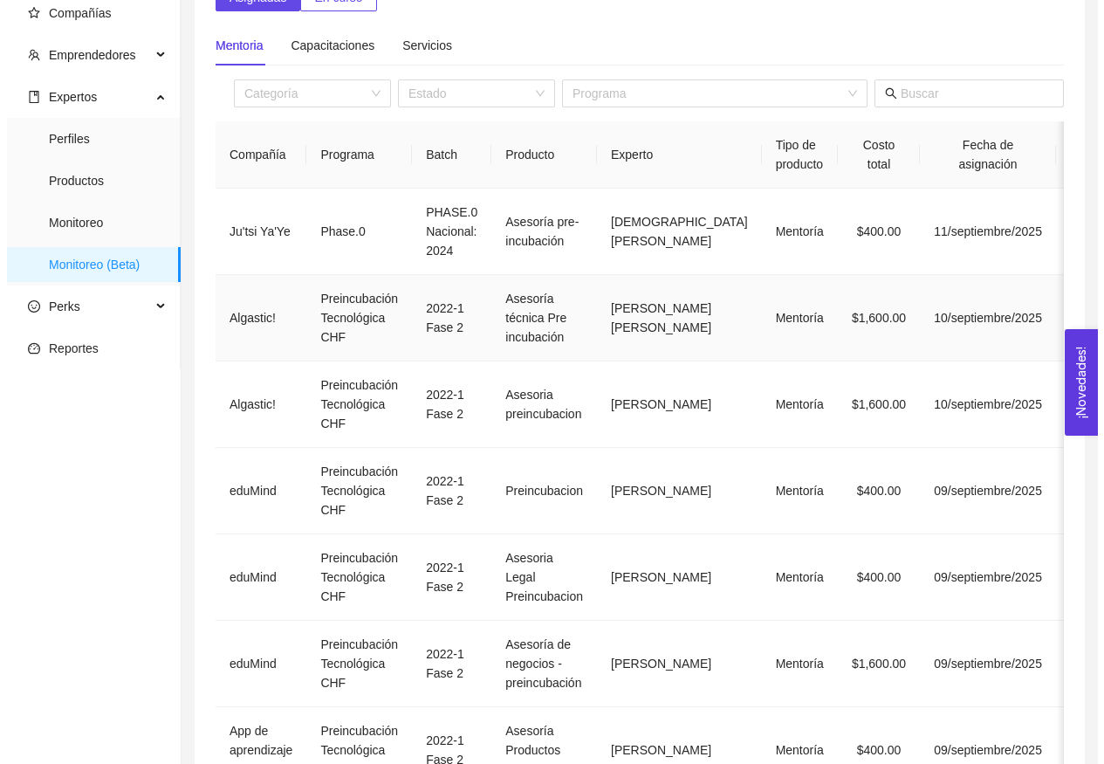
scroll to position [119, 0]
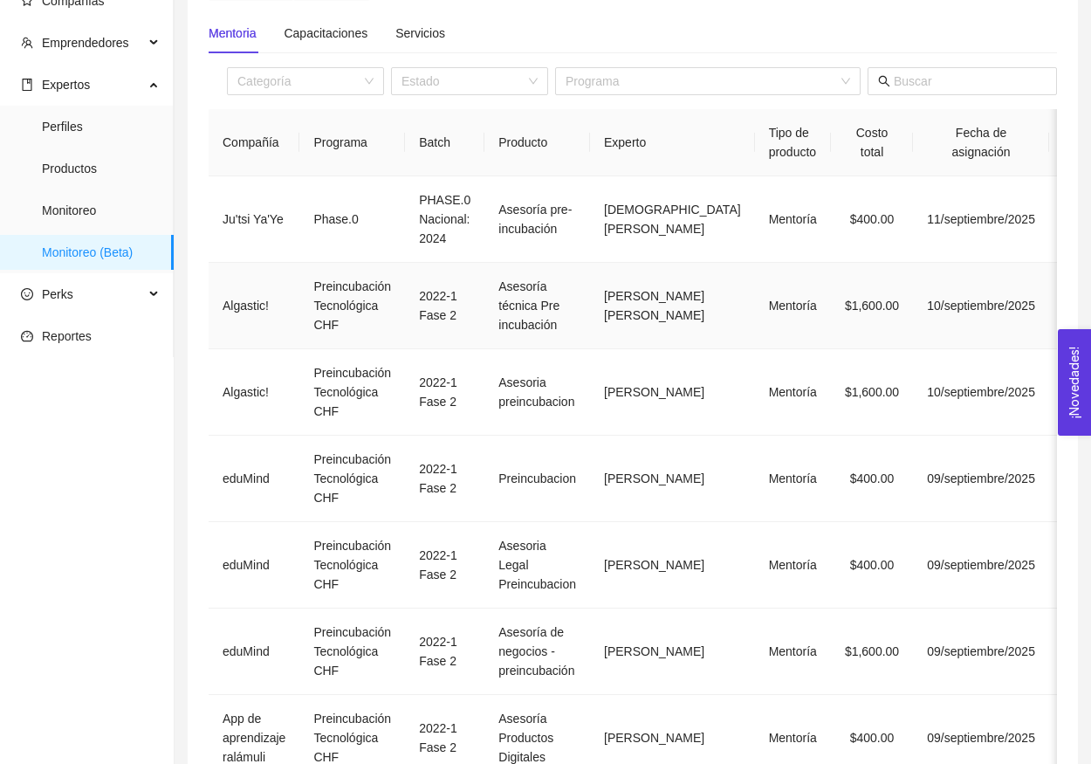
click at [630, 285] on td "Juan Demetrio Cristóbal García" at bounding box center [672, 306] width 165 height 86
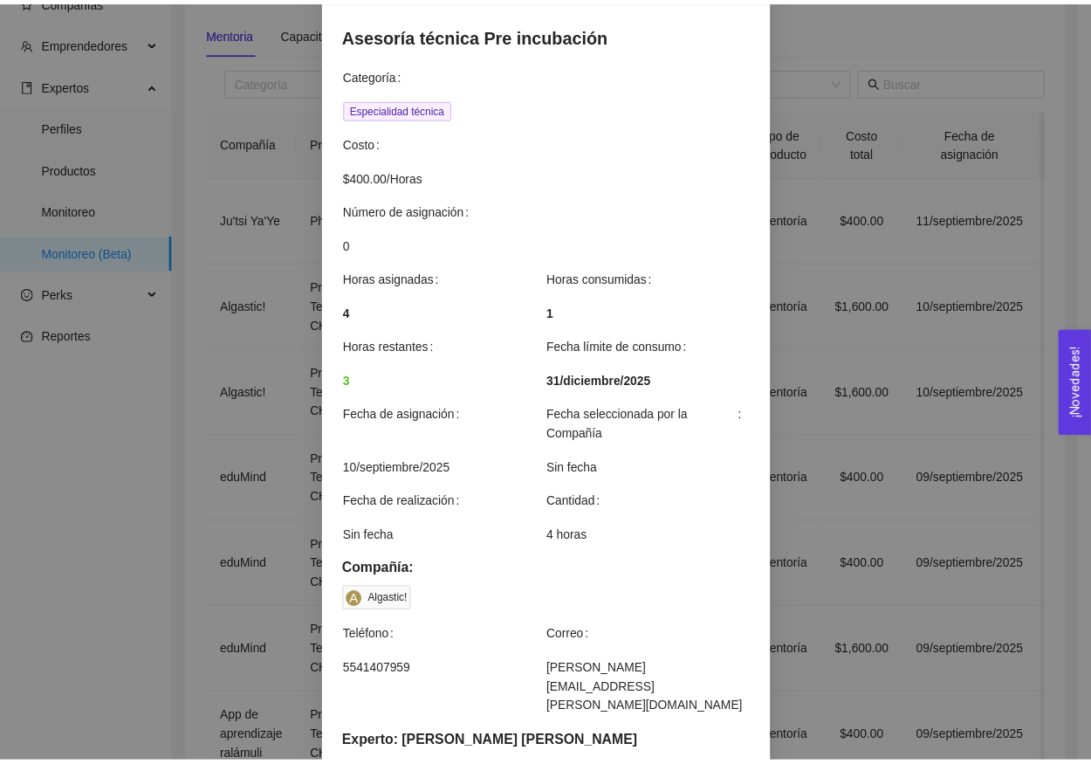
scroll to position [143, 0]
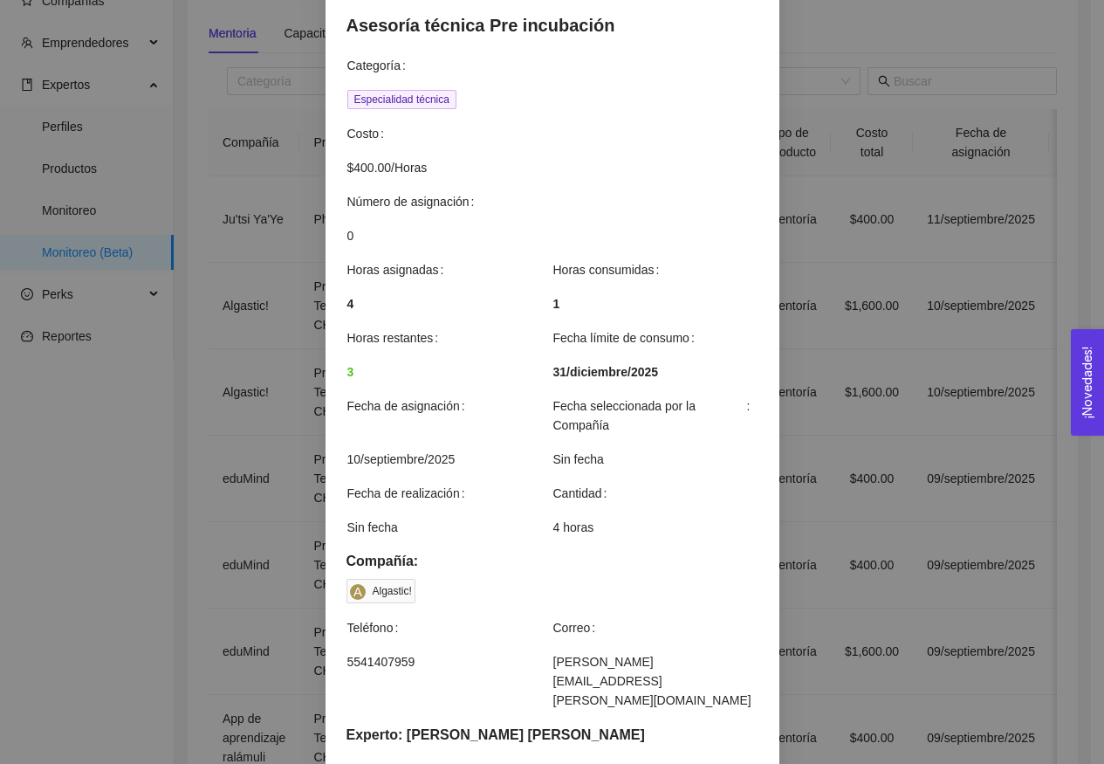
click at [827, 349] on div "Detalles de mentoría Asesoría técnica Pre incubación Categoría Especialidad téc…" at bounding box center [552, 382] width 1104 height 764
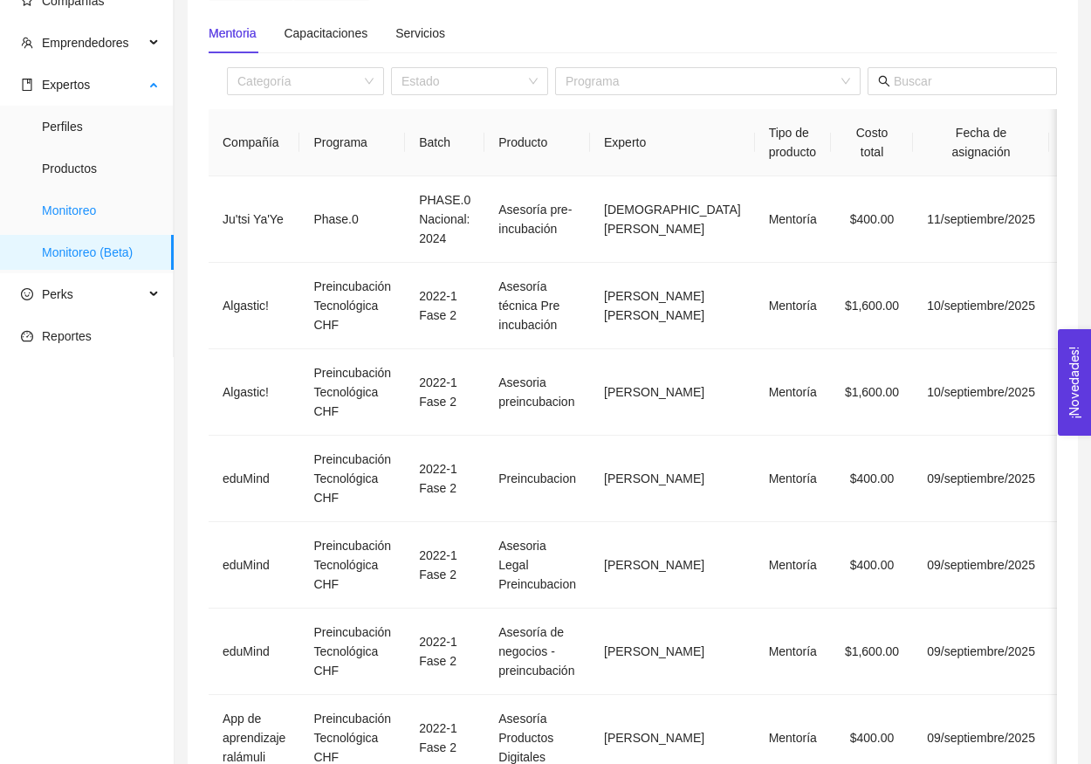
click at [111, 199] on span "Monitoreo" at bounding box center [101, 210] width 118 height 35
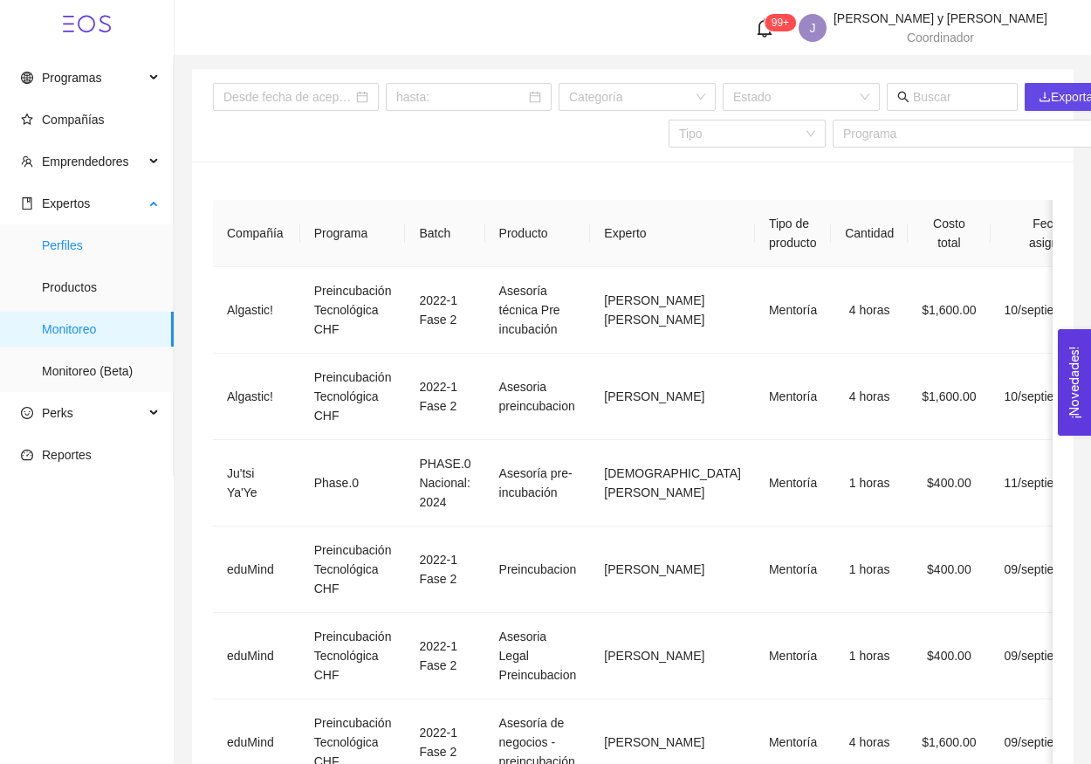
click at [118, 237] on span "Perfiles" at bounding box center [101, 245] width 118 height 35
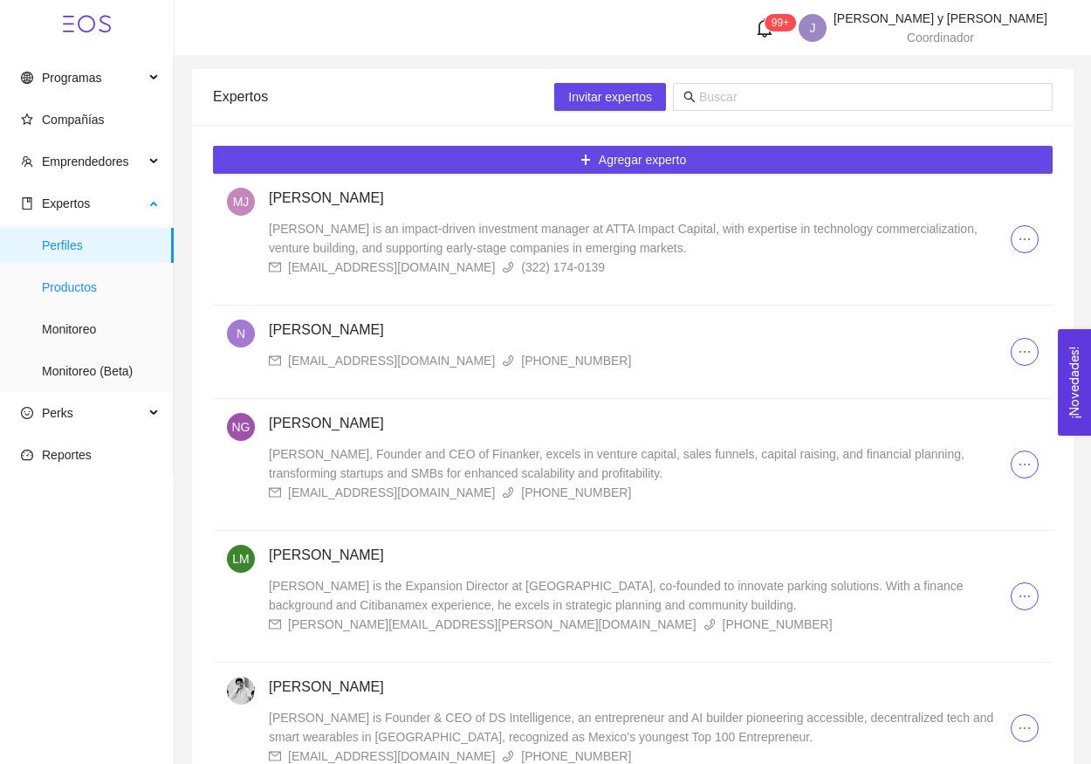
click at [53, 296] on span "Productos" at bounding box center [101, 287] width 118 height 35
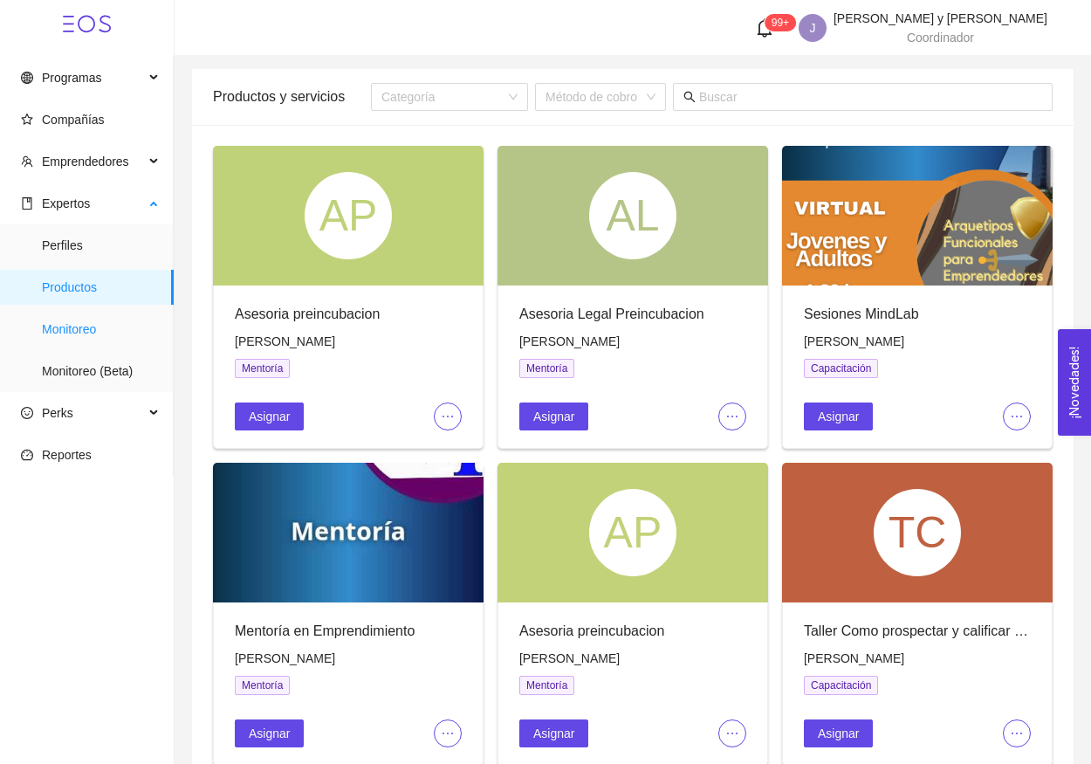
click at [100, 339] on span "Monitoreo" at bounding box center [101, 329] width 118 height 35
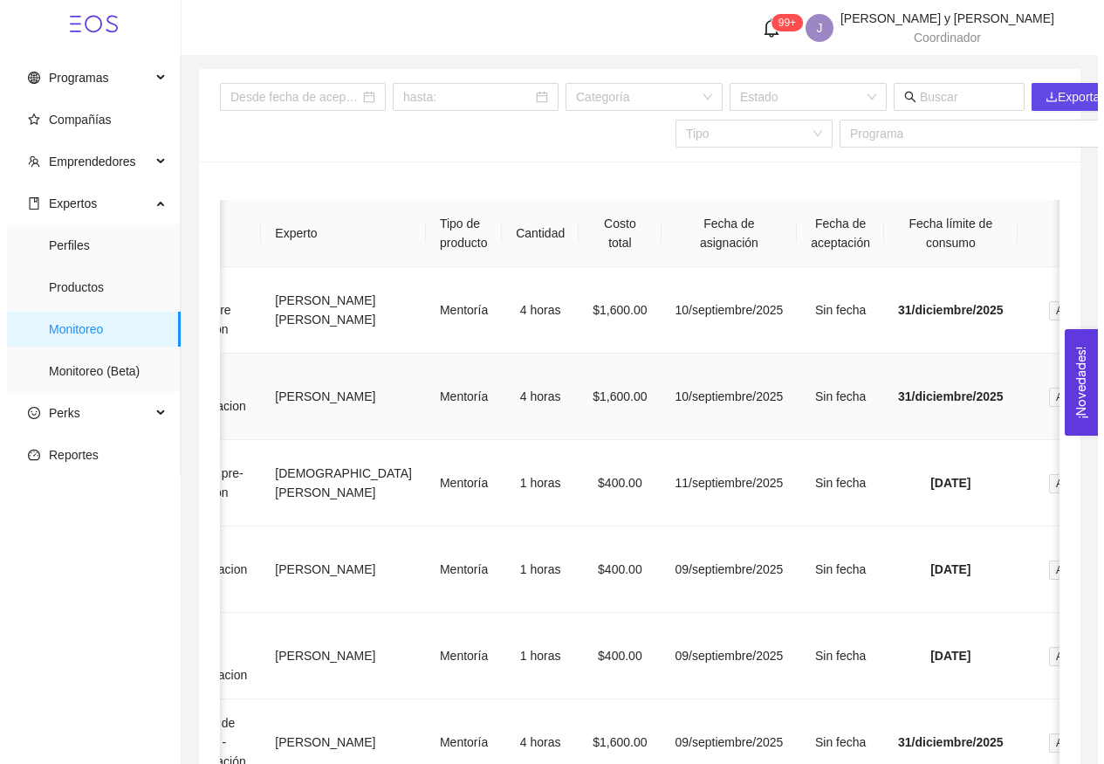
scroll to position [0, 349]
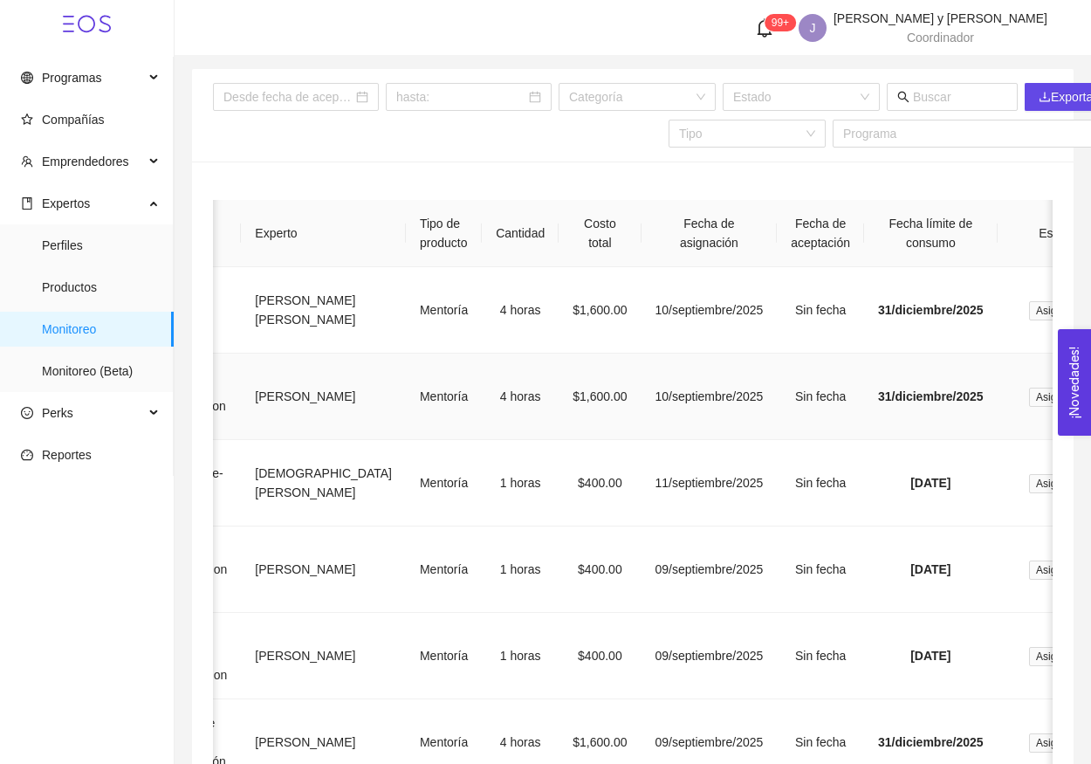
click at [568, 433] on td "$1,600.00" at bounding box center [600, 397] width 82 height 86
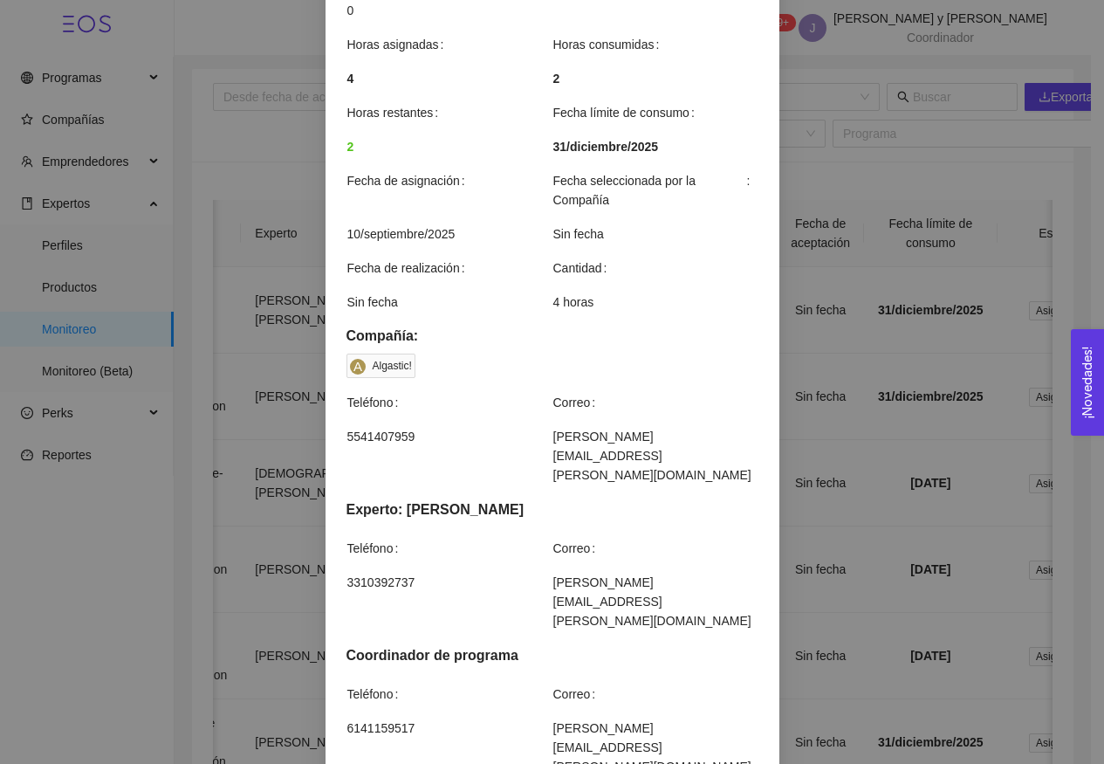
scroll to position [367, 0]
